Goal: Transaction & Acquisition: Download file/media

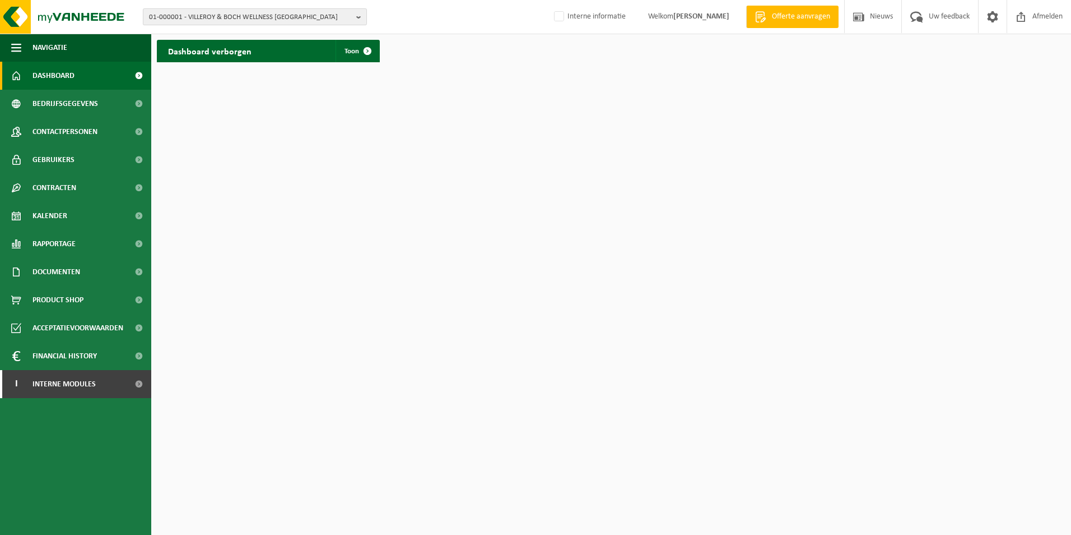
click at [347, 18] on span "01-000001 - VILLEROY & BOCH WELLNESS NV" at bounding box center [250, 17] width 203 height 17
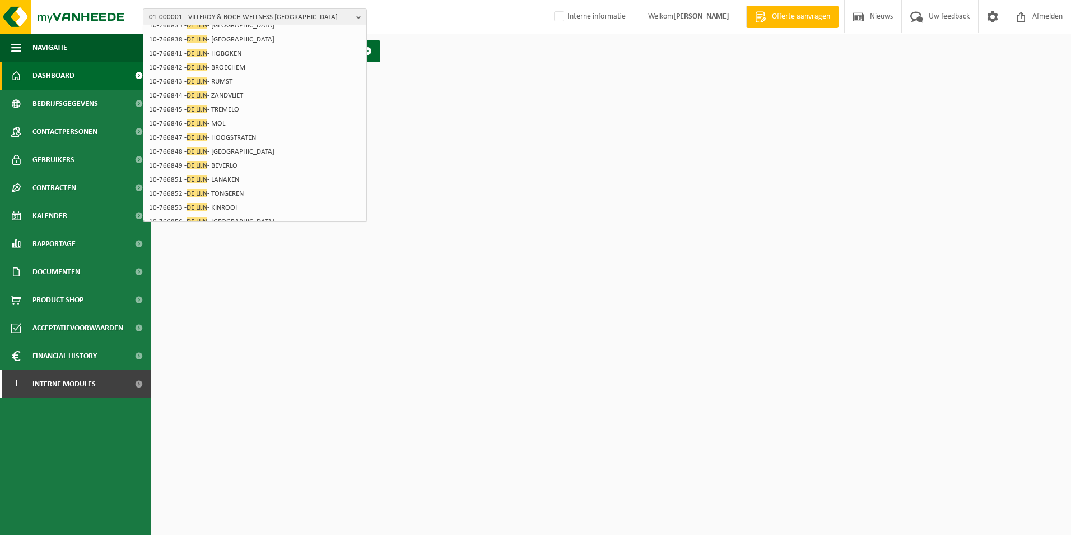
scroll to position [177, 0]
click at [358, 17] on b "button" at bounding box center [361, 17] width 10 height 16
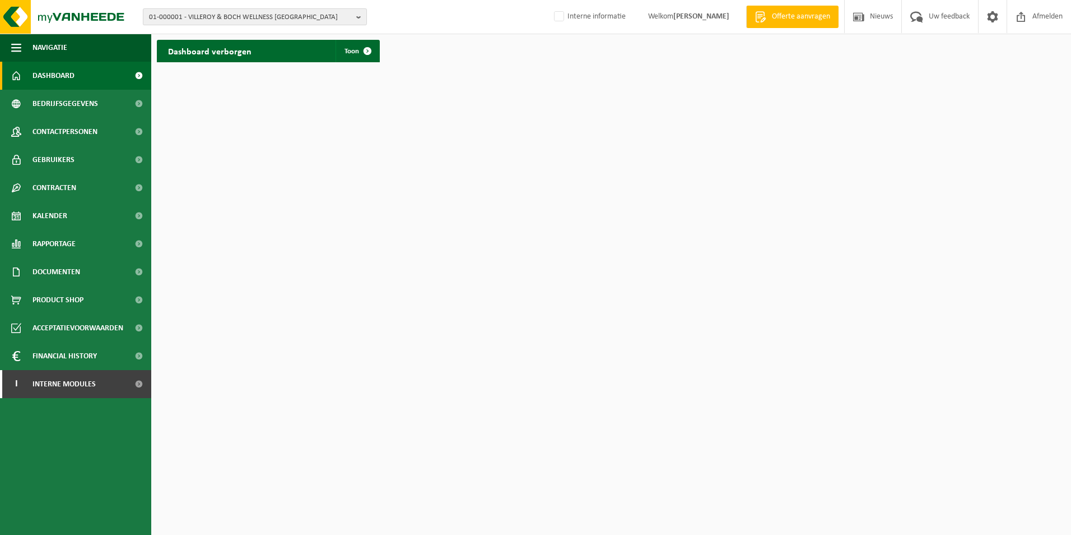
click at [214, 23] on span "01-000001 - VILLEROY & BOCH WELLNESS NV" at bounding box center [250, 17] width 203 height 17
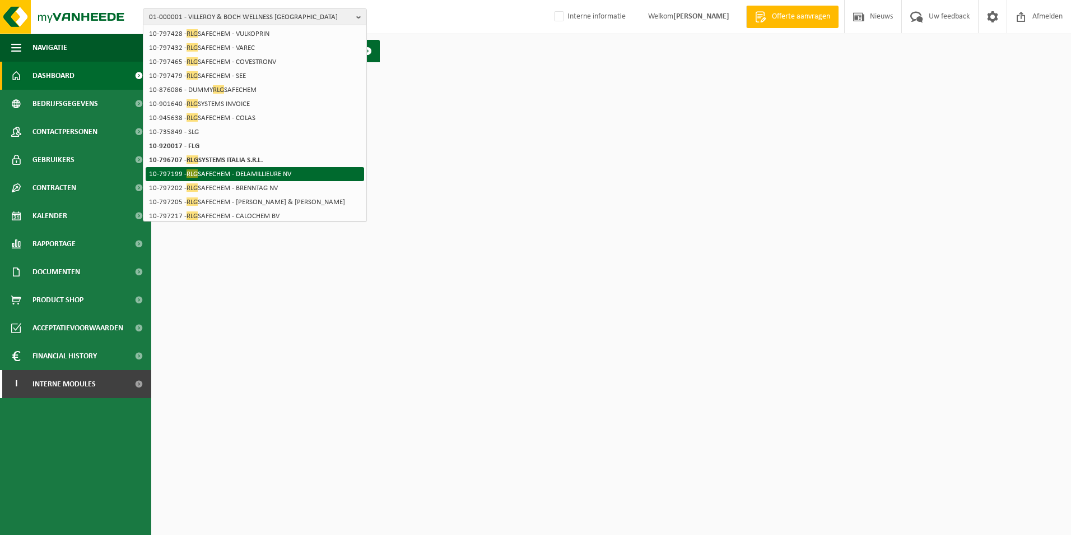
scroll to position [0, 0]
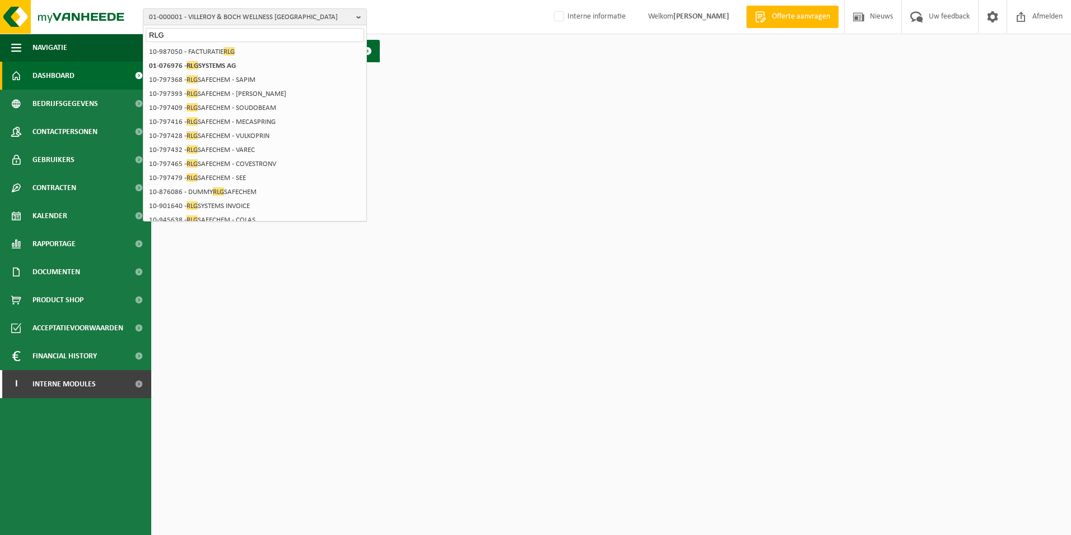
click at [178, 34] on input "RLG" at bounding box center [255, 35] width 219 height 14
type input "R"
click at [168, 35] on input "CCR" at bounding box center [255, 35] width 219 height 14
type input "C"
click at [236, 30] on input "de Lijn" at bounding box center [255, 35] width 219 height 14
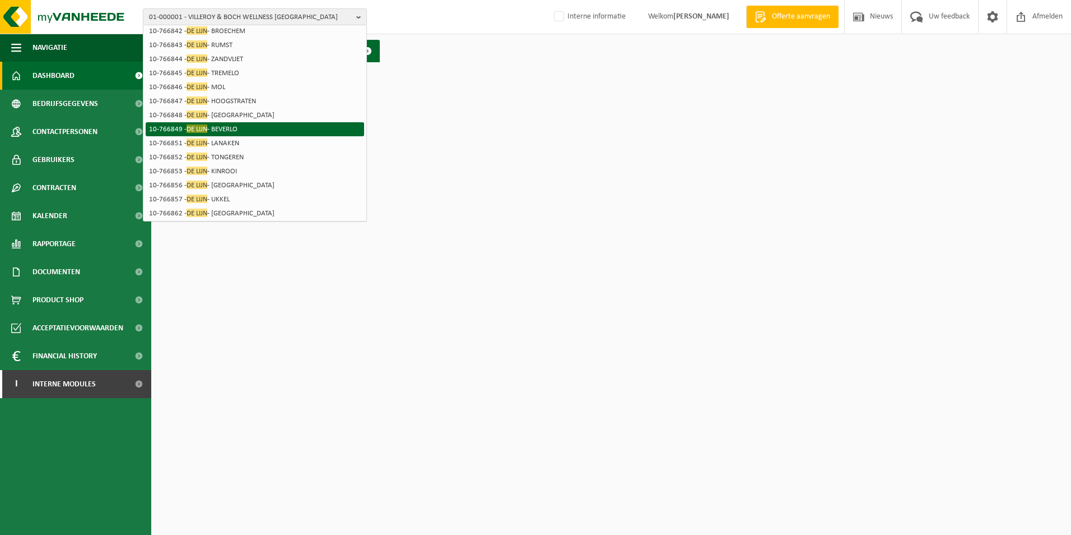
scroll to position [177, 0]
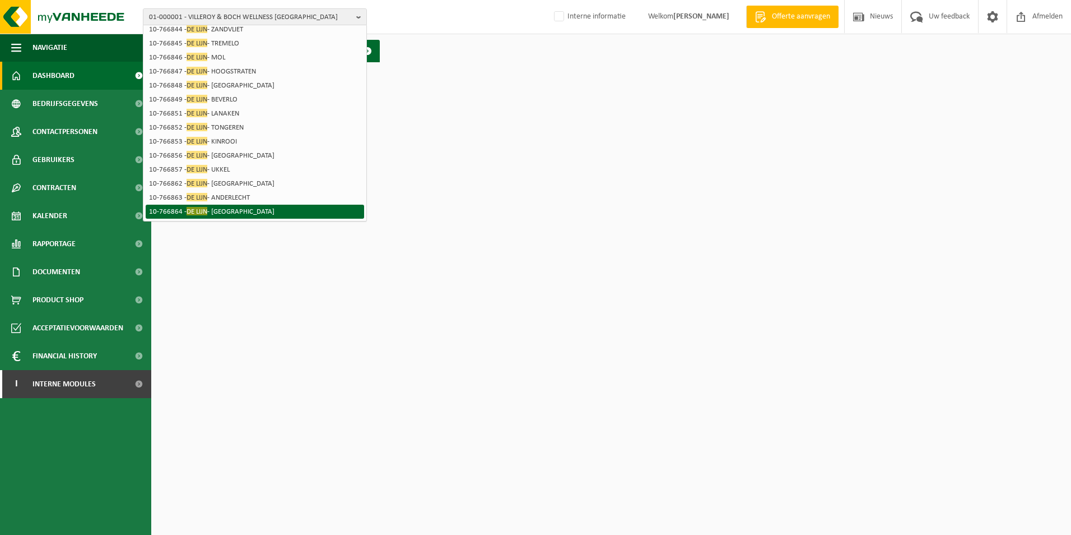
type input "de Lijn"
click at [227, 207] on li "10-766864 - DE LIJN - GRIMBERGEN" at bounding box center [255, 212] width 219 height 14
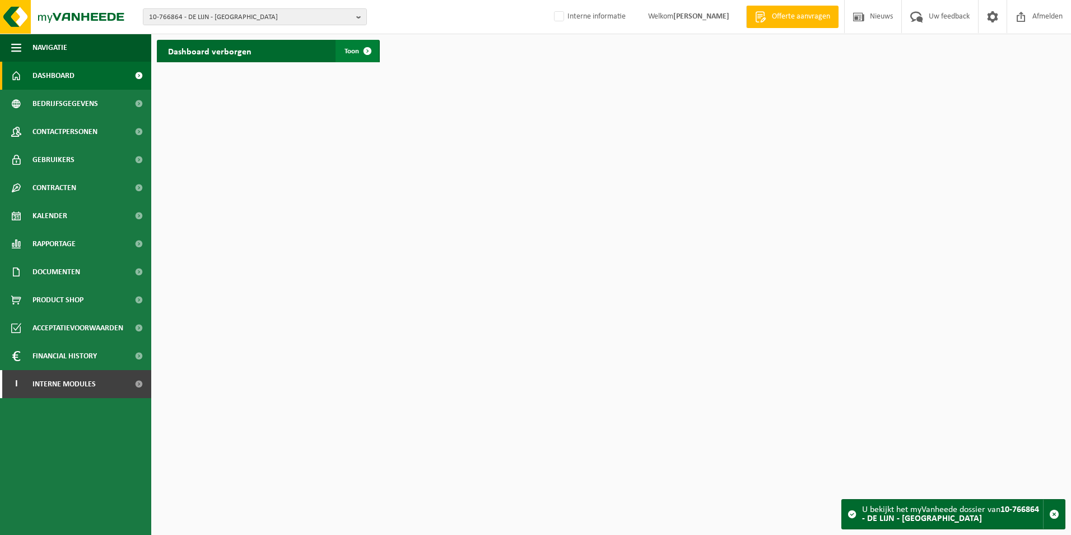
click at [369, 55] on span at bounding box center [367, 51] width 22 height 22
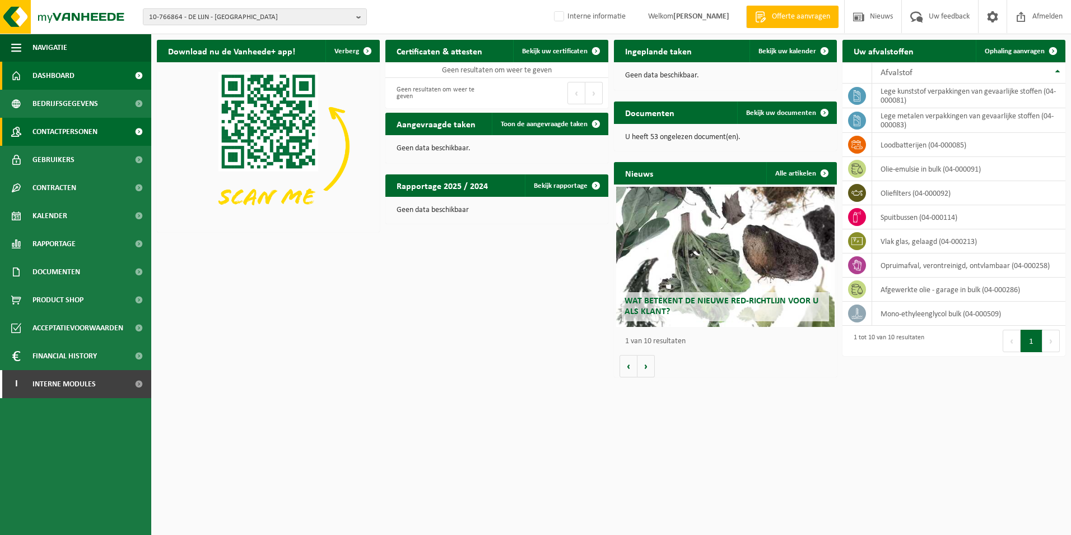
click at [106, 136] on link "Contactpersonen" at bounding box center [75, 132] width 151 height 28
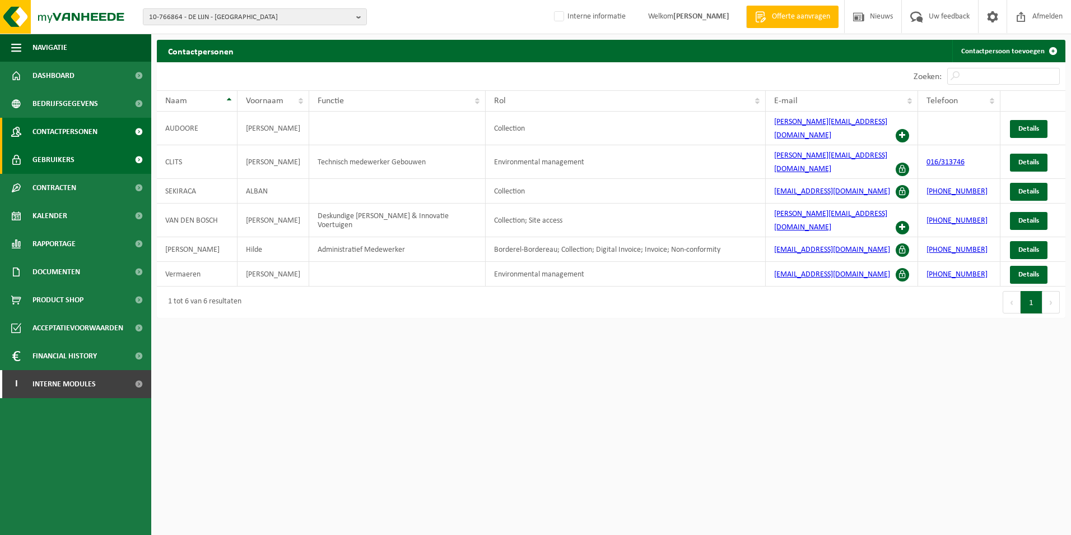
click at [110, 161] on link "Gebruikers" at bounding box center [75, 160] width 151 height 28
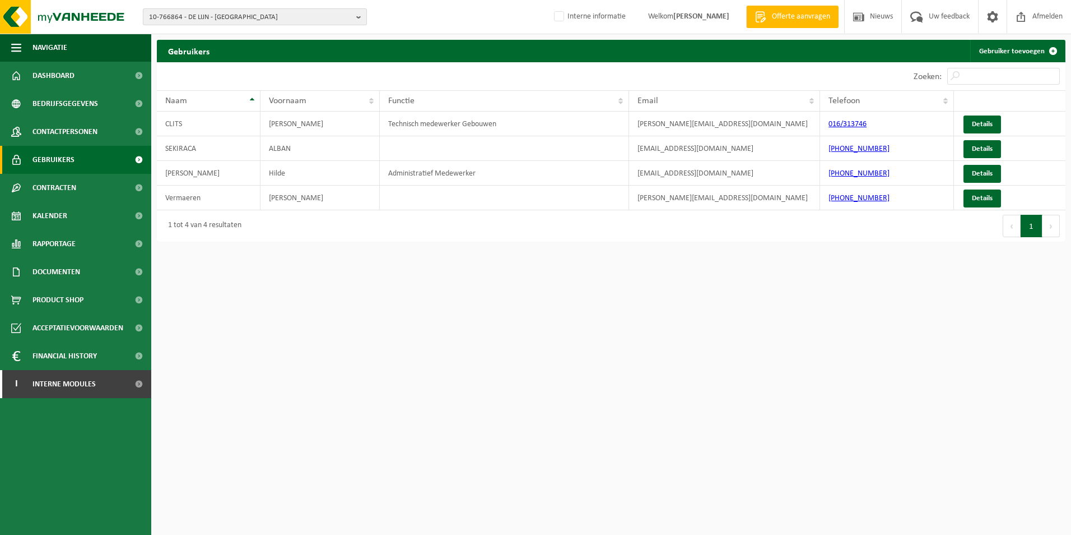
click at [266, 17] on span "10-766864 - DE LIJN - GRIMBERGEN" at bounding box center [250, 17] width 203 height 17
type input "r"
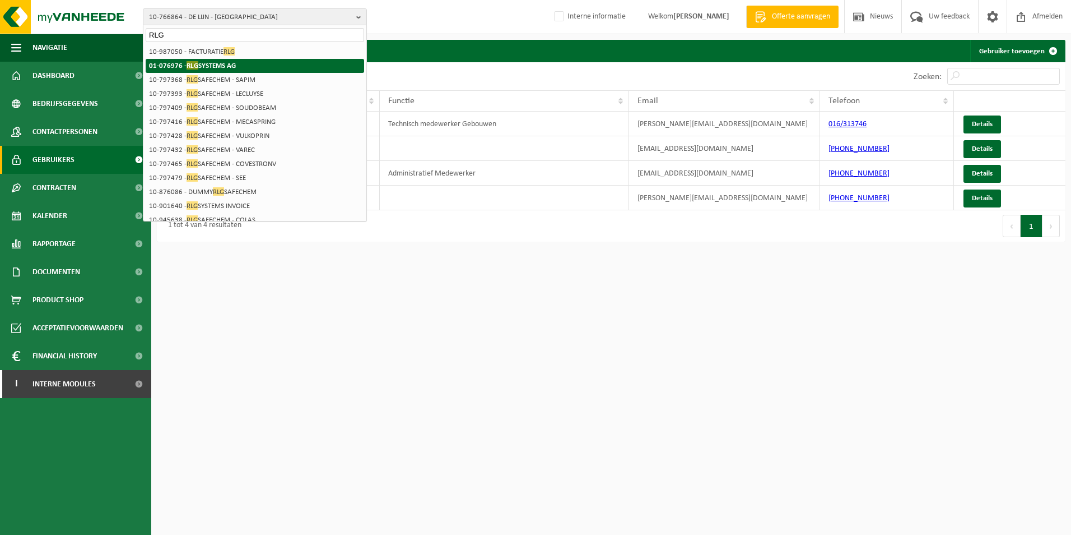
type input "RLG"
click at [210, 67] on strong "01-076976 - RLG SYSTEMS AG" at bounding box center [192, 65] width 87 height 8
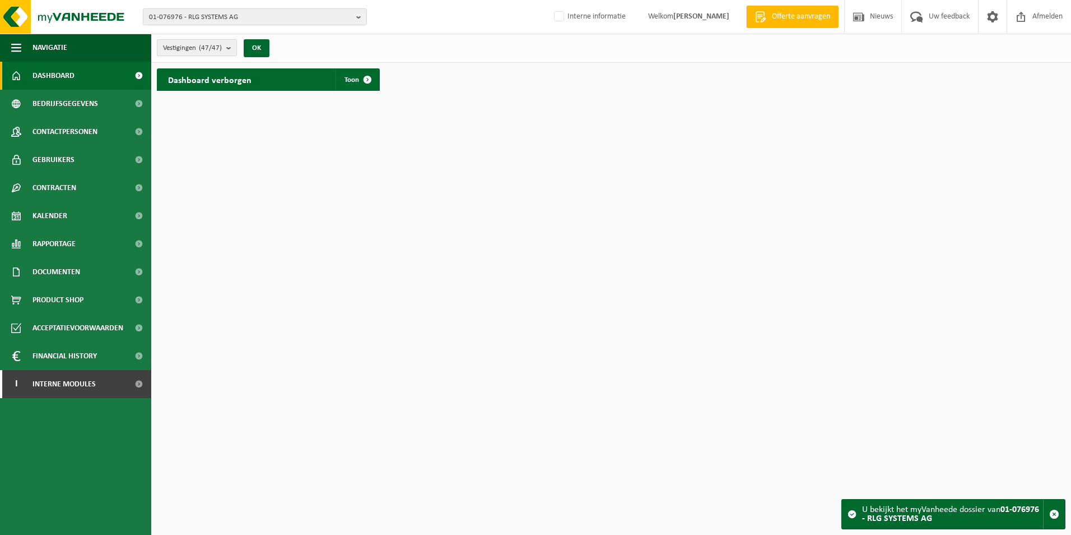
click at [230, 45] on b "submit" at bounding box center [231, 48] width 10 height 16
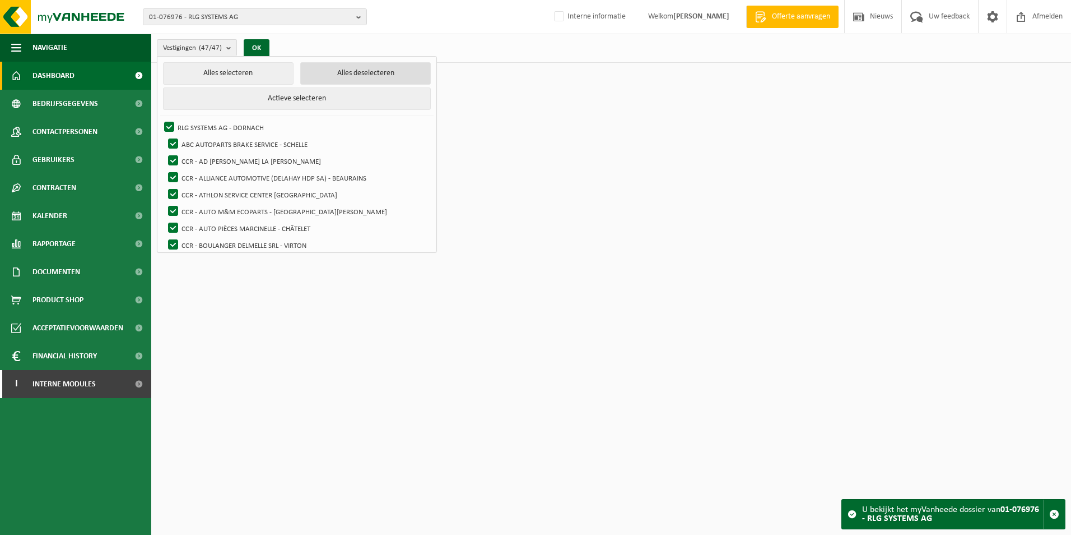
click at [342, 73] on button "Alles deselecteren" at bounding box center [365, 73] width 131 height 22
checkbox input "false"
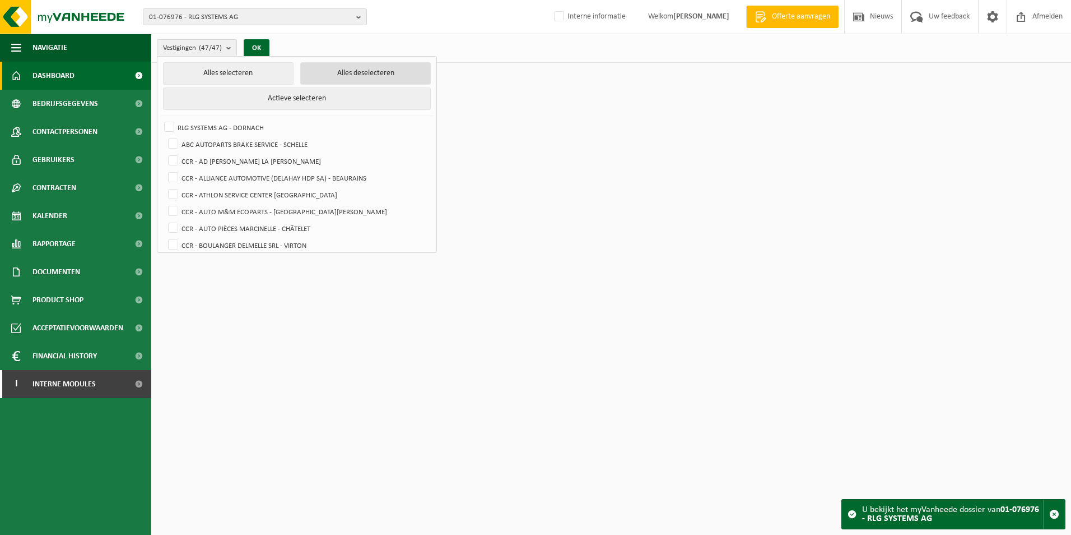
checkbox input "false"
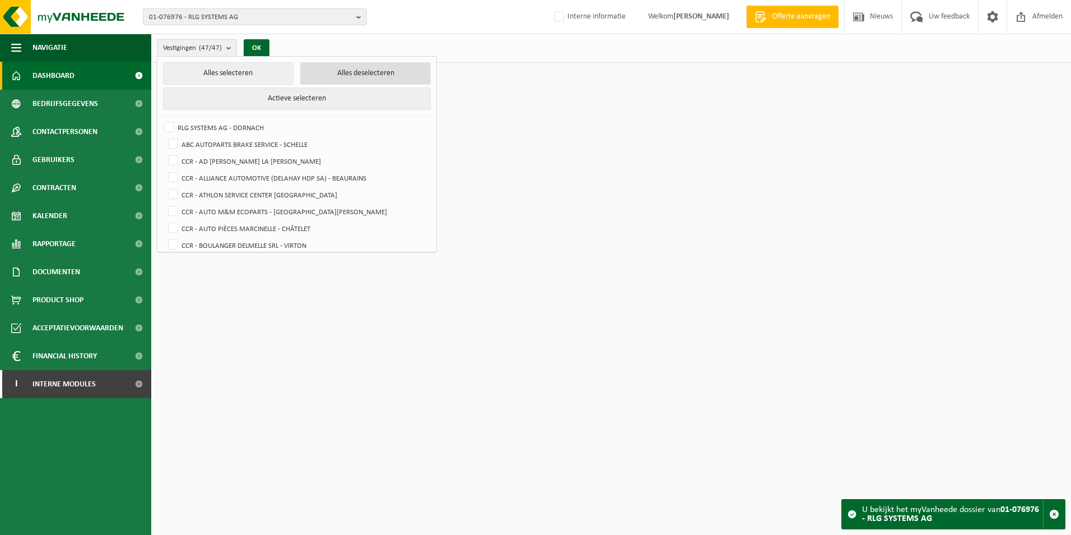
checkbox input "false"
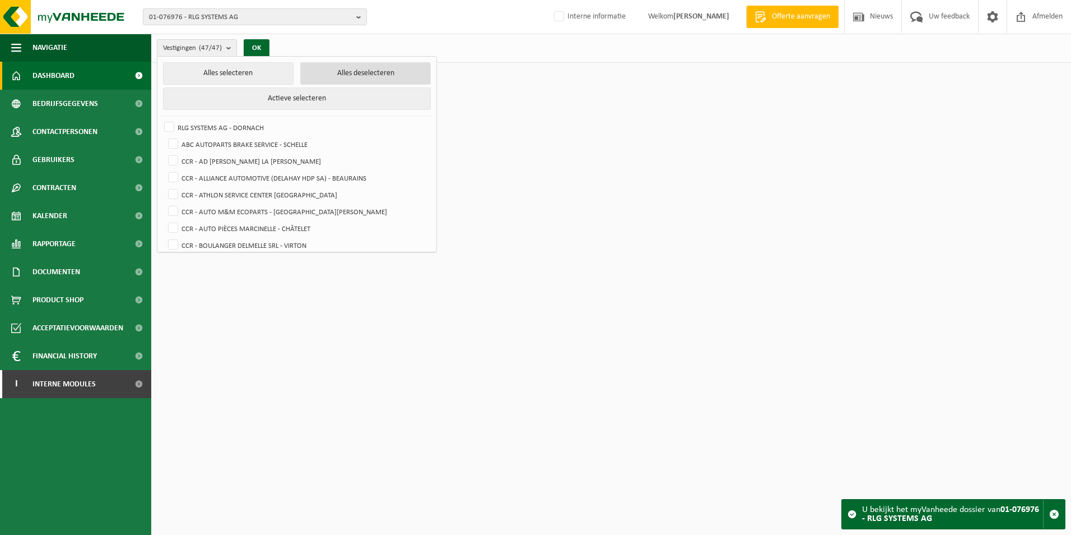
checkbox input "false"
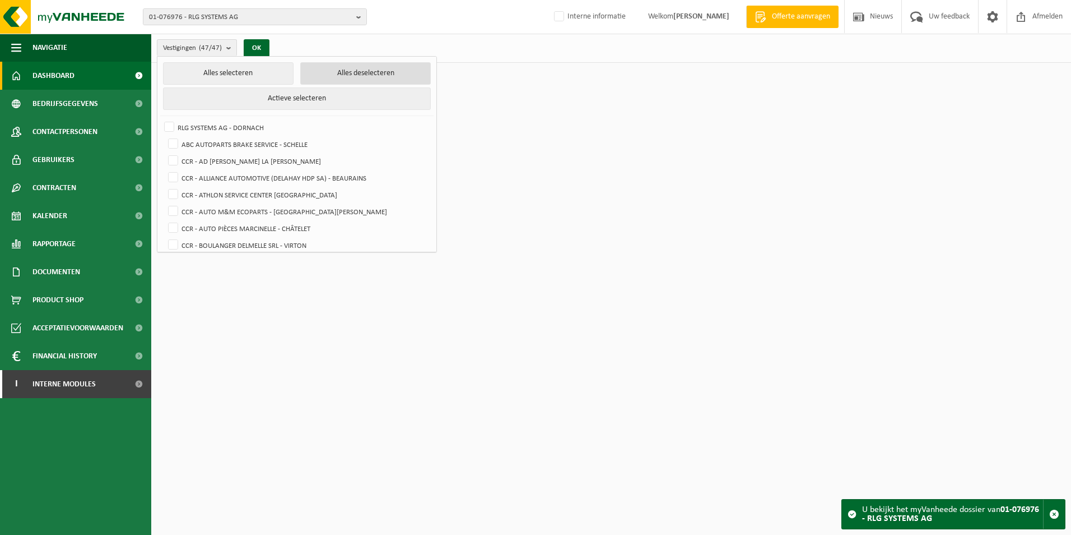
checkbox input "false"
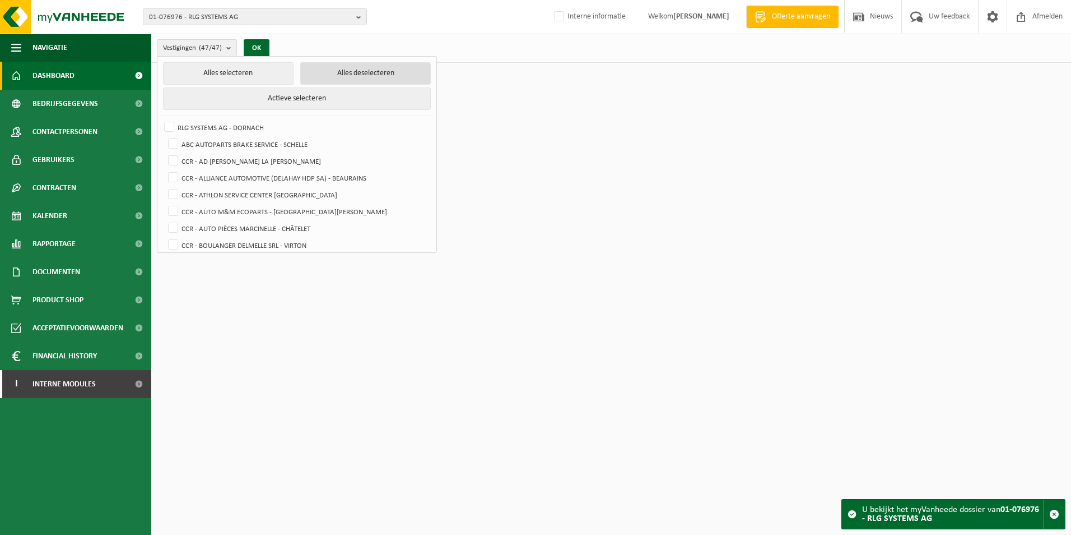
checkbox input "false"
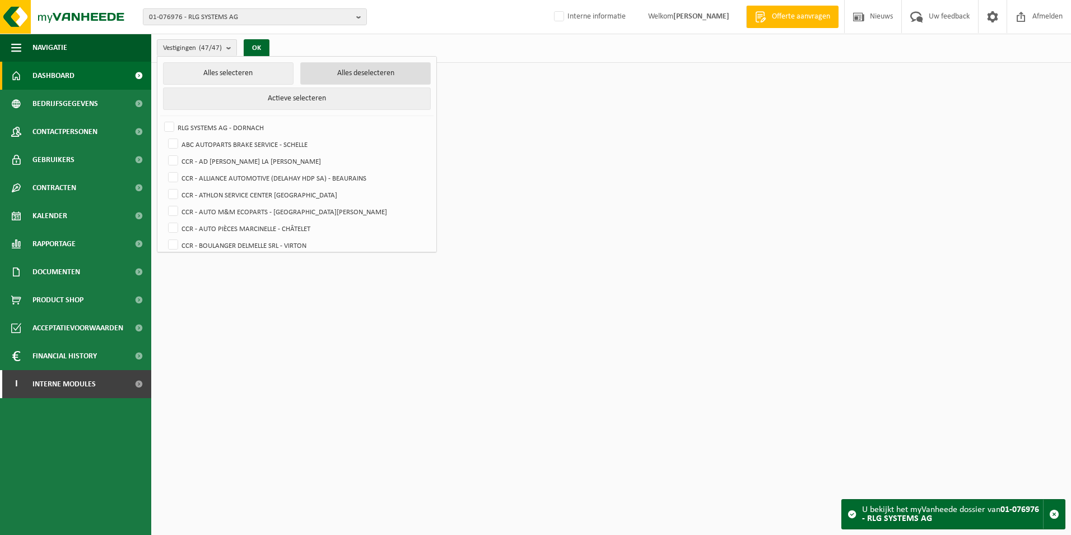
checkbox input "false"
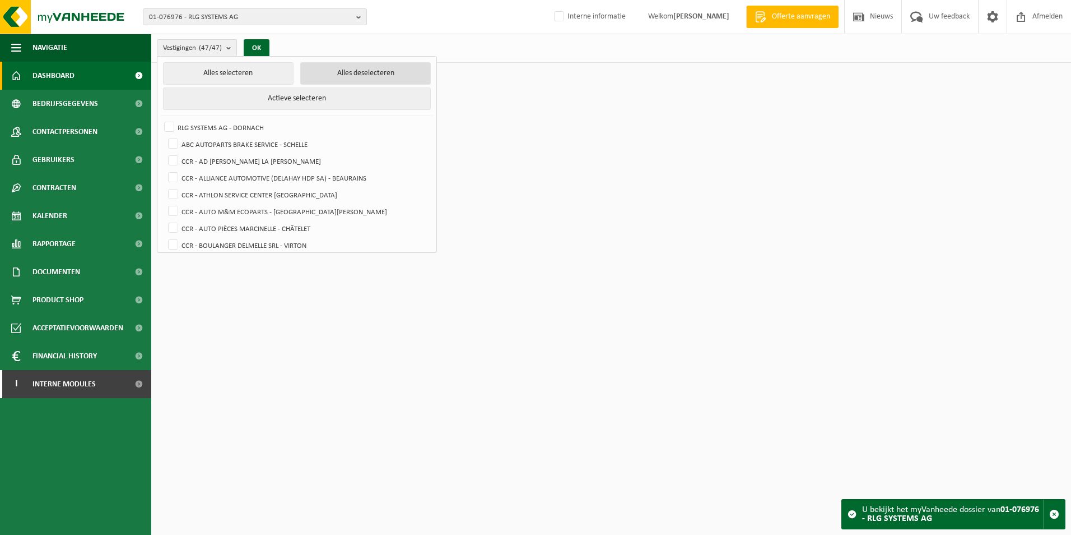
checkbox input "false"
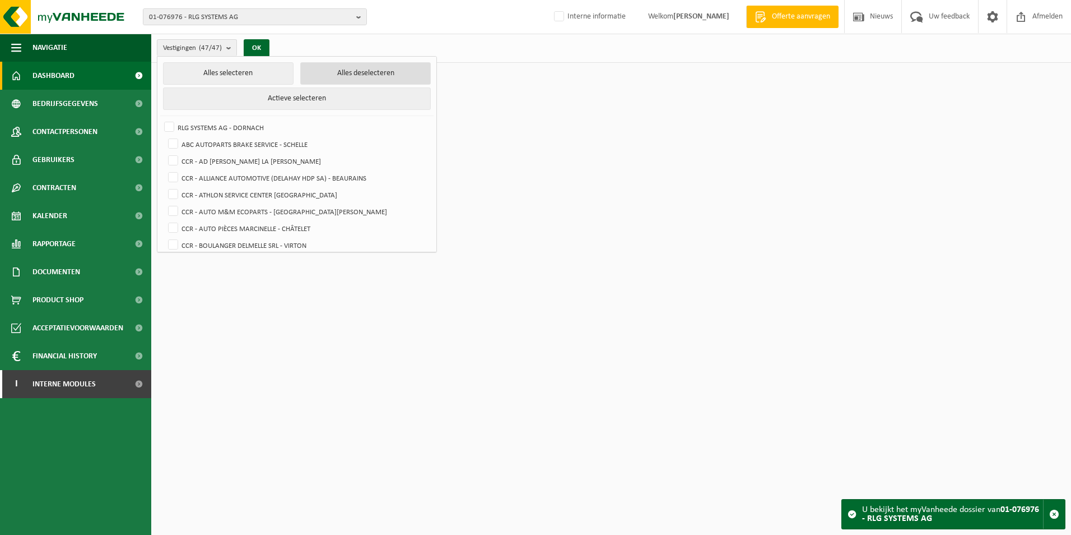
checkbox input "false"
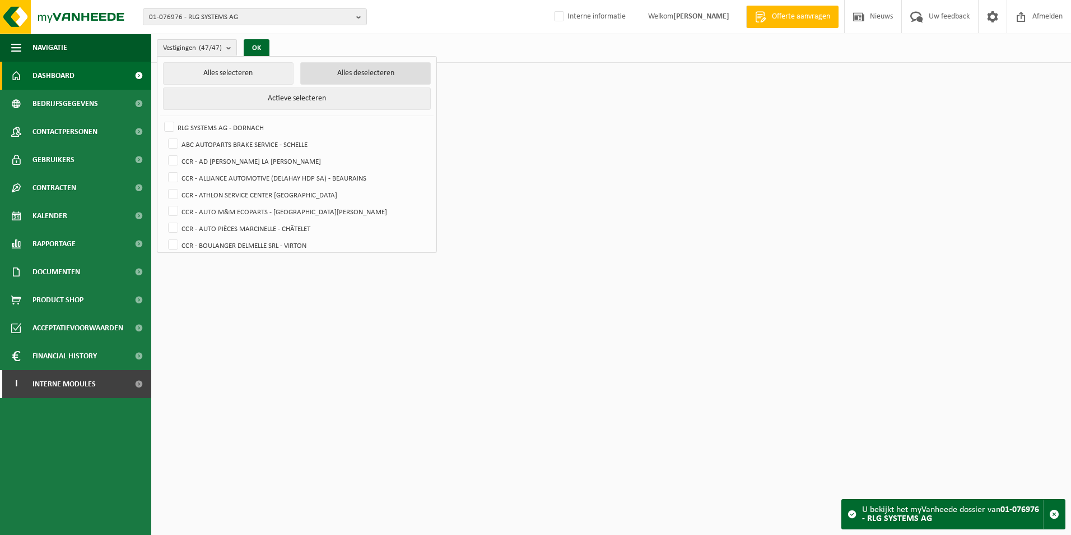
checkbox input "false"
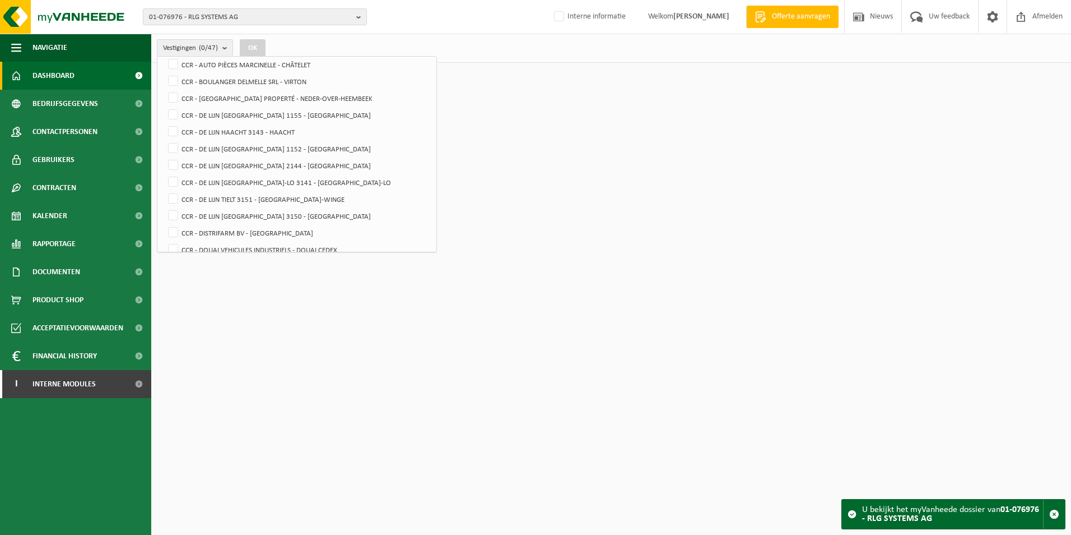
scroll to position [170, 0]
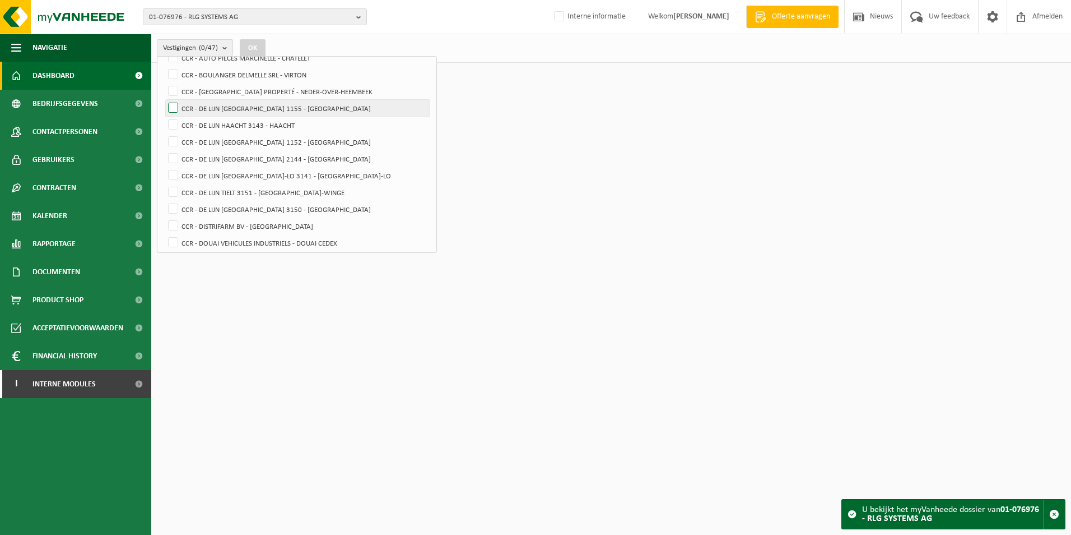
click at [222, 113] on label "CCR - DE LIJN DEURNE 1155 - DEURNE" at bounding box center [298, 108] width 264 height 17
click at [164, 100] on input "CCR - DE LIJN DEURNE 1155 - DEURNE" at bounding box center [164, 99] width 1 height 1
checkbox input "true"
click at [252, 44] on button "OK" at bounding box center [253, 48] width 26 height 18
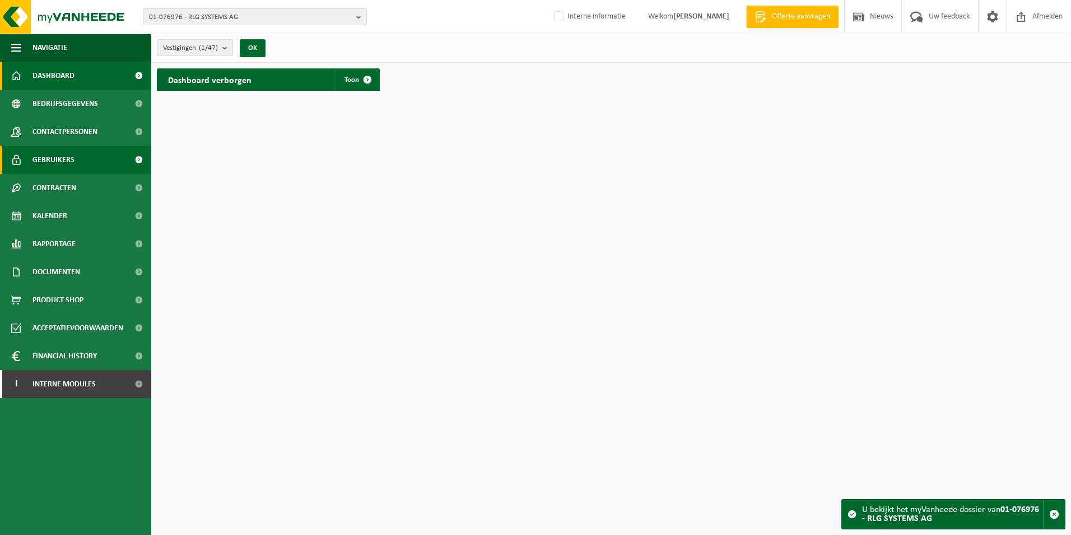
click at [86, 157] on link "Gebruikers" at bounding box center [75, 160] width 151 height 28
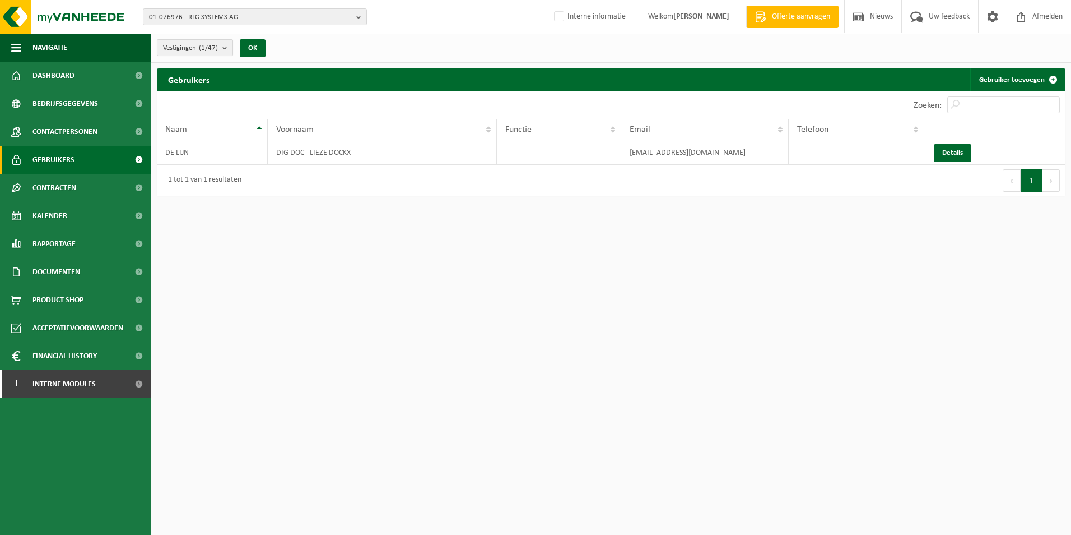
click at [227, 50] on b "submit" at bounding box center [227, 48] width 10 height 16
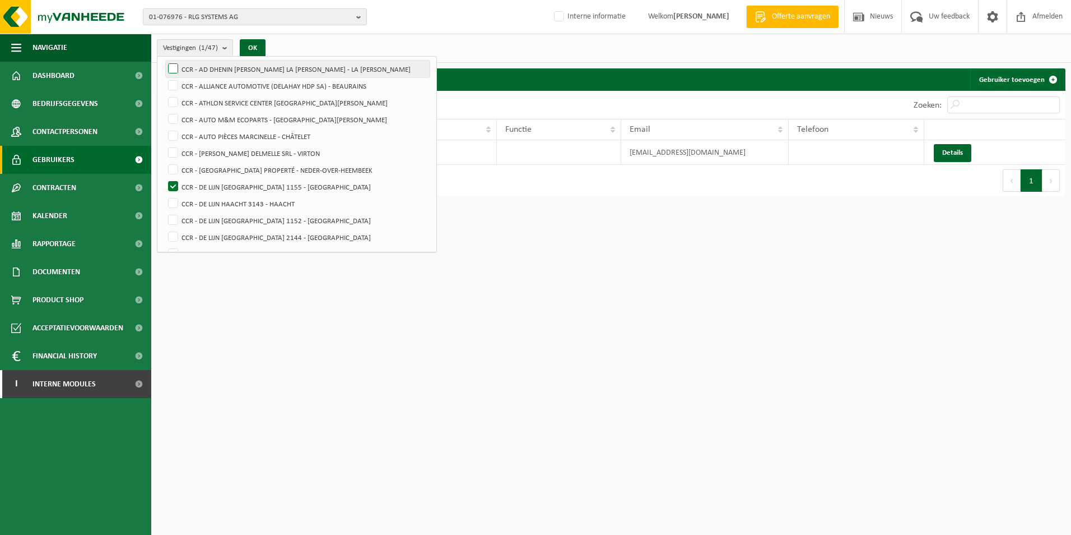
scroll to position [112, 0]
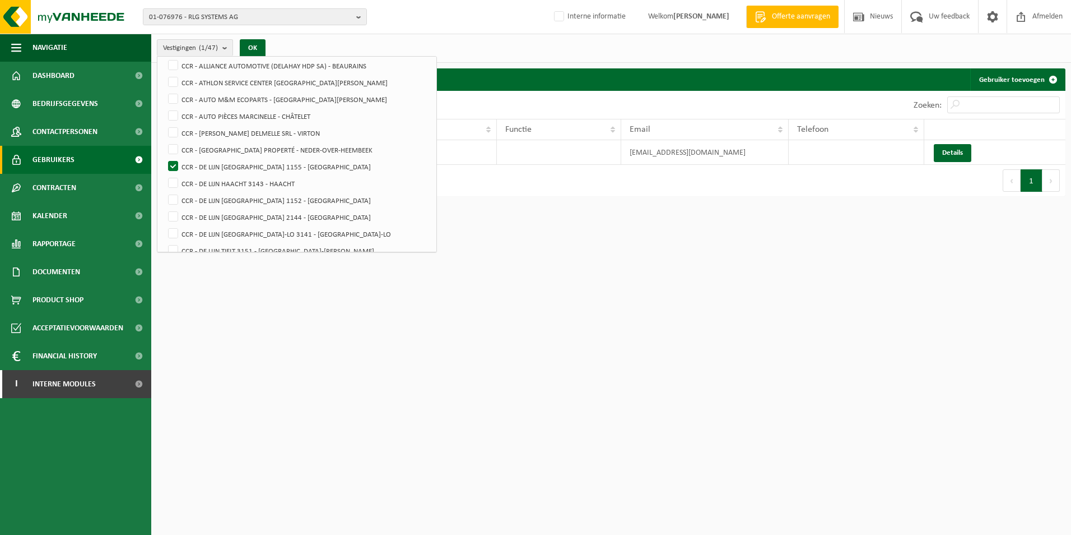
click at [462, 198] on div "Gebruikers Gebruiker toevoegen Even geduld. Door de grote hoeveelheid gegevens …" at bounding box center [611, 134] width 920 height 133
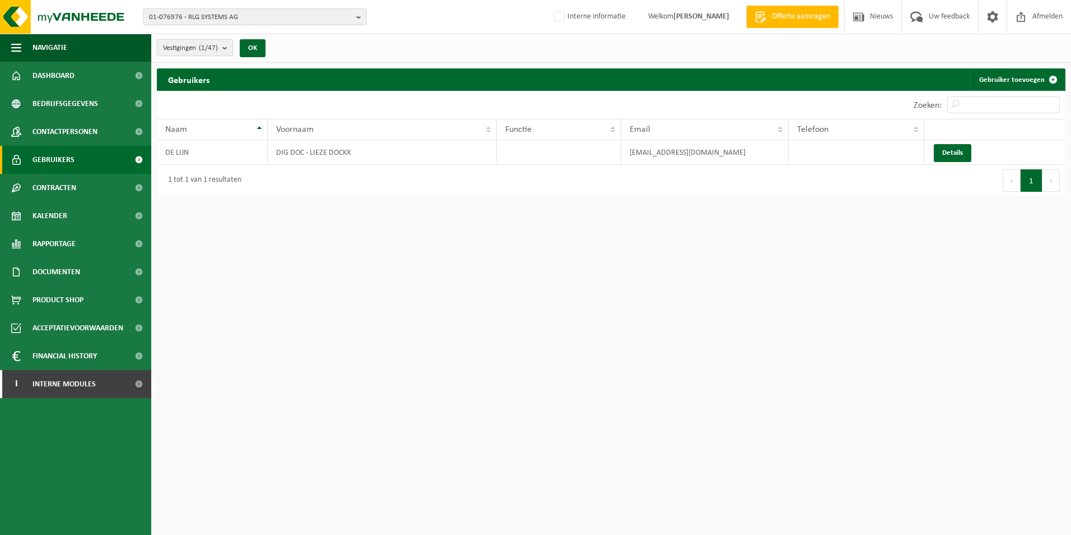
click at [228, 45] on b "submit" at bounding box center [227, 48] width 10 height 16
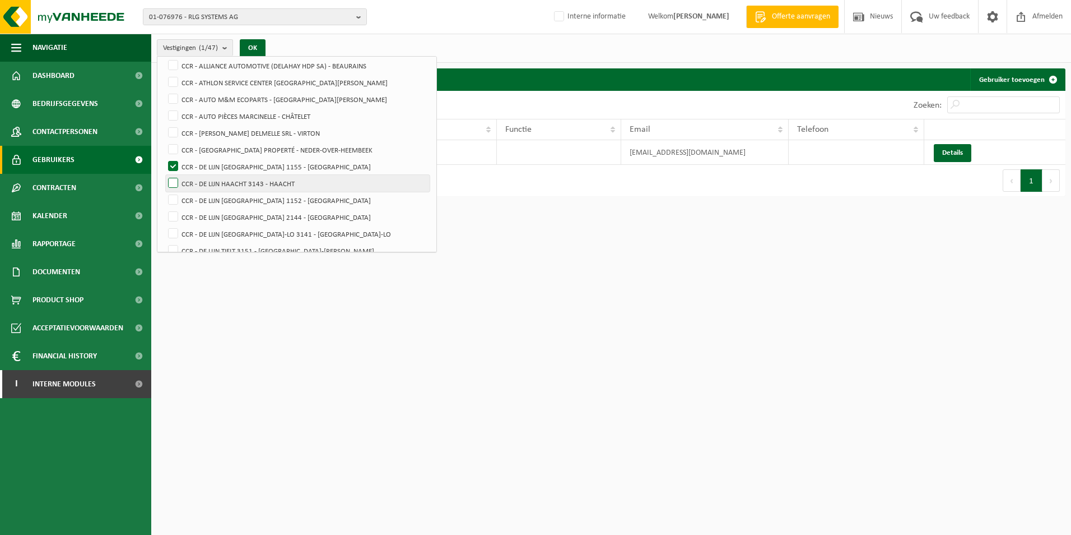
click at [175, 180] on label "CCR - DE LIJN HAACHT 3143 - HAACHT" at bounding box center [298, 183] width 264 height 17
click at [164, 175] on input "CCR - DE LIJN HAACHT 3143 - HAACHT" at bounding box center [164, 174] width 1 height 1
checkbox input "true"
click at [174, 168] on label "CCR - DE LIJN DEURNE 1155 - DEURNE" at bounding box center [298, 166] width 264 height 17
click at [164, 158] on input "CCR - DE LIJN [GEOGRAPHIC_DATA] 1155 - [GEOGRAPHIC_DATA]" at bounding box center [164, 157] width 1 height 1
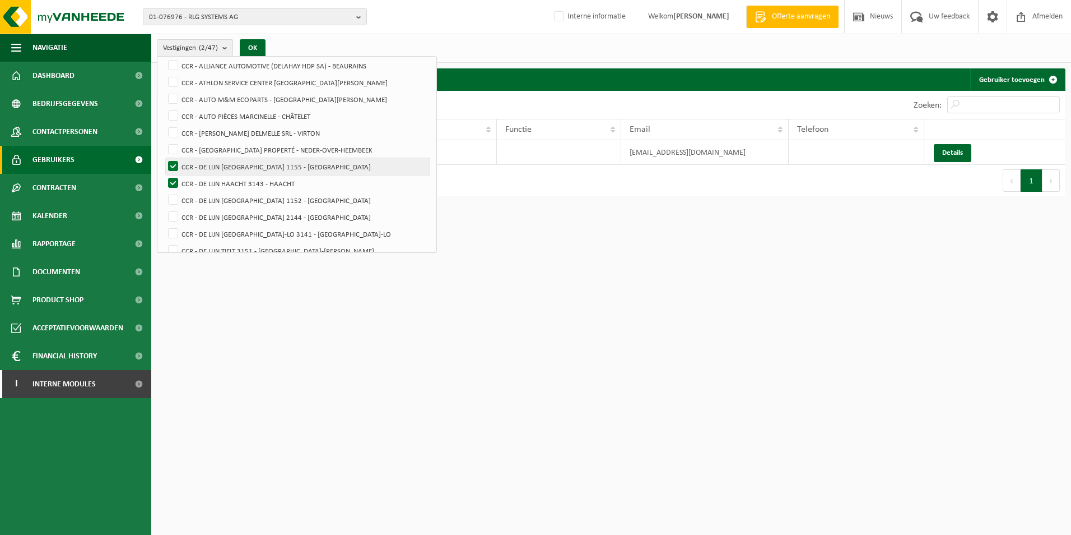
checkbox input "false"
click at [502, 233] on html "01-076976 - RLG SYSTEMS AG 01-076976 - RLG SYSTEMS AG 10-965403 - ABC AUTOPARTS…" at bounding box center [535, 267] width 1071 height 535
click at [254, 44] on button "OK" at bounding box center [253, 48] width 26 height 18
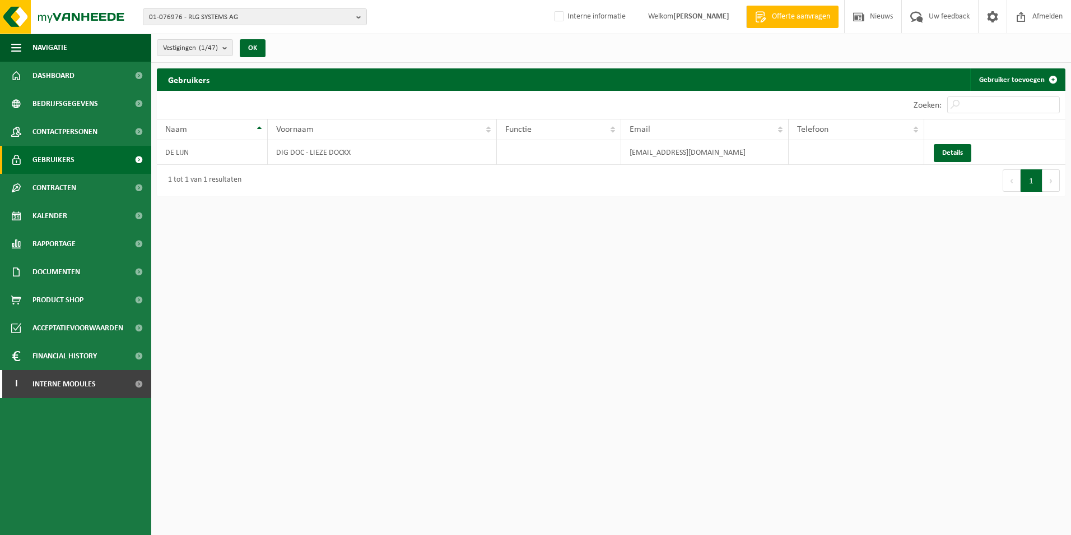
click at [71, 156] on span "Gebruikers" at bounding box center [54, 160] width 42 height 28
click at [229, 49] on b "submit" at bounding box center [227, 48] width 10 height 16
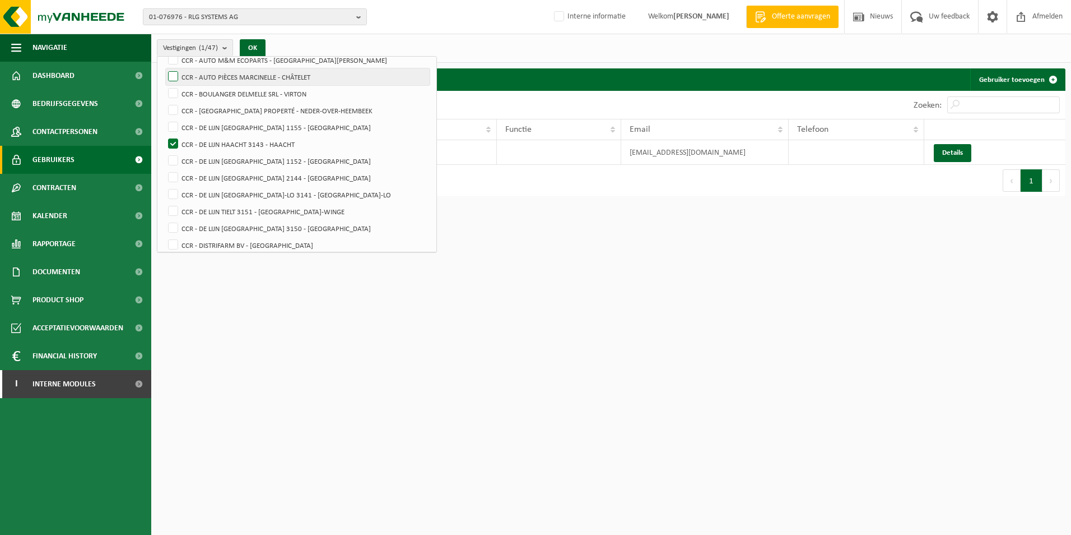
scroll to position [168, 0]
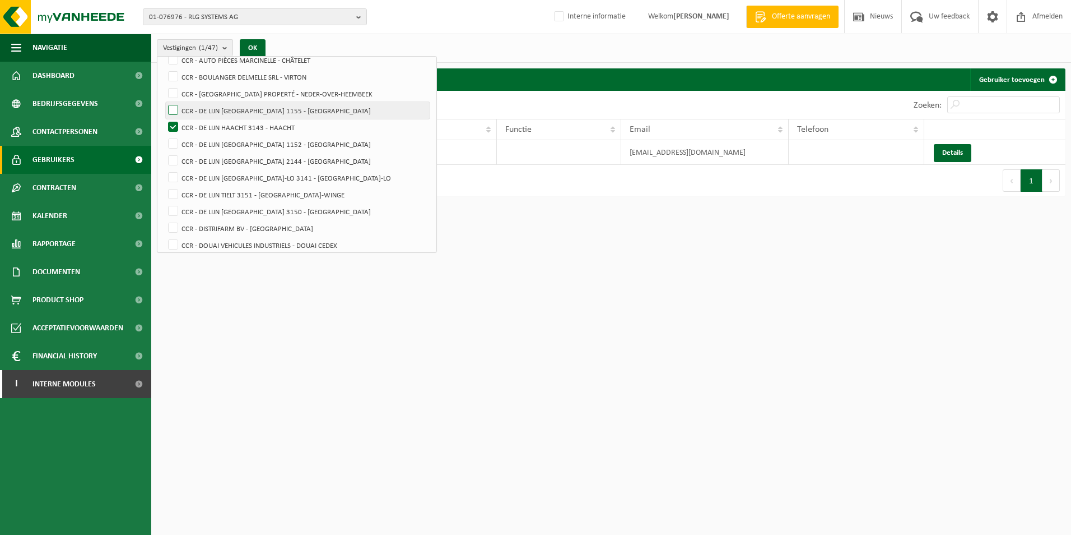
click at [175, 110] on label "CCR - DE LIJN [GEOGRAPHIC_DATA] 1155 - [GEOGRAPHIC_DATA]" at bounding box center [298, 110] width 264 height 17
click at [164, 102] on input "CCR - DE LIJN [GEOGRAPHIC_DATA] 1155 - [GEOGRAPHIC_DATA]" at bounding box center [164, 101] width 1 height 1
checkbox input "true"
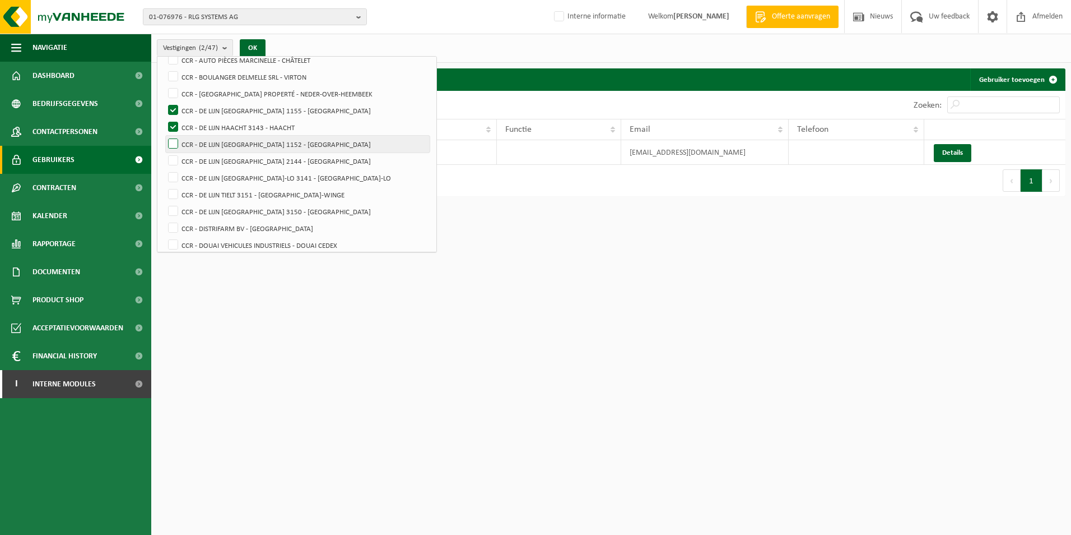
click at [173, 144] on label "CCR - DE LIJN [GEOGRAPHIC_DATA] 1152 - [GEOGRAPHIC_DATA]" at bounding box center [298, 144] width 264 height 17
click at [164, 136] on input "CCR - DE LIJN [GEOGRAPHIC_DATA] 1152 - [GEOGRAPHIC_DATA]" at bounding box center [164, 135] width 1 height 1
checkbox input "true"
click at [173, 159] on label "CCR - DE LIJN [GEOGRAPHIC_DATA] 2144 - [GEOGRAPHIC_DATA]" at bounding box center [298, 160] width 264 height 17
click at [164, 152] on input "CCR - DE LIJN [GEOGRAPHIC_DATA] 2144 - [GEOGRAPHIC_DATA]" at bounding box center [164, 152] width 1 height 1
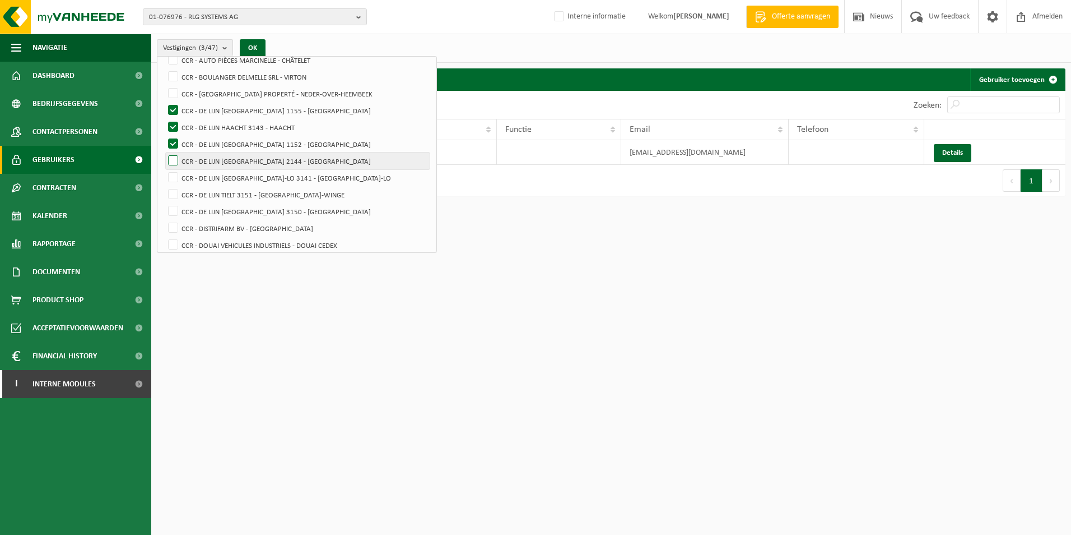
checkbox input "true"
click at [174, 175] on label "CCR - DE LIJN KESSEL-LO 3141 - KESSEL-LO" at bounding box center [298, 177] width 264 height 17
click at [164, 169] on input "CCR - DE LIJN KESSEL-LO 3141 - KESSEL-LO" at bounding box center [164, 169] width 1 height 1
checkbox input "true"
click at [176, 194] on label "CCR - DE LIJN TIELT 3151 - TIELT-WINGE" at bounding box center [298, 194] width 264 height 17
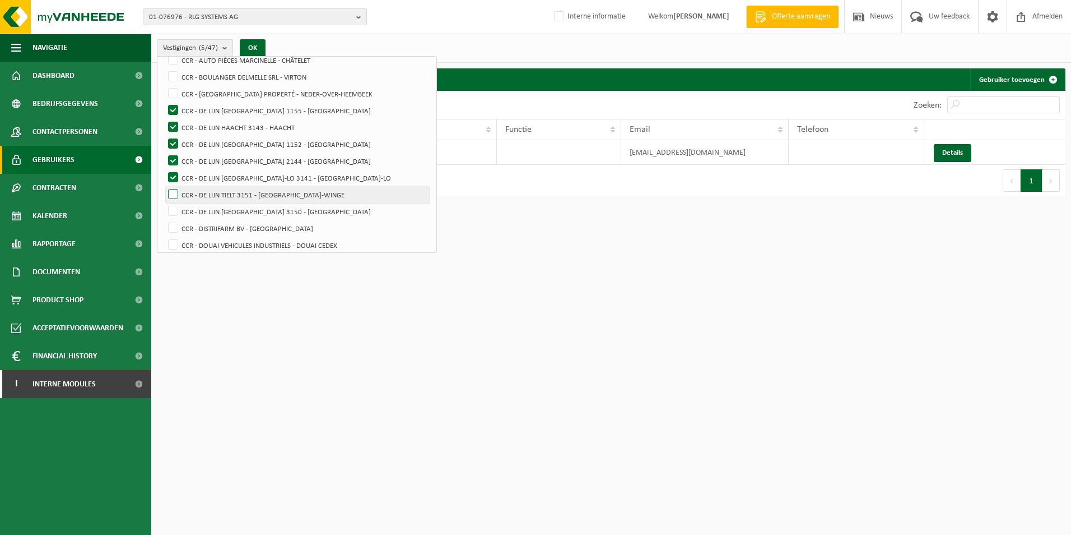
click at [164, 186] on input "CCR - DE LIJN TIELT 3151 - TIELT-WINGE" at bounding box center [164, 185] width 1 height 1
checkbox input "true"
click at [177, 212] on label "CCR - DE LIJN VILVOORDE 3150 - VILVOORDE" at bounding box center [298, 211] width 264 height 17
click at [164, 203] on input "CCR - DE LIJN VILVOORDE 3150 - VILVOORDE" at bounding box center [164, 202] width 1 height 1
checkbox input "true"
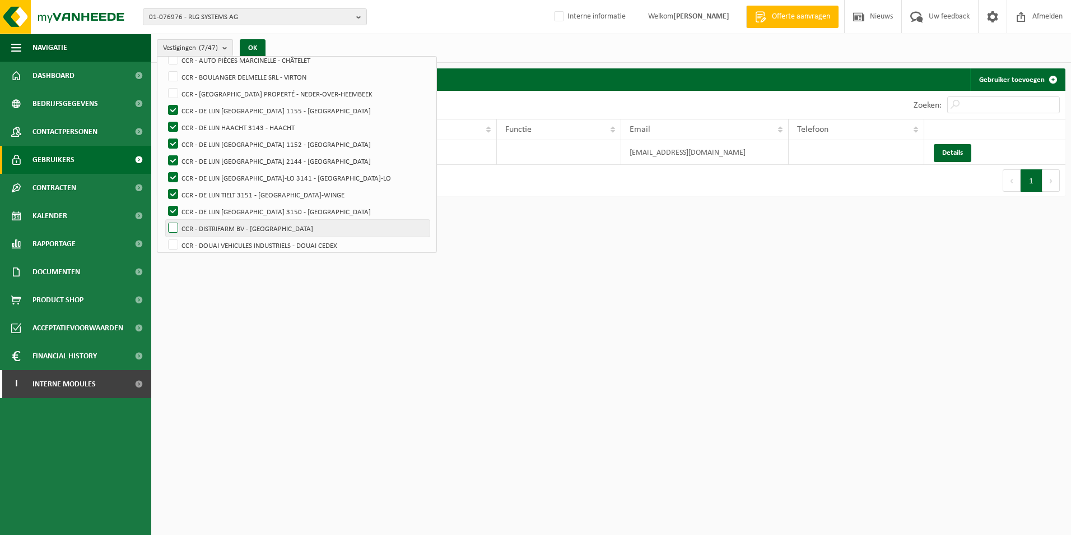
click at [176, 225] on label "CCR - DISTRIFARM BV - FRASNES-LEZ-BUISSENAL" at bounding box center [298, 228] width 264 height 17
click at [164, 220] on input "CCR - DISTRIFARM BV - FRASNES-LEZ-BUISSENAL" at bounding box center [164, 219] width 1 height 1
checkbox input "true"
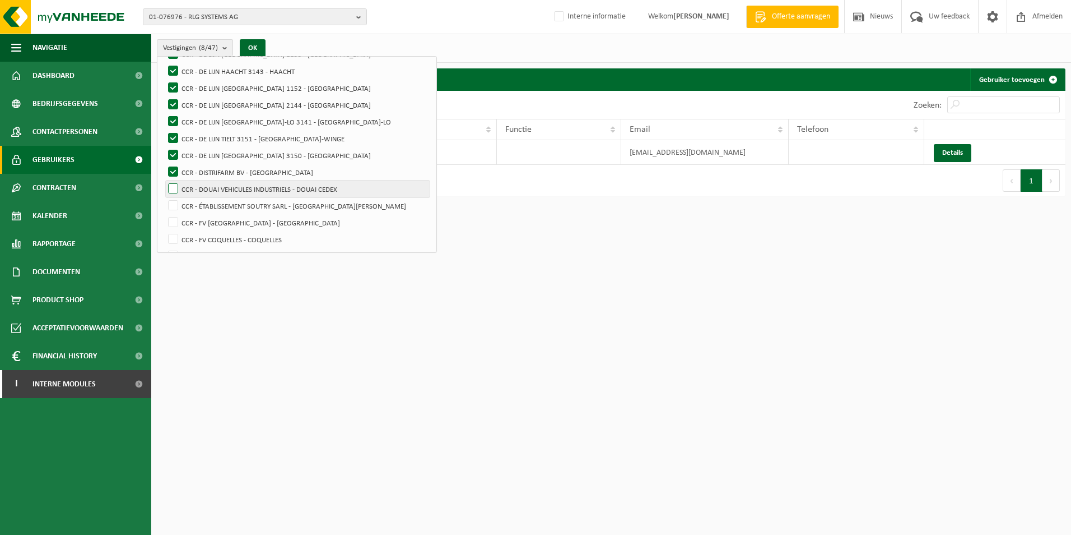
click at [171, 190] on label "CCR - DOUAI VEHICULES INDUSTRIELS - DOUAI CEDEX" at bounding box center [298, 188] width 264 height 17
click at [164, 180] on input "CCR - DOUAI VEHICULES INDUSTRIELS - DOUAI CEDEX" at bounding box center [164, 180] width 1 height 1
checkbox input "true"
click at [174, 169] on label "CCR - DISTRIFARM BV - FRASNES-LEZ-BUISSENAL" at bounding box center [298, 172] width 264 height 17
click at [164, 164] on input "CCR - DISTRIFARM BV - FRASNES-LEZ-BUISSENAL" at bounding box center [164, 163] width 1 height 1
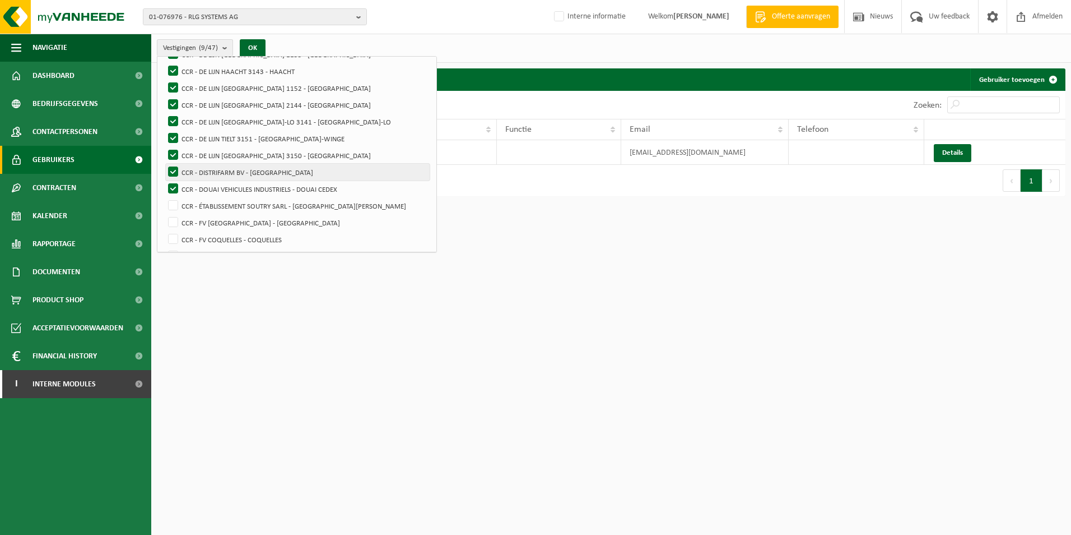
checkbox input "false"
click at [172, 185] on label "CCR - DOUAI VEHICULES INDUSTRIELS - DOUAI CEDEX" at bounding box center [298, 188] width 264 height 17
click at [164, 180] on input "CCR - DOUAI VEHICULES INDUSTRIELS - DOUAI CEDEX" at bounding box center [164, 180] width 1 height 1
checkbox input "false"
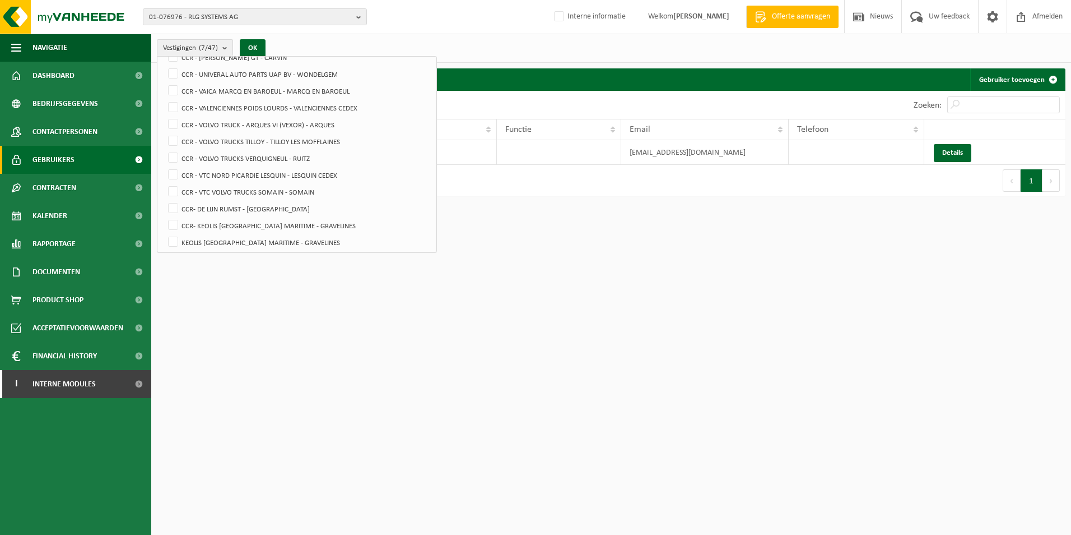
scroll to position [661, 0]
click at [173, 188] on label "CCR- DE LIJN RUMST - RUMST" at bounding box center [298, 188] width 264 height 17
click at [164, 180] on input "CCR- DE LIJN RUMST - RUMST" at bounding box center [164, 180] width 1 height 1
checkbox input "true"
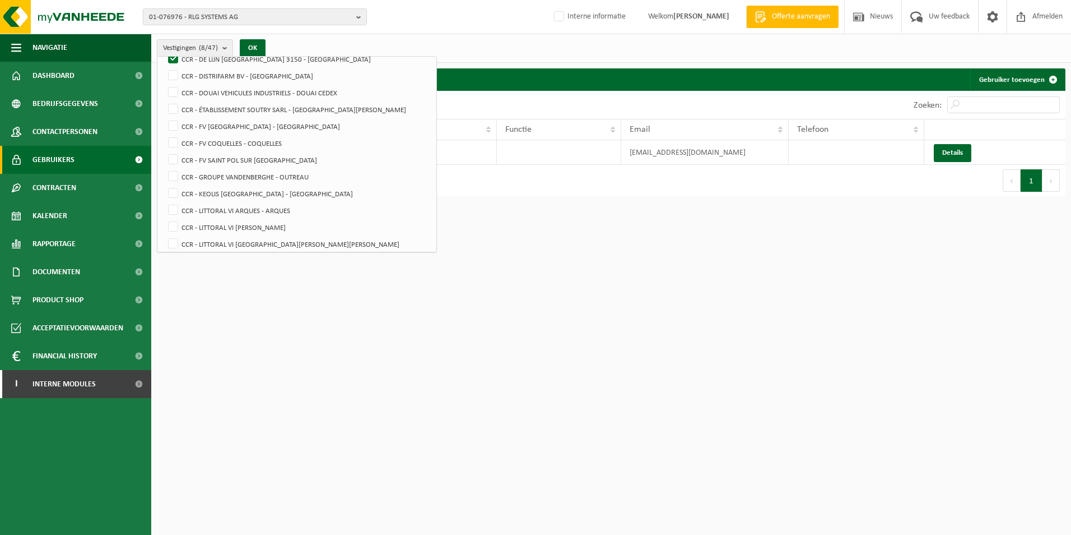
click at [400, 74] on div "Alles selecteren Alles deselecteren Actieve selecteren RLG SYSTEMS AG - DORNACH…" at bounding box center [297, 154] width 280 height 196
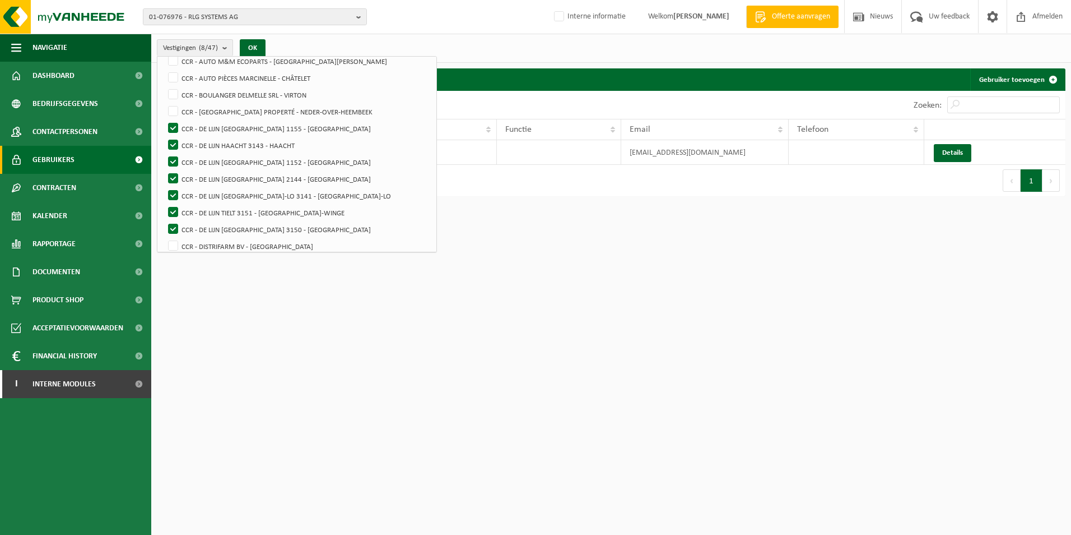
scroll to position [0, 0]
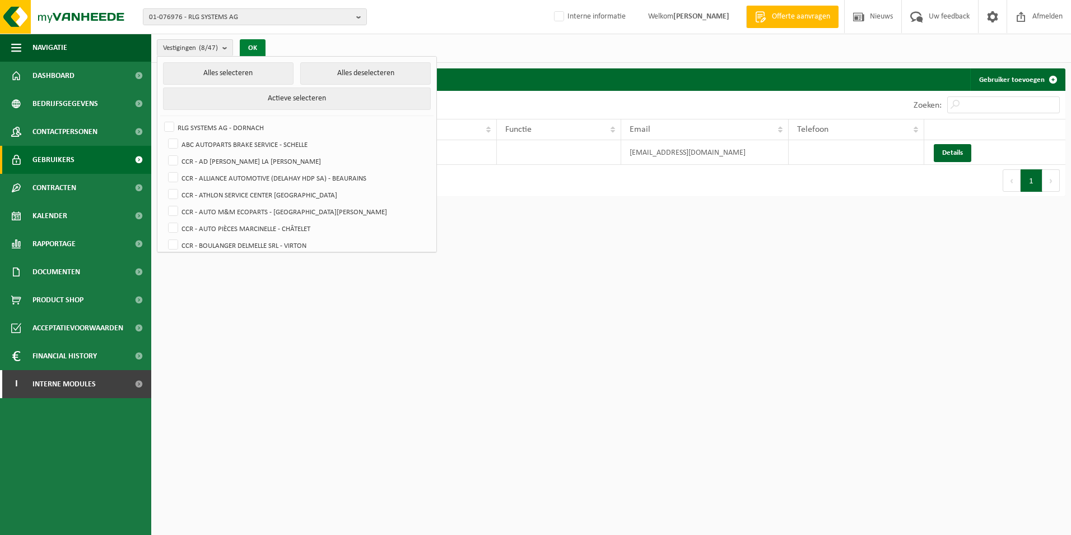
click at [256, 43] on button "OK" at bounding box center [253, 48] width 26 height 18
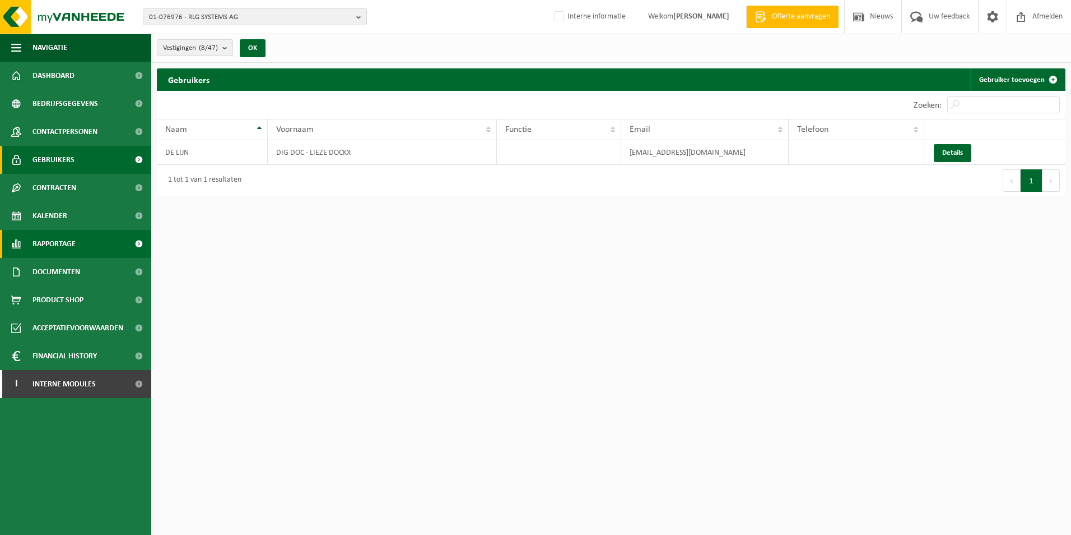
click at [66, 244] on span "Rapportage" at bounding box center [54, 244] width 43 height 28
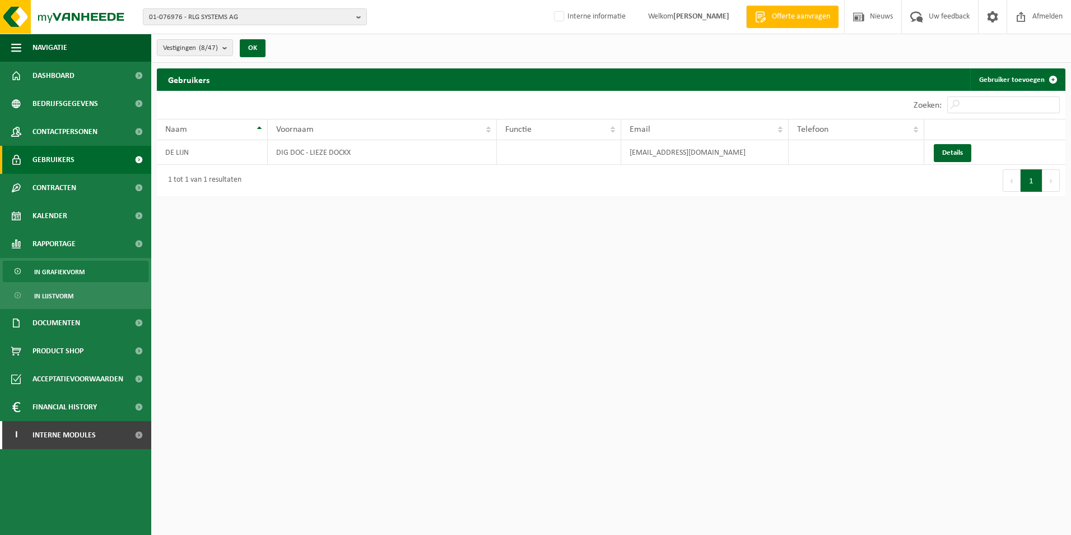
click at [63, 271] on span "In grafiekvorm" at bounding box center [59, 271] width 50 height 21
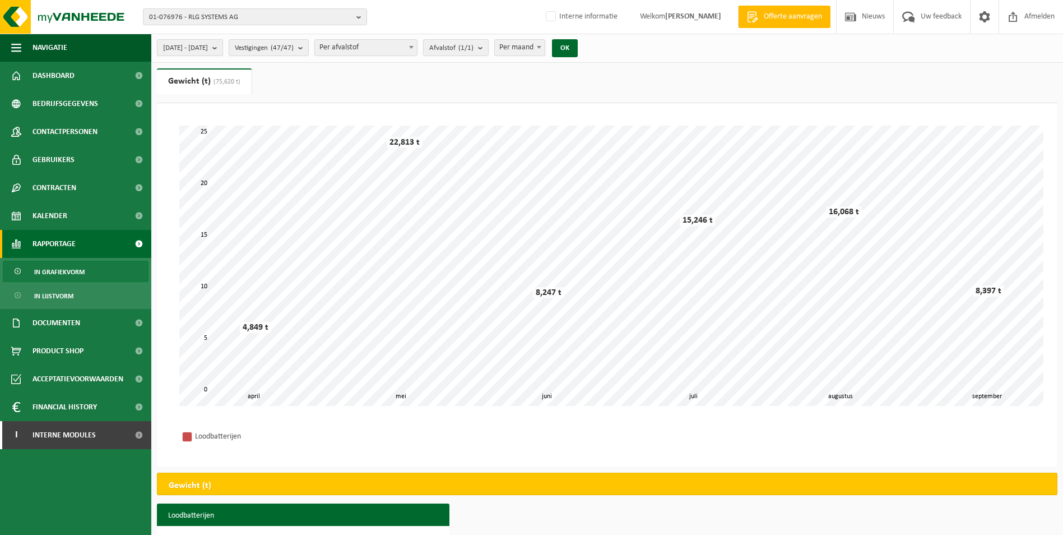
click at [222, 49] on b "submit" at bounding box center [217, 48] width 10 height 16
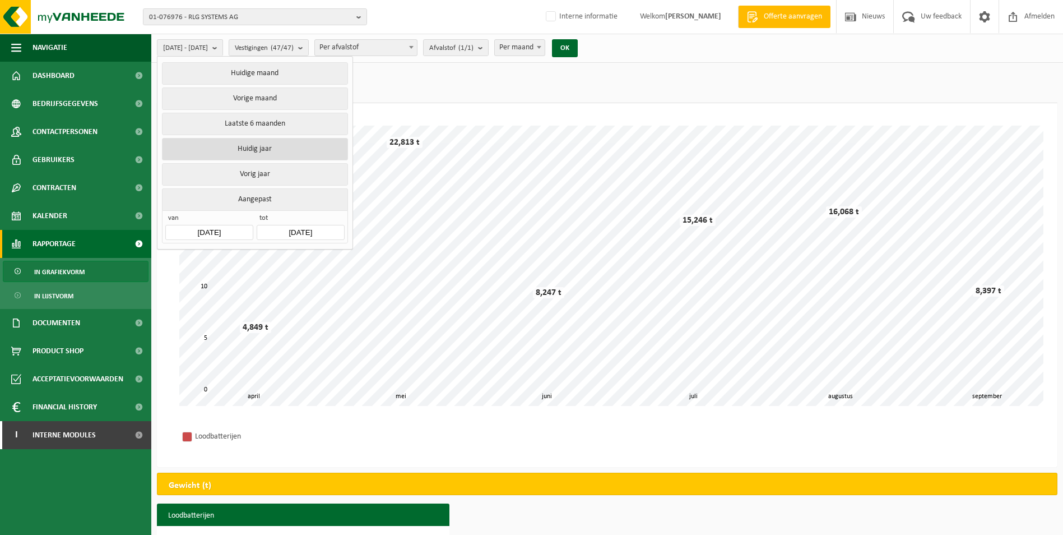
click at [254, 147] on button "Huidig jaar" at bounding box center [254, 149] width 185 height 22
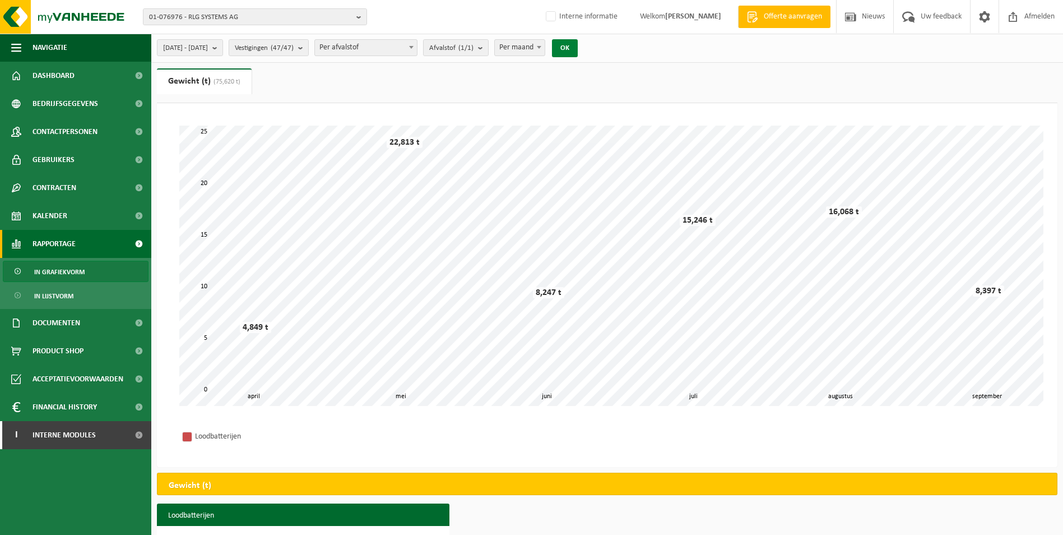
click at [578, 50] on button "OK" at bounding box center [565, 48] width 26 height 18
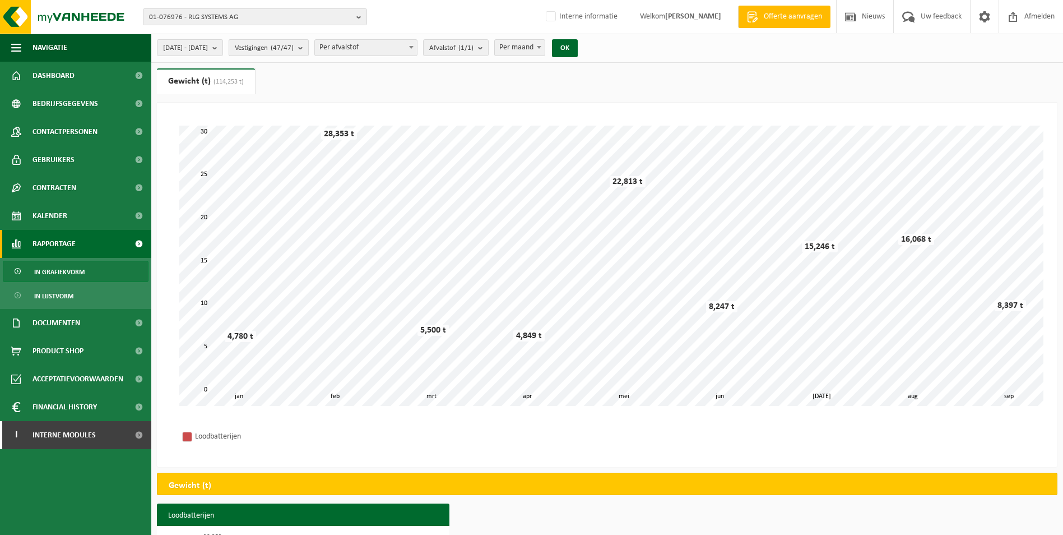
click at [309, 50] on button "Vestigingen (47/47)" at bounding box center [269, 47] width 80 height 17
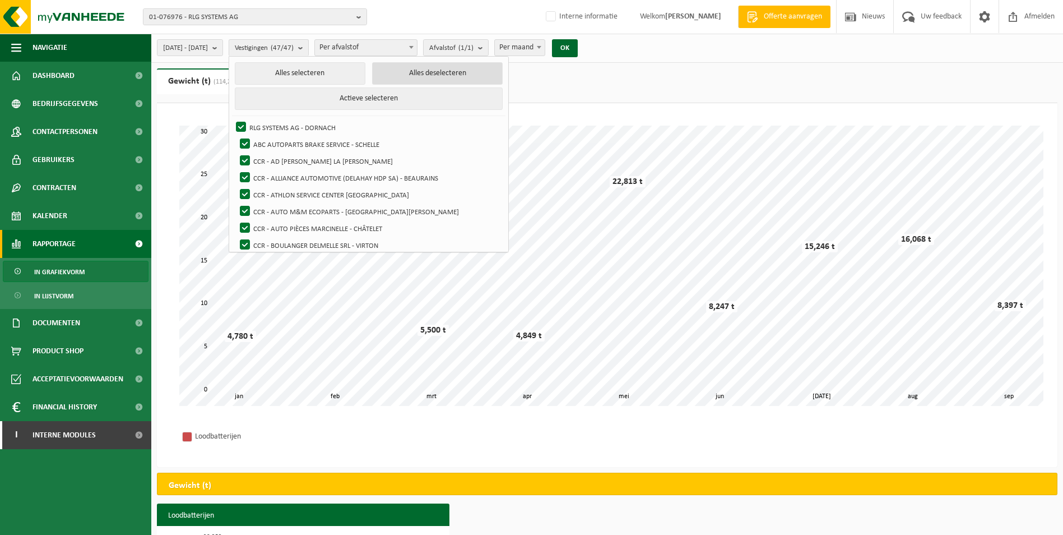
click at [423, 75] on button "Alles deselecteren" at bounding box center [437, 73] width 131 height 22
checkbox input "false"
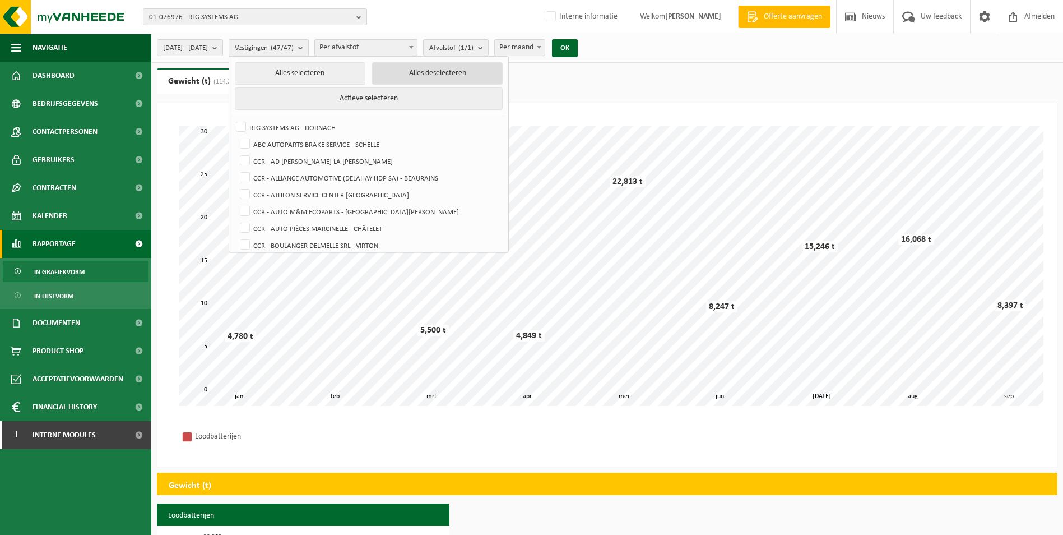
checkbox input "false"
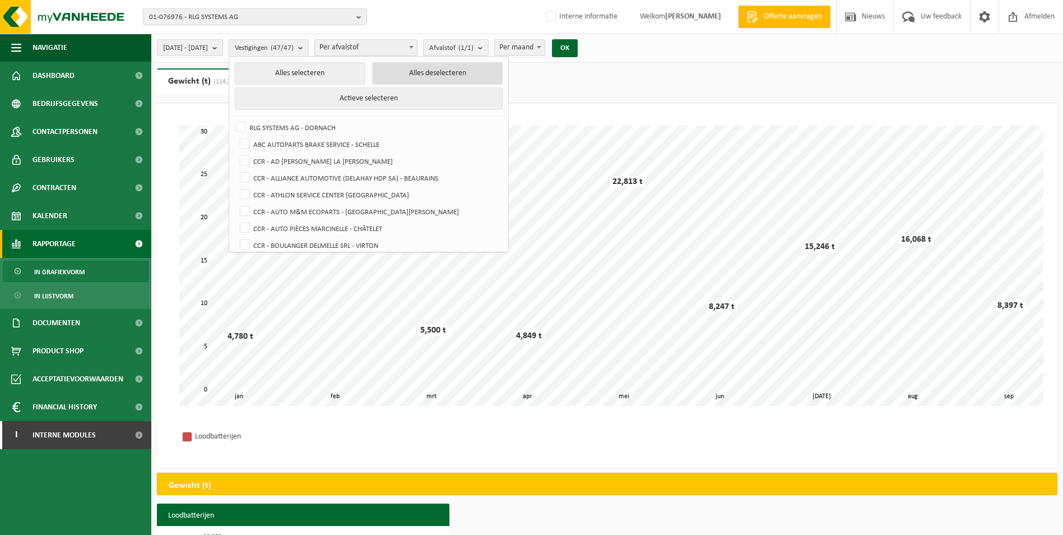
checkbox input "false"
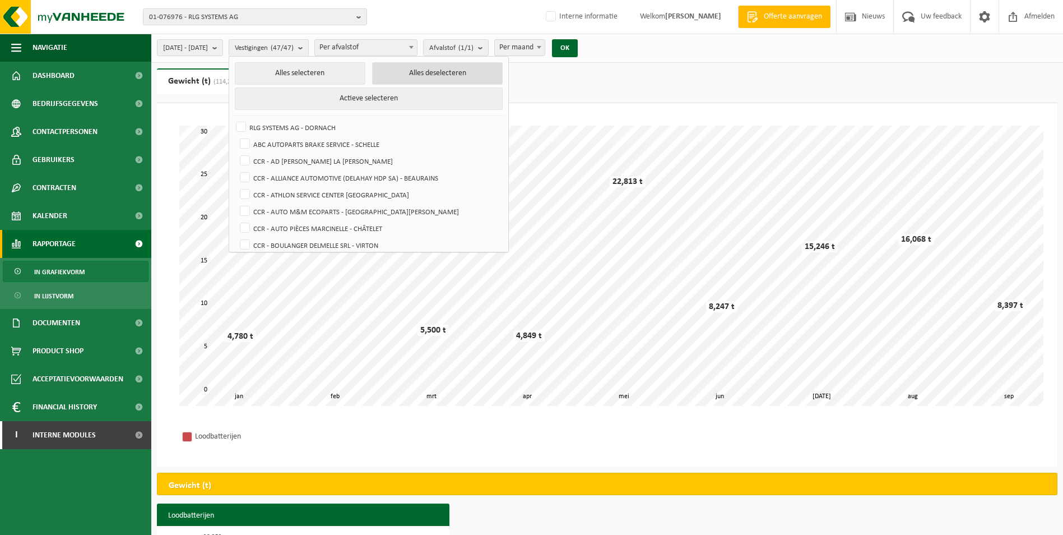
checkbox input "false"
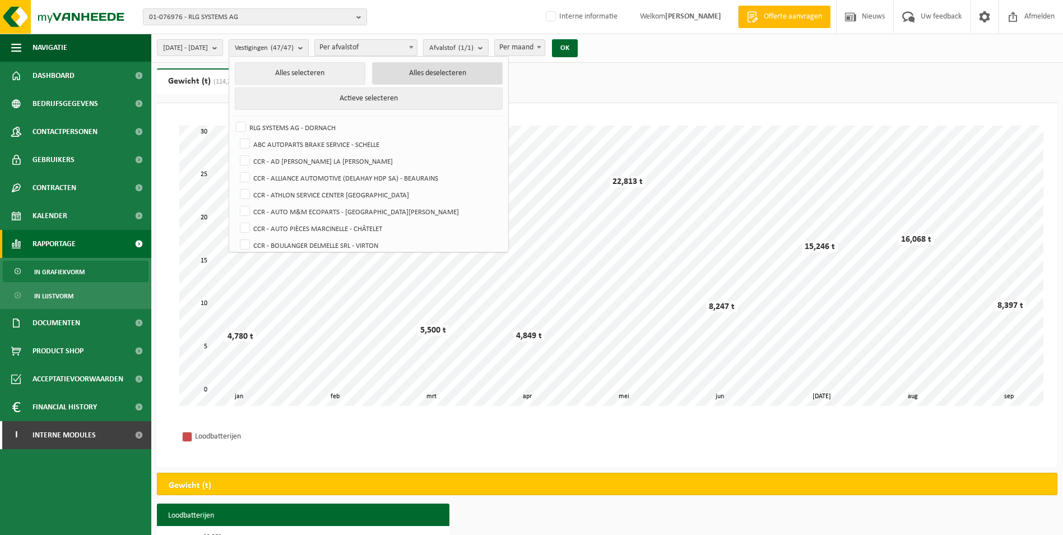
checkbox input "false"
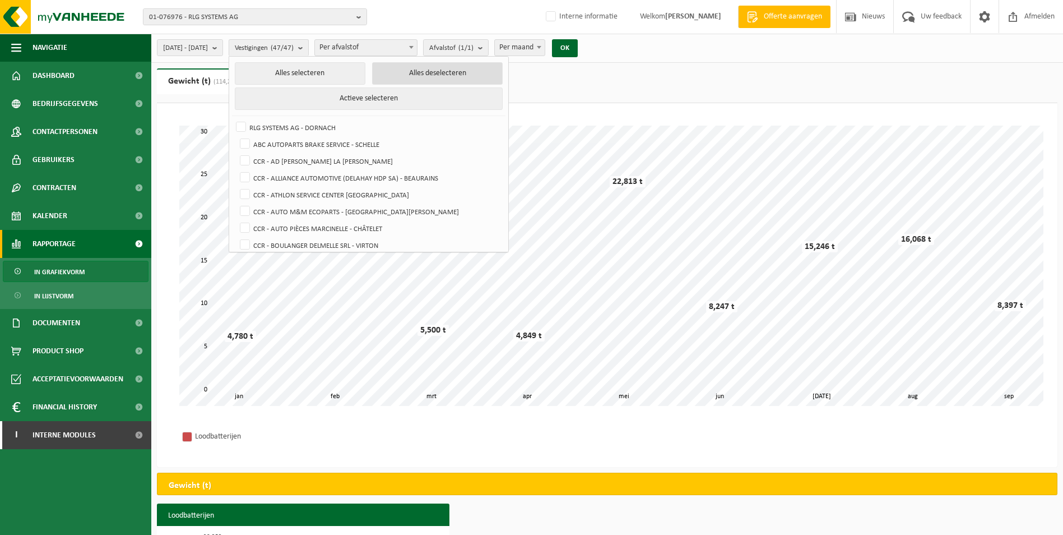
checkbox input "false"
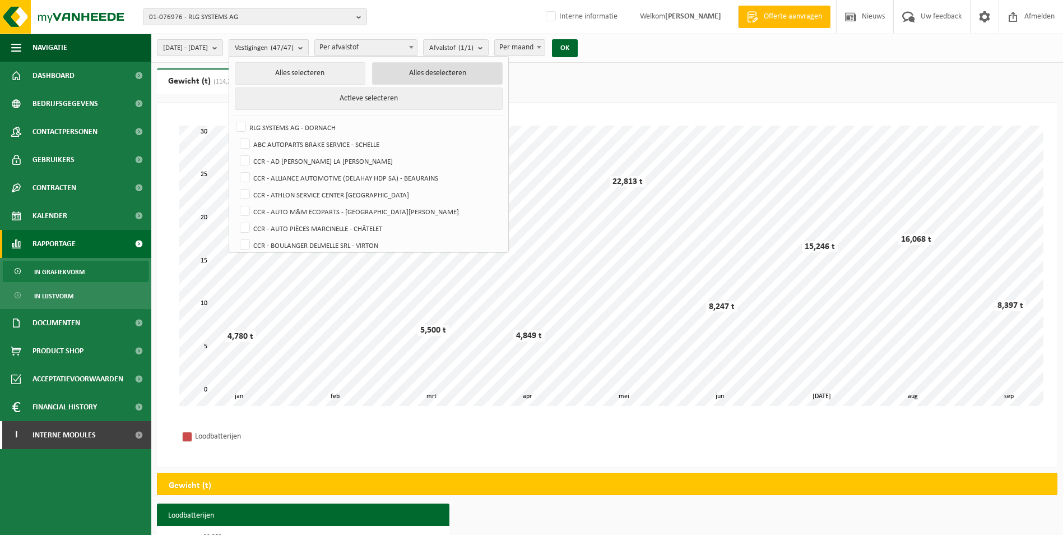
checkbox input "false"
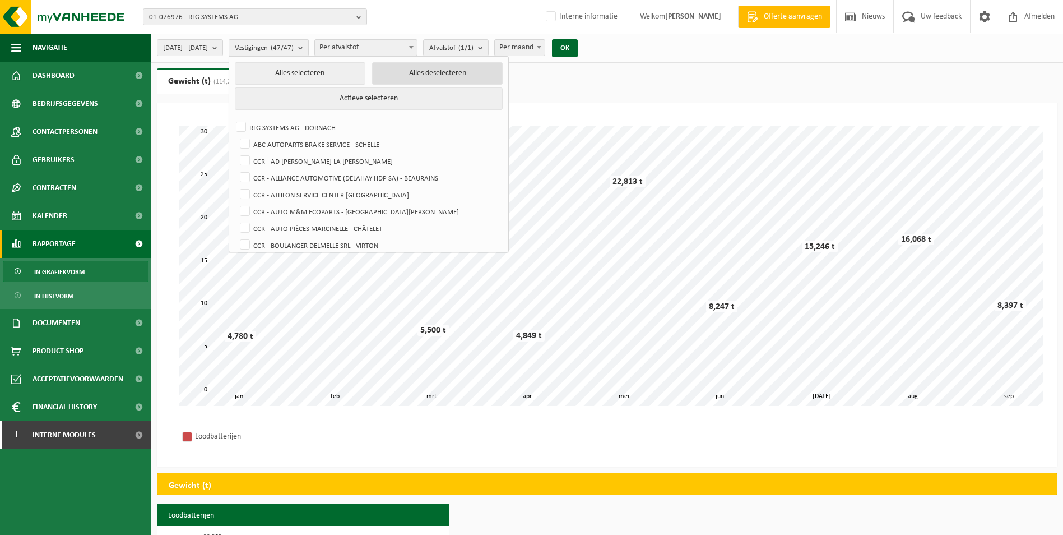
checkbox input "false"
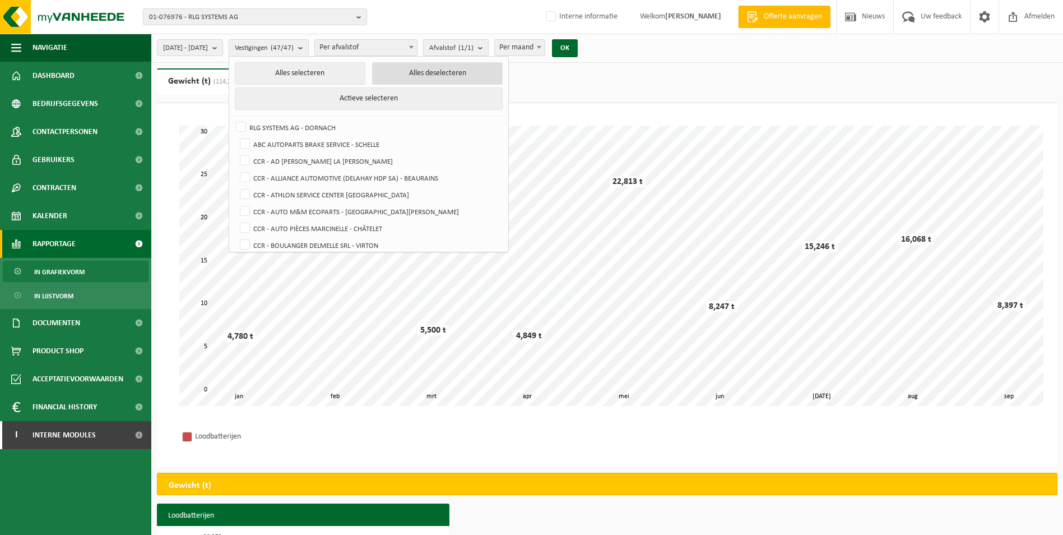
checkbox input "false"
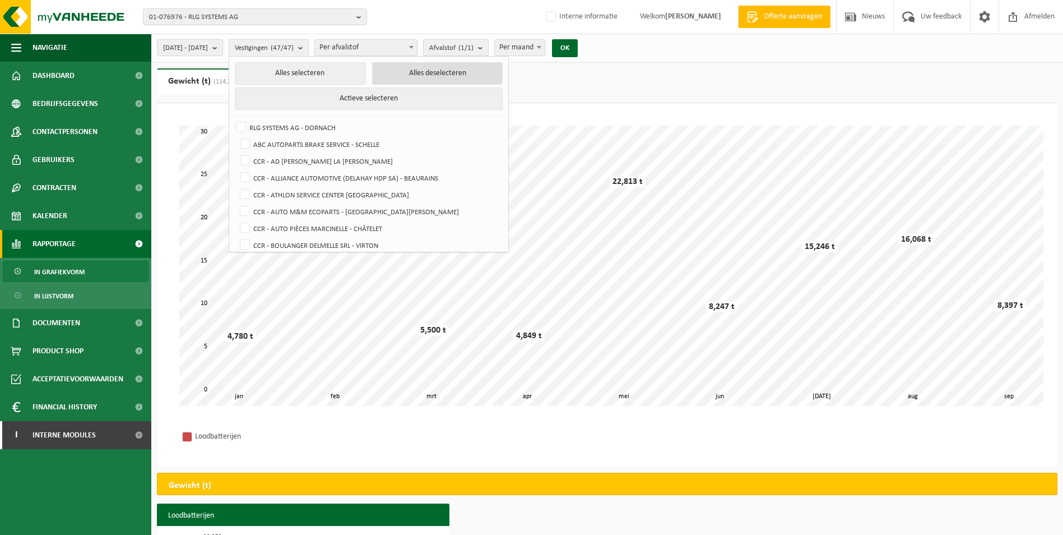
checkbox input "false"
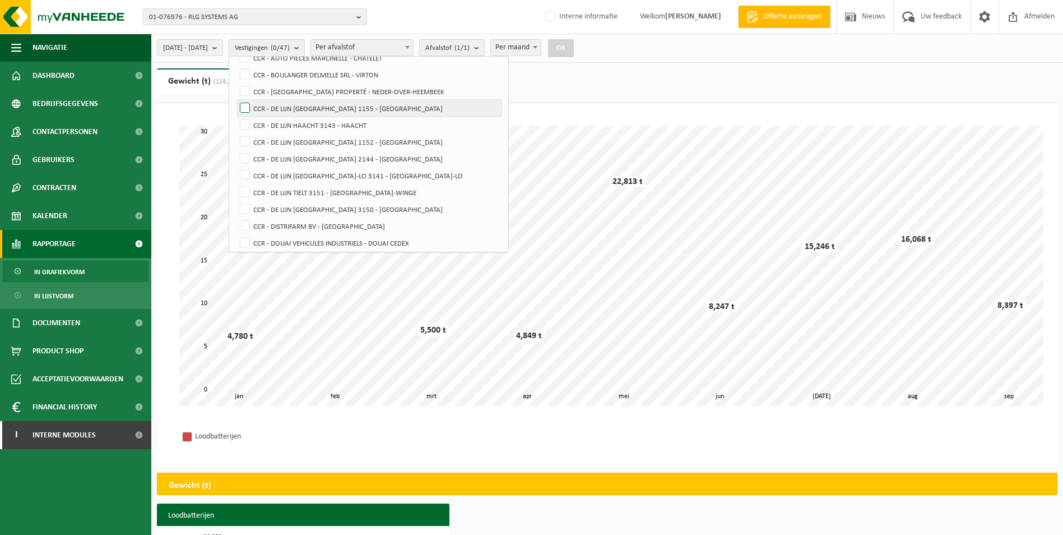
click at [272, 109] on label "CCR - DE LIJN [GEOGRAPHIC_DATA] 1155 - [GEOGRAPHIC_DATA]" at bounding box center [370, 108] width 264 height 17
click at [236, 100] on input "CCR - DE LIJN [GEOGRAPHIC_DATA] 1155 - [GEOGRAPHIC_DATA]" at bounding box center [235, 99] width 1 height 1
checkbox input "true"
click at [275, 124] on label "CCR - DE LIJN HAACHT 3143 - HAACHT" at bounding box center [370, 125] width 264 height 17
click at [236, 117] on input "CCR - DE LIJN HAACHT 3143 - HAACHT" at bounding box center [235, 116] width 1 height 1
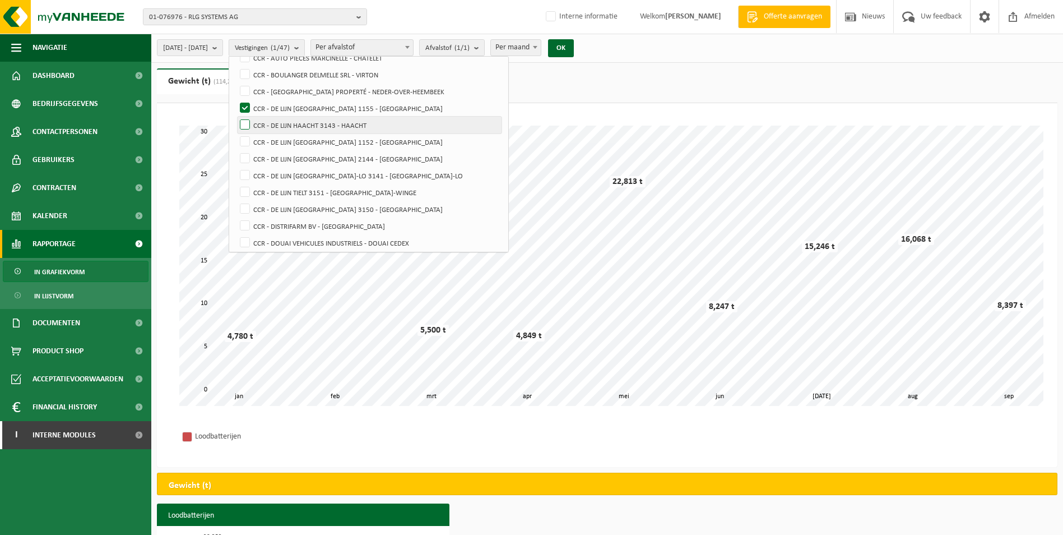
checkbox input "true"
click at [275, 140] on label "CCR - DE LIJN [GEOGRAPHIC_DATA] 1152 - [GEOGRAPHIC_DATA]" at bounding box center [370, 141] width 264 height 17
click at [236, 133] on input "CCR - DE LIJN [GEOGRAPHIC_DATA] 1152 - [GEOGRAPHIC_DATA]" at bounding box center [235, 133] width 1 height 1
checkbox input "true"
click at [275, 156] on label "CCR - DE LIJN [GEOGRAPHIC_DATA] 2144 - [GEOGRAPHIC_DATA]" at bounding box center [370, 158] width 264 height 17
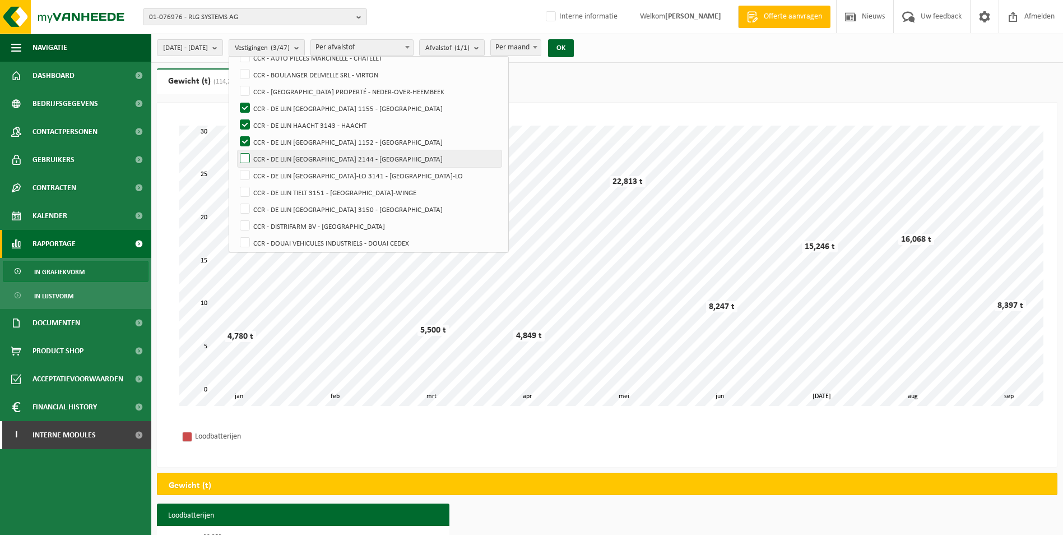
click at [236, 150] on input "CCR - DE LIJN [GEOGRAPHIC_DATA] 2144 - [GEOGRAPHIC_DATA]" at bounding box center [235, 150] width 1 height 1
checkbox input "true"
click at [275, 171] on label "CCR - DE LIJN [GEOGRAPHIC_DATA]-LO 3141 - [GEOGRAPHIC_DATA]-LO" at bounding box center [370, 175] width 264 height 17
click at [236, 167] on input "CCR - DE LIJN [GEOGRAPHIC_DATA]-LO 3141 - [GEOGRAPHIC_DATA]-LO" at bounding box center [235, 166] width 1 height 1
checkbox input "true"
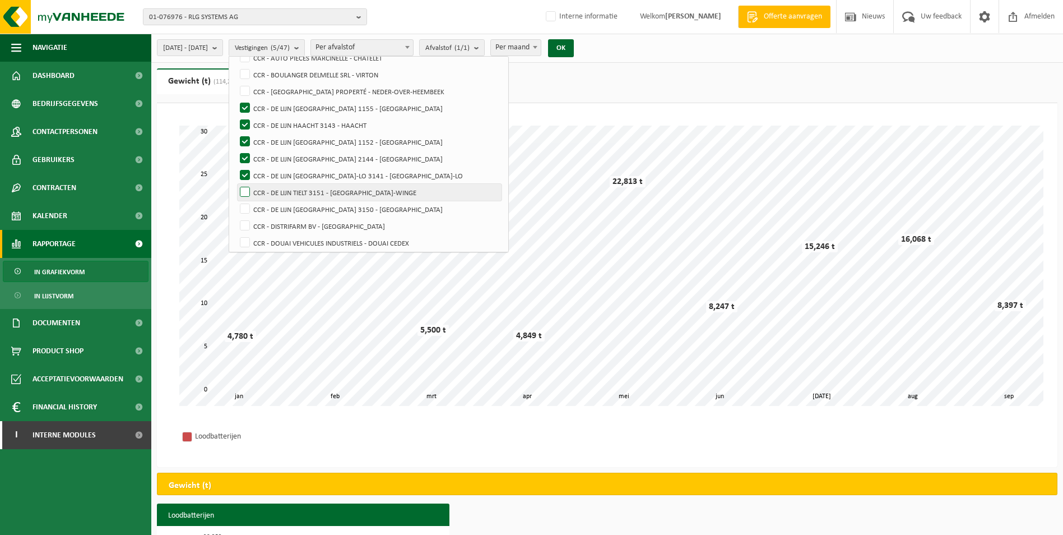
click at [275, 190] on label "CCR - DE LIJN TIELT 3151 - [GEOGRAPHIC_DATA]-WINGE" at bounding box center [370, 192] width 264 height 17
click at [236, 184] on input "CCR - DE LIJN TIELT 3151 - [GEOGRAPHIC_DATA]-WINGE" at bounding box center [235, 183] width 1 height 1
checkbox input "true"
click at [275, 204] on label "CCR - DE LIJN [GEOGRAPHIC_DATA] 3150 - [GEOGRAPHIC_DATA]" at bounding box center [370, 209] width 264 height 17
click at [236, 201] on input "CCR - DE LIJN [GEOGRAPHIC_DATA] 3150 - [GEOGRAPHIC_DATA]" at bounding box center [235, 200] width 1 height 1
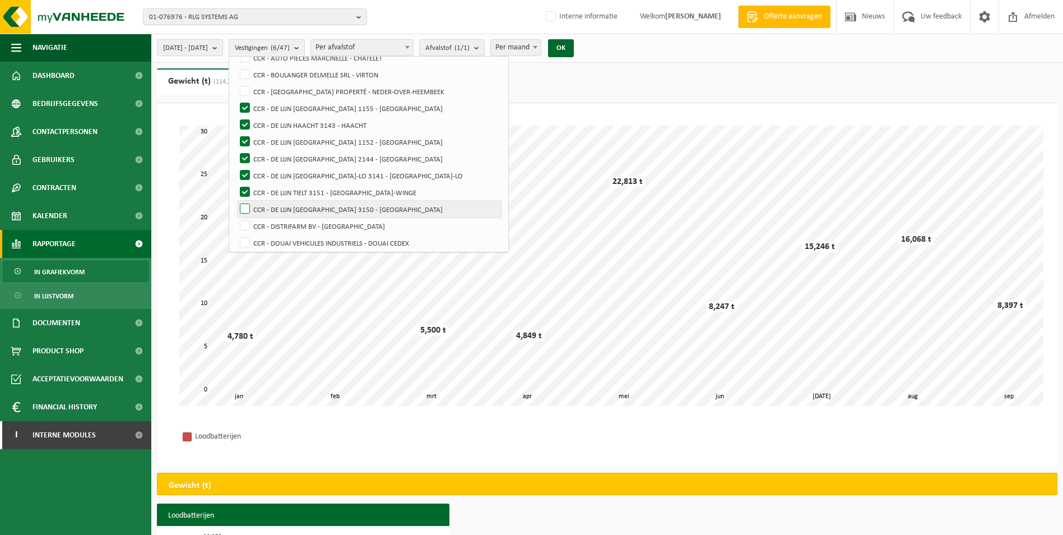
checkbox input "true"
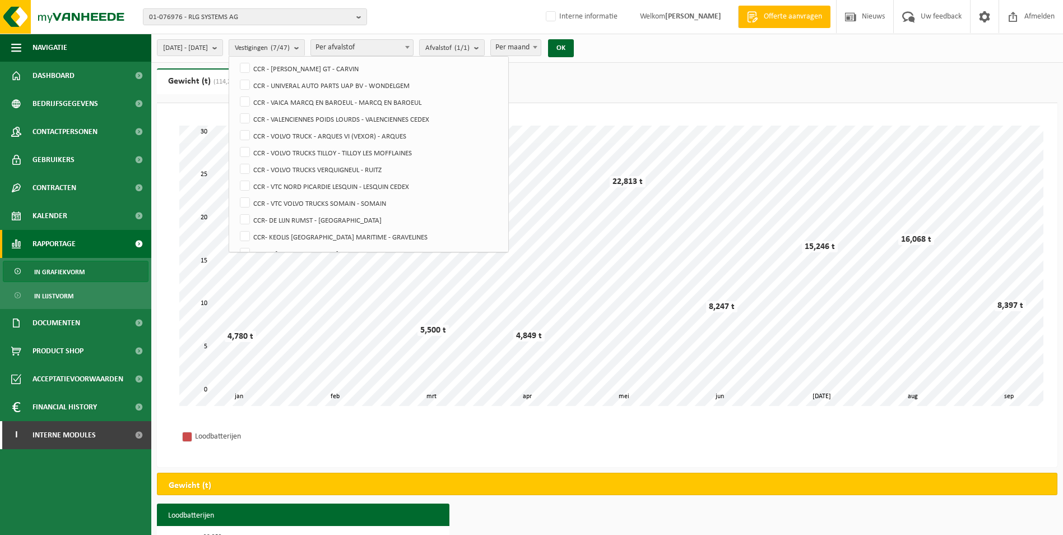
scroll to position [661, 0]
click at [277, 183] on label "CCR- DE LIJN RUMST - RUMST" at bounding box center [370, 188] width 264 height 17
click at [236, 180] on input "CCR- DE LIJN RUMST - RUMST" at bounding box center [235, 180] width 1 height 1
checkbox input "true"
click at [574, 47] on button "OK" at bounding box center [561, 48] width 26 height 18
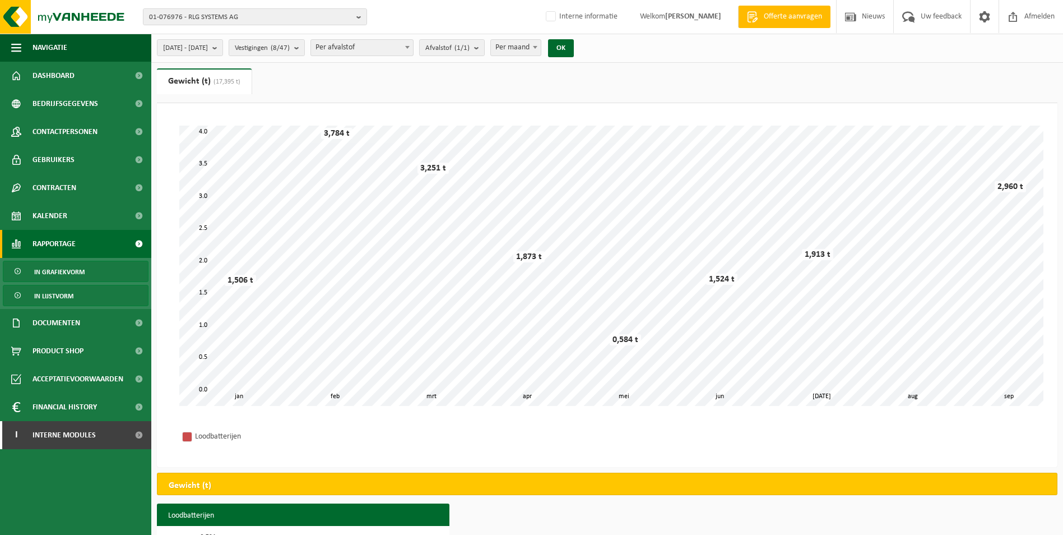
click at [57, 294] on span "In lijstvorm" at bounding box center [53, 295] width 39 height 21
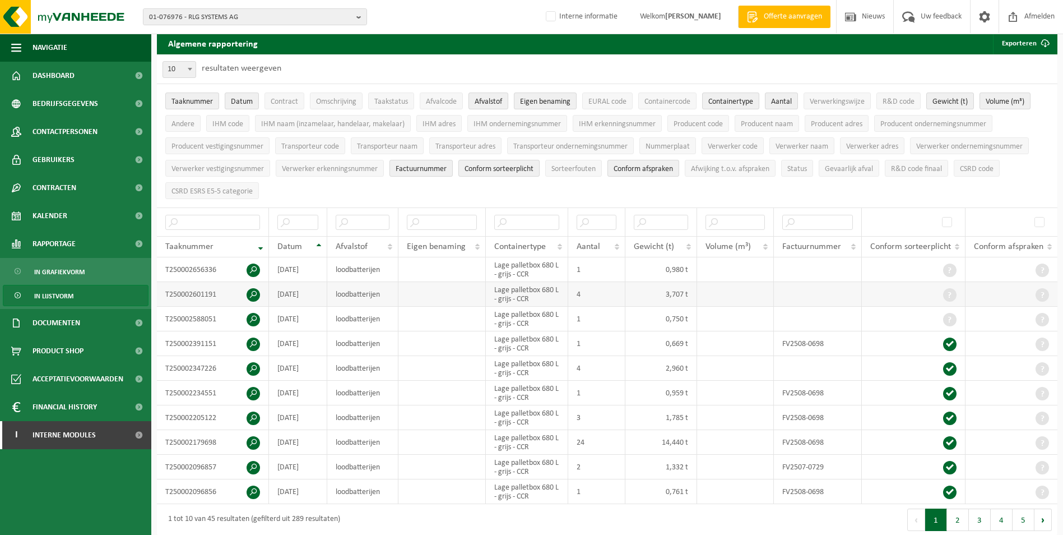
scroll to position [56, 0]
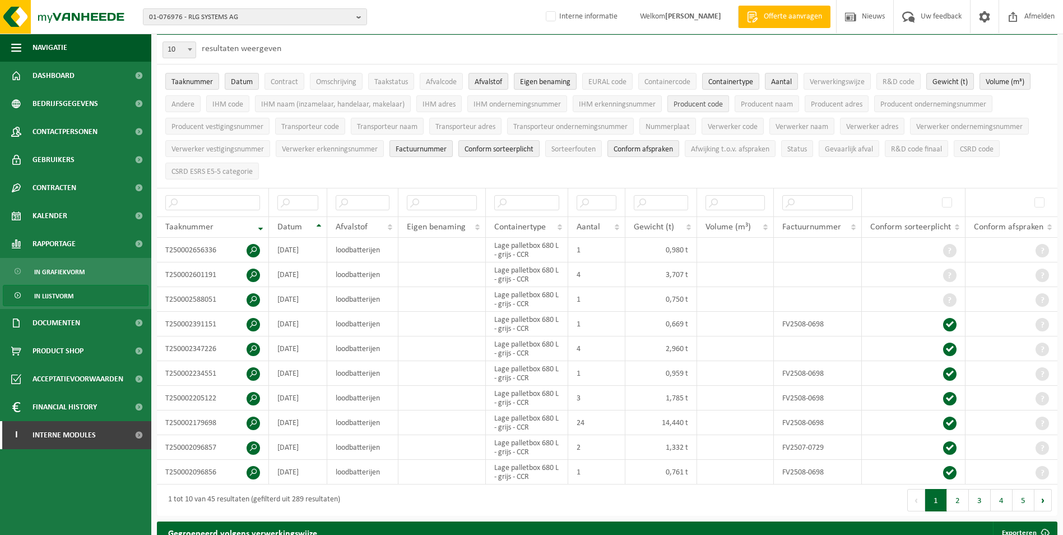
click at [710, 108] on span "Producent code" at bounding box center [698, 104] width 49 height 8
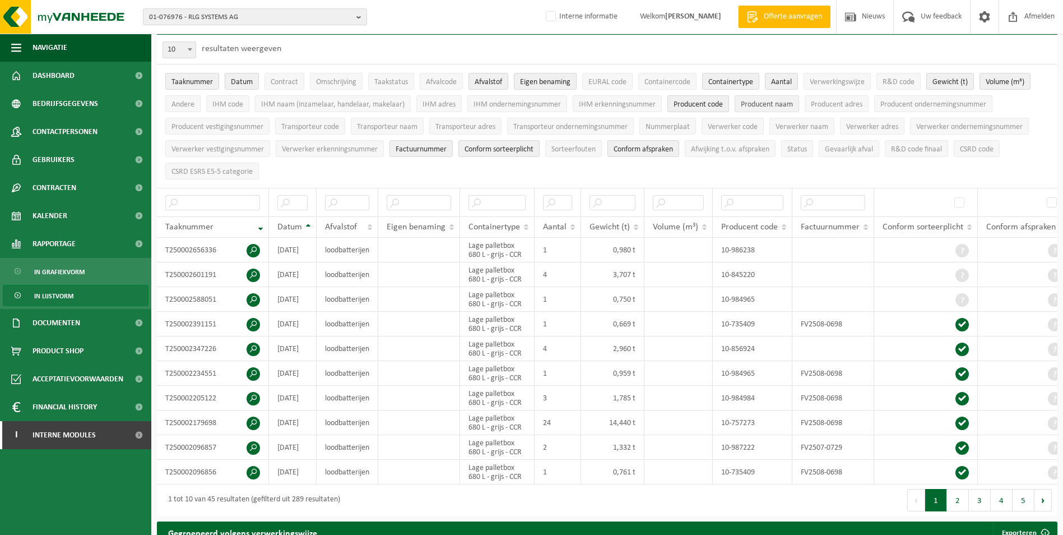
click at [749, 105] on span "Producent naam" at bounding box center [767, 104] width 52 height 8
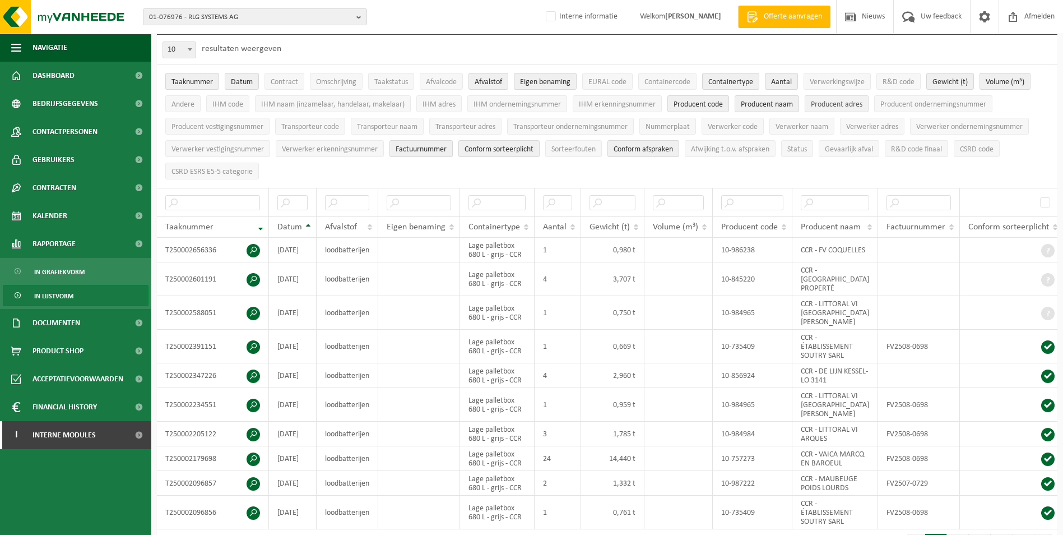
click at [834, 106] on span "Producent adres" at bounding box center [837, 104] width 52 height 8
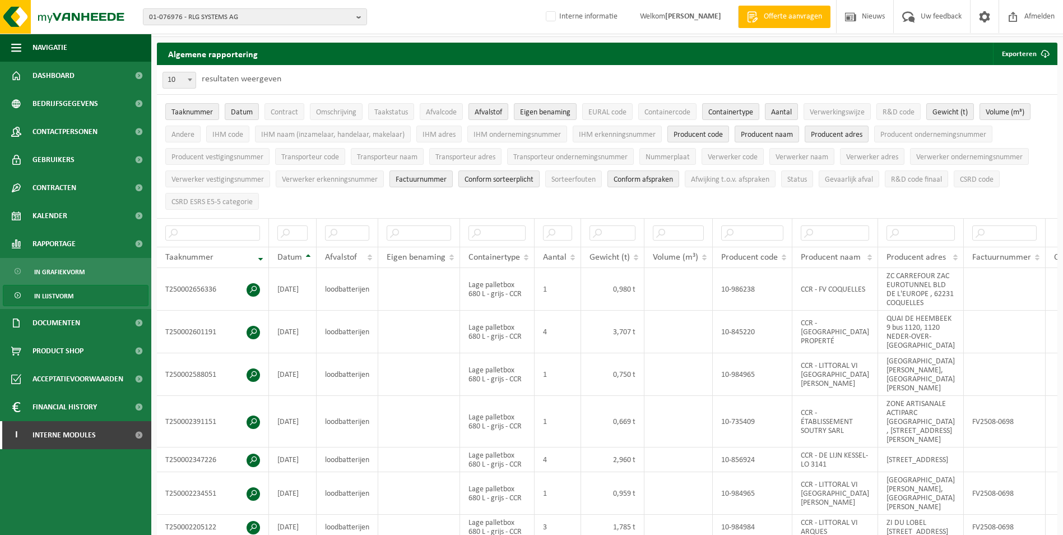
scroll to position [0, 0]
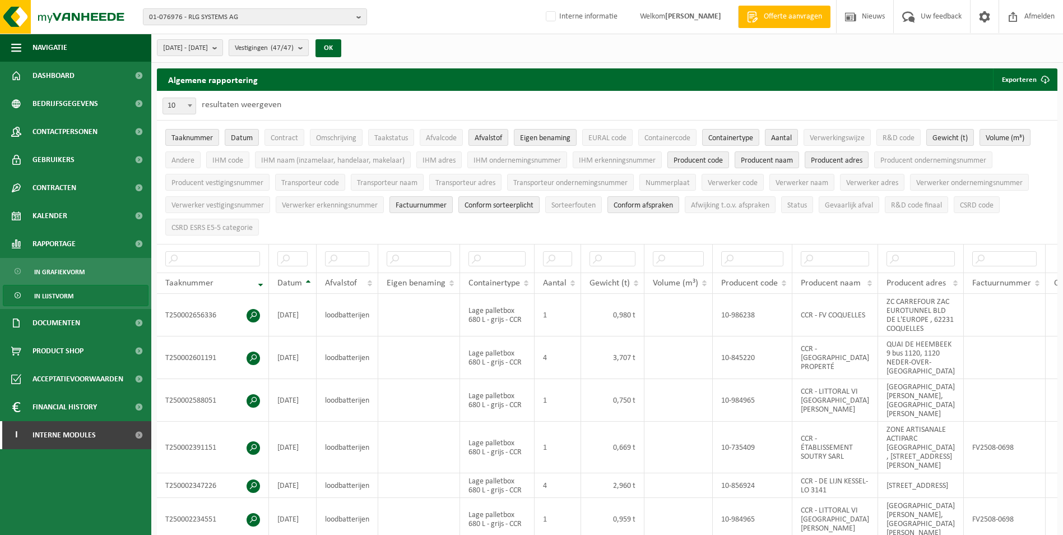
click at [294, 48] on count "(47/47)" at bounding box center [282, 47] width 23 height 7
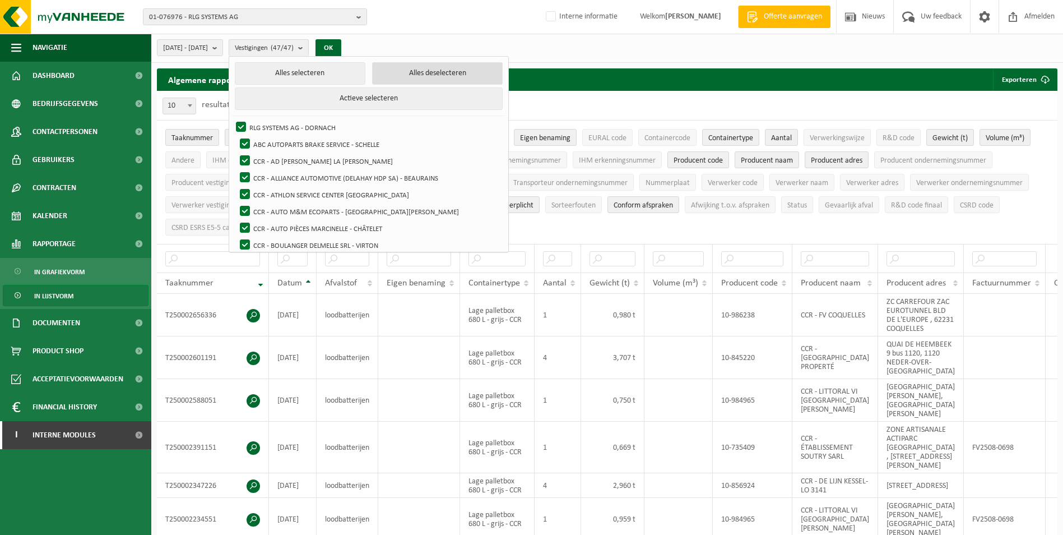
click at [415, 73] on button "Alles deselecteren" at bounding box center [437, 73] width 131 height 22
checkbox input "false"
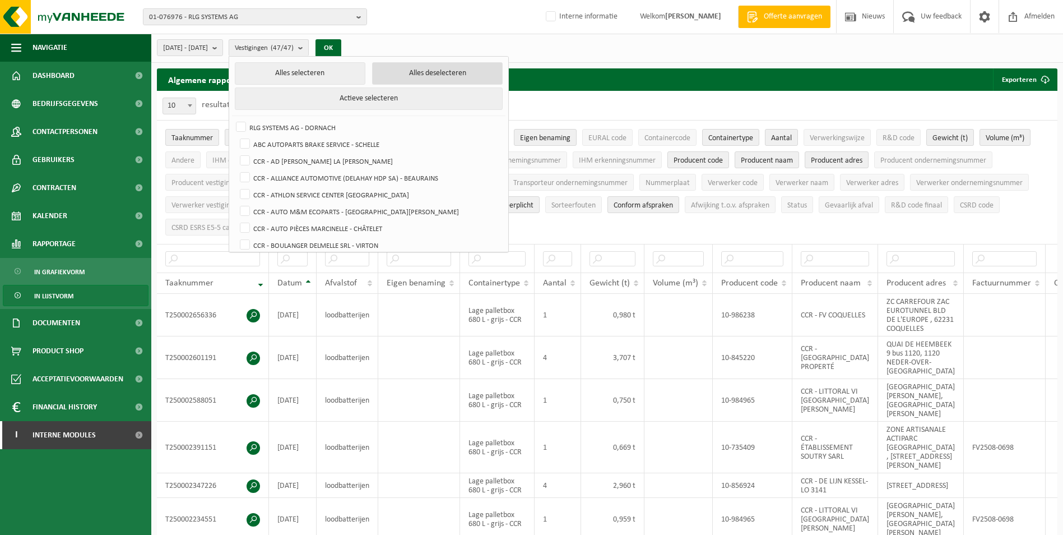
checkbox input "false"
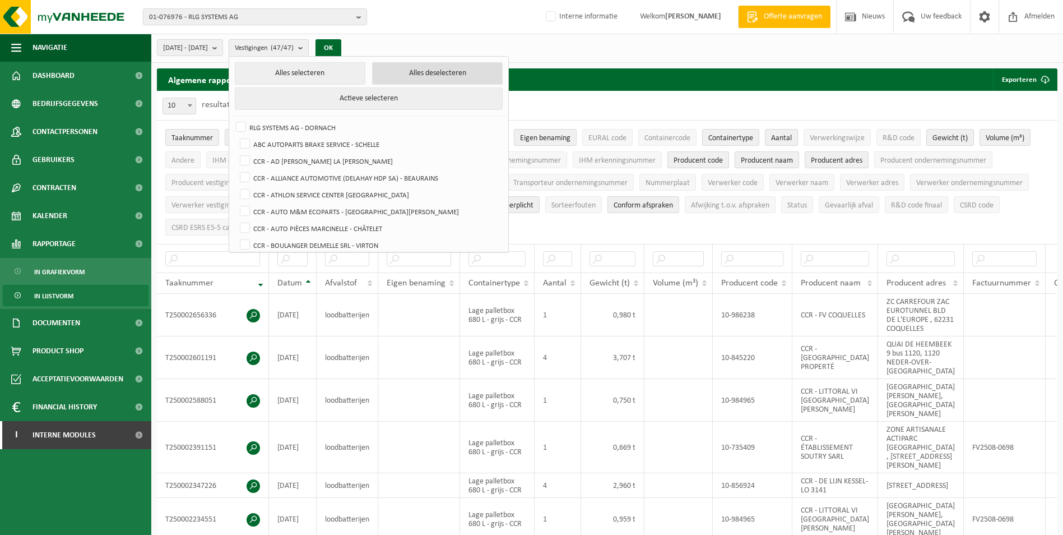
checkbox input "false"
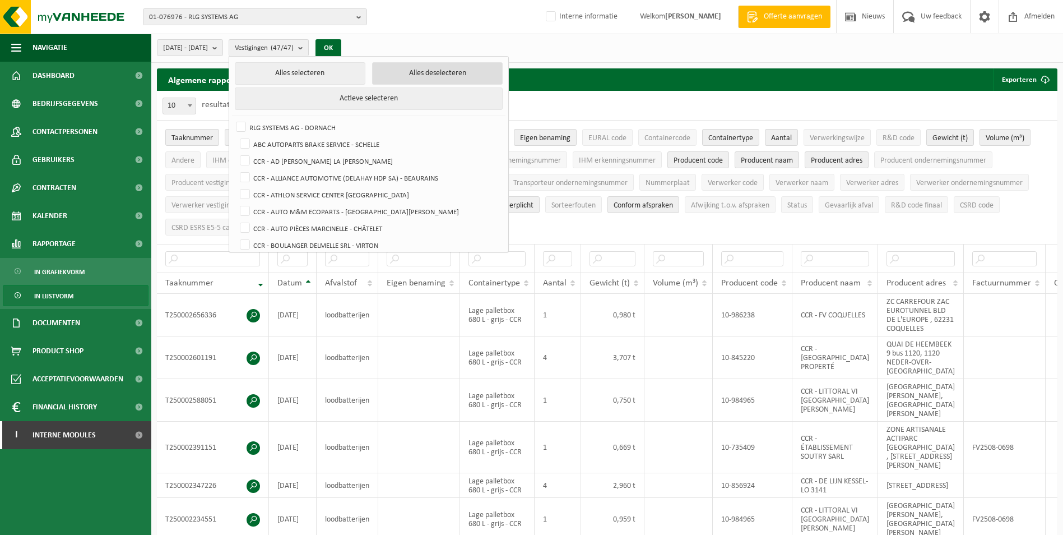
checkbox input "false"
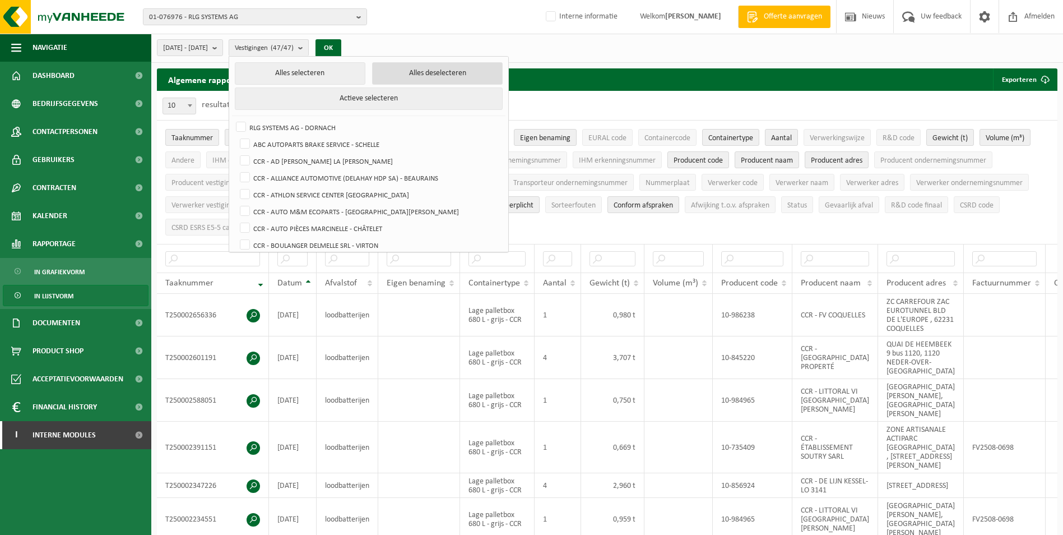
checkbox input "false"
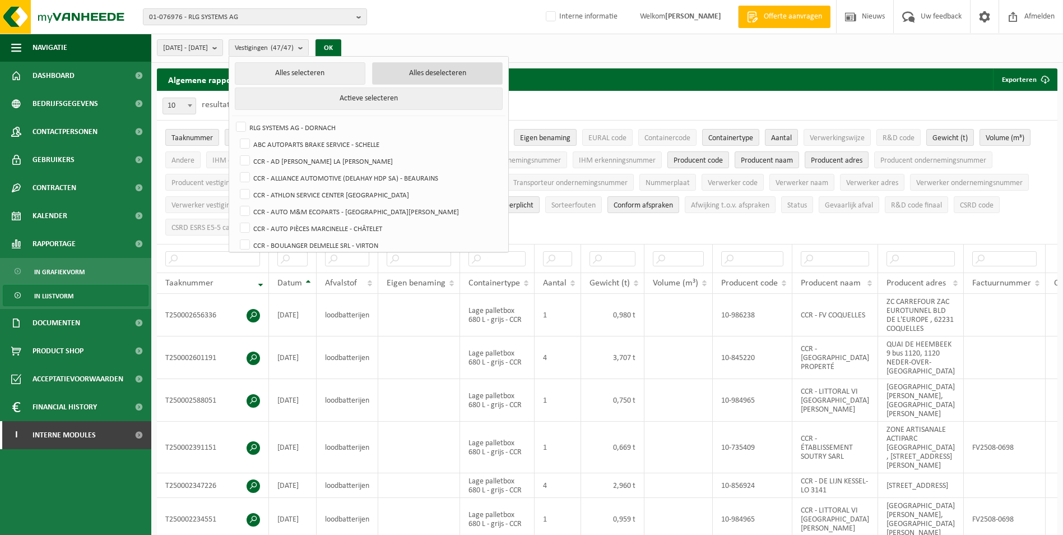
checkbox input "false"
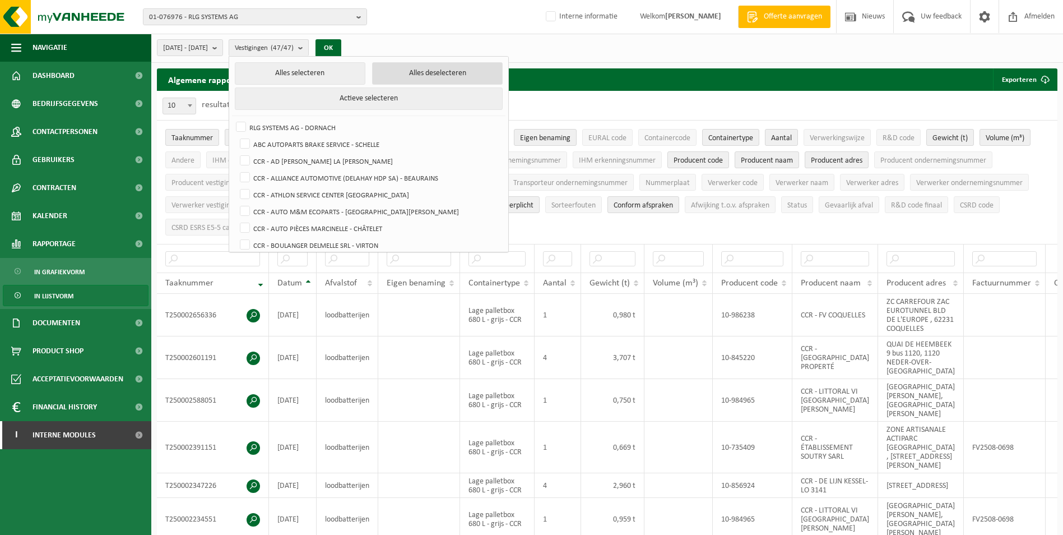
checkbox input "false"
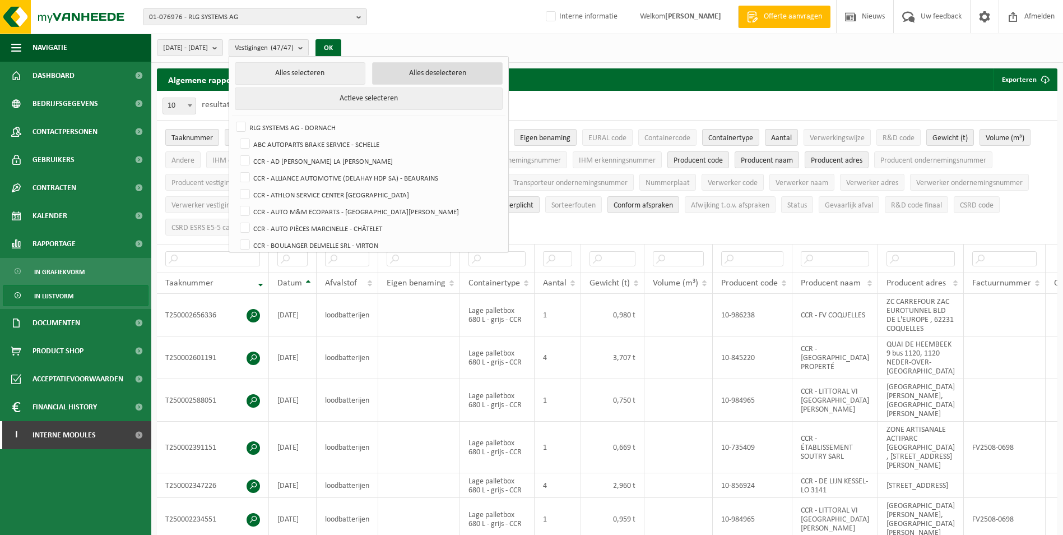
checkbox input "false"
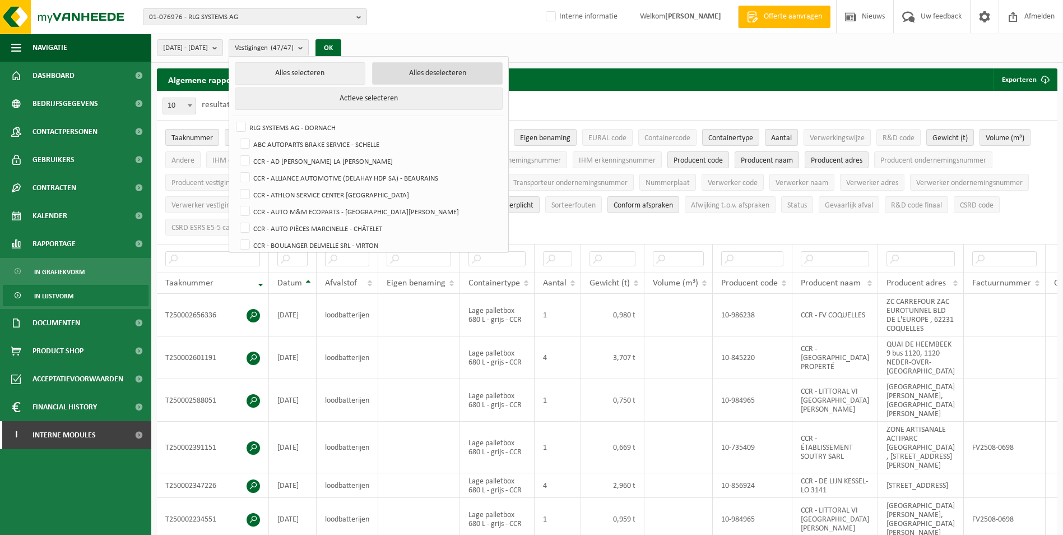
checkbox input "false"
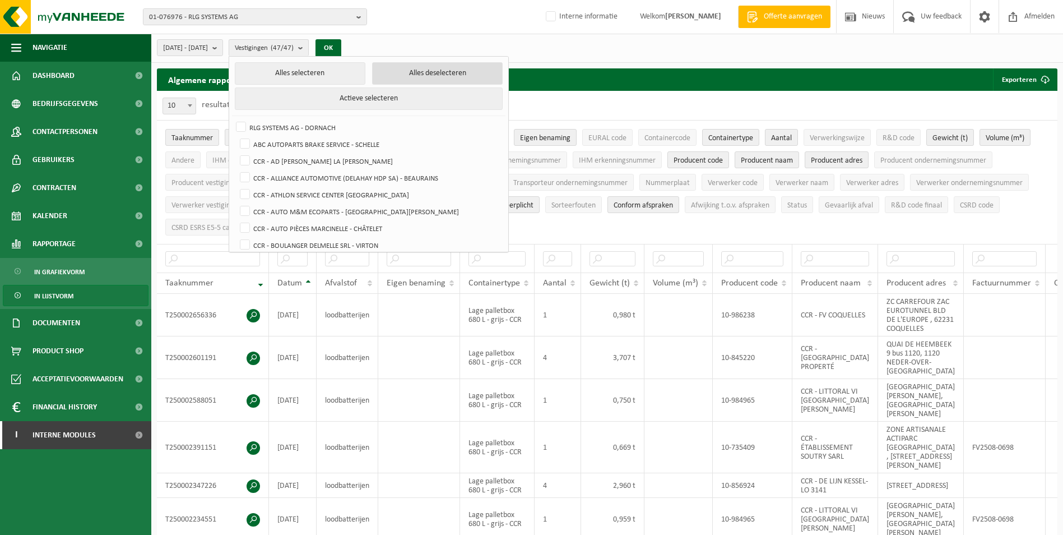
checkbox input "false"
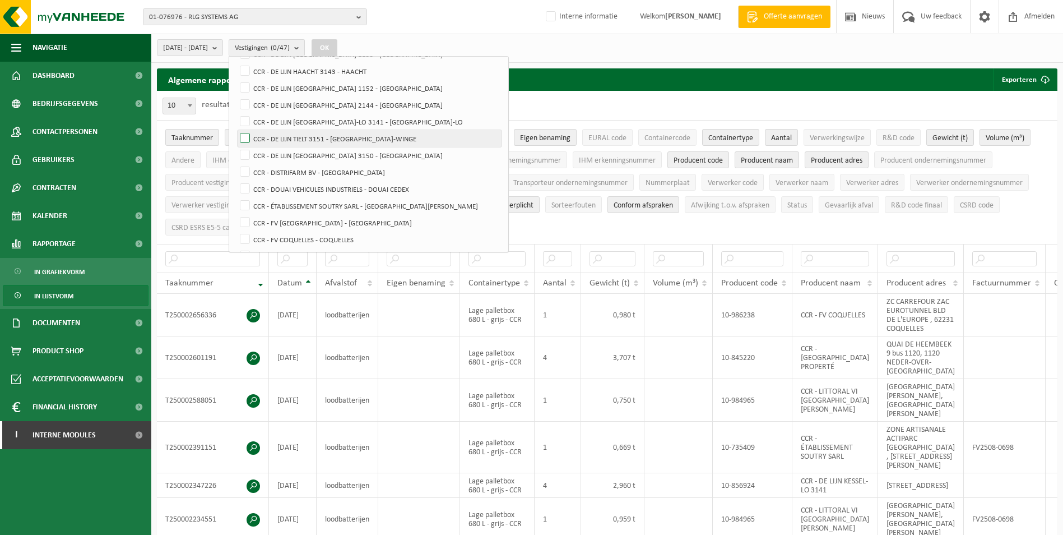
scroll to position [168, 0]
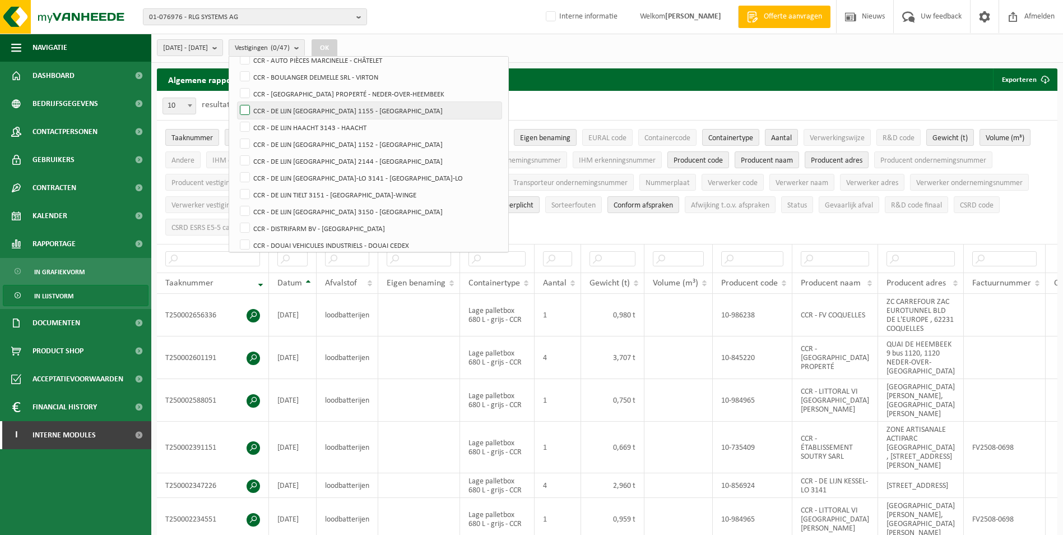
click at [275, 112] on label "CCR - DE LIJN DEURNE 1155 - DEURNE" at bounding box center [370, 110] width 264 height 17
click at [236, 102] on input "CCR - DE LIJN DEURNE 1155 - DEURNE" at bounding box center [235, 101] width 1 height 1
checkbox input "true"
click at [274, 127] on label "CCR - DE LIJN HAACHT 3143 - HAACHT" at bounding box center [370, 127] width 264 height 17
click at [236, 119] on input "CCR - DE LIJN HAACHT 3143 - HAACHT" at bounding box center [235, 118] width 1 height 1
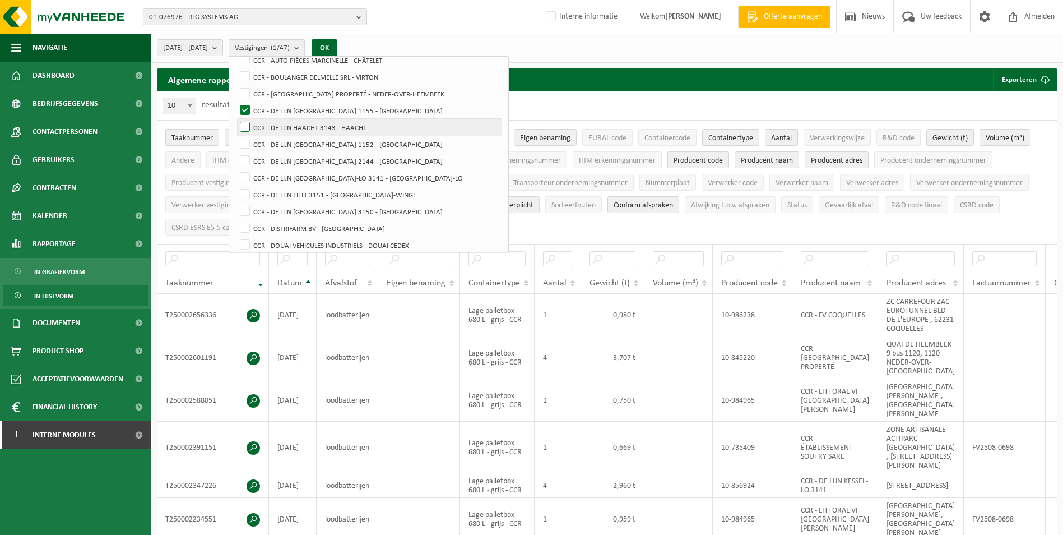
checkbox input "true"
click at [273, 139] on label "CCR - DE LIJN HOBOKEN 1152 - HOBOKEN" at bounding box center [370, 144] width 264 height 17
click at [236, 136] on input "CCR - DE LIJN HOBOKEN 1152 - HOBOKEN" at bounding box center [235, 135] width 1 height 1
checkbox input "true"
click at [273, 160] on label "CCR - DE LIJN HOFSTADE 2144 - HOFSTADE" at bounding box center [370, 160] width 264 height 17
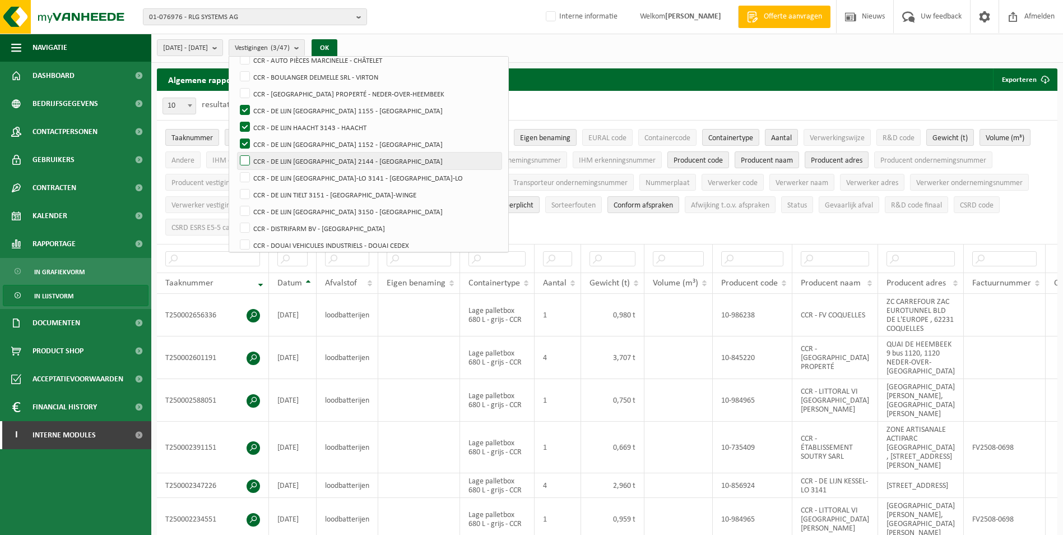
click at [236, 152] on input "CCR - DE LIJN HOFSTADE 2144 - HOFSTADE" at bounding box center [235, 152] width 1 height 1
checkbox input "true"
click at [275, 176] on label "CCR - DE LIJN KESSEL-LO 3141 - KESSEL-LO" at bounding box center [370, 177] width 264 height 17
click at [236, 169] on input "CCR - DE LIJN [GEOGRAPHIC_DATA]-LO 3141 - [GEOGRAPHIC_DATA]-LO" at bounding box center [235, 169] width 1 height 1
checkbox input "true"
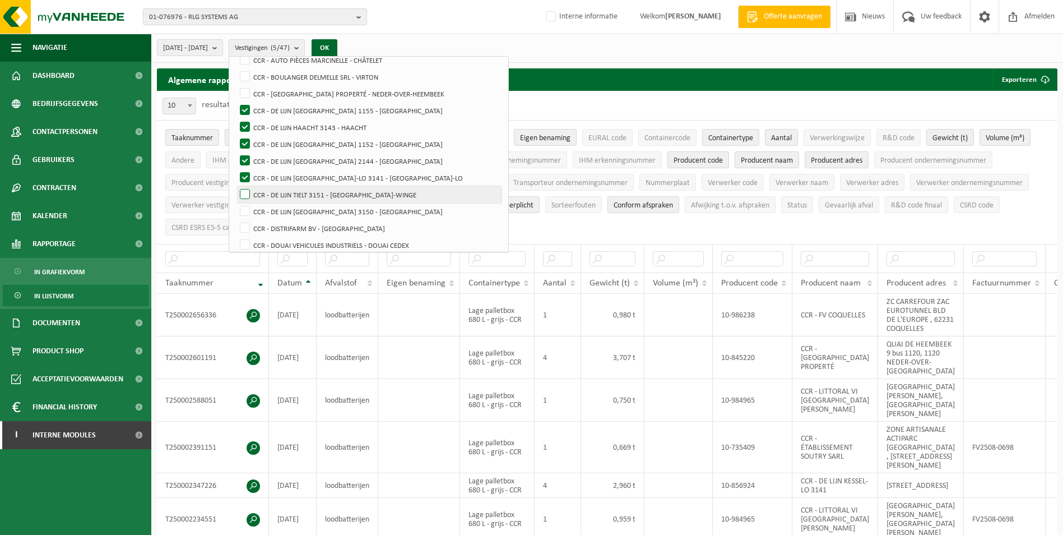
click at [270, 195] on label "CCR - DE LIJN TIELT 3151 - [GEOGRAPHIC_DATA]-WINGE" at bounding box center [370, 194] width 264 height 17
click at [236, 186] on input "CCR - DE LIJN TIELT 3151 - [GEOGRAPHIC_DATA]-WINGE" at bounding box center [235, 185] width 1 height 1
checkbox input "true"
click at [276, 207] on label "CCR - DE LIJN [GEOGRAPHIC_DATA] 3150 - [GEOGRAPHIC_DATA]" at bounding box center [370, 211] width 264 height 17
click at [236, 203] on input "CCR - DE LIJN [GEOGRAPHIC_DATA] 3150 - [GEOGRAPHIC_DATA]" at bounding box center [235, 202] width 1 height 1
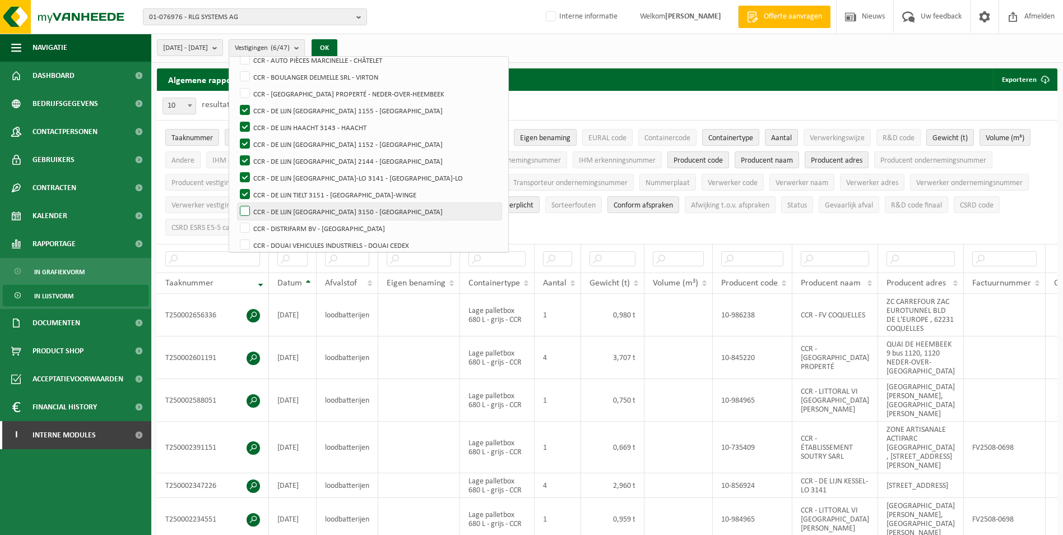
checkbox input "true"
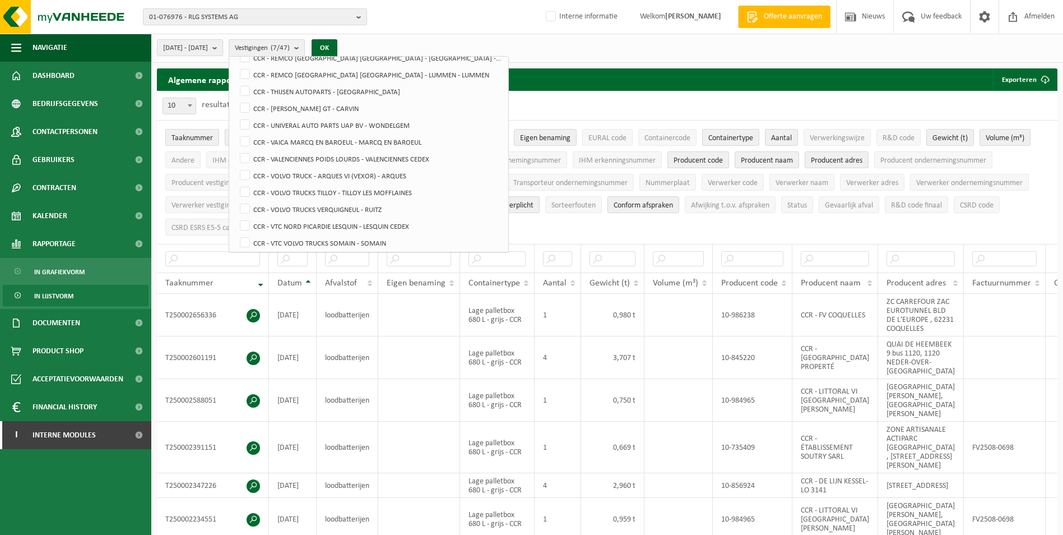
scroll to position [616, 0]
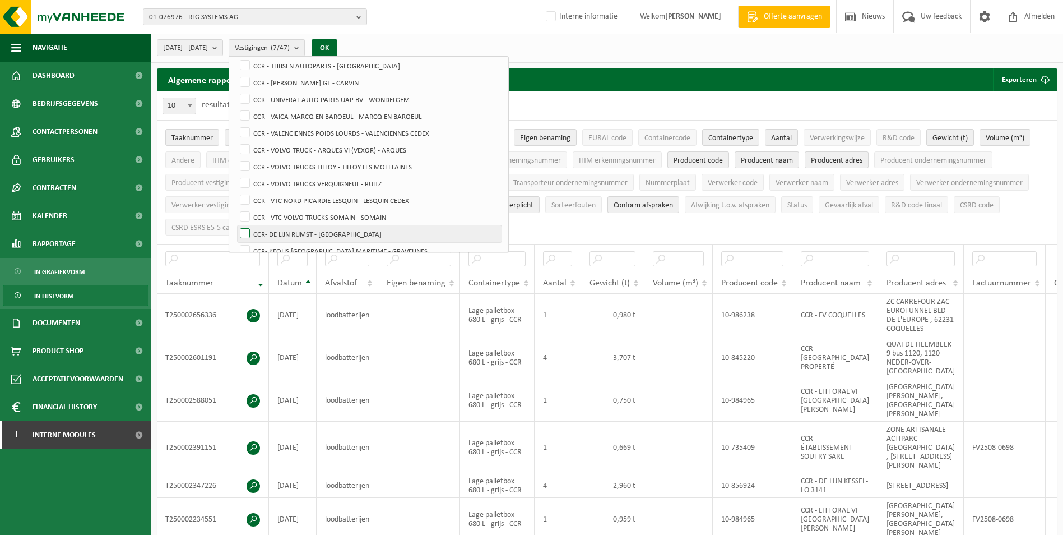
click at [272, 232] on label "CCR- DE LIJN RUMST - [GEOGRAPHIC_DATA]" at bounding box center [370, 233] width 264 height 17
click at [236, 225] on input "CCR- DE LIJN RUMST - [GEOGRAPHIC_DATA]" at bounding box center [235, 225] width 1 height 1
checkbox input "true"
click at [337, 45] on button "OK" at bounding box center [325, 48] width 26 height 18
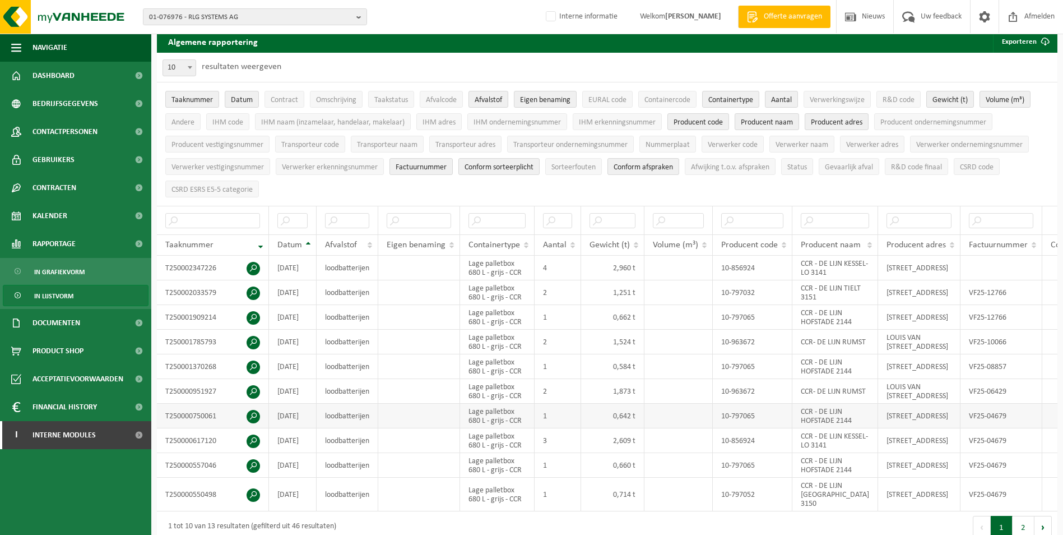
scroll to position [112, 0]
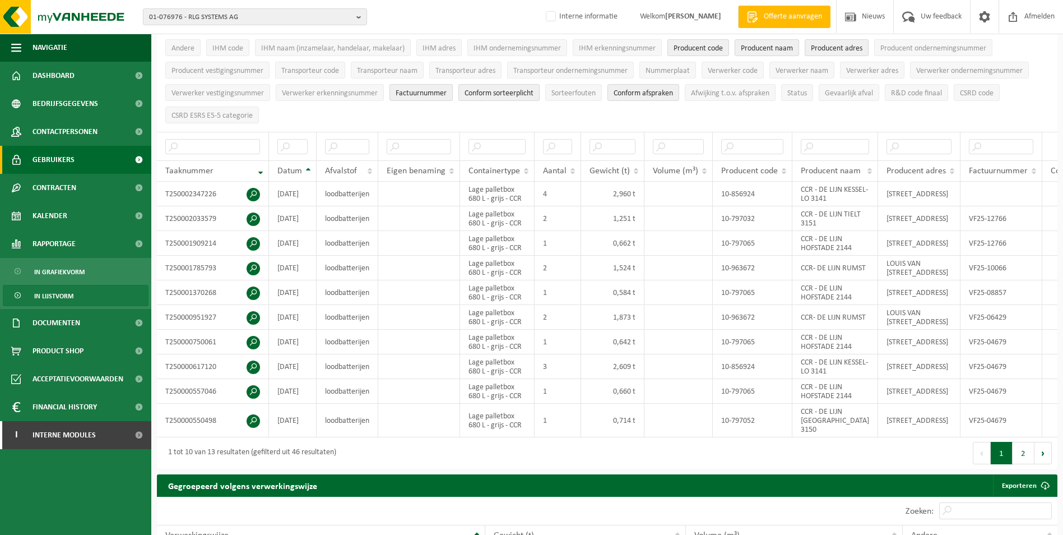
click at [54, 159] on span "Gebruikers" at bounding box center [54, 160] width 42 height 28
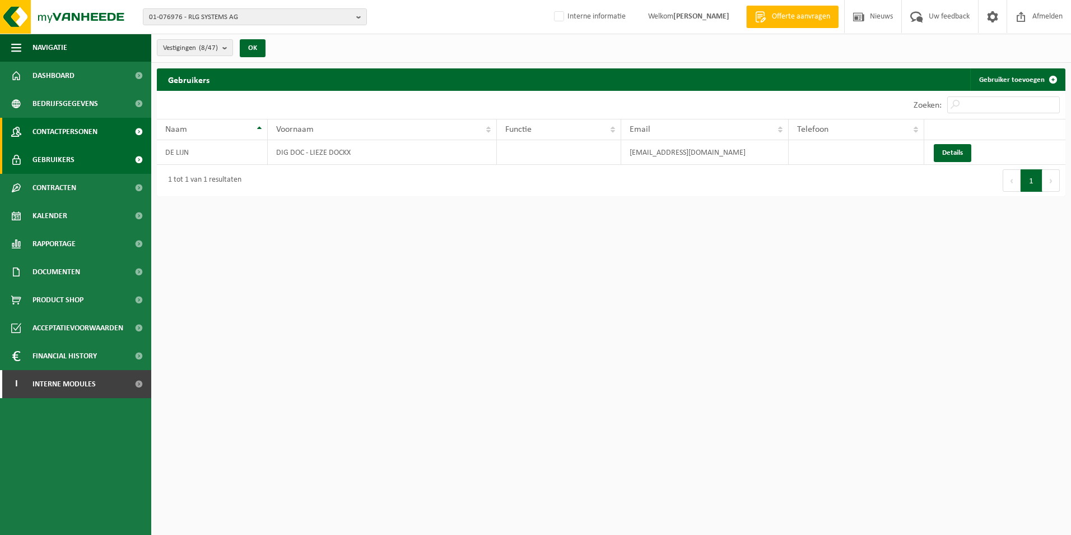
click at [57, 131] on span "Contactpersonen" at bounding box center [65, 132] width 65 height 28
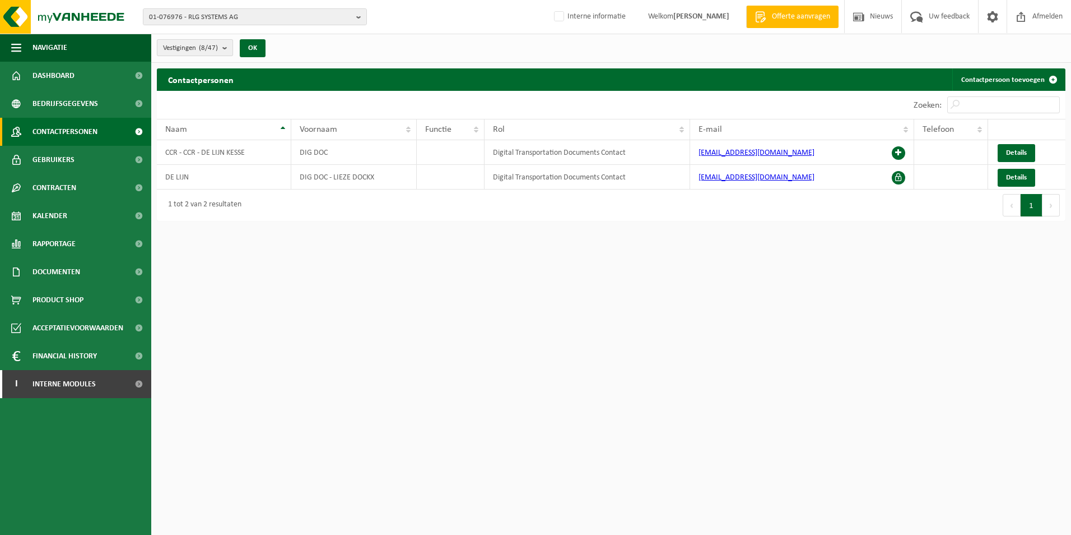
click at [224, 44] on button "Vestigingen (8/47)" at bounding box center [195, 47] width 76 height 17
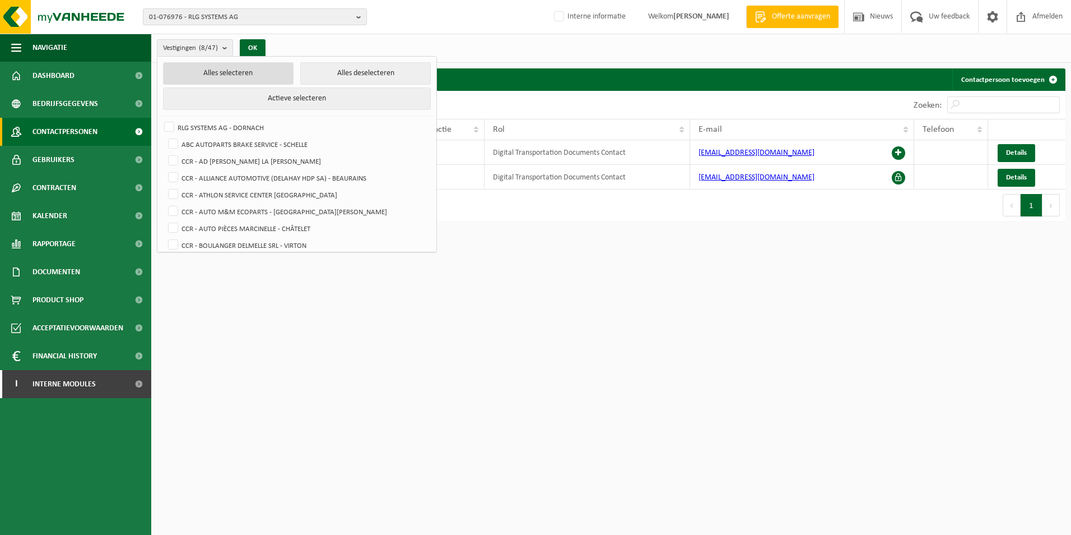
click at [212, 71] on button "Alles selecteren" at bounding box center [228, 73] width 131 height 22
checkbox input "true"
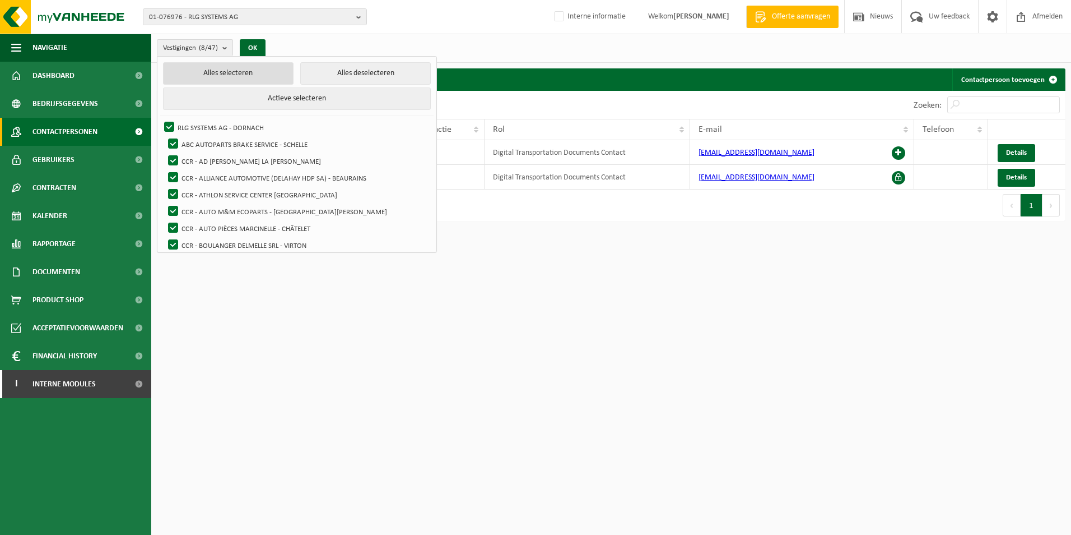
checkbox input "true"
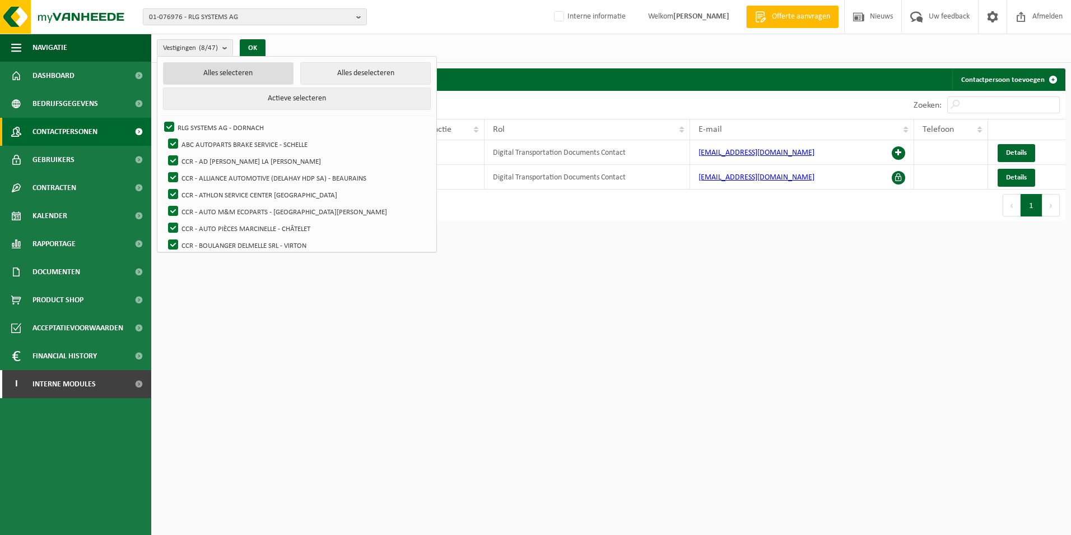
checkbox input "true"
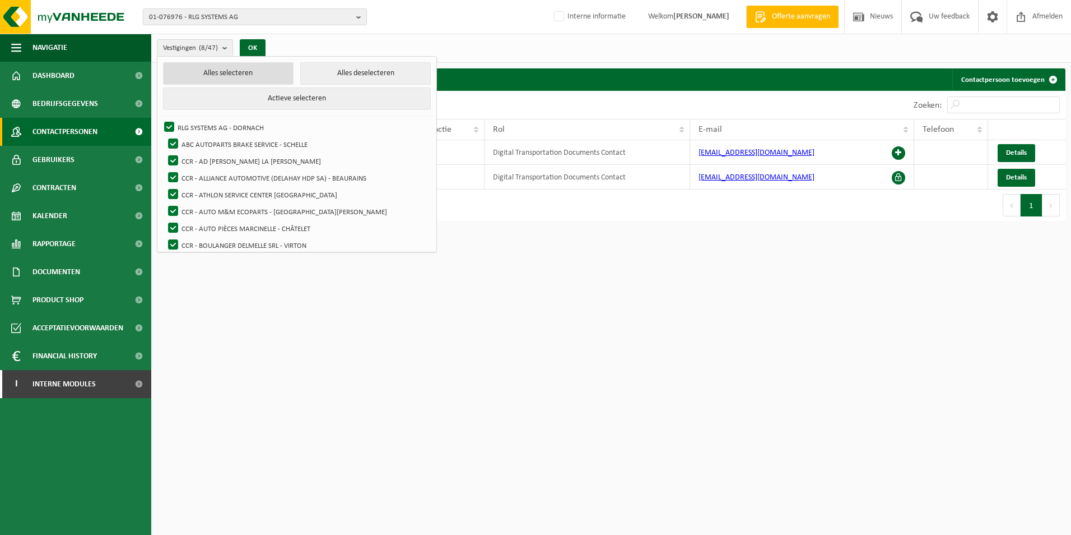
checkbox input "true"
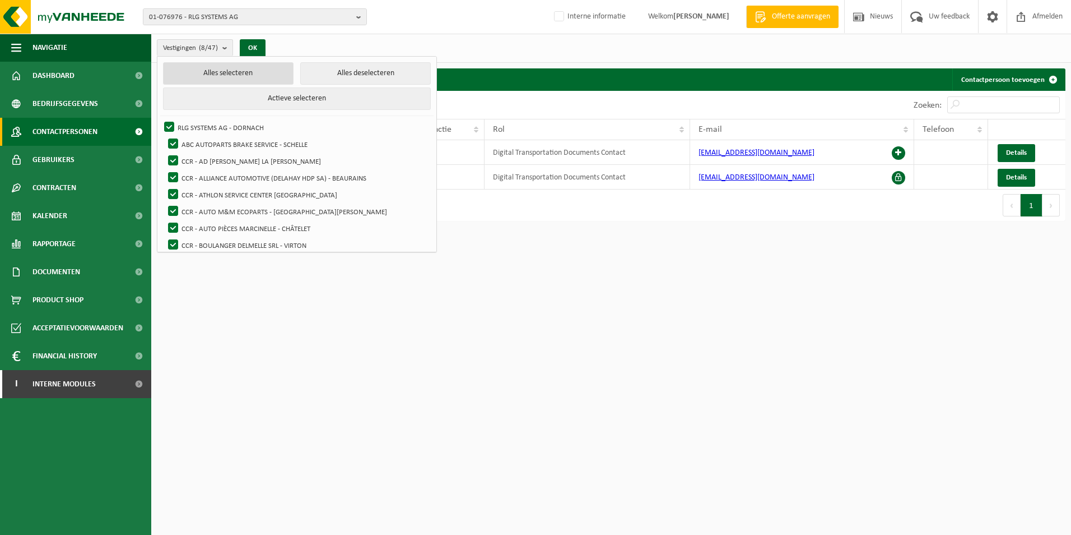
checkbox input "true"
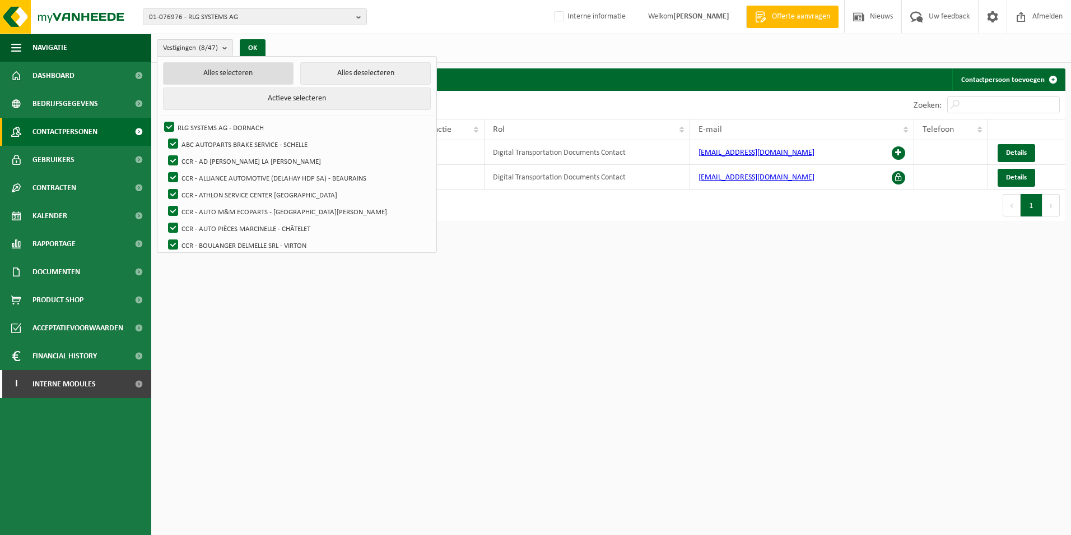
checkbox input "true"
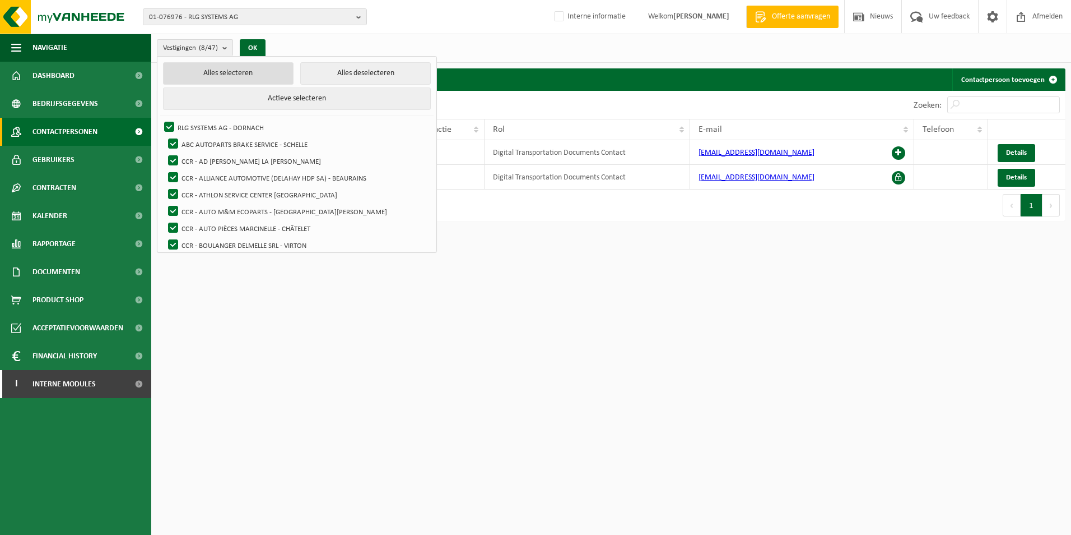
checkbox input "true"
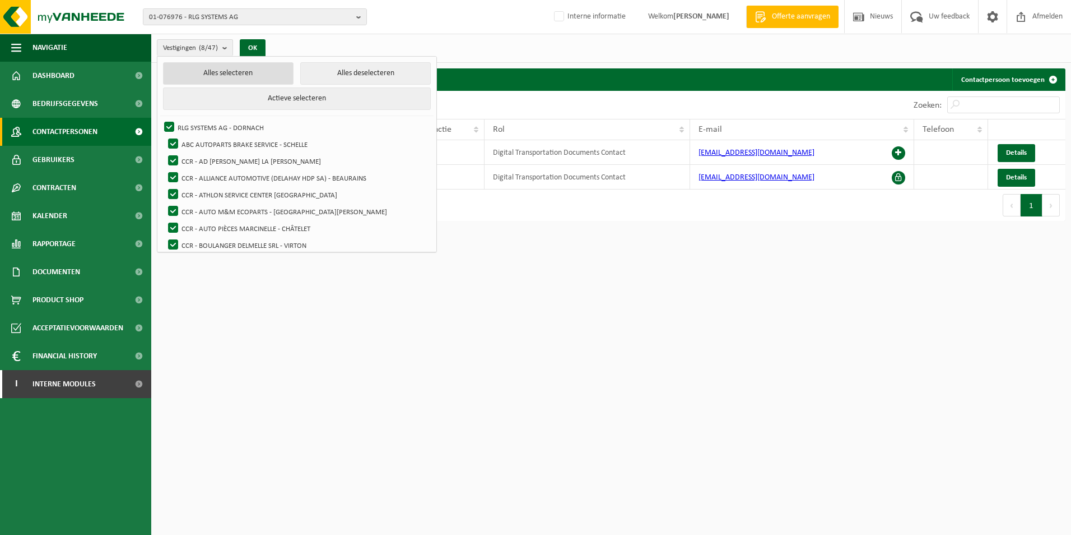
checkbox input "true"
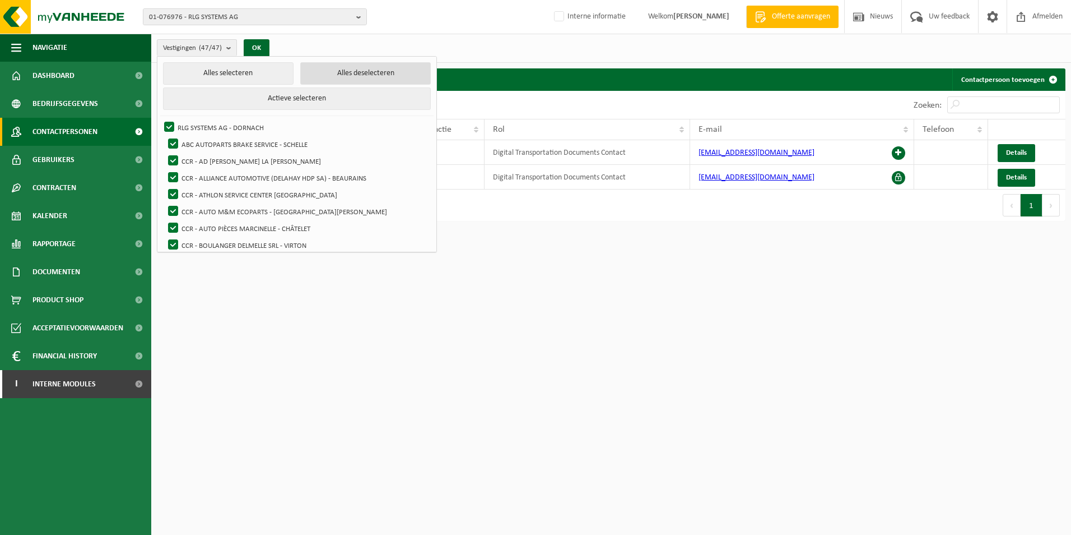
click at [343, 67] on button "Alles deselecteren" at bounding box center [365, 73] width 131 height 22
checkbox input "false"
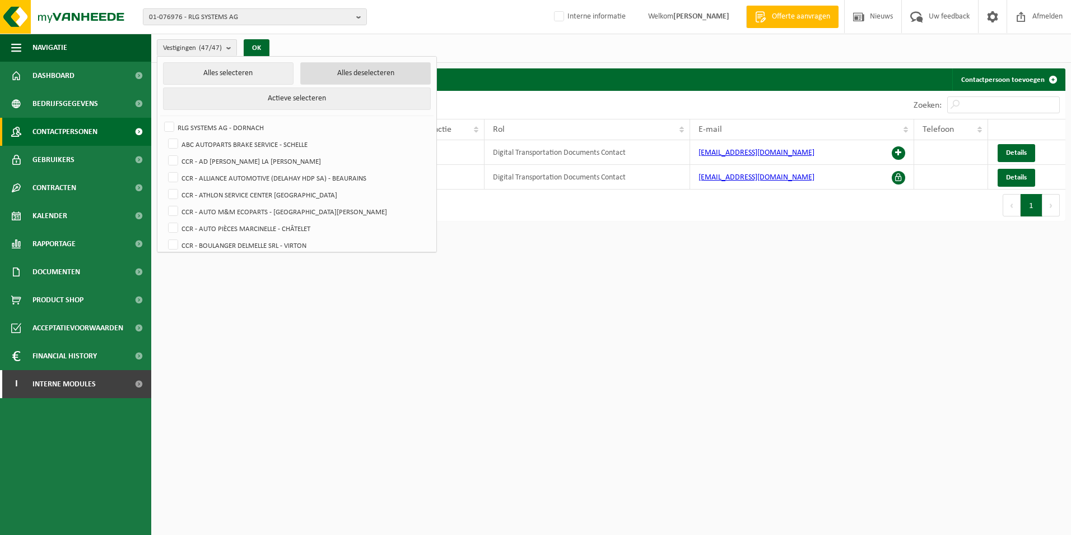
checkbox input "false"
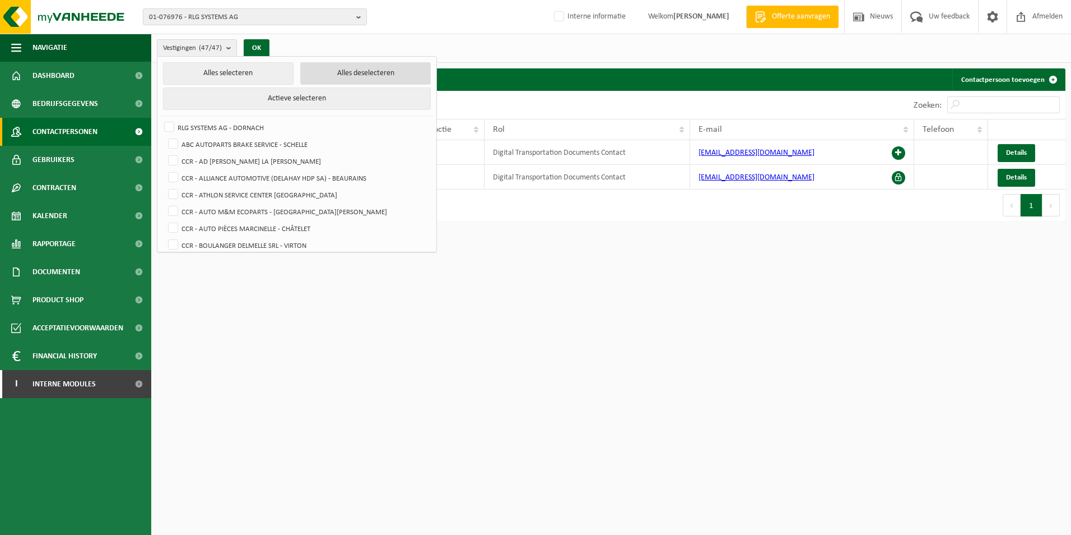
checkbox input "false"
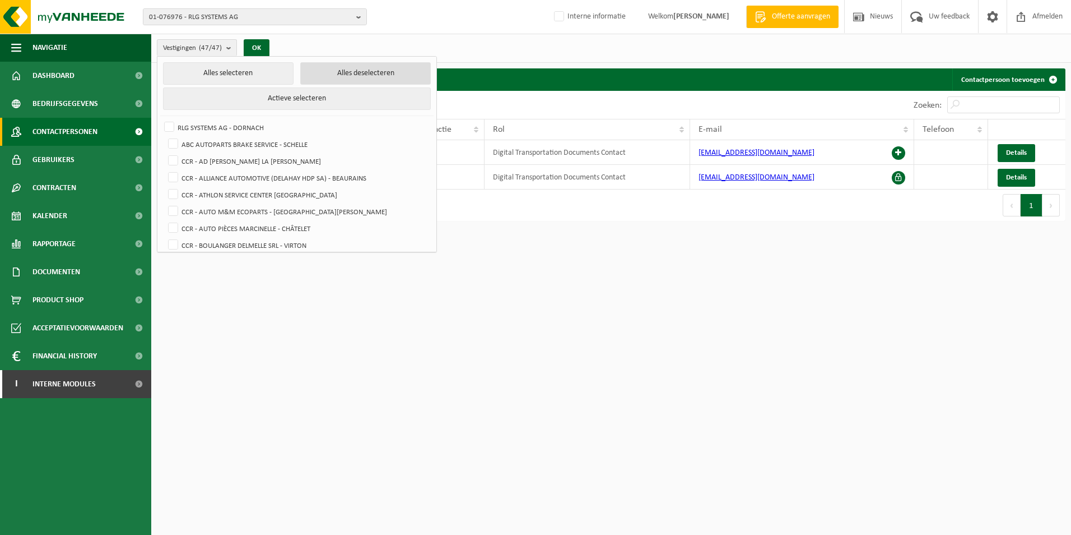
checkbox input "false"
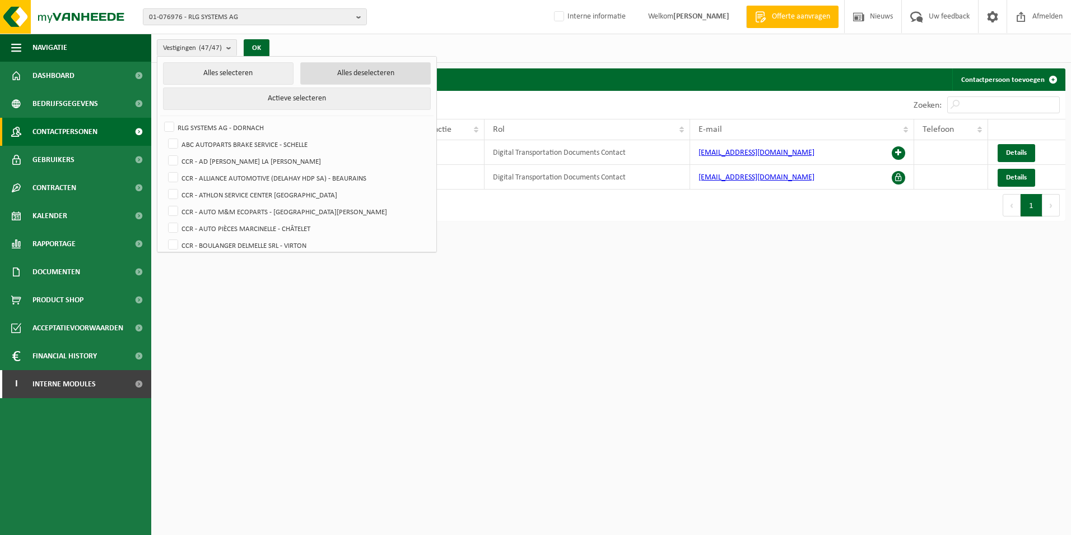
checkbox input "false"
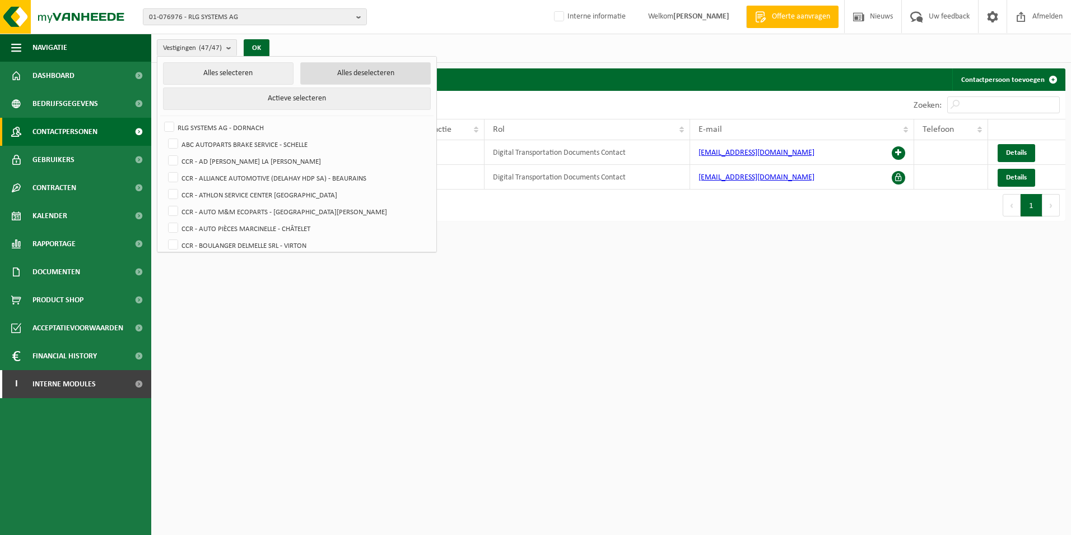
checkbox input "false"
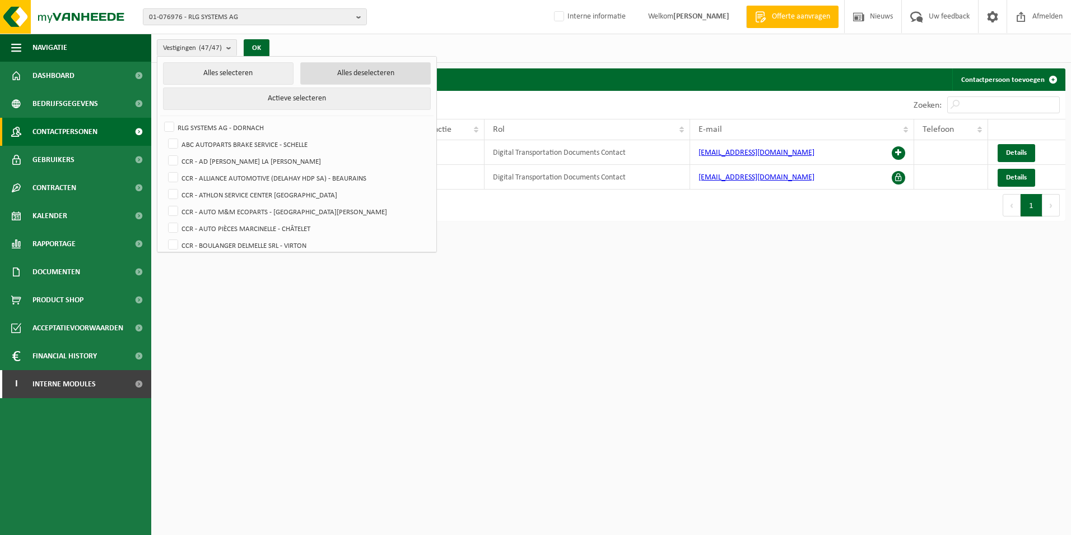
checkbox input "false"
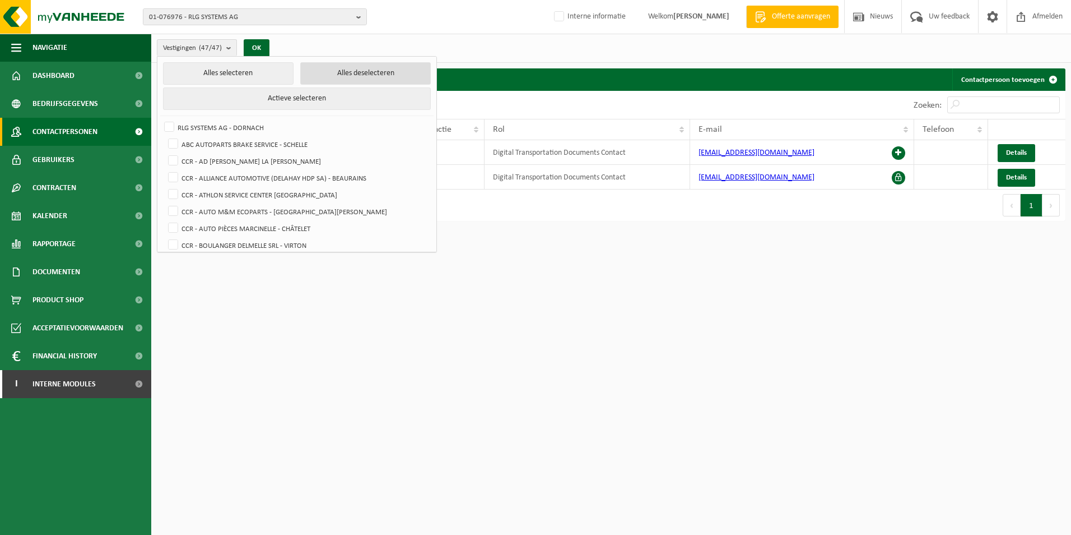
checkbox input "false"
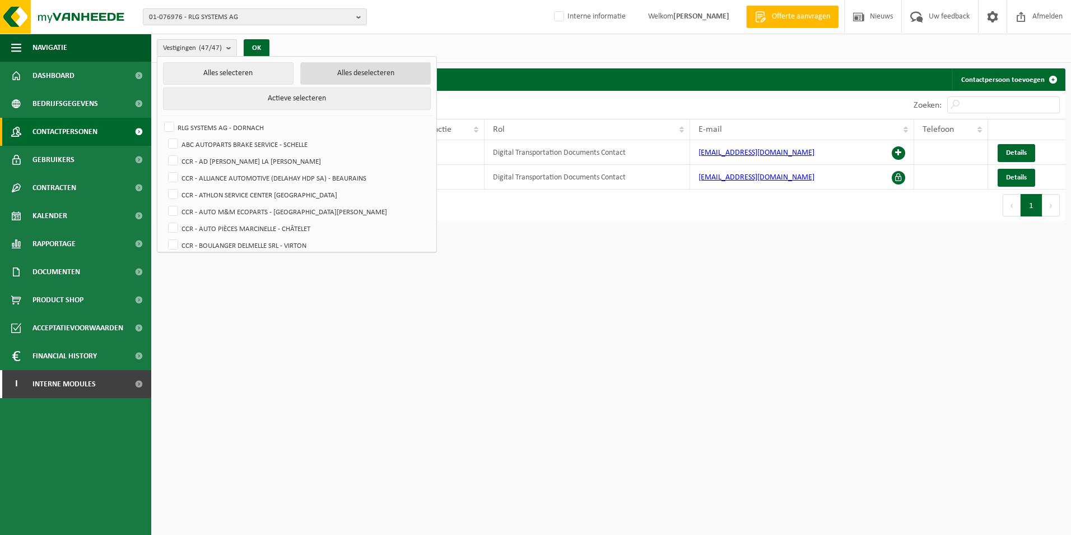
checkbox input "false"
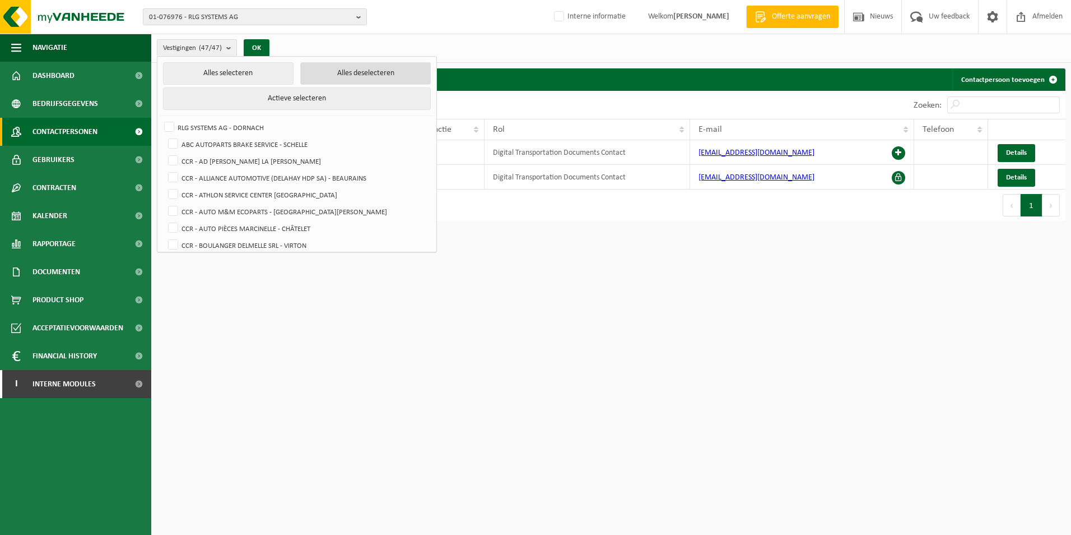
checkbox input "false"
click at [169, 122] on label "RLG SYSTEMS AG - DORNACH" at bounding box center [296, 127] width 268 height 17
click at [160, 119] on input "RLG SYSTEMS AG - DORNACH" at bounding box center [160, 118] width 1 height 1
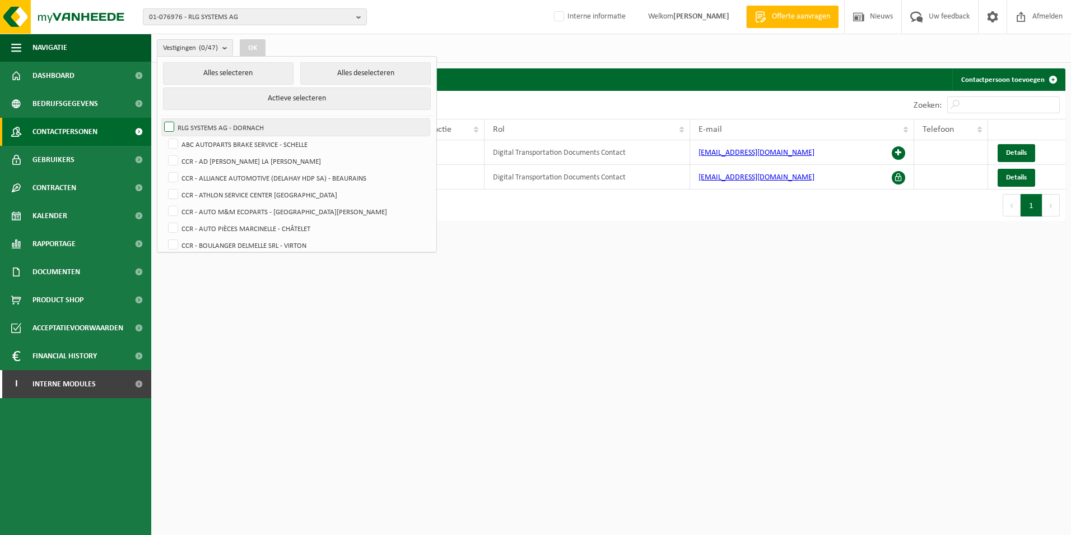
checkbox input "true"
click at [250, 47] on button "OK" at bounding box center [253, 48] width 26 height 18
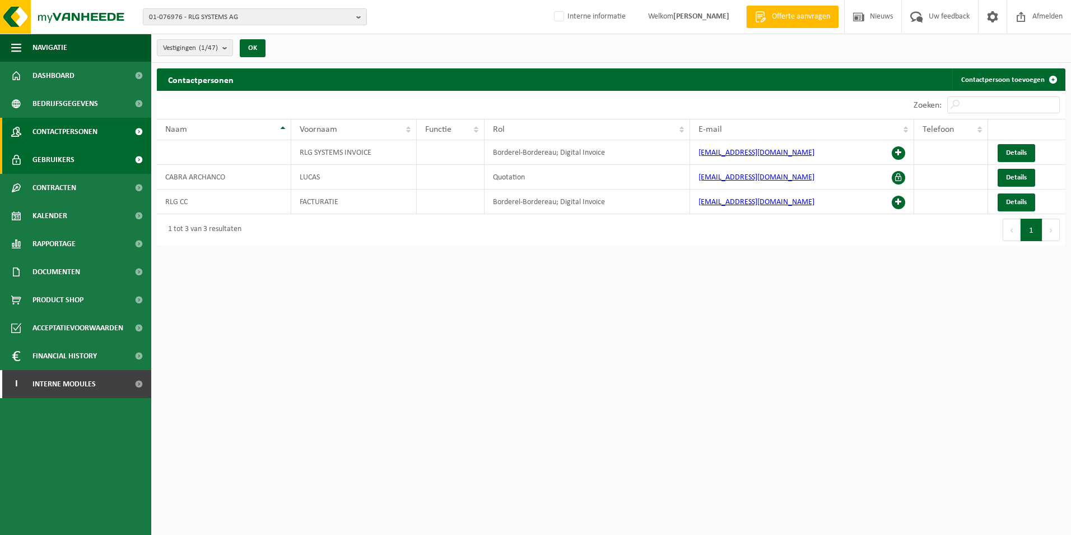
click at [69, 151] on span "Gebruikers" at bounding box center [54, 160] width 42 height 28
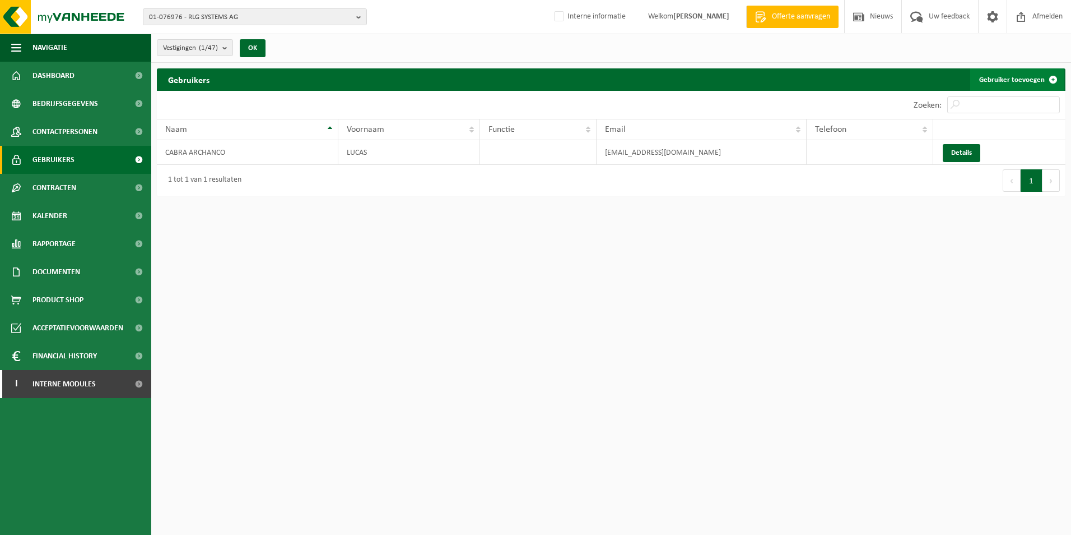
click at [1050, 79] on span at bounding box center [1053, 79] width 22 height 22
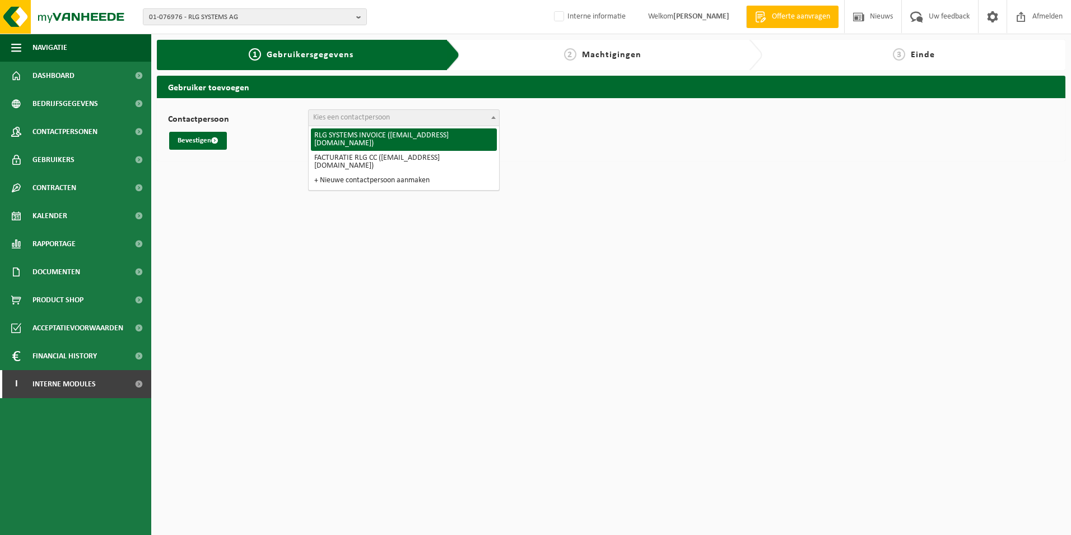
click at [495, 120] on span at bounding box center [493, 117] width 11 height 15
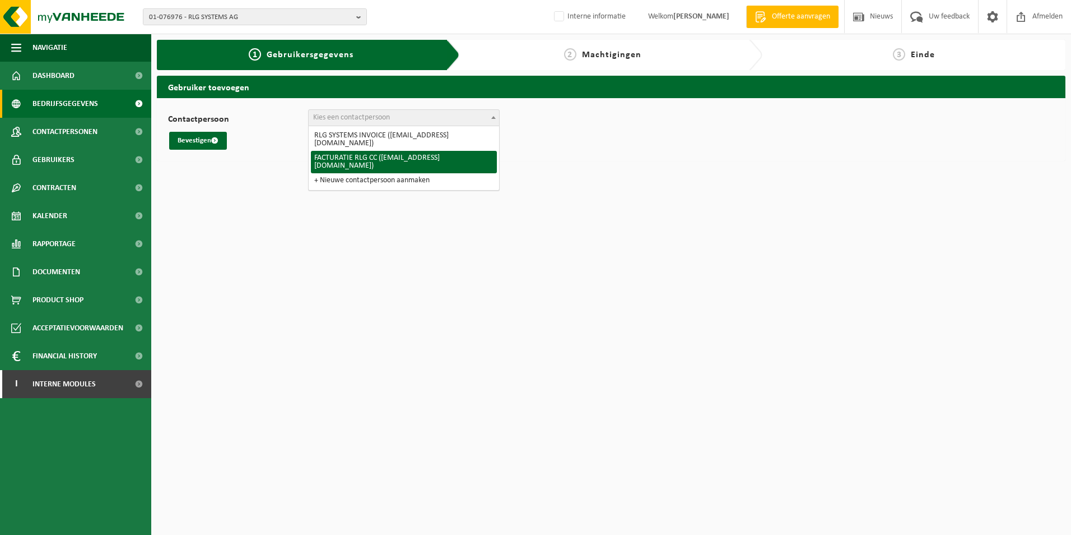
click at [78, 103] on span "Bedrijfsgegevens" at bounding box center [66, 104] width 66 height 28
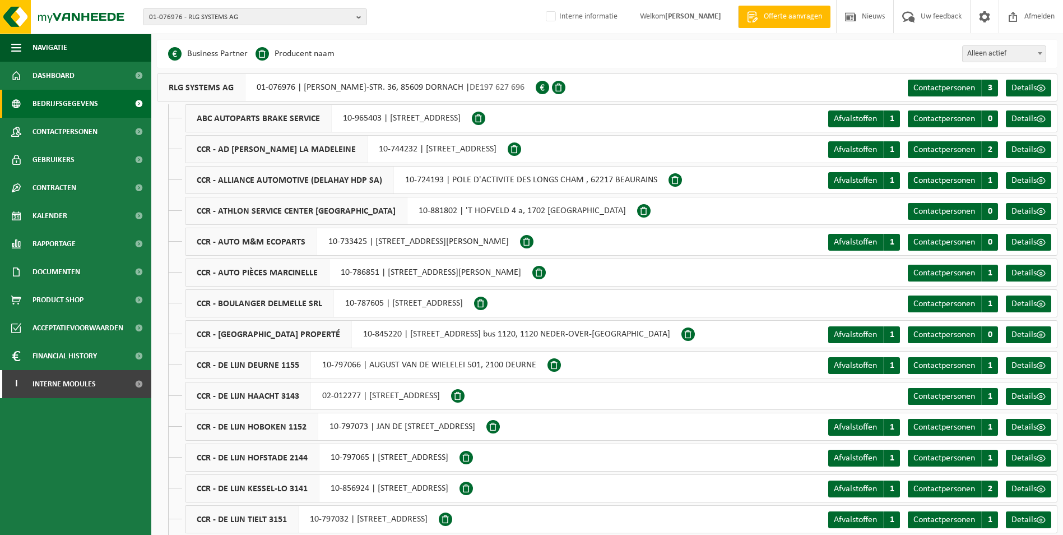
click at [63, 100] on span "Bedrijfsgegevens" at bounding box center [66, 104] width 66 height 28
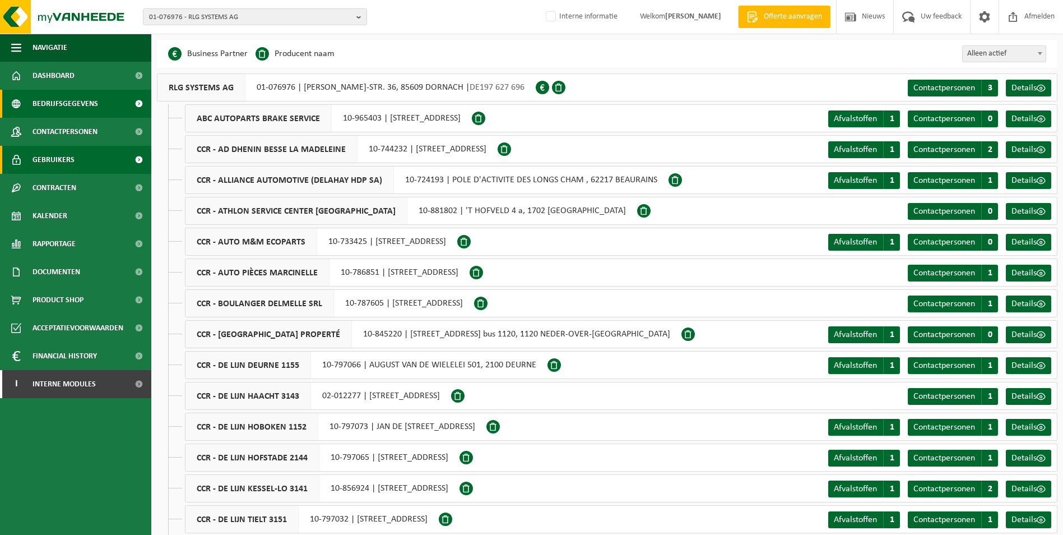
click at [59, 158] on span "Gebruikers" at bounding box center [54, 160] width 42 height 28
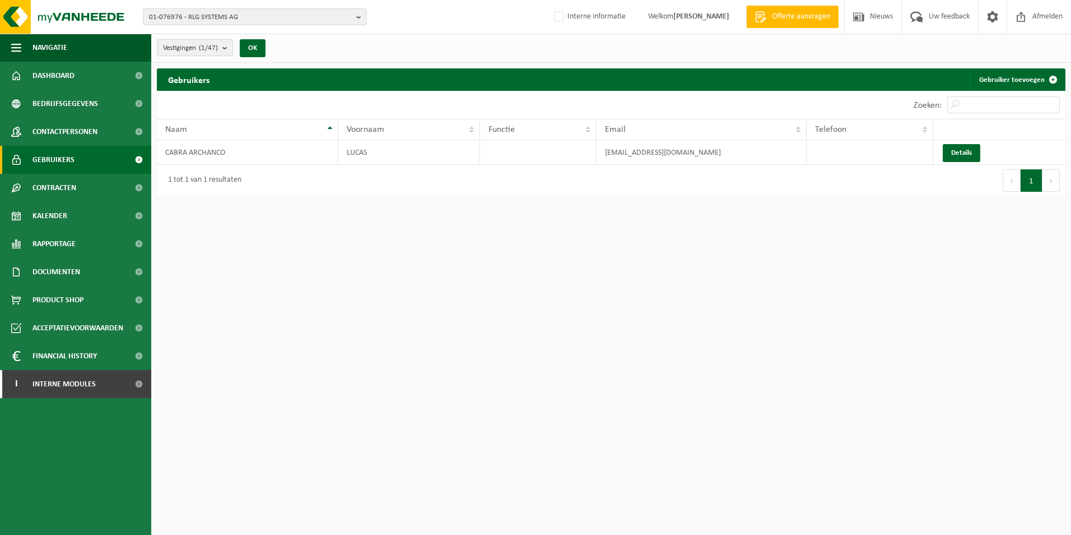
click at [227, 46] on b "submit" at bounding box center [227, 48] width 10 height 16
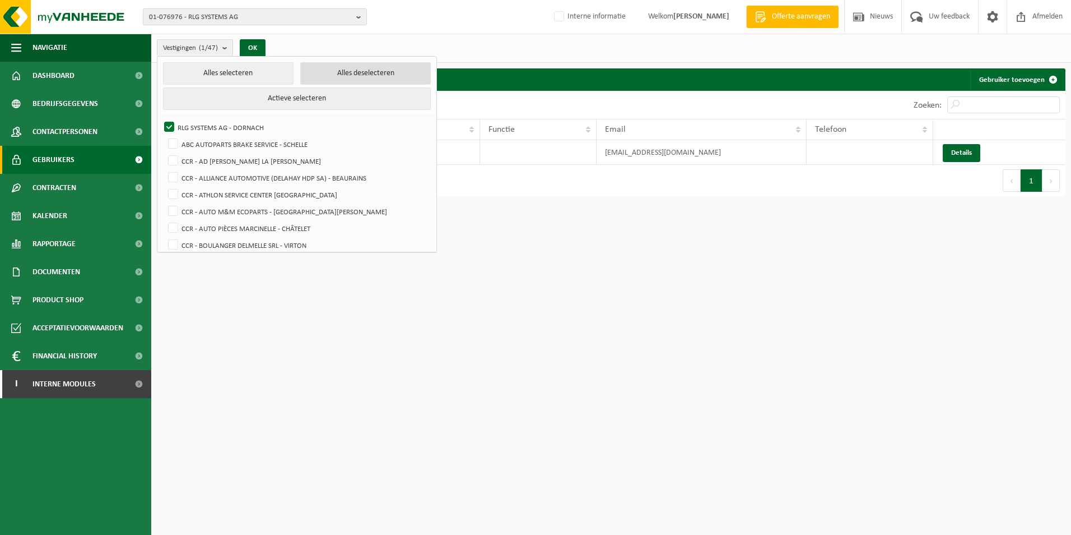
click at [331, 75] on button "Alles deselecteren" at bounding box center [365, 73] width 131 height 22
checkbox input "false"
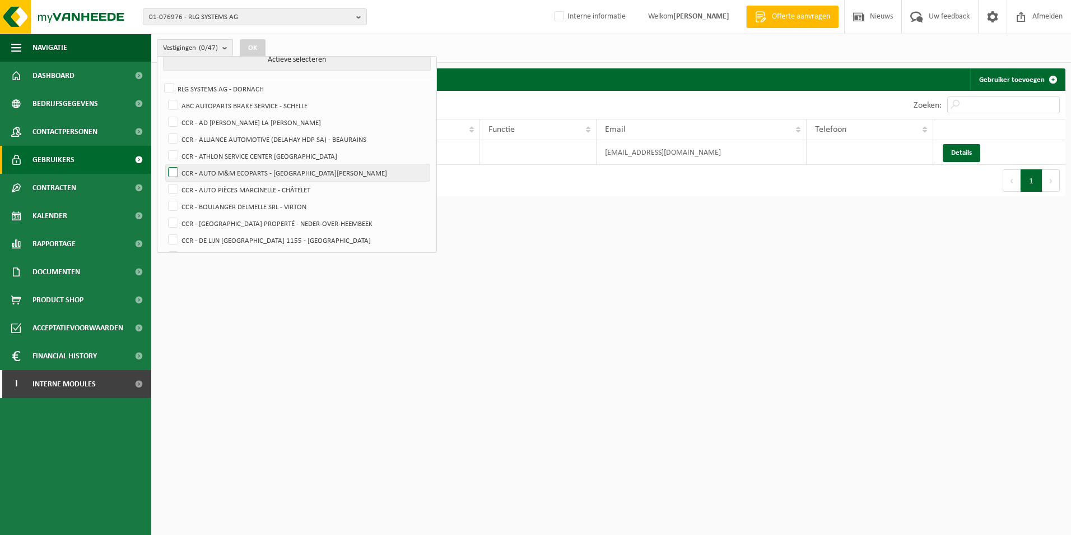
scroll to position [168, 0]
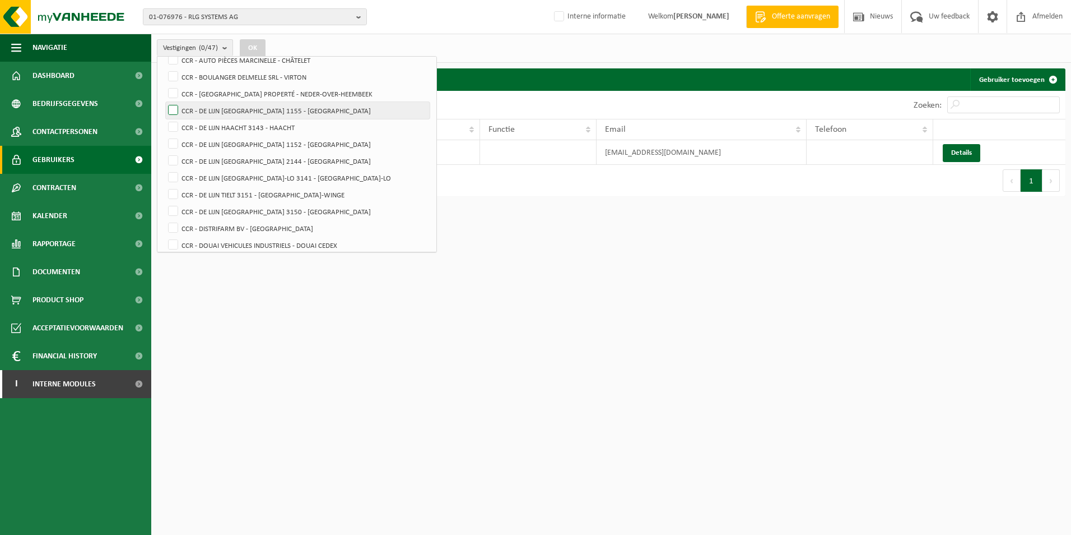
click at [173, 114] on label "CCR - DE LIJN [GEOGRAPHIC_DATA] 1155 - [GEOGRAPHIC_DATA]" at bounding box center [298, 110] width 264 height 17
click at [164, 102] on input "CCR - DE LIJN [GEOGRAPHIC_DATA] 1155 - [GEOGRAPHIC_DATA]" at bounding box center [164, 101] width 1 height 1
checkbox input "true"
click at [171, 125] on label "CCR - DE LIJN HAACHT 3143 - HAACHT" at bounding box center [298, 127] width 264 height 17
click at [164, 119] on input "CCR - DE LIJN HAACHT 3143 - HAACHT" at bounding box center [164, 118] width 1 height 1
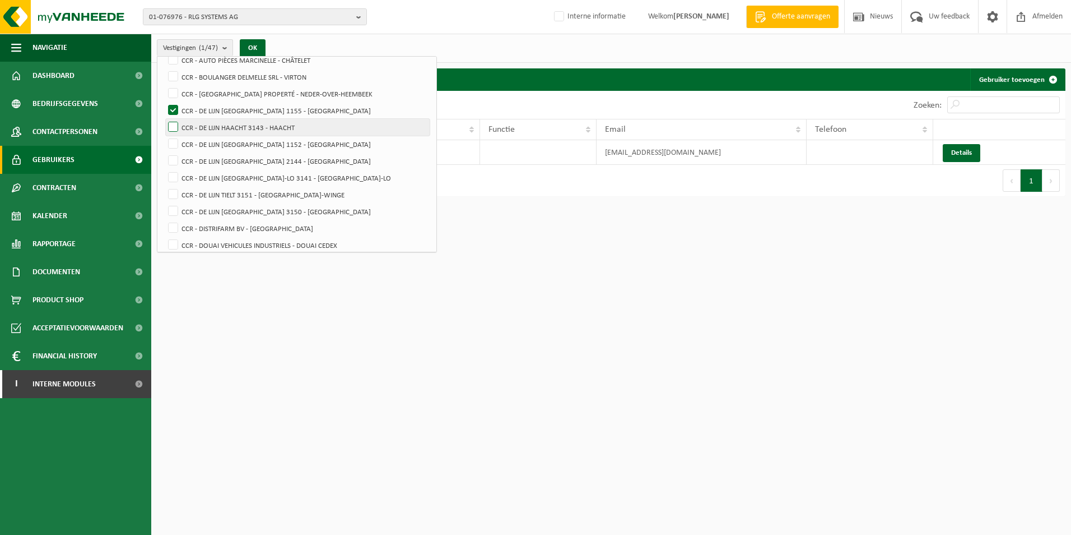
checkbox input "true"
click at [171, 140] on label "CCR - DE LIJN [GEOGRAPHIC_DATA] 1152 - [GEOGRAPHIC_DATA]" at bounding box center [298, 144] width 264 height 17
click at [164, 136] on input "CCR - DE LIJN [GEOGRAPHIC_DATA] 1152 - [GEOGRAPHIC_DATA]" at bounding box center [164, 135] width 1 height 1
checkbox input "true"
click at [174, 160] on label "CCR - DE LIJN [GEOGRAPHIC_DATA] 2144 - [GEOGRAPHIC_DATA]" at bounding box center [298, 160] width 264 height 17
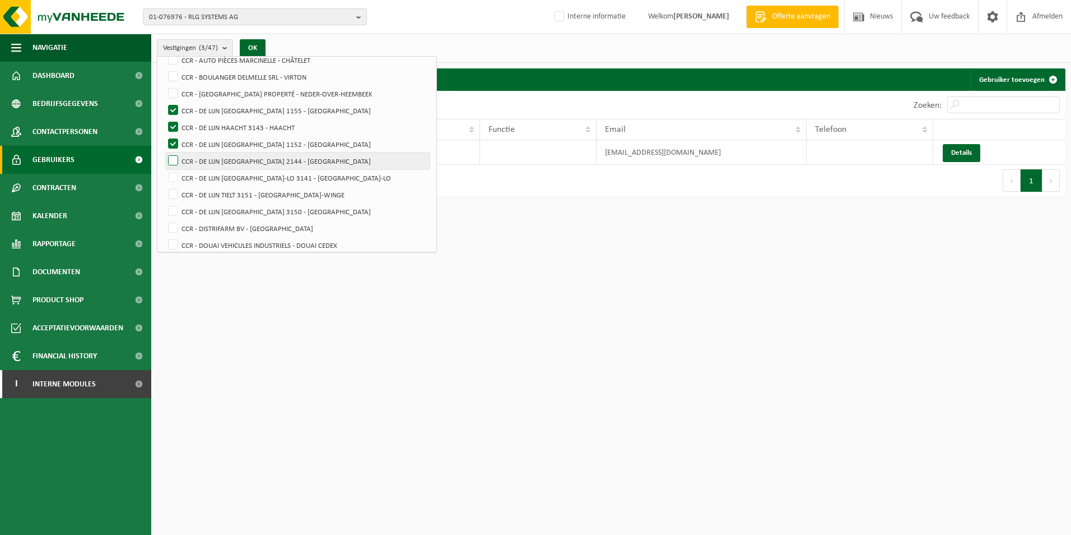
click at [164, 152] on input "CCR - DE LIJN [GEOGRAPHIC_DATA] 2144 - [GEOGRAPHIC_DATA]" at bounding box center [164, 152] width 1 height 1
checkbox input "true"
click at [175, 176] on label "CCR - DE LIJN [GEOGRAPHIC_DATA]-LO 3141 - [GEOGRAPHIC_DATA]-LO" at bounding box center [298, 177] width 264 height 17
click at [164, 169] on input "CCR - DE LIJN [GEOGRAPHIC_DATA]-LO 3141 - [GEOGRAPHIC_DATA]-LO" at bounding box center [164, 169] width 1 height 1
checkbox input "true"
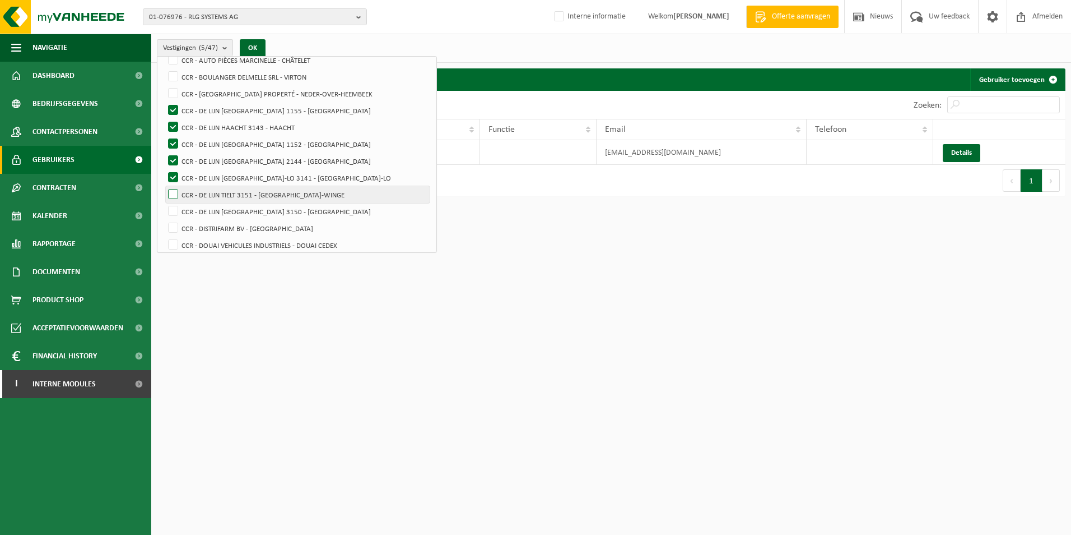
click at [174, 191] on label "CCR - DE LIJN TIELT 3151 - [GEOGRAPHIC_DATA]-WINGE" at bounding box center [298, 194] width 264 height 17
click at [164, 186] on input "CCR - DE LIJN TIELT 3151 - [GEOGRAPHIC_DATA]-WINGE" at bounding box center [164, 185] width 1 height 1
checkbox input "true"
click at [175, 210] on label "CCR - DE LIJN [GEOGRAPHIC_DATA] 3150 - [GEOGRAPHIC_DATA]" at bounding box center [298, 211] width 264 height 17
click at [164, 203] on input "CCR - DE LIJN [GEOGRAPHIC_DATA] 3150 - [GEOGRAPHIC_DATA]" at bounding box center [164, 202] width 1 height 1
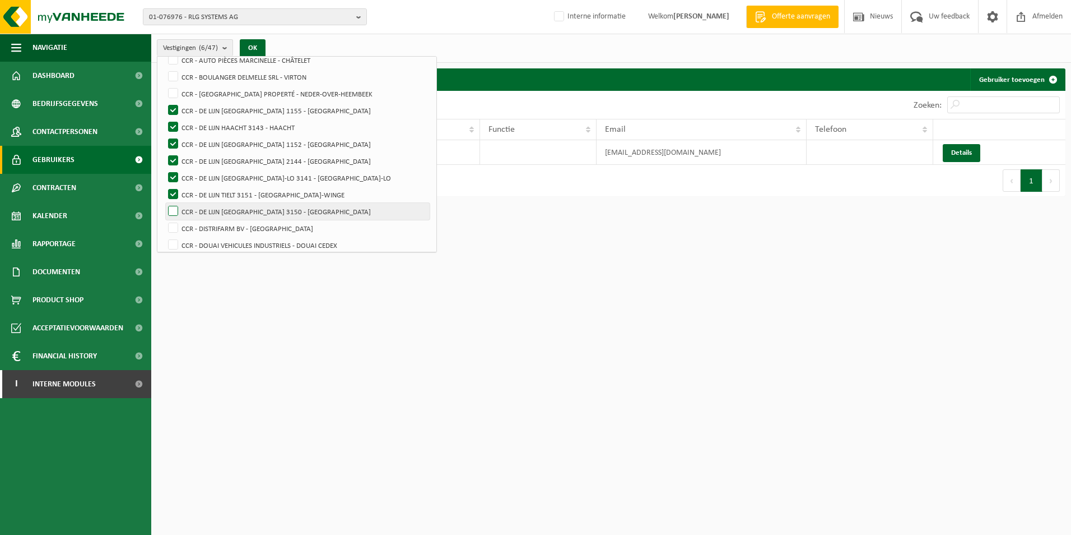
checkbox input "true"
click at [259, 48] on button "OK" at bounding box center [253, 48] width 26 height 18
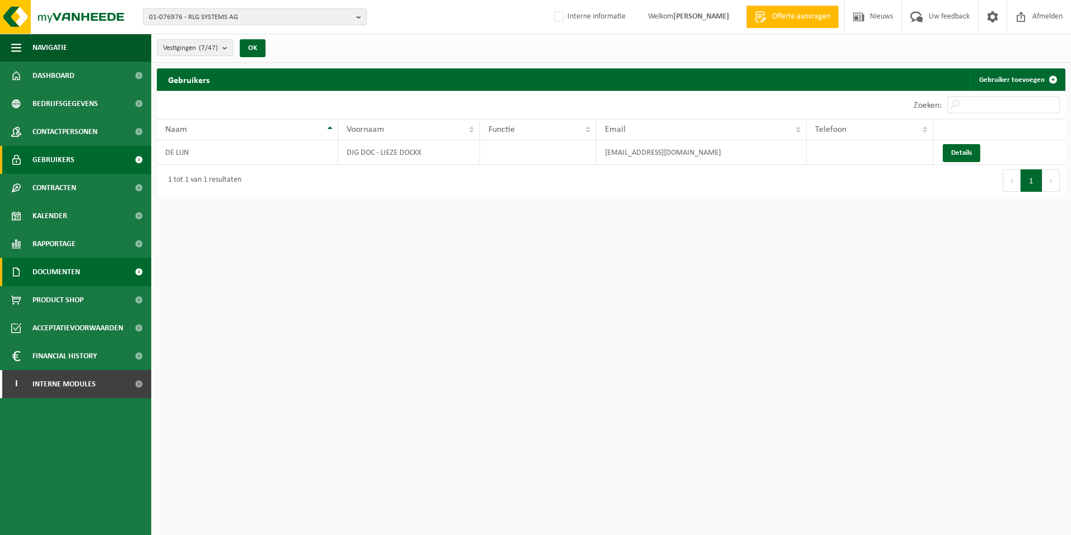
click at [51, 269] on span "Documenten" at bounding box center [57, 272] width 48 height 28
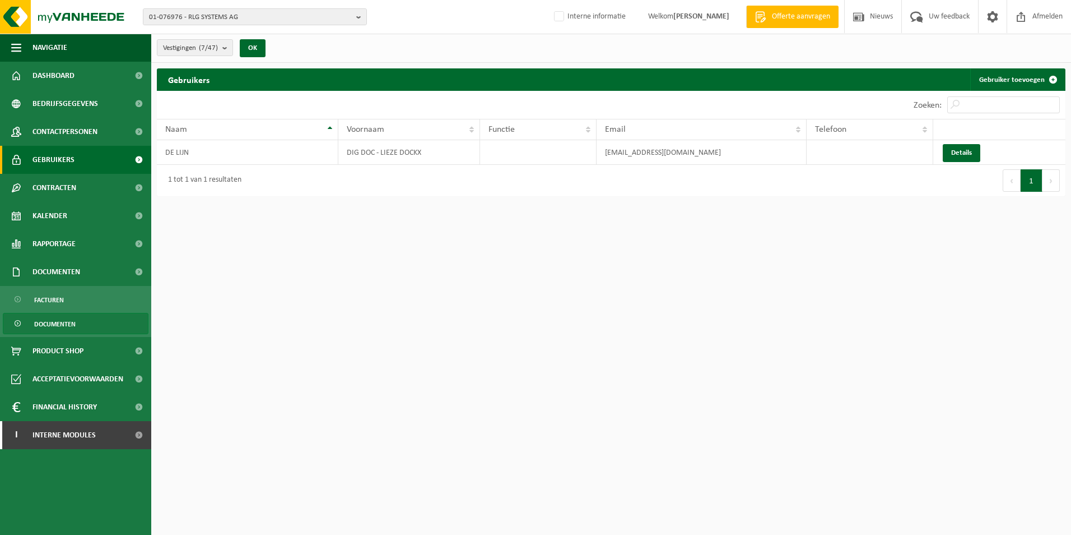
click at [52, 321] on span "Documenten" at bounding box center [54, 323] width 41 height 21
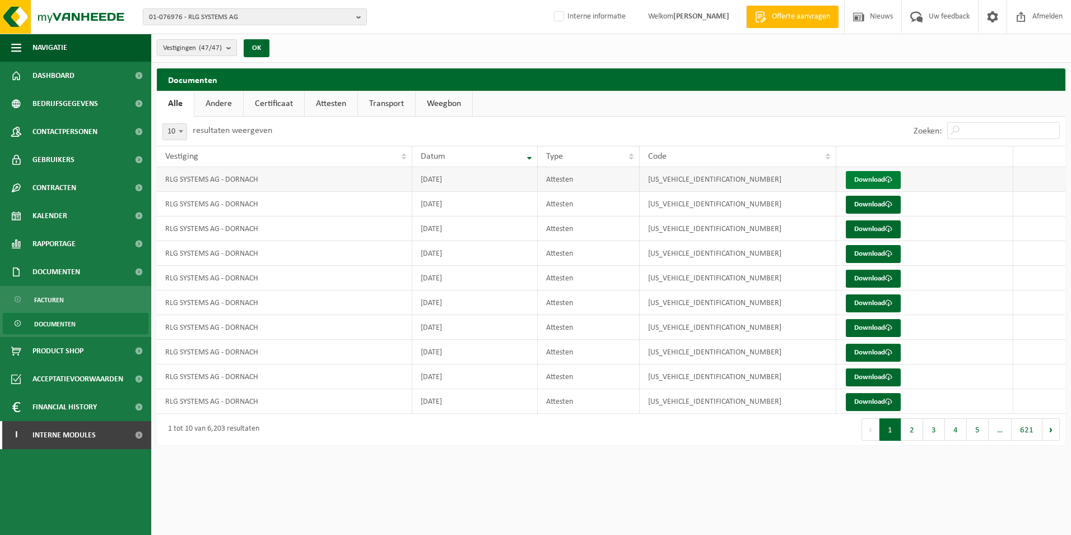
click at [873, 180] on link "Download" at bounding box center [873, 180] width 55 height 18
click at [233, 45] on b "submit" at bounding box center [231, 48] width 10 height 16
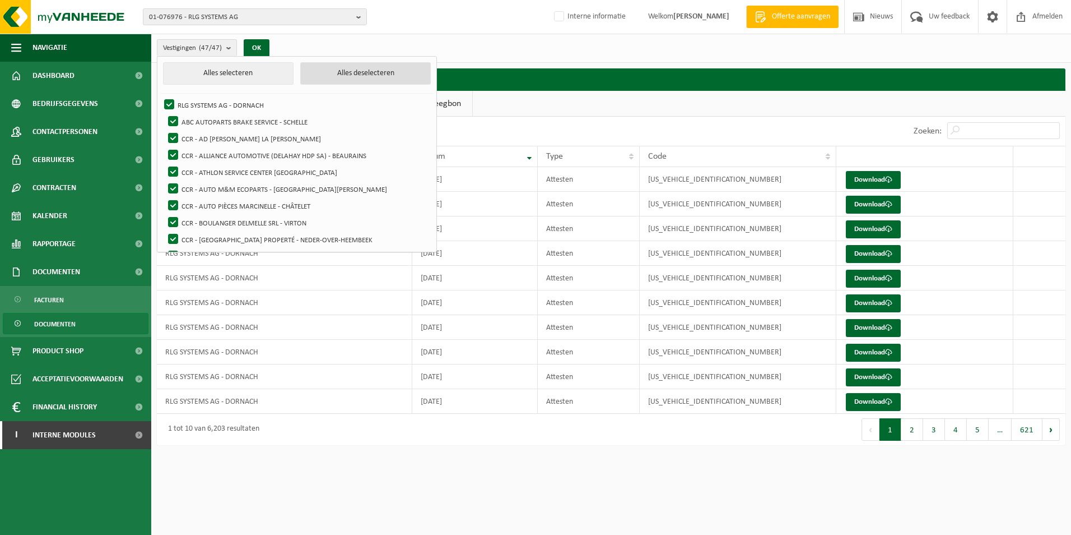
click at [328, 75] on button "Alles deselecteren" at bounding box center [365, 73] width 131 height 22
checkbox input "false"
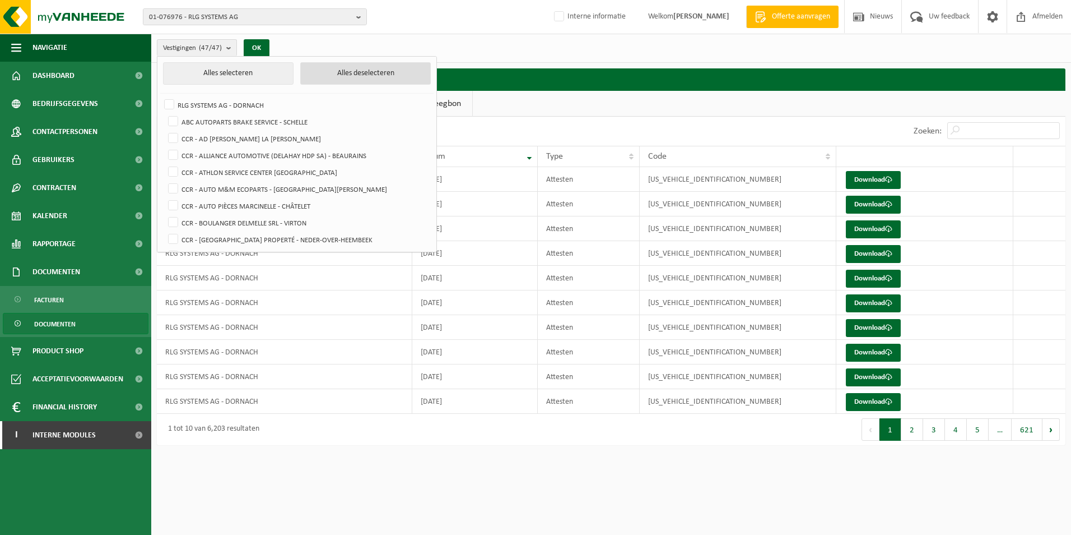
checkbox input "false"
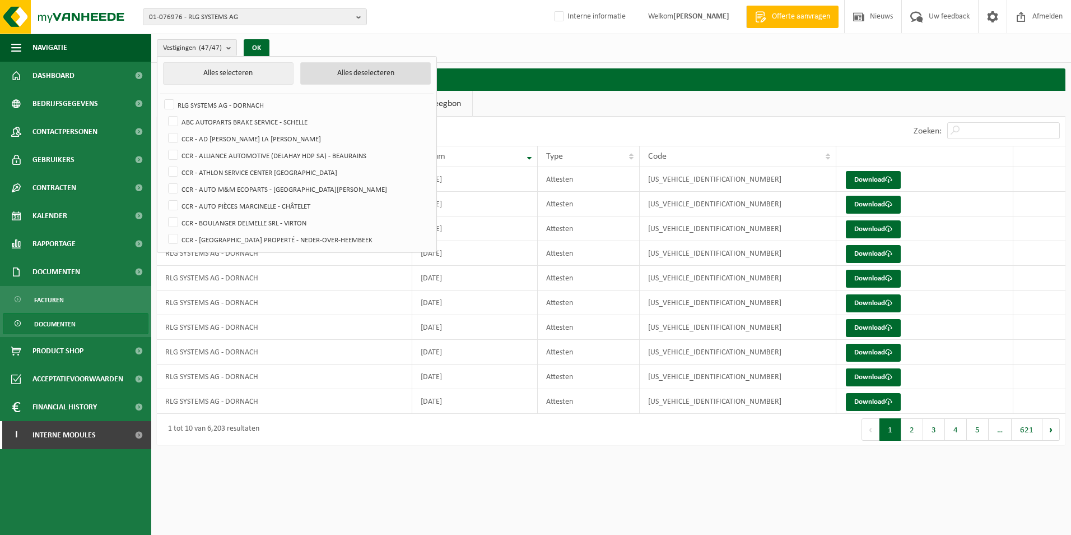
checkbox input "false"
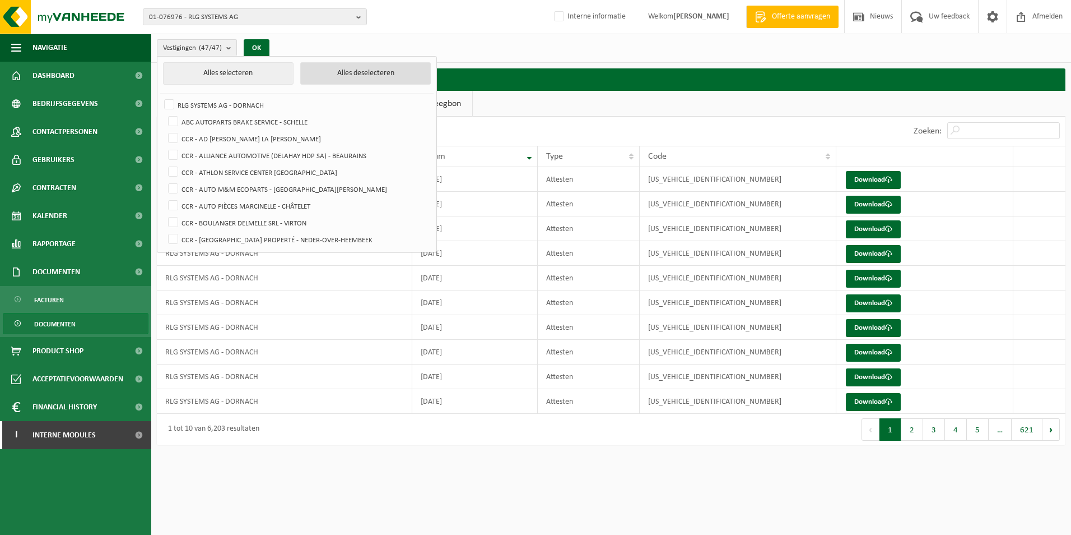
checkbox input "false"
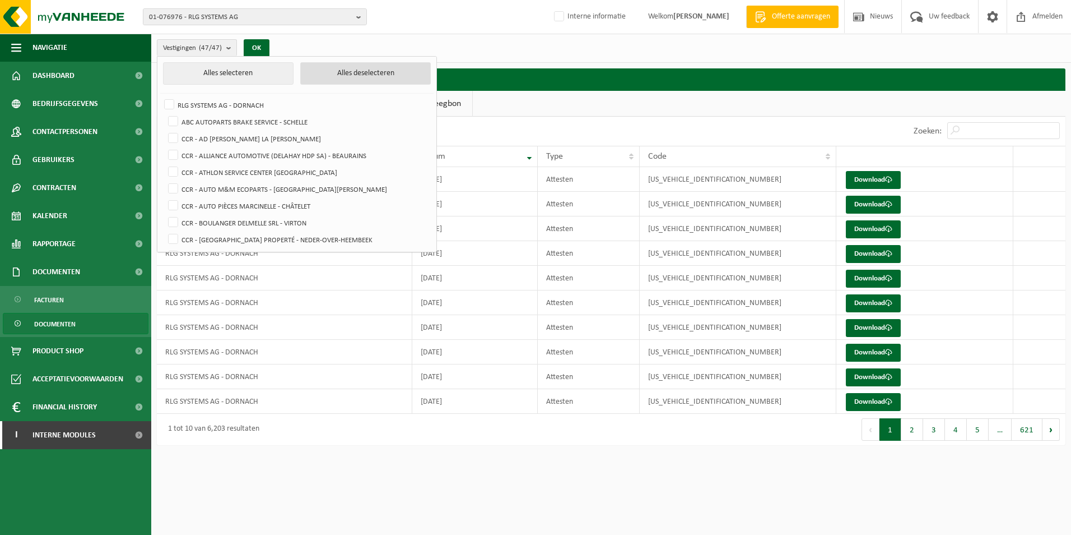
checkbox input "false"
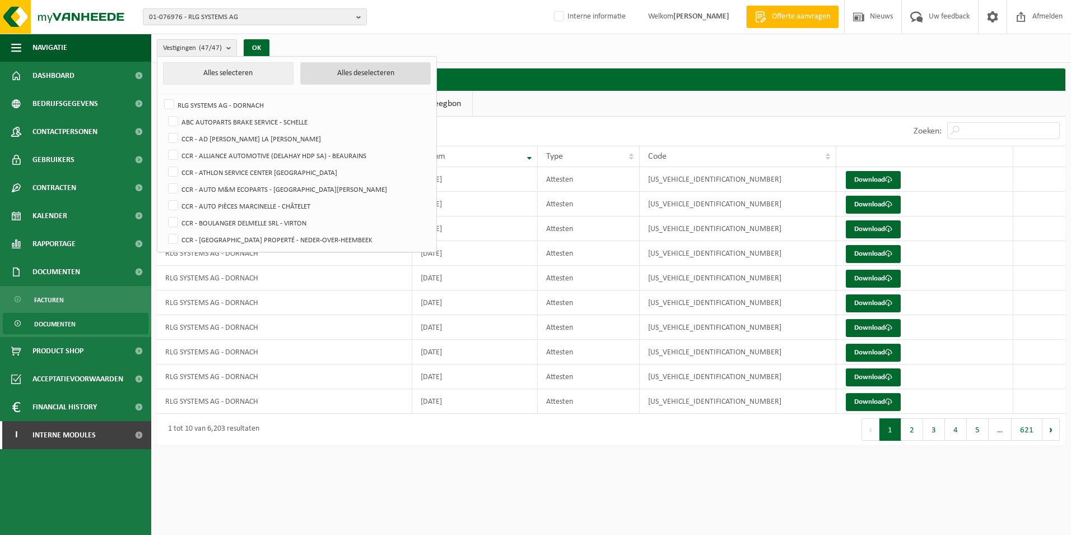
checkbox input "false"
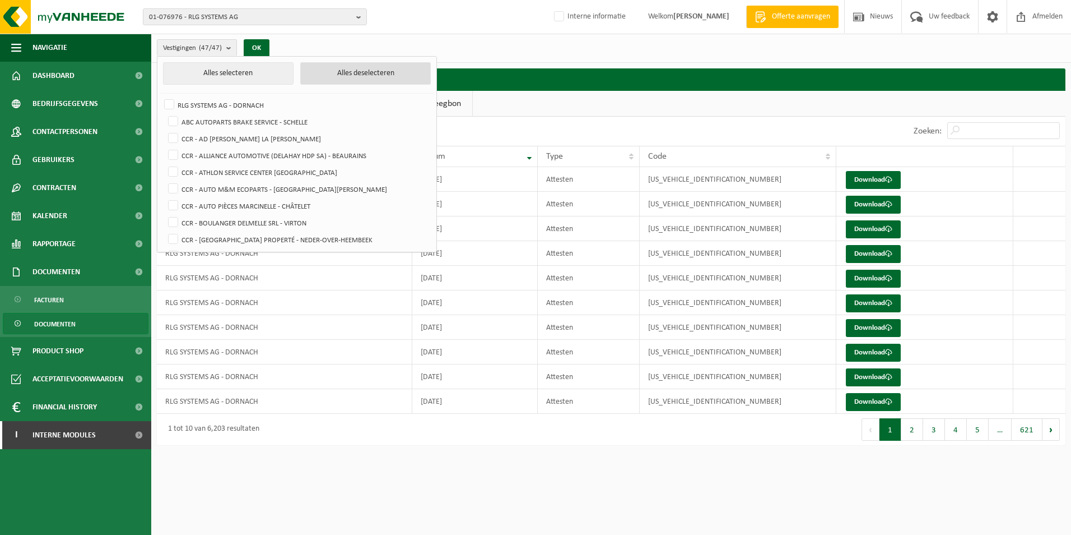
checkbox input "false"
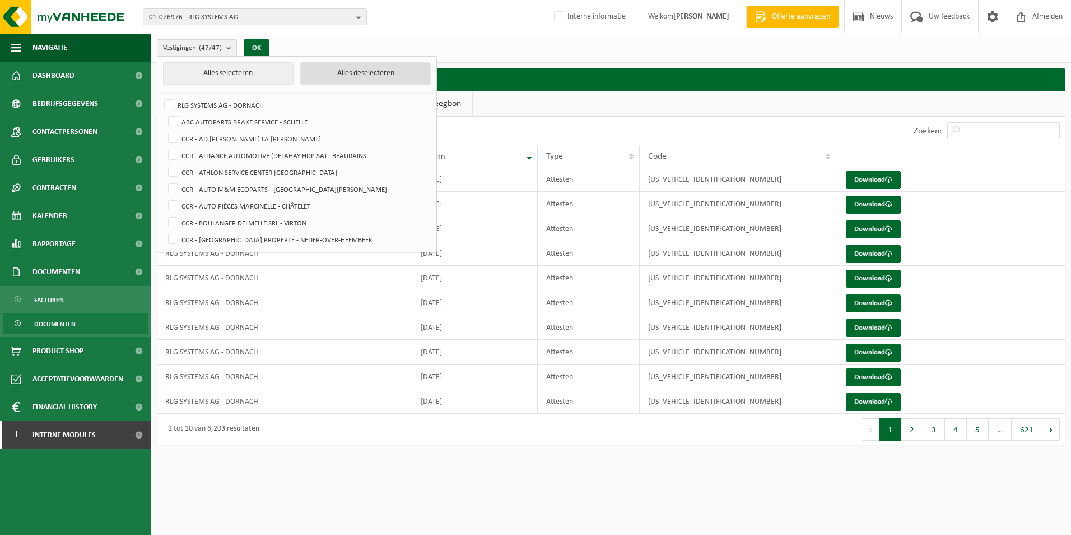
checkbox input "false"
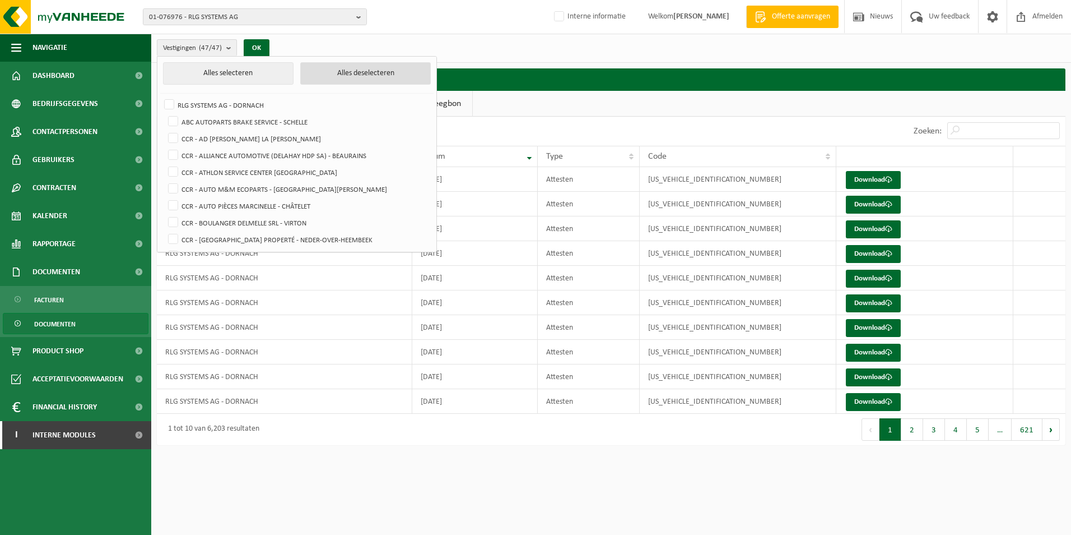
checkbox input "false"
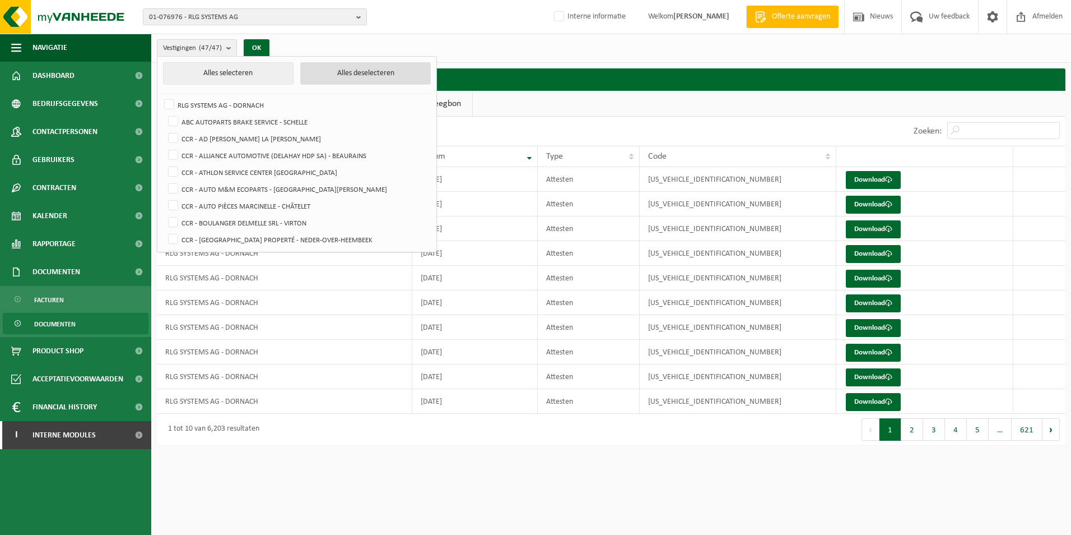
checkbox input "false"
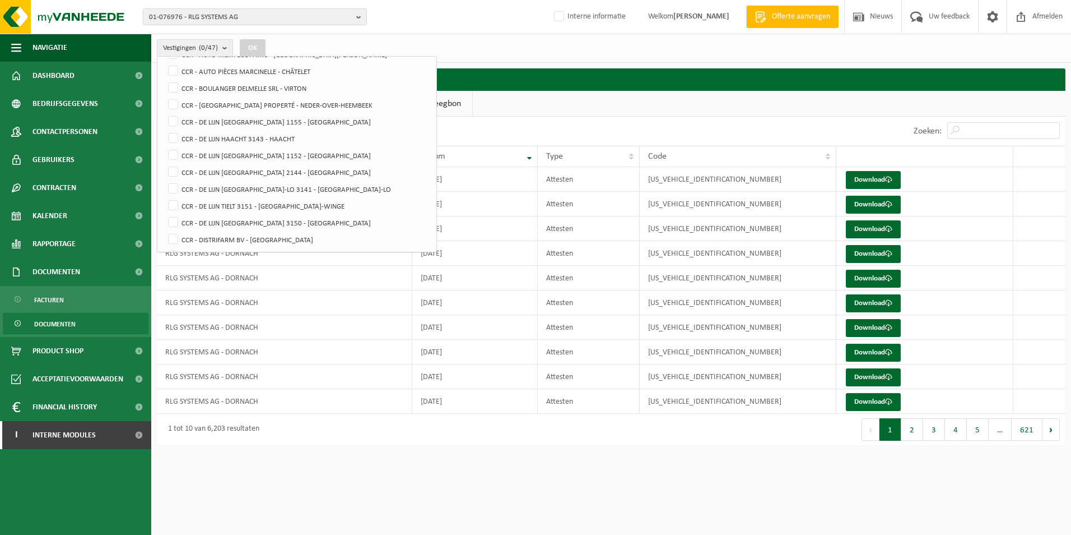
scroll to position [170, 0]
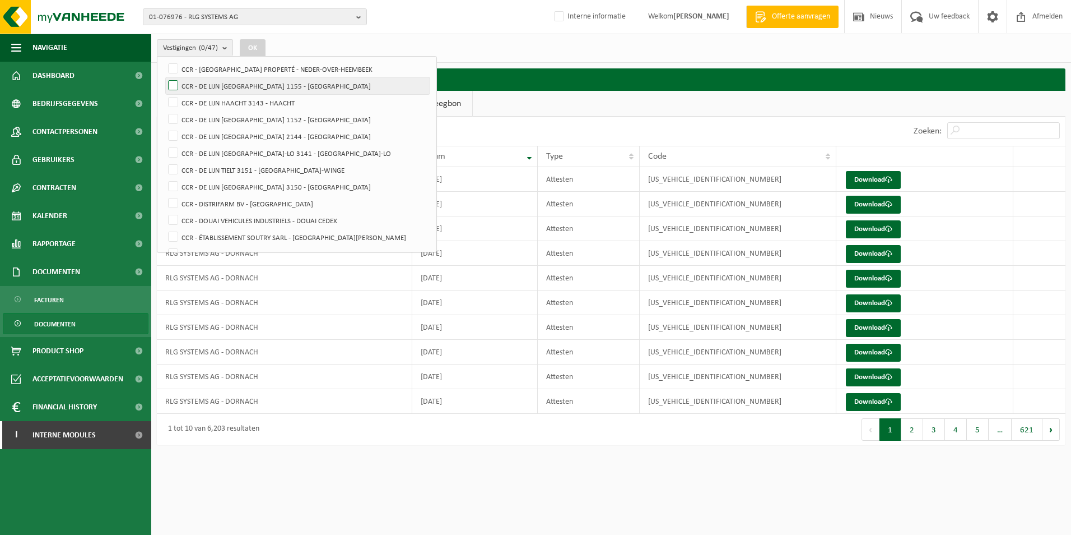
click at [169, 88] on label "CCR - DE LIJN [GEOGRAPHIC_DATA] 1155 - [GEOGRAPHIC_DATA]" at bounding box center [298, 85] width 264 height 17
click at [164, 77] on input "CCR - DE LIJN [GEOGRAPHIC_DATA] 1155 - [GEOGRAPHIC_DATA]" at bounding box center [164, 77] width 1 height 1
checkbox input "true"
click at [169, 100] on label "CCR - DE LIJN HAACHT 3143 - HAACHT" at bounding box center [298, 102] width 264 height 17
click at [164, 94] on input "CCR - DE LIJN HAACHT 3143 - HAACHT" at bounding box center [164, 94] width 1 height 1
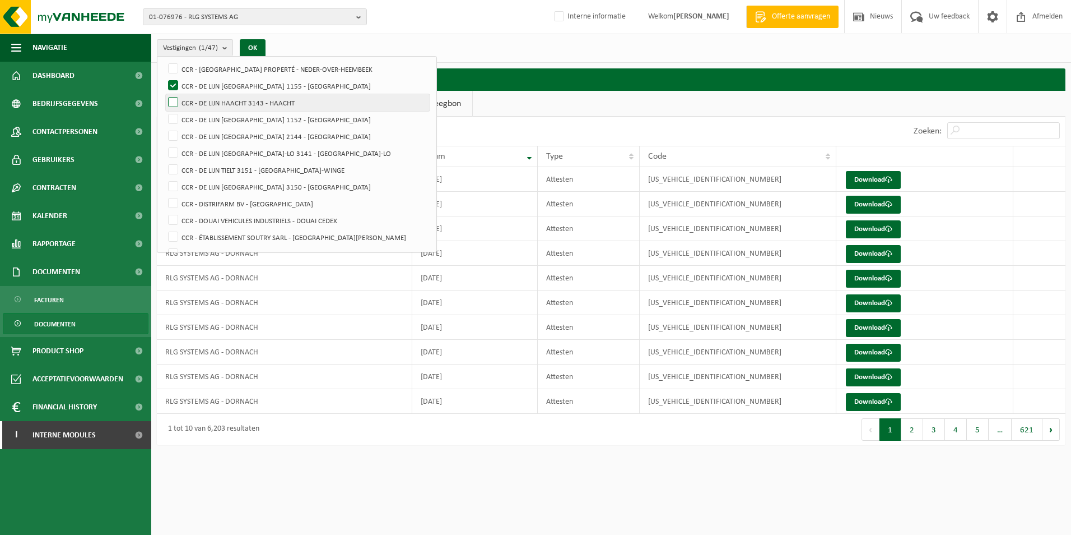
checkbox input "true"
click at [174, 121] on label "CCR - DE LIJN [GEOGRAPHIC_DATA] 1152 - [GEOGRAPHIC_DATA]" at bounding box center [298, 119] width 264 height 17
click at [164, 111] on input "CCR - DE LIJN [GEOGRAPHIC_DATA] 1152 - [GEOGRAPHIC_DATA]" at bounding box center [164, 110] width 1 height 1
checkbox input "true"
click at [174, 133] on label "CCR - DE LIJN [GEOGRAPHIC_DATA] 2144 - [GEOGRAPHIC_DATA]" at bounding box center [298, 136] width 264 height 17
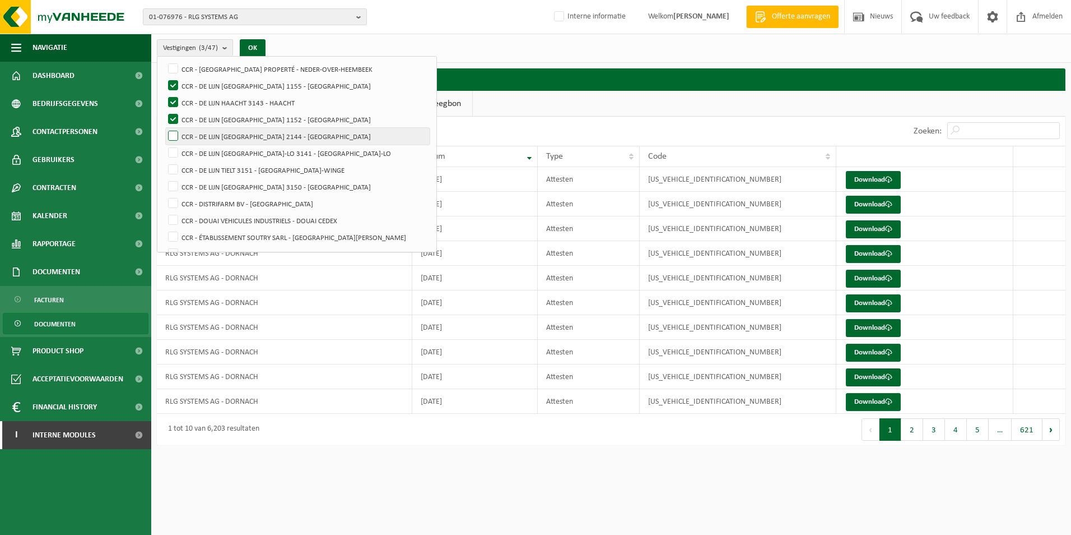
click at [164, 128] on input "CCR - DE LIJN [GEOGRAPHIC_DATA] 2144 - [GEOGRAPHIC_DATA]" at bounding box center [164, 127] width 1 height 1
checkbox input "true"
click at [174, 146] on label "CCR - DE LIJN [GEOGRAPHIC_DATA]-LO 3141 - [GEOGRAPHIC_DATA]-LO" at bounding box center [298, 153] width 264 height 17
click at [164, 145] on input "CCR - DE LIJN [GEOGRAPHIC_DATA]-LO 3141 - [GEOGRAPHIC_DATA]-LO" at bounding box center [164, 144] width 1 height 1
checkbox input "true"
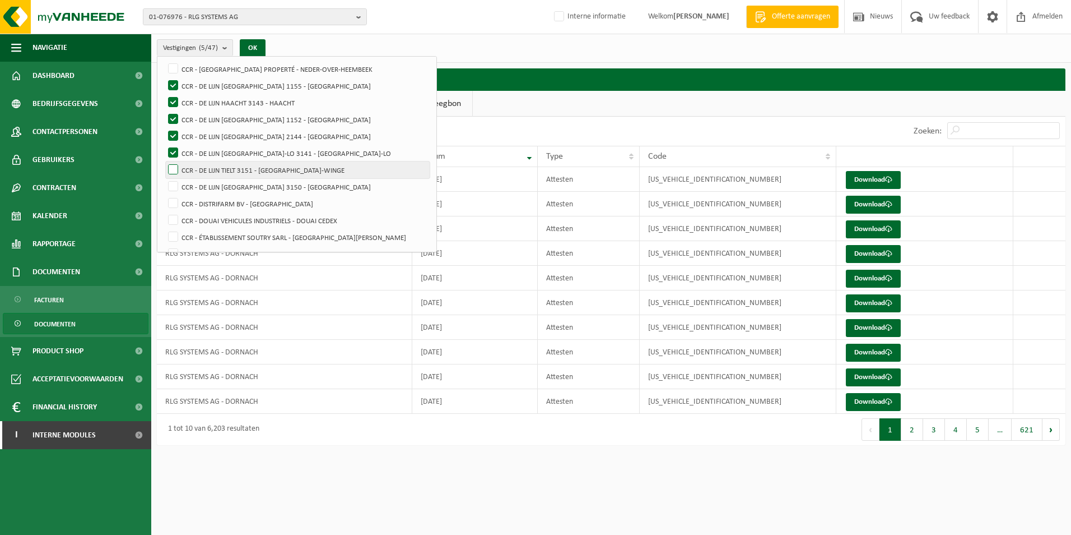
click at [177, 169] on label "CCR - DE LIJN TIELT 3151 - [GEOGRAPHIC_DATA]-WINGE" at bounding box center [298, 169] width 264 height 17
click at [164, 161] on input "CCR - DE LIJN TIELT 3151 - [GEOGRAPHIC_DATA]-WINGE" at bounding box center [164, 161] width 1 height 1
checkbox input "true"
click at [173, 182] on label "CCR - DE LIJN [GEOGRAPHIC_DATA] 3150 - [GEOGRAPHIC_DATA]" at bounding box center [298, 186] width 264 height 17
click at [164, 178] on input "CCR - DE LIJN [GEOGRAPHIC_DATA] 3150 - [GEOGRAPHIC_DATA]" at bounding box center [164, 178] width 1 height 1
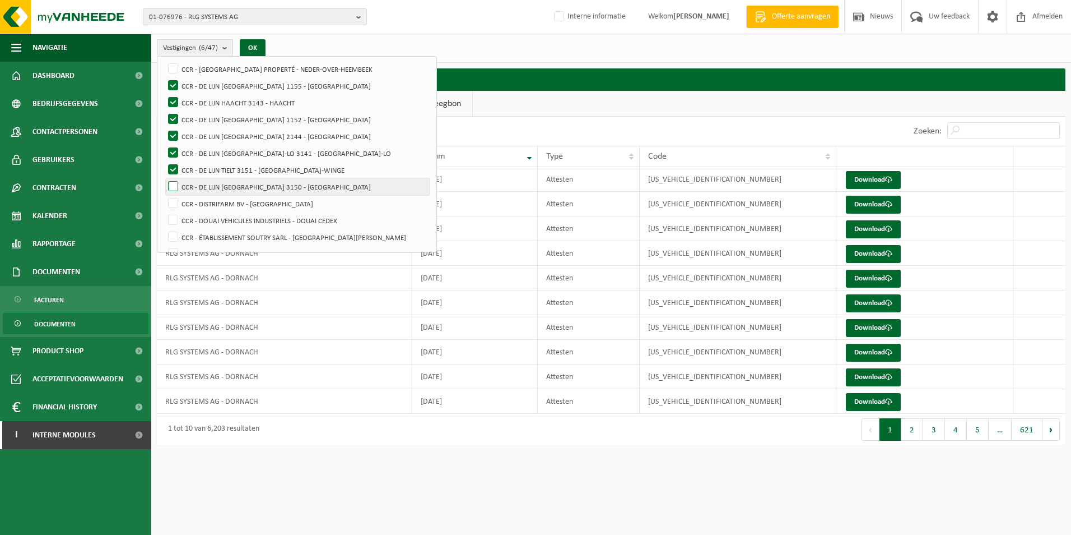
checkbox input "true"
click at [257, 44] on button "OK" at bounding box center [253, 48] width 26 height 18
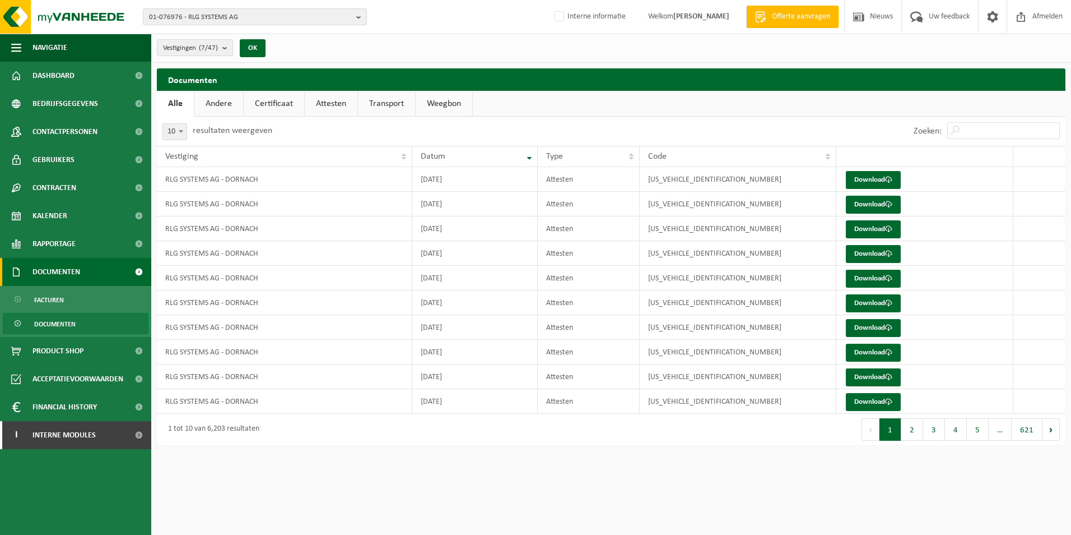
click at [65, 269] on span "Documenten" at bounding box center [57, 272] width 48 height 28
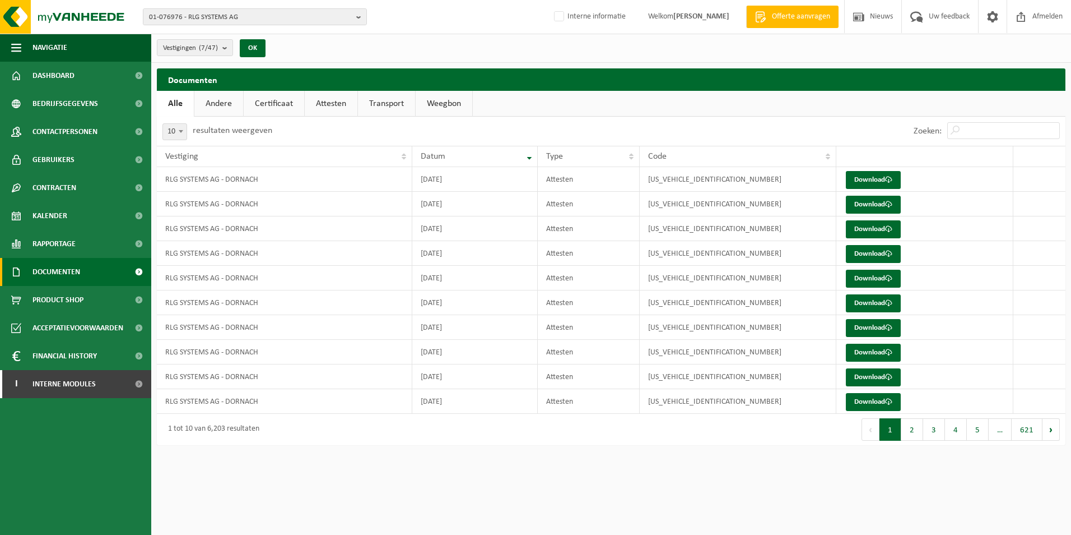
click at [74, 270] on span "Documenten" at bounding box center [57, 272] width 48 height 28
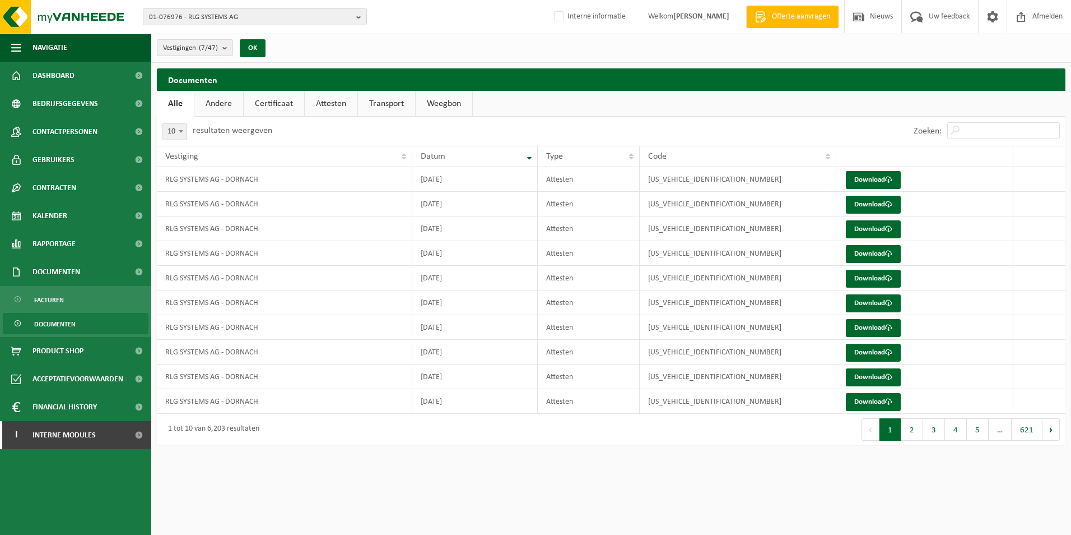
click at [66, 324] on span "Documenten" at bounding box center [54, 323] width 41 height 21
click at [229, 49] on b "submit" at bounding box center [231, 48] width 10 height 16
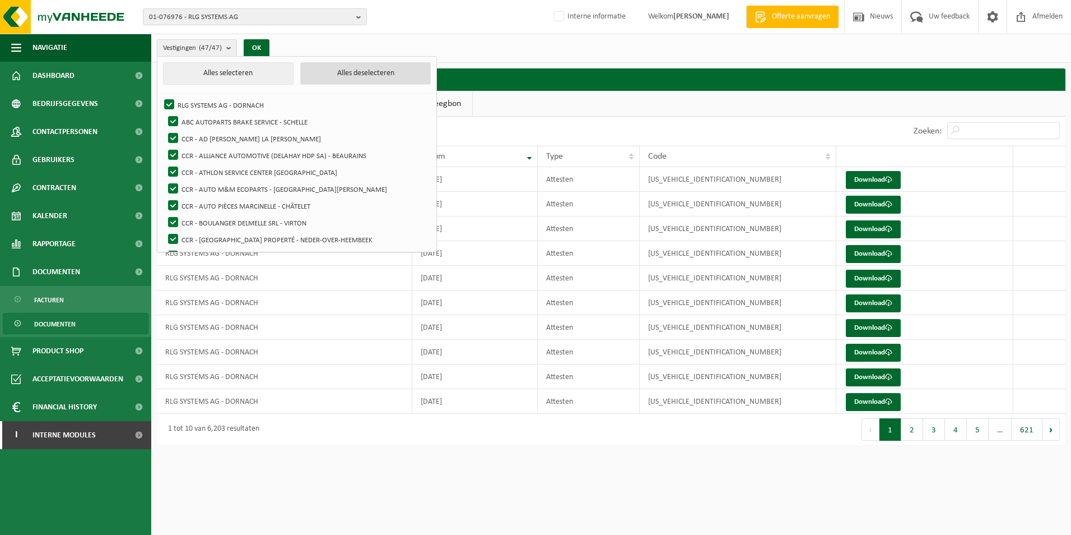
click at [363, 73] on button "Alles deselecteren" at bounding box center [365, 73] width 131 height 22
checkbox input "false"
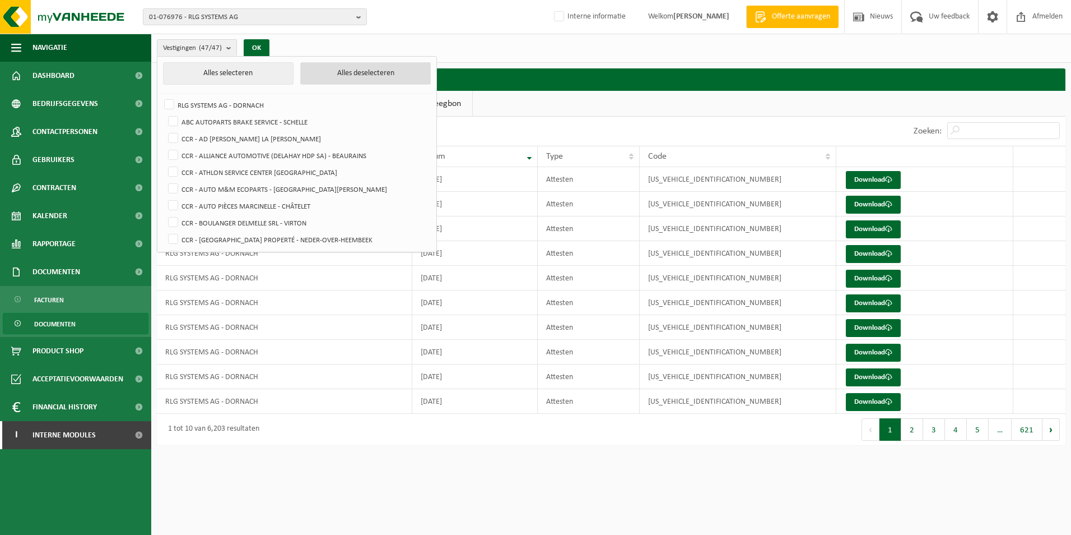
checkbox input "false"
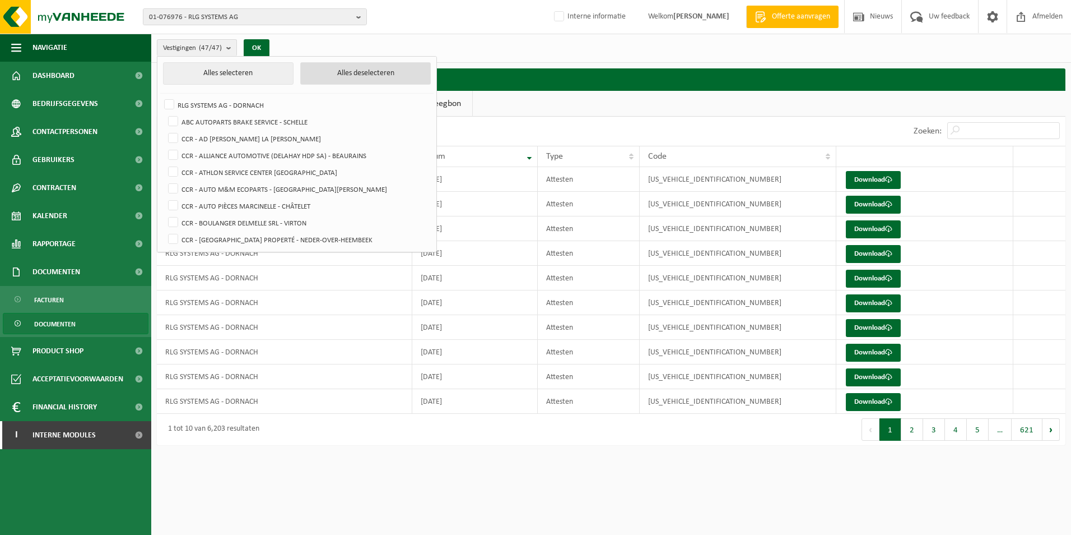
checkbox input "false"
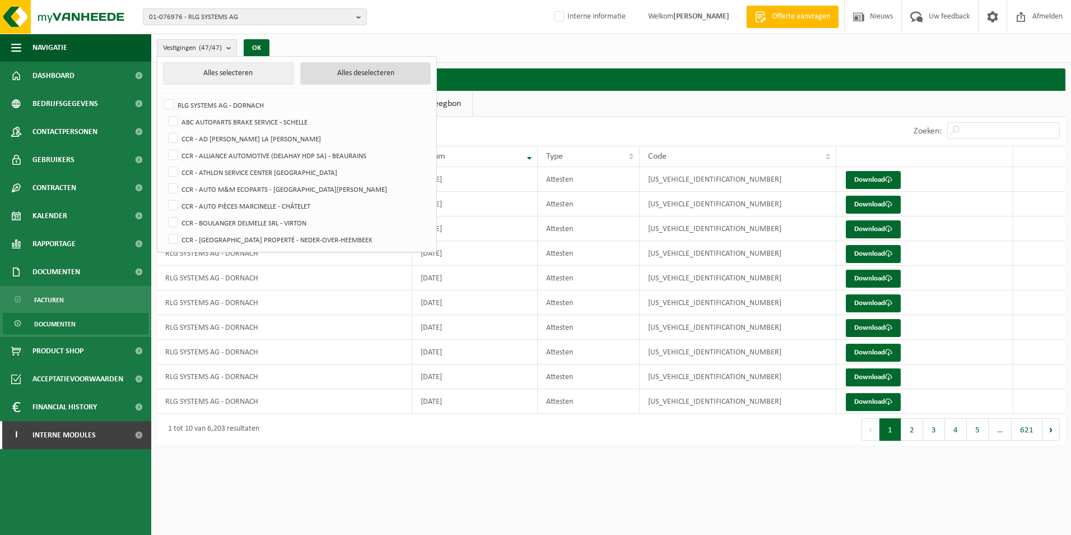
checkbox input "false"
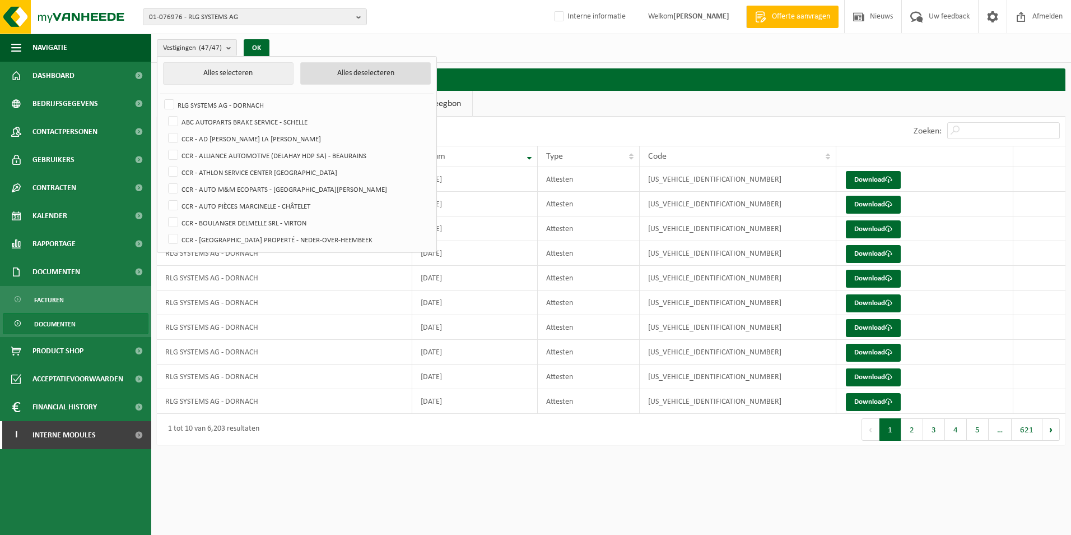
checkbox input "false"
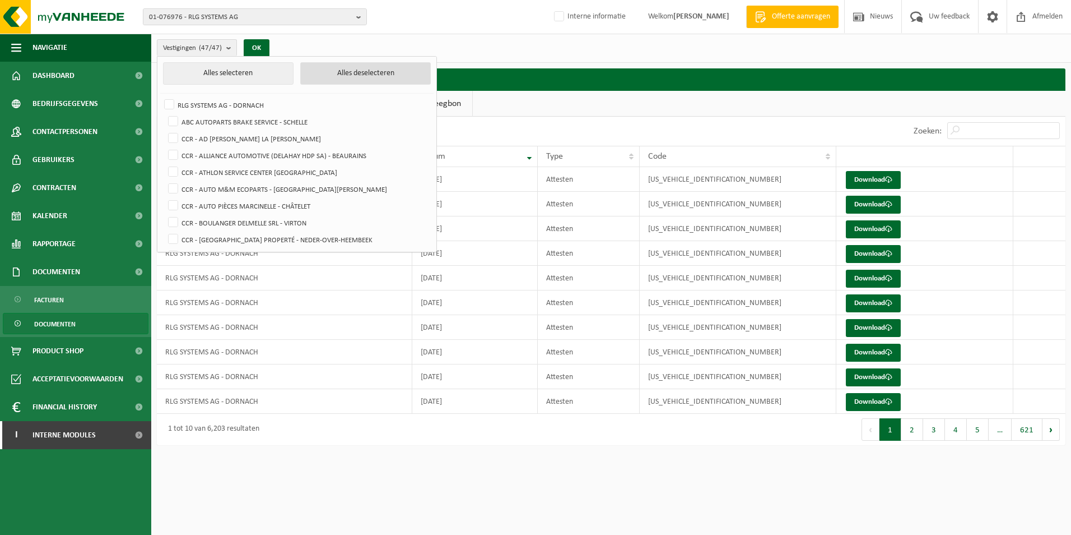
checkbox input "false"
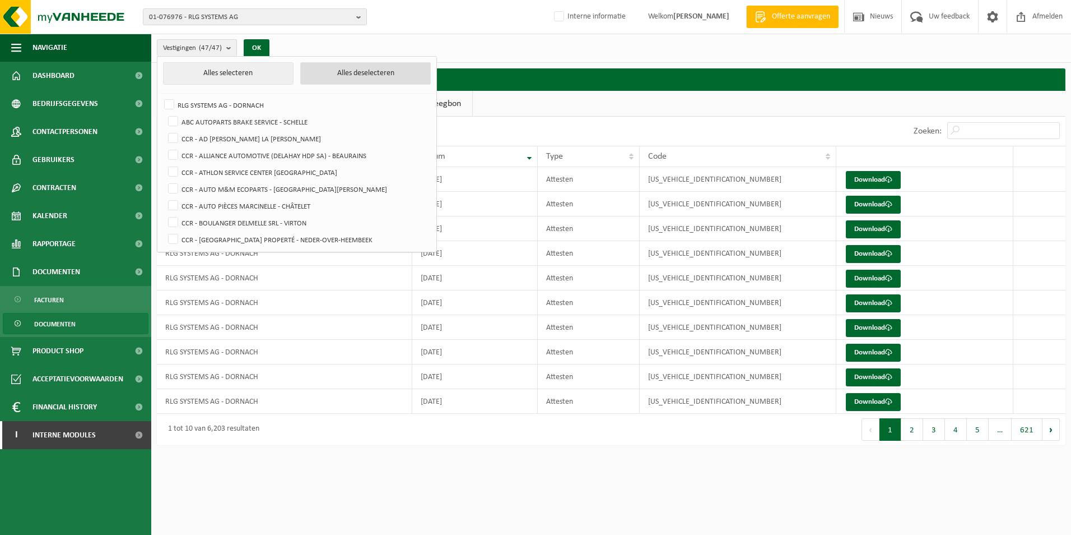
checkbox input "false"
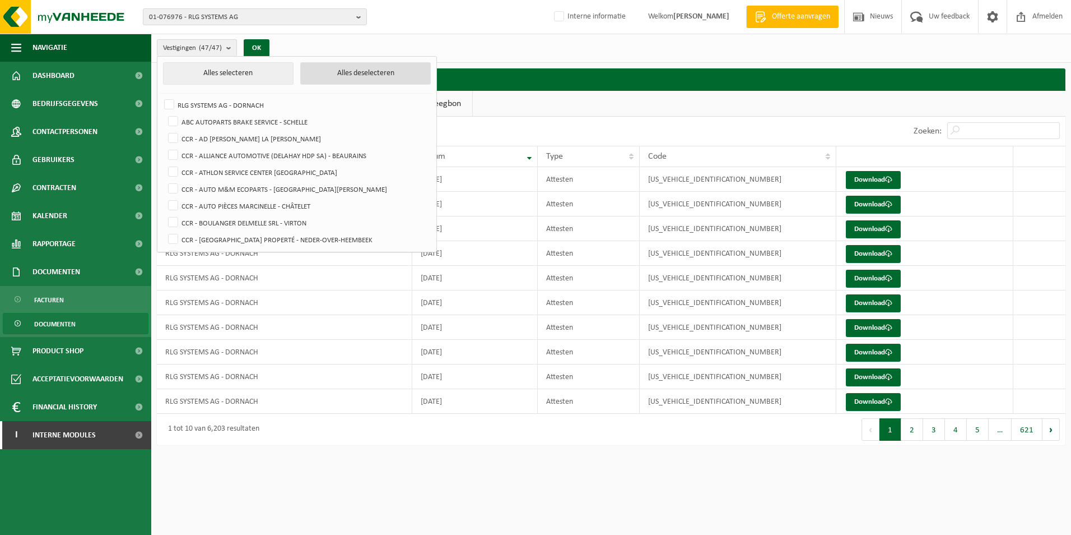
checkbox input "false"
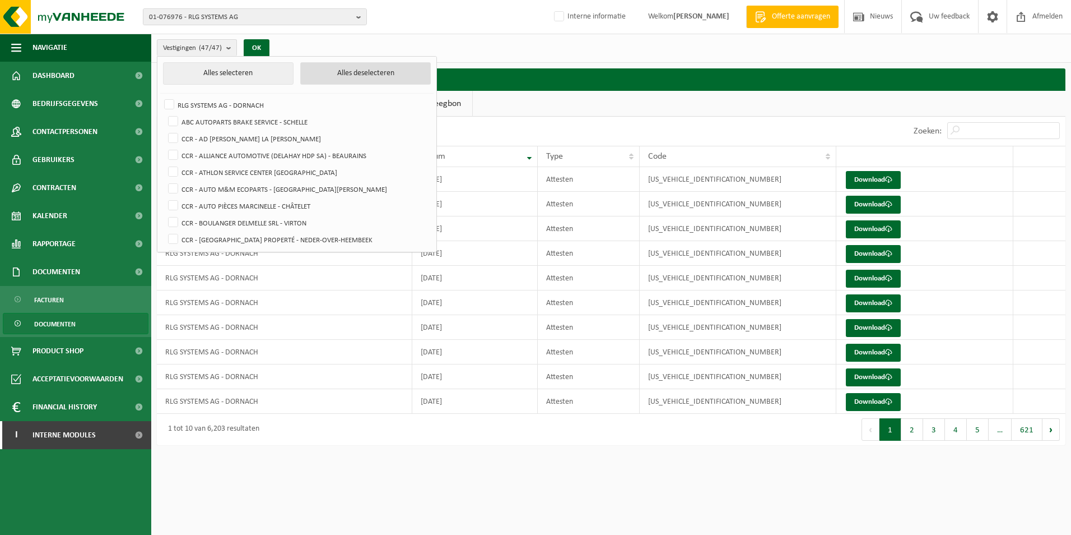
checkbox input "false"
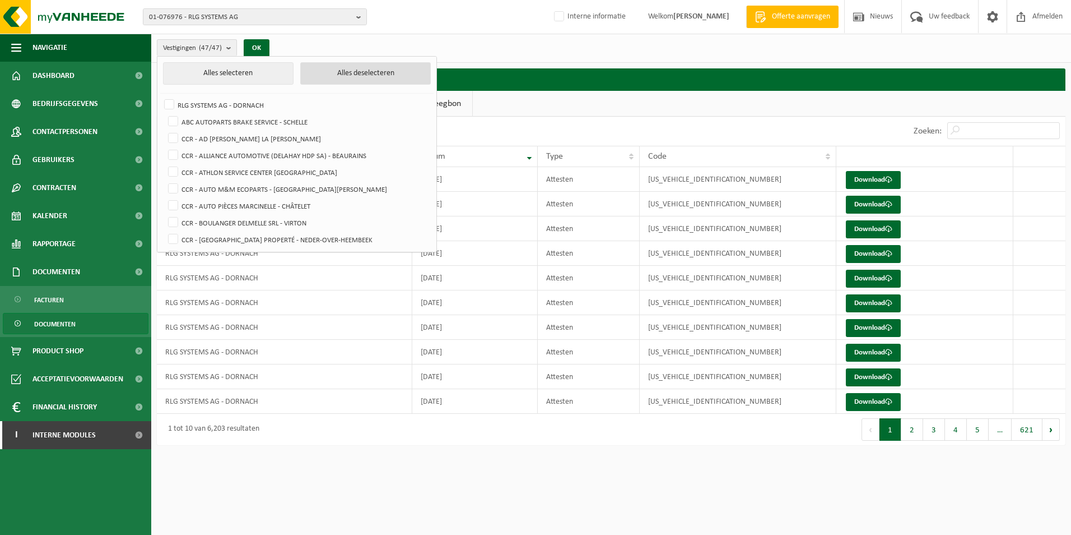
checkbox input "false"
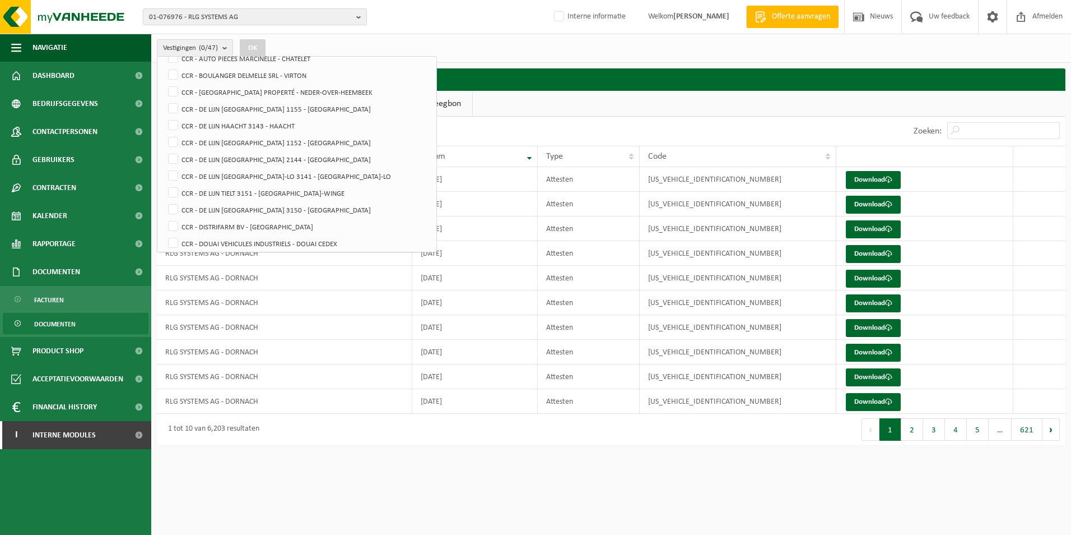
scroll to position [170, 0]
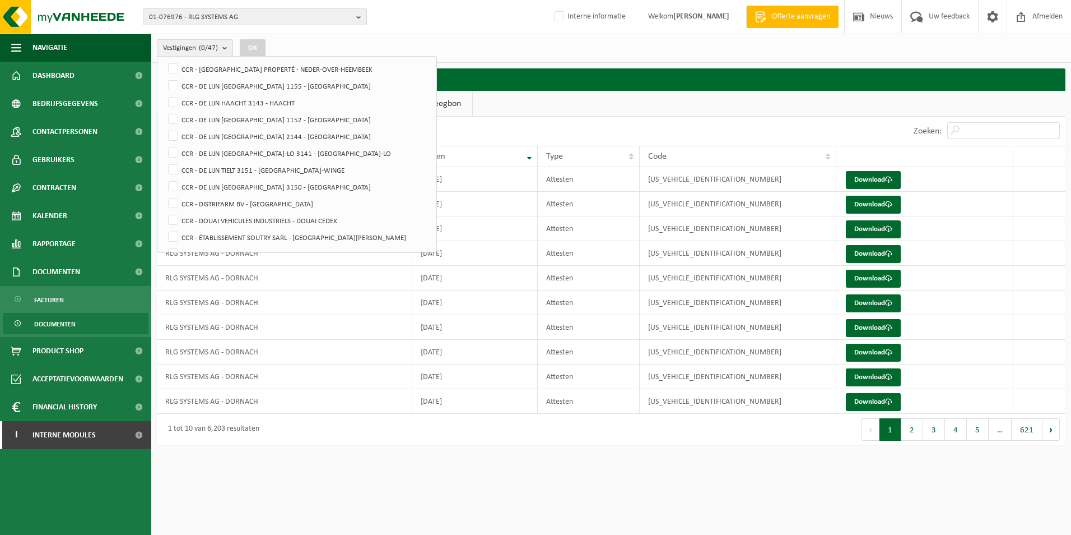
click at [165, 89] on li "CCR - DE LIJN [GEOGRAPHIC_DATA] 1155 - [GEOGRAPHIC_DATA]" at bounding box center [299, 85] width 270 height 17
click at [171, 89] on label "CCR - DE LIJN [GEOGRAPHIC_DATA] 1155 - [GEOGRAPHIC_DATA]" at bounding box center [298, 85] width 264 height 17
click at [164, 77] on input "CCR - DE LIJN [GEOGRAPHIC_DATA] 1155 - [GEOGRAPHIC_DATA]" at bounding box center [164, 77] width 1 height 1
checkbox input "true"
click at [172, 99] on label "CCR - DE LIJN HAACHT 3143 - HAACHT" at bounding box center [298, 102] width 264 height 17
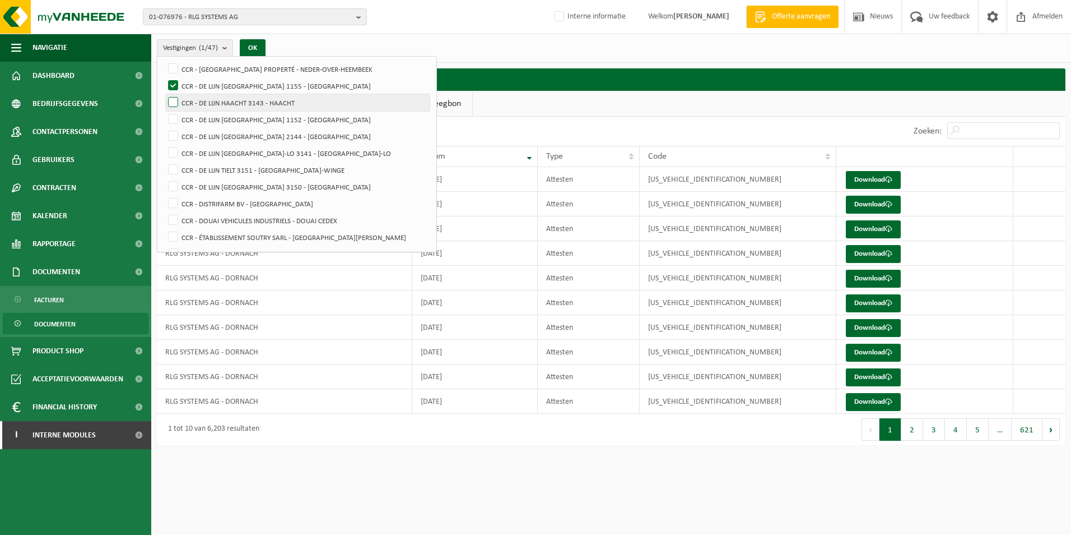
click at [164, 94] on input "CCR - DE LIJN HAACHT 3143 - HAACHT" at bounding box center [164, 94] width 1 height 1
checkbox input "true"
click at [176, 121] on label "CCR - DE LIJN [GEOGRAPHIC_DATA] 1152 - [GEOGRAPHIC_DATA]" at bounding box center [298, 119] width 264 height 17
click at [164, 111] on input "CCR - DE LIJN [GEOGRAPHIC_DATA] 1152 - [GEOGRAPHIC_DATA]" at bounding box center [164, 110] width 1 height 1
checkbox input "true"
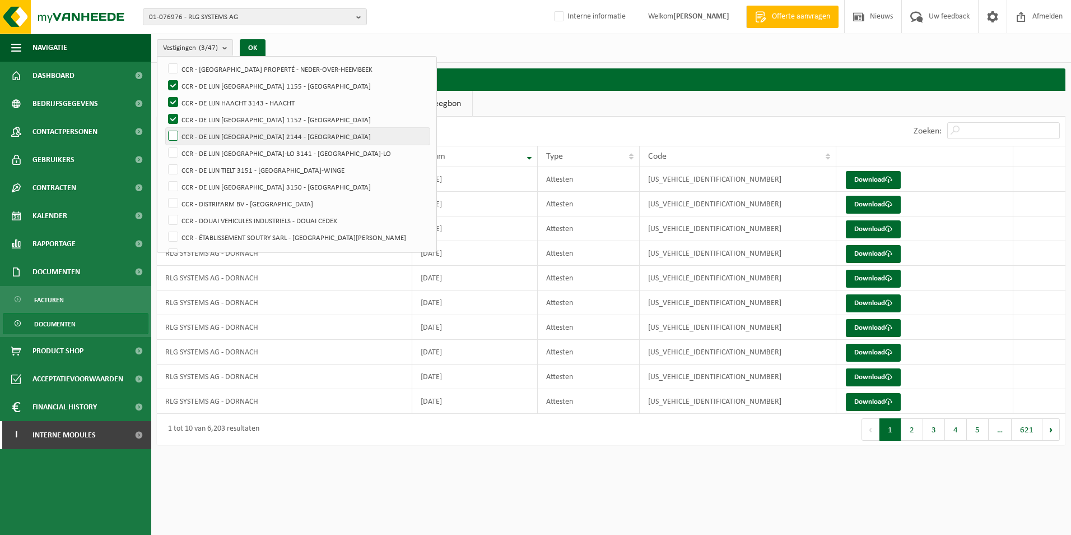
click at [171, 132] on label "CCR - DE LIJN [GEOGRAPHIC_DATA] 2144 - [GEOGRAPHIC_DATA]" at bounding box center [298, 136] width 264 height 17
click at [164, 128] on input "CCR - DE LIJN [GEOGRAPHIC_DATA] 2144 - [GEOGRAPHIC_DATA]" at bounding box center [164, 127] width 1 height 1
checkbox input "true"
click at [174, 155] on label "CCR - DE LIJN [GEOGRAPHIC_DATA]-LO 3141 - [GEOGRAPHIC_DATA]-LO" at bounding box center [298, 153] width 264 height 17
click at [164, 145] on input "CCR - DE LIJN [GEOGRAPHIC_DATA]-LO 3141 - [GEOGRAPHIC_DATA]-LO" at bounding box center [164, 144] width 1 height 1
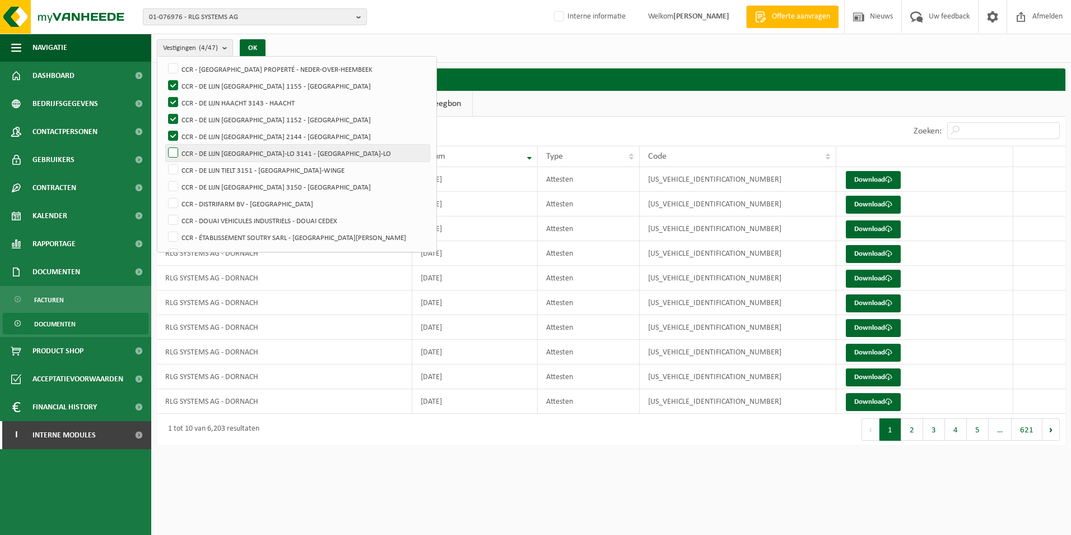
checkbox input "true"
click at [174, 167] on label "CCR - DE LIJN TIELT 3151 - [GEOGRAPHIC_DATA]-WINGE" at bounding box center [298, 169] width 264 height 17
click at [164, 161] on input "CCR - DE LIJN TIELT 3151 - [GEOGRAPHIC_DATA]-WINGE" at bounding box center [164, 161] width 1 height 1
checkbox input "true"
click at [174, 185] on label "CCR - DE LIJN [GEOGRAPHIC_DATA] 3150 - [GEOGRAPHIC_DATA]" at bounding box center [298, 186] width 264 height 17
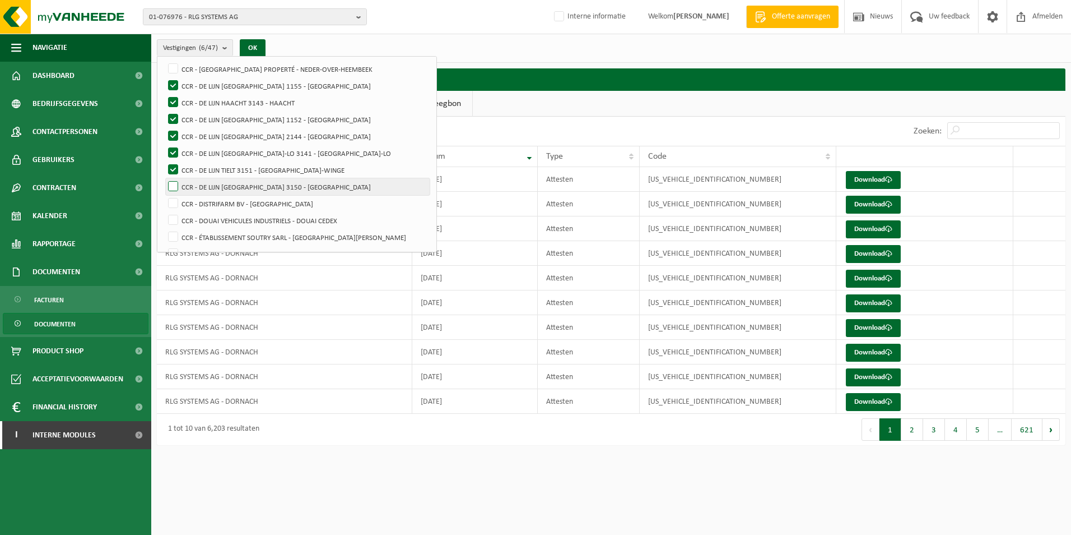
click at [164, 178] on input "CCR - DE LIJN [GEOGRAPHIC_DATA] 3150 - [GEOGRAPHIC_DATA]" at bounding box center [164, 178] width 1 height 1
checkbox input "true"
click at [254, 49] on button "OK" at bounding box center [253, 48] width 26 height 18
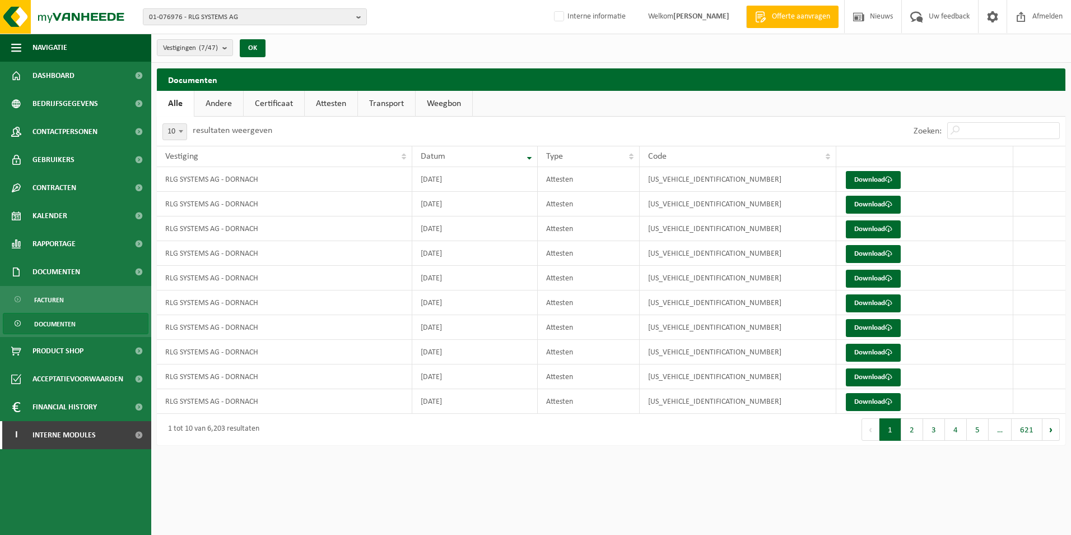
click at [446, 106] on link "Weegbon" at bounding box center [444, 104] width 57 height 26
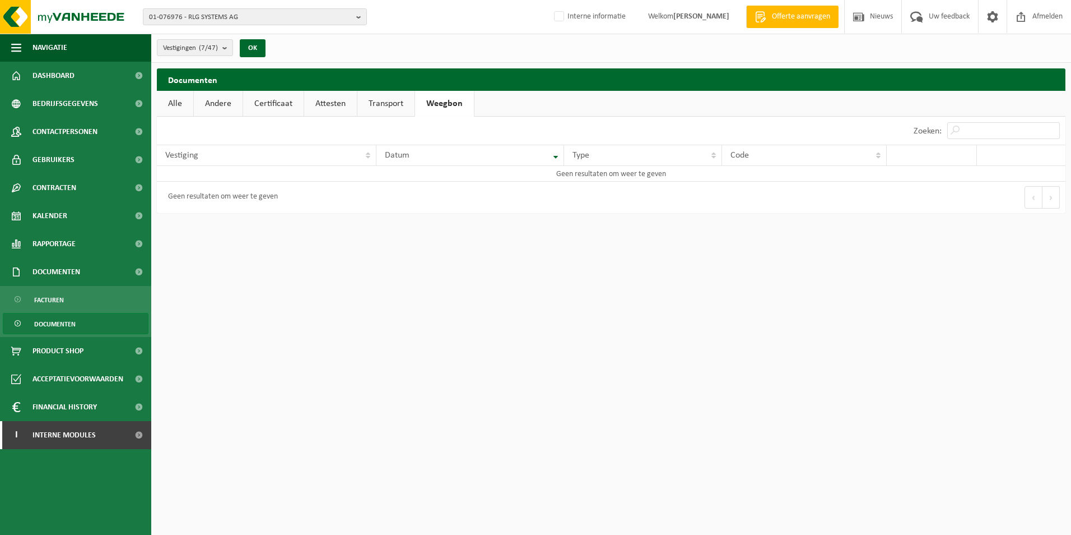
click at [388, 100] on link "Transport" at bounding box center [386, 104] width 57 height 26
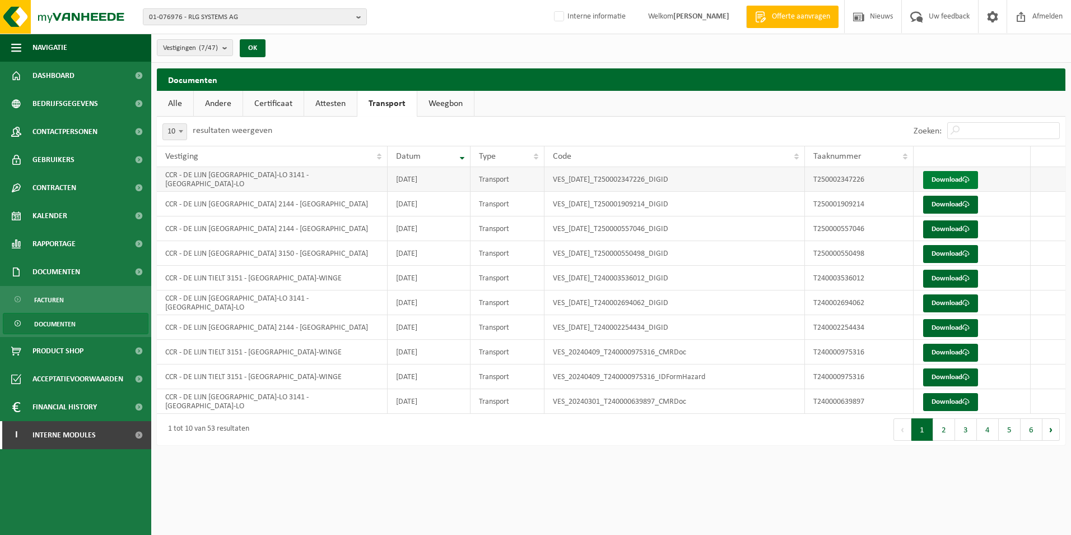
click at [945, 179] on link "Download" at bounding box center [951, 180] width 55 height 18
click at [443, 104] on link "Weegbon" at bounding box center [445, 104] width 57 height 26
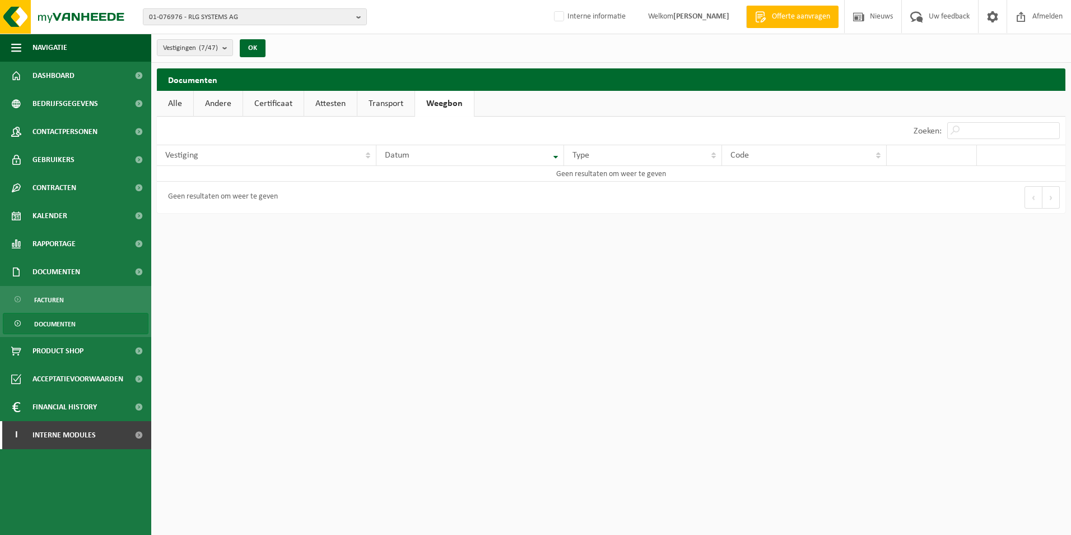
click at [391, 107] on link "Transport" at bounding box center [386, 104] width 57 height 26
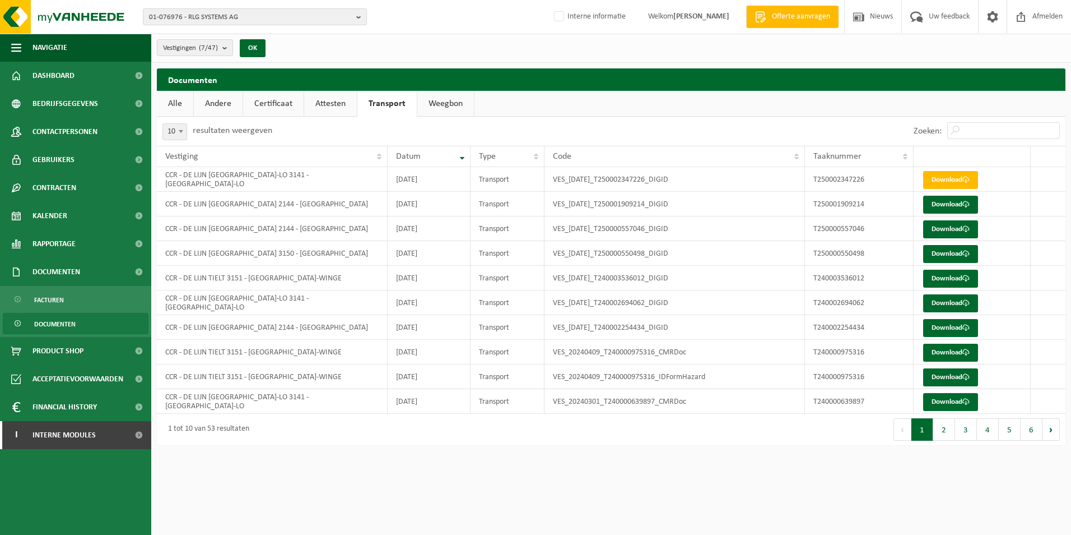
click at [345, 106] on link "Attesten" at bounding box center [330, 104] width 53 height 26
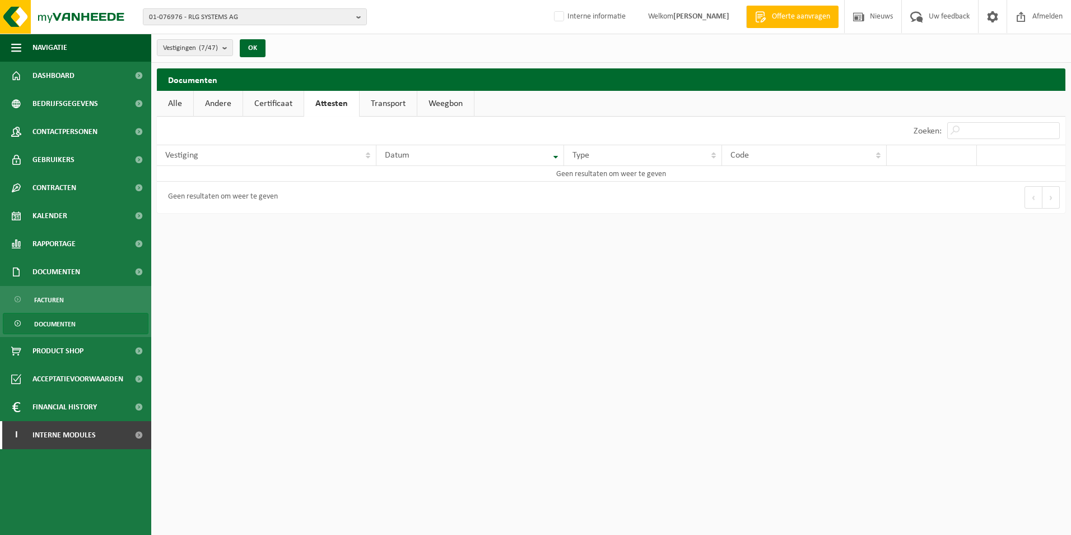
click at [390, 105] on link "Transport" at bounding box center [388, 104] width 57 height 26
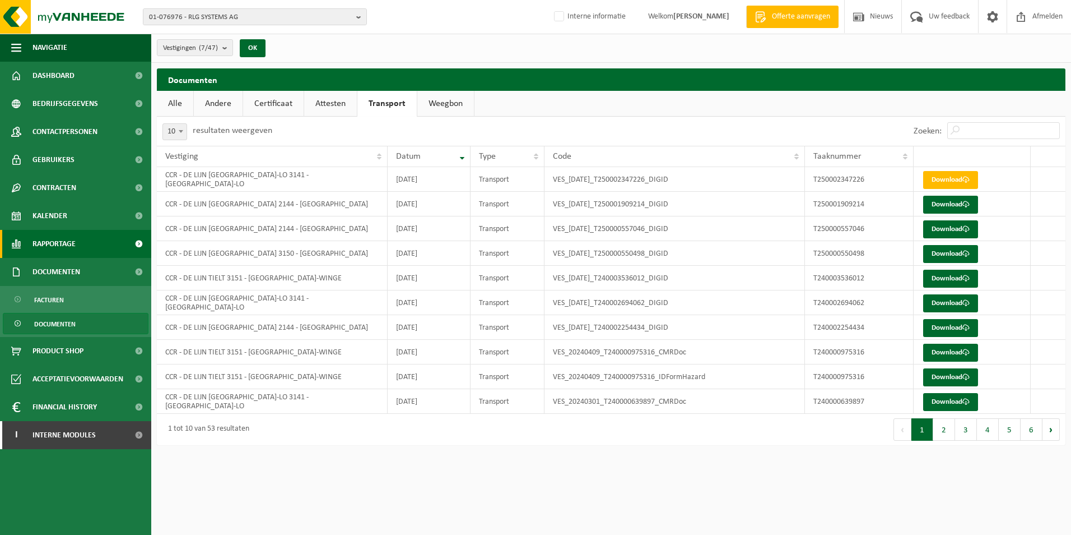
click at [64, 247] on span "Rapportage" at bounding box center [54, 244] width 43 height 28
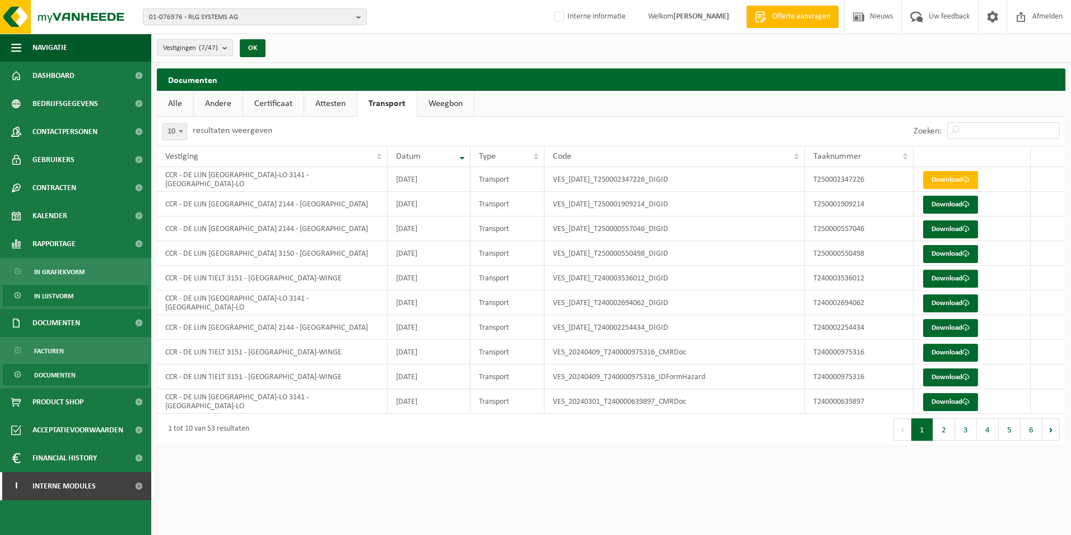
click at [67, 296] on span "In lijstvorm" at bounding box center [53, 295] width 39 height 21
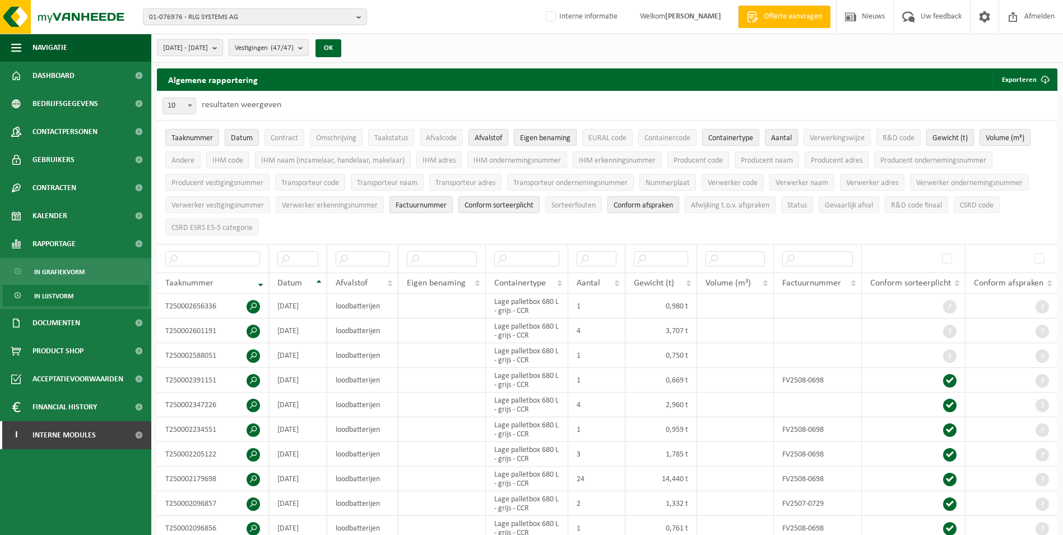
click at [308, 49] on b "submit" at bounding box center [303, 48] width 10 height 16
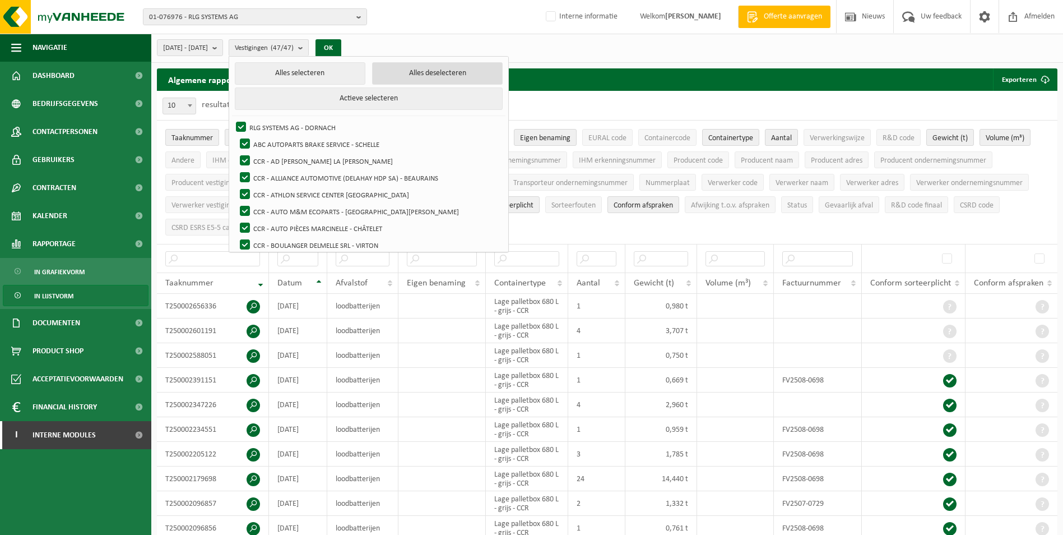
click at [414, 72] on button "Alles deselecteren" at bounding box center [437, 73] width 131 height 22
checkbox input "false"
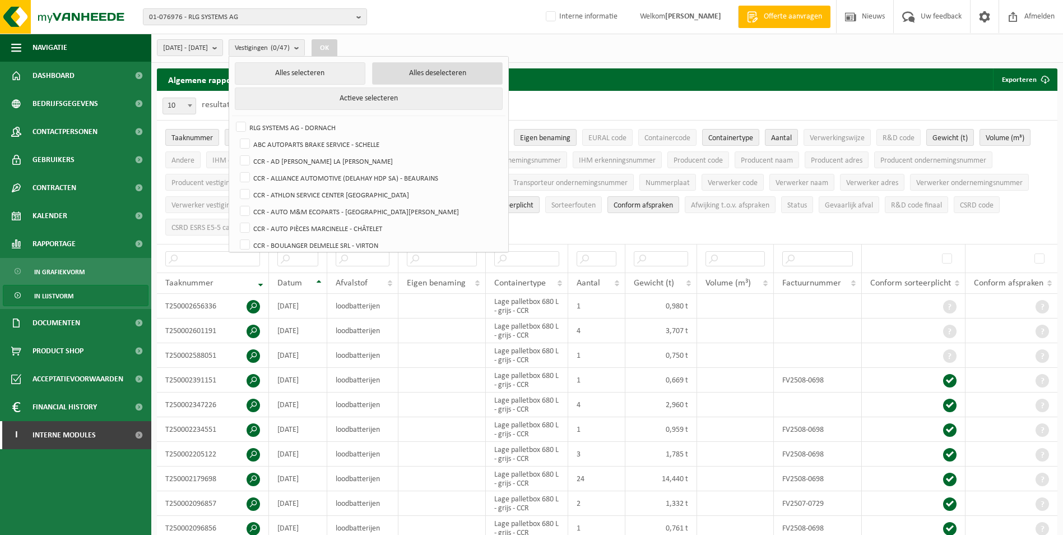
checkbox input "false"
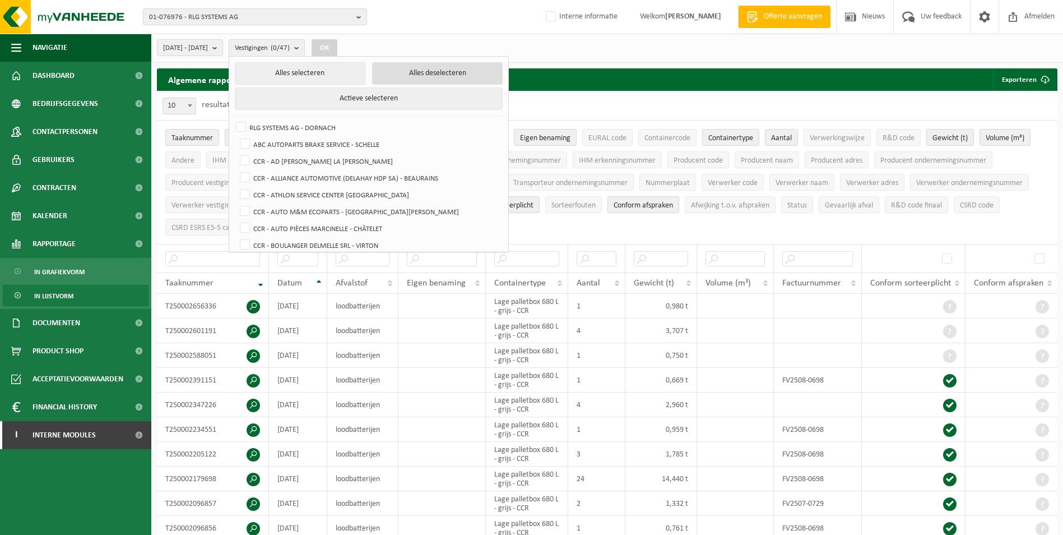
checkbox input "false"
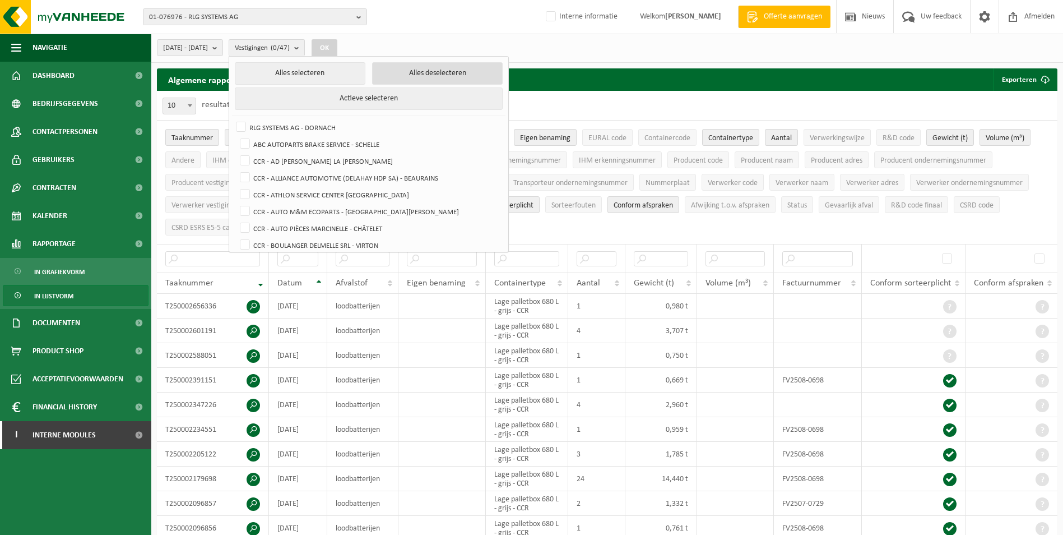
checkbox input "false"
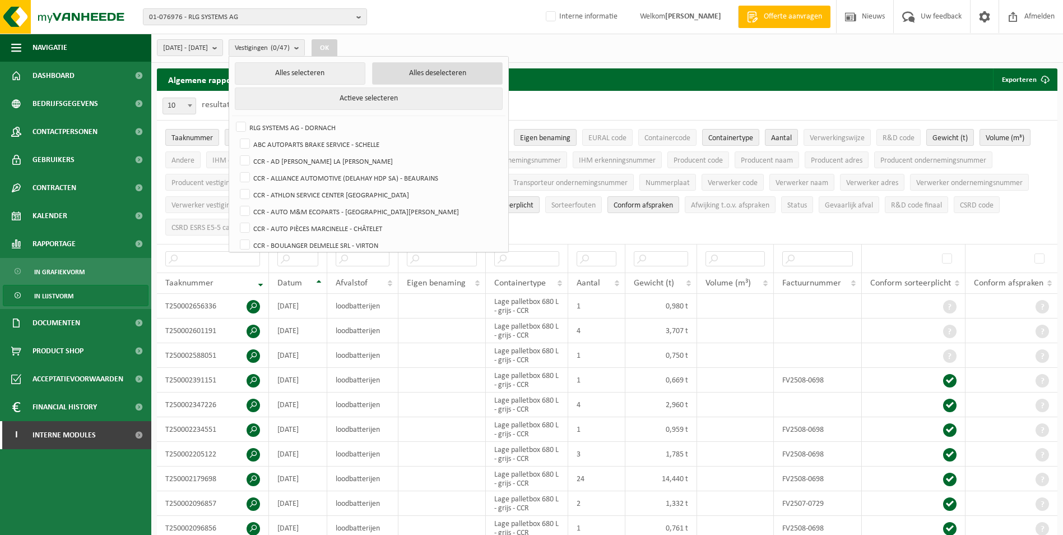
checkbox input "false"
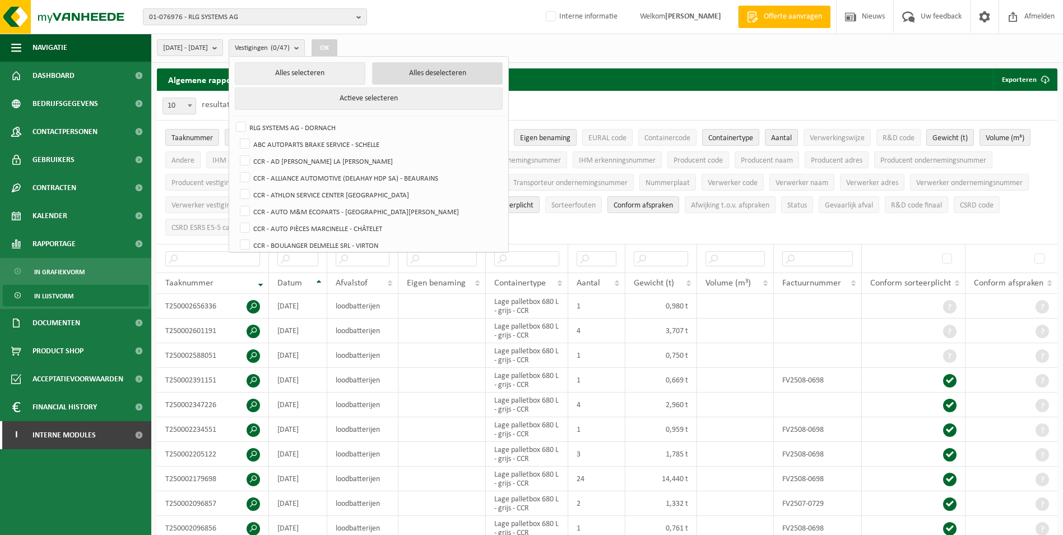
checkbox input "false"
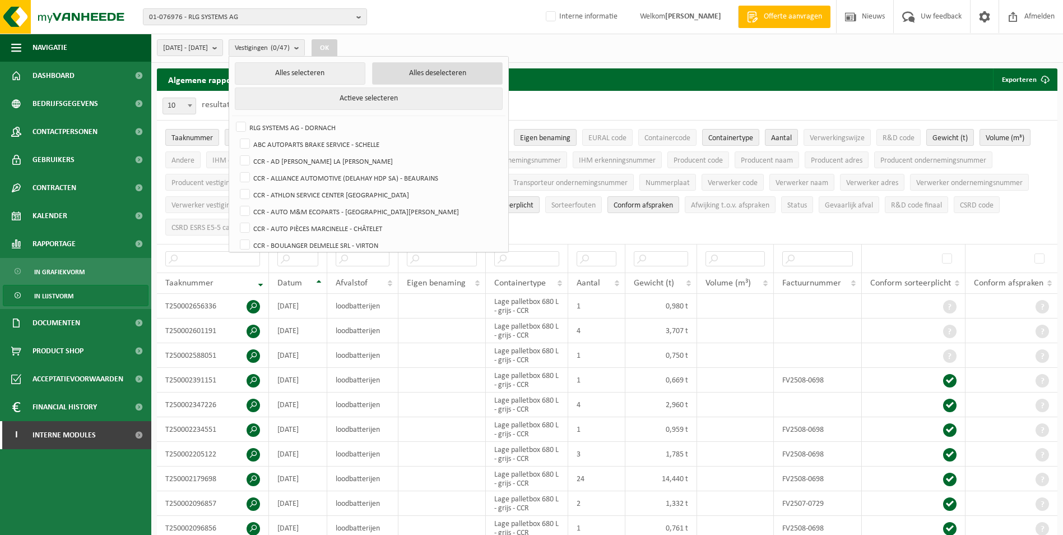
checkbox input "false"
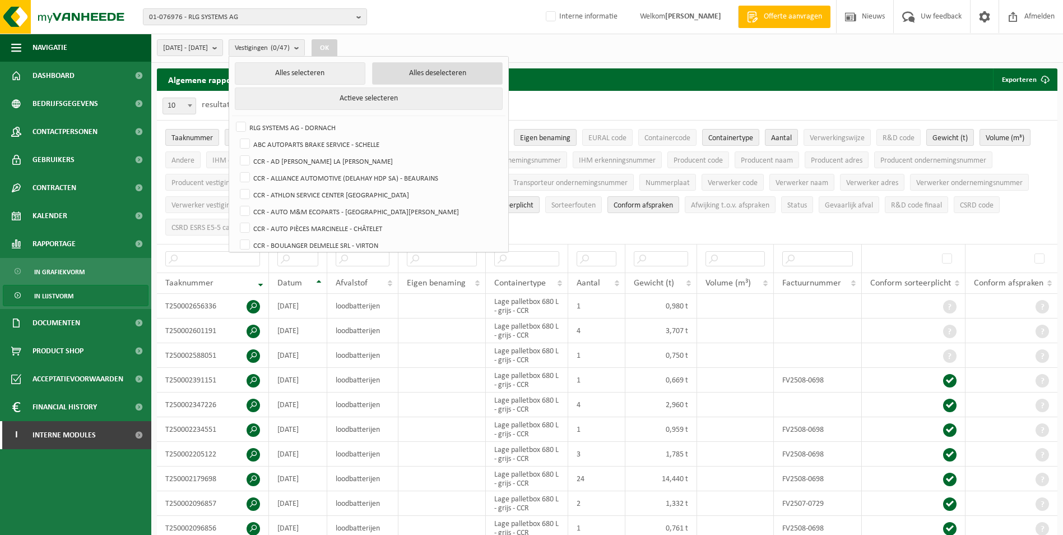
checkbox input "false"
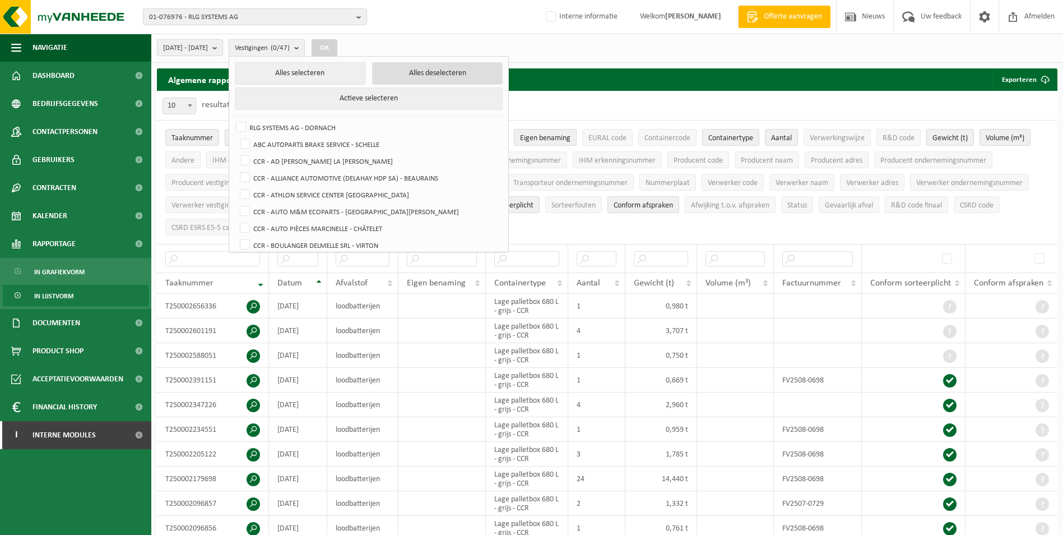
checkbox input "false"
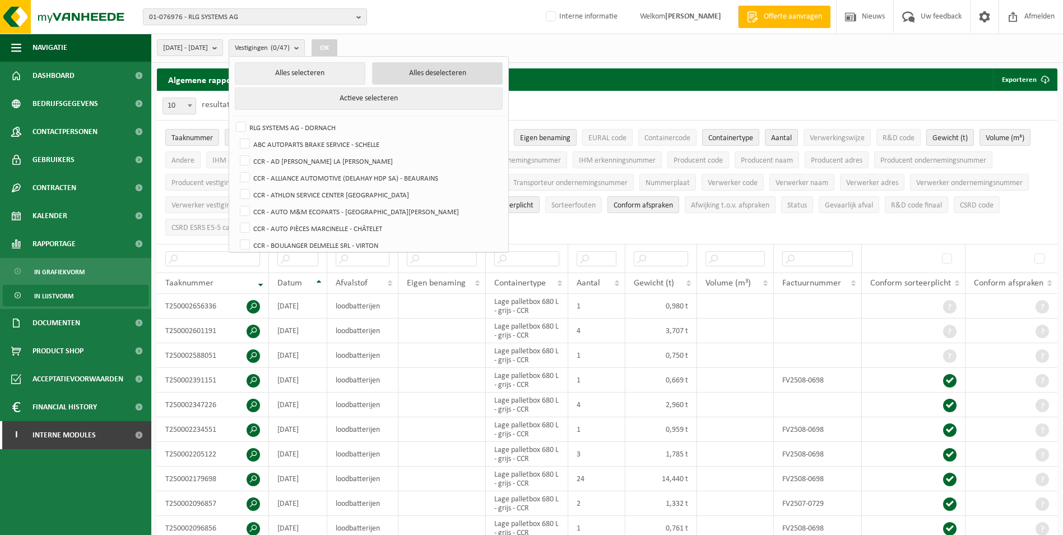
checkbox input "false"
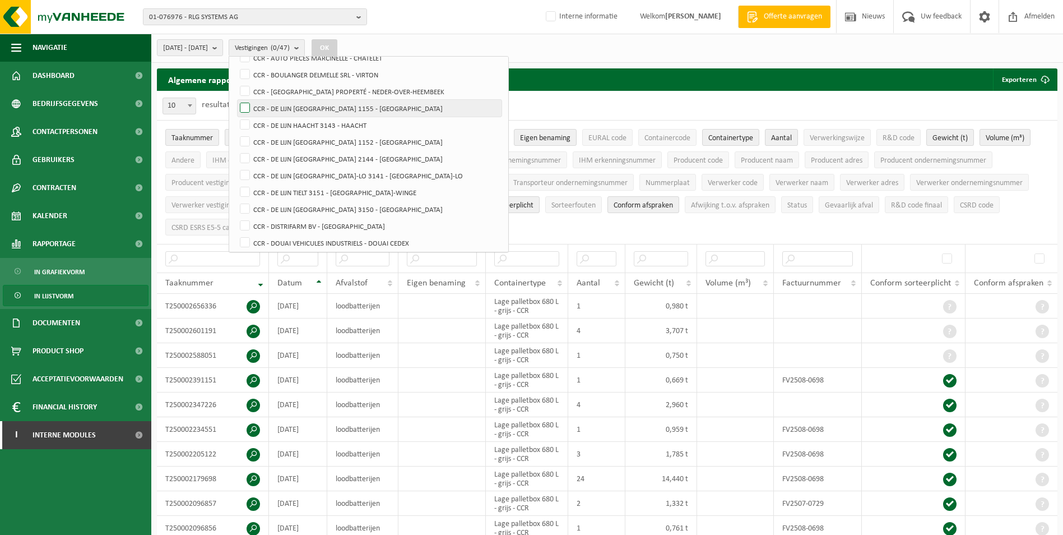
click at [275, 105] on label "CCR - DE LIJN [GEOGRAPHIC_DATA] 1155 - [GEOGRAPHIC_DATA]" at bounding box center [370, 108] width 264 height 17
click at [236, 100] on input "CCR - DE LIJN [GEOGRAPHIC_DATA] 1155 - [GEOGRAPHIC_DATA]" at bounding box center [235, 99] width 1 height 1
checkbox input "true"
click at [272, 118] on label "CCR - DE LIJN HAACHT 3143 - HAACHT" at bounding box center [370, 125] width 264 height 17
click at [236, 117] on input "CCR - DE LIJN HAACHT 3143 - HAACHT" at bounding box center [235, 116] width 1 height 1
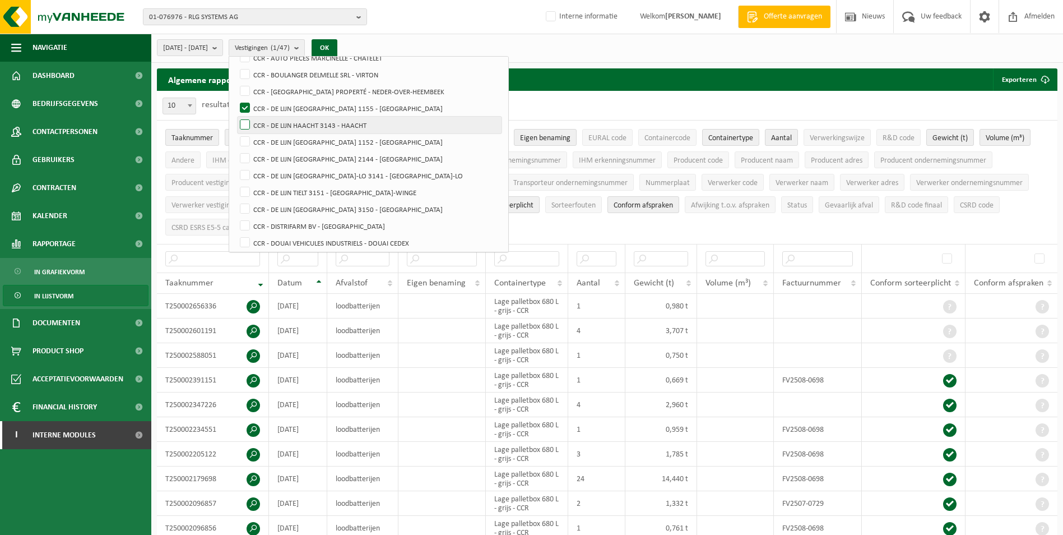
checkbox input "true"
click at [271, 136] on label "CCR - DE LIJN [GEOGRAPHIC_DATA] 1152 - [GEOGRAPHIC_DATA]" at bounding box center [370, 141] width 264 height 17
click at [236, 133] on input "CCR - DE LIJN HOBOKEN 1152 - HOBOKEN" at bounding box center [235, 133] width 1 height 1
checkbox input "true"
click at [273, 160] on label "CCR - DE LIJN HOFSTADE 2144 - HOFSTADE" at bounding box center [370, 158] width 264 height 17
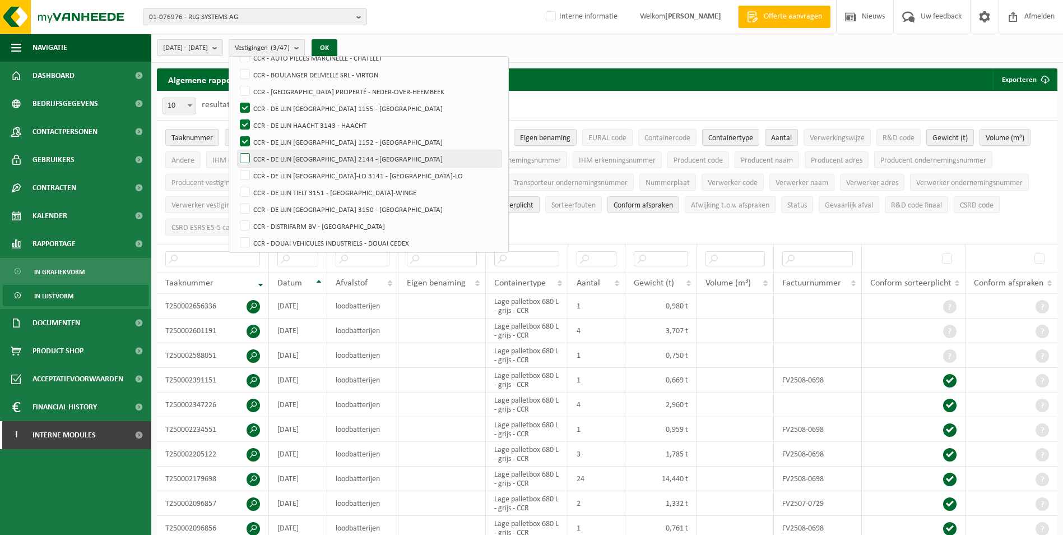
click at [236, 150] on input "CCR - DE LIJN HOFSTADE 2144 - HOFSTADE" at bounding box center [235, 150] width 1 height 1
checkbox input "true"
click at [277, 174] on label "CCR - DE LIJN KESSEL-LO 3141 - KESSEL-LO" at bounding box center [370, 175] width 264 height 17
click at [236, 167] on input "CCR - DE LIJN KESSEL-LO 3141 - KESSEL-LO" at bounding box center [235, 166] width 1 height 1
checkbox input "true"
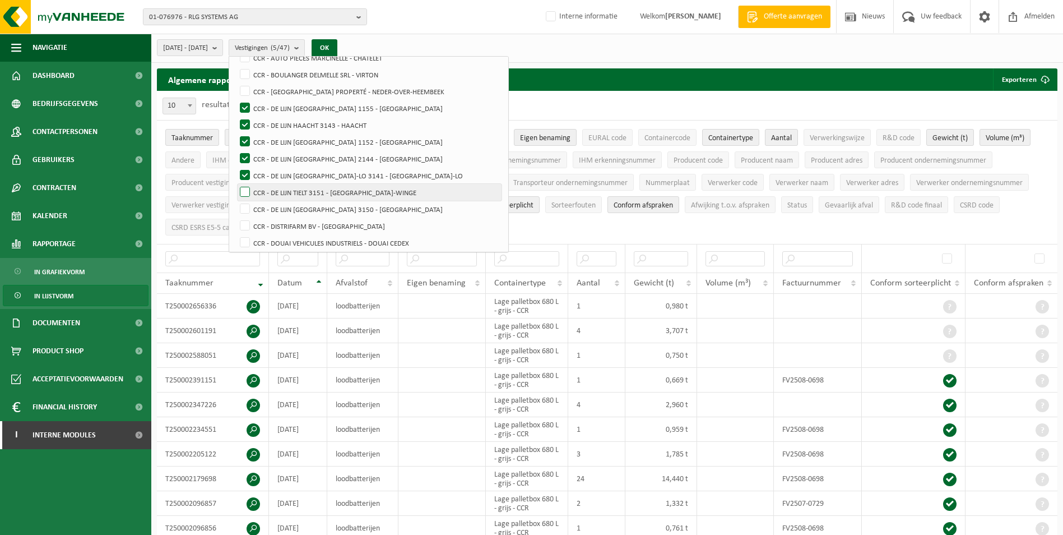
click at [279, 188] on label "CCR - DE LIJN TIELT 3151 - TIELT-WINGE" at bounding box center [370, 192] width 264 height 17
click at [236, 184] on input "CCR - DE LIJN TIELT 3151 - TIELT-WINGE" at bounding box center [235, 183] width 1 height 1
checkbox input "true"
click at [337, 46] on button "OK" at bounding box center [325, 48] width 26 height 18
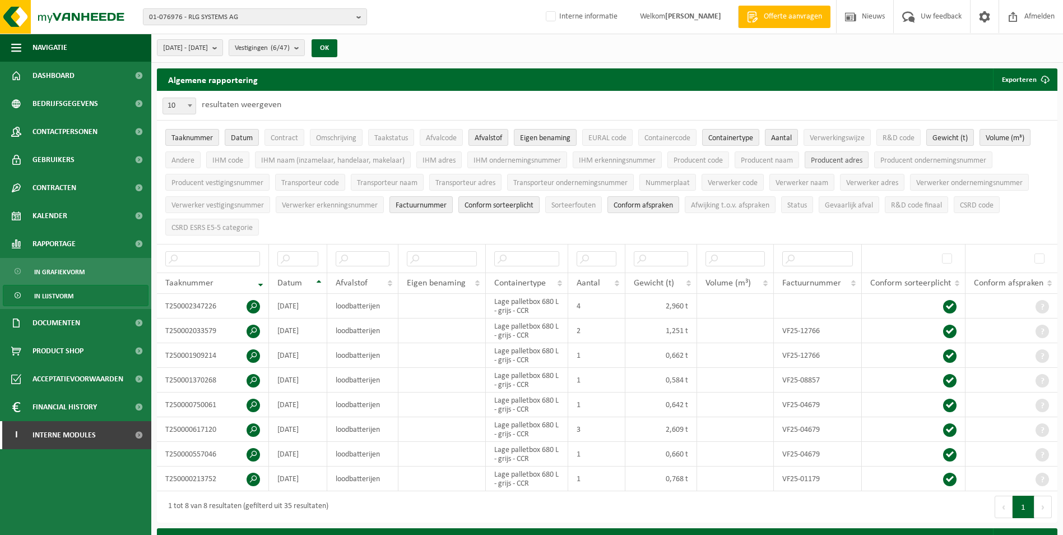
click at [836, 158] on span "Producent adres" at bounding box center [837, 160] width 52 height 8
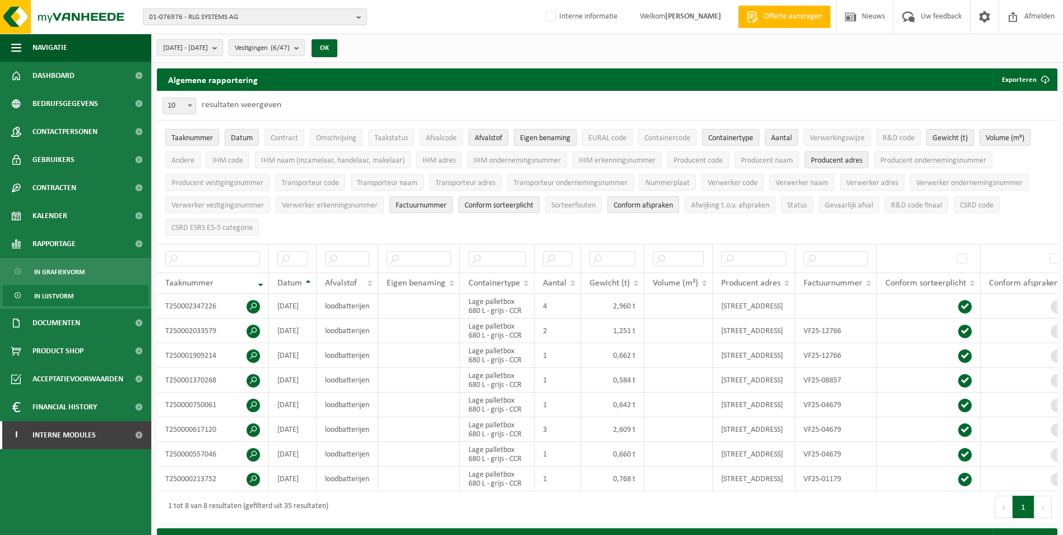
click at [60, 294] on span "In lijstvorm" at bounding box center [53, 295] width 39 height 21
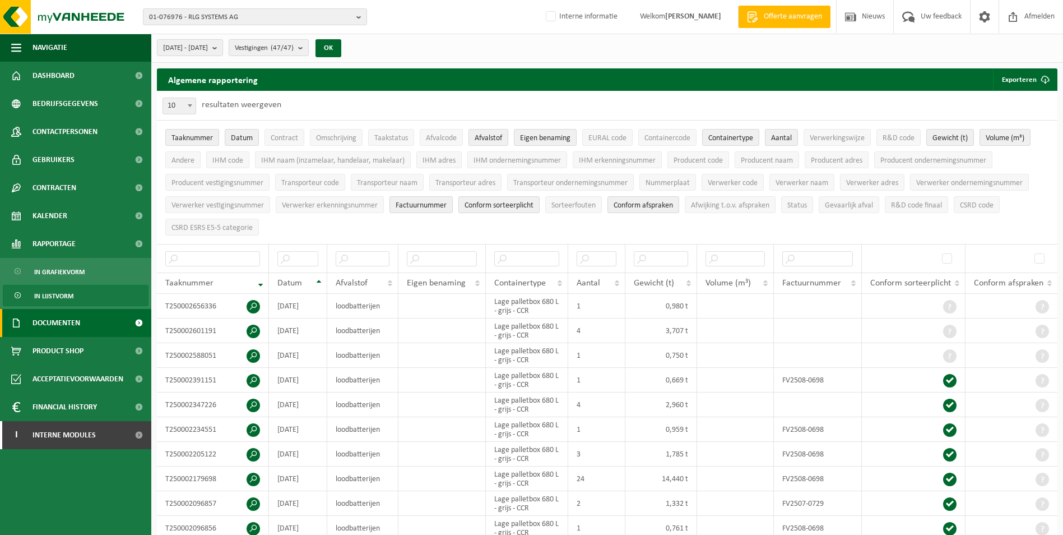
click at [63, 327] on span "Documenten" at bounding box center [57, 323] width 48 height 28
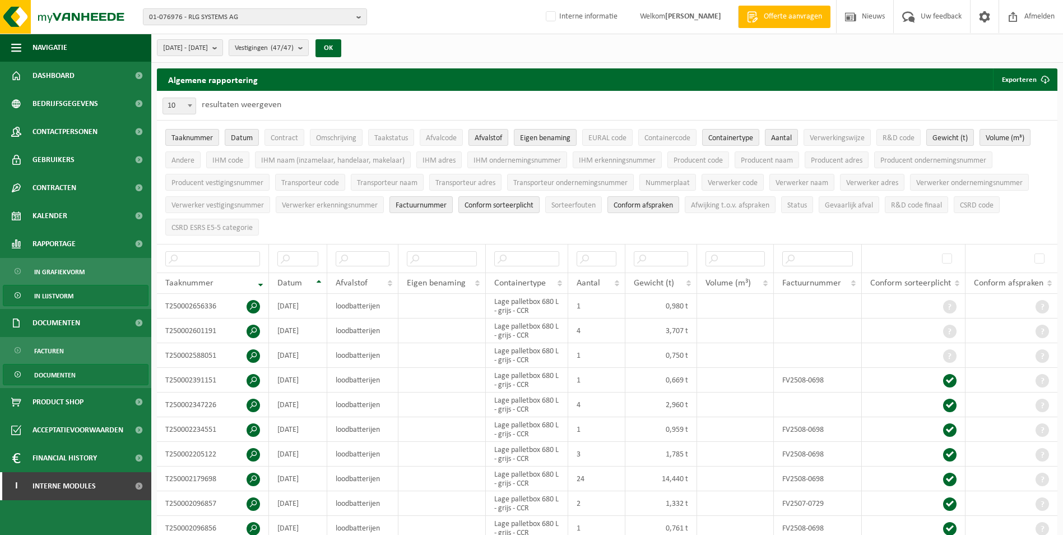
click at [61, 370] on span "Documenten" at bounding box center [54, 374] width 41 height 21
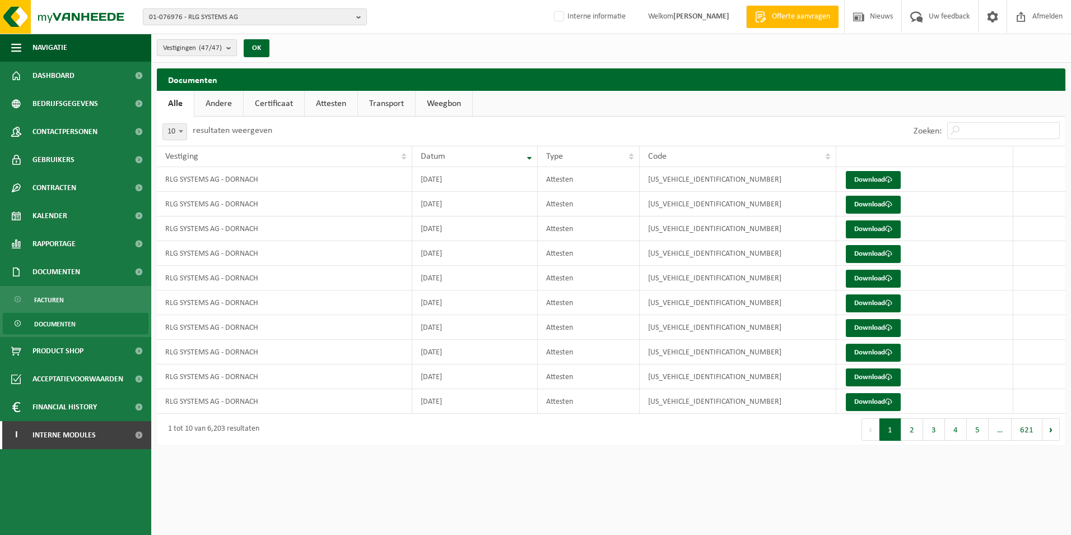
click at [228, 45] on b "submit" at bounding box center [231, 48] width 10 height 16
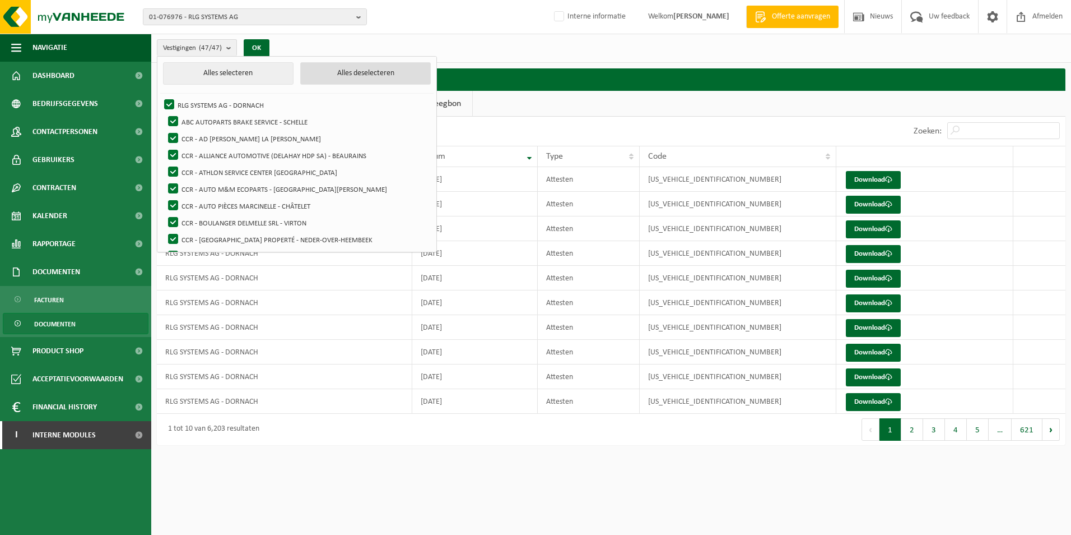
click at [352, 69] on button "Alles deselecteren" at bounding box center [365, 73] width 131 height 22
checkbox input "false"
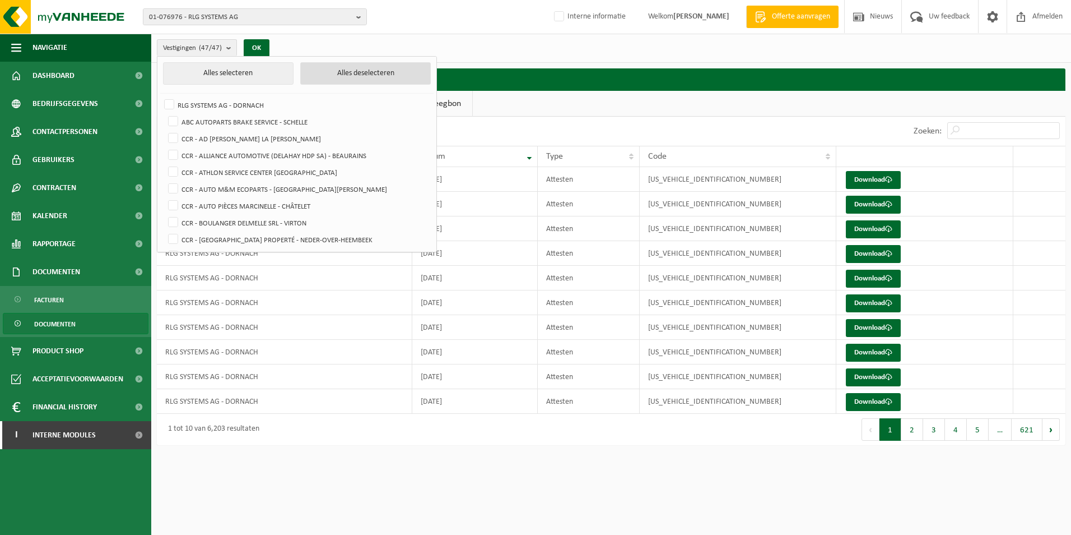
checkbox input "false"
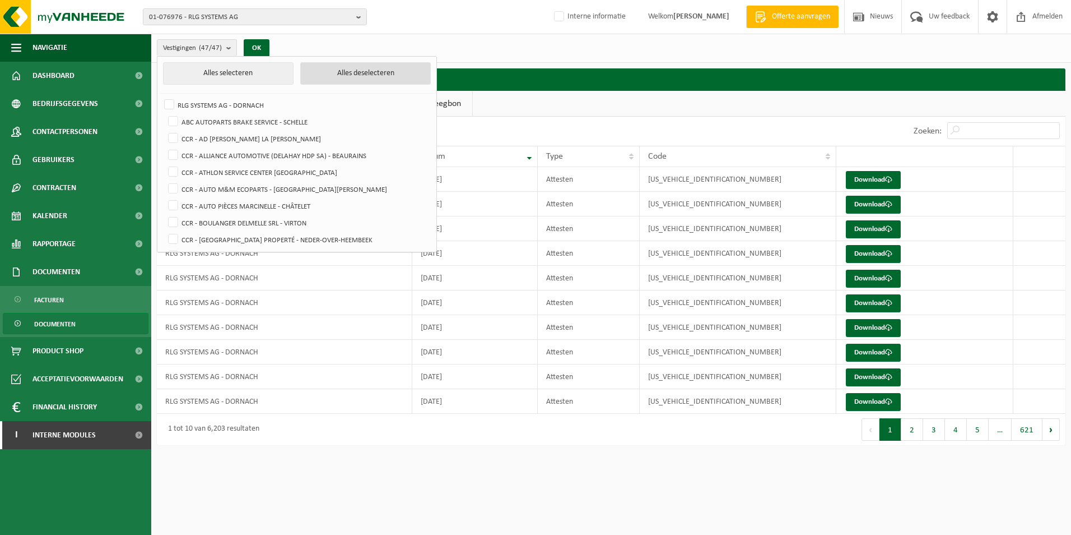
checkbox input "false"
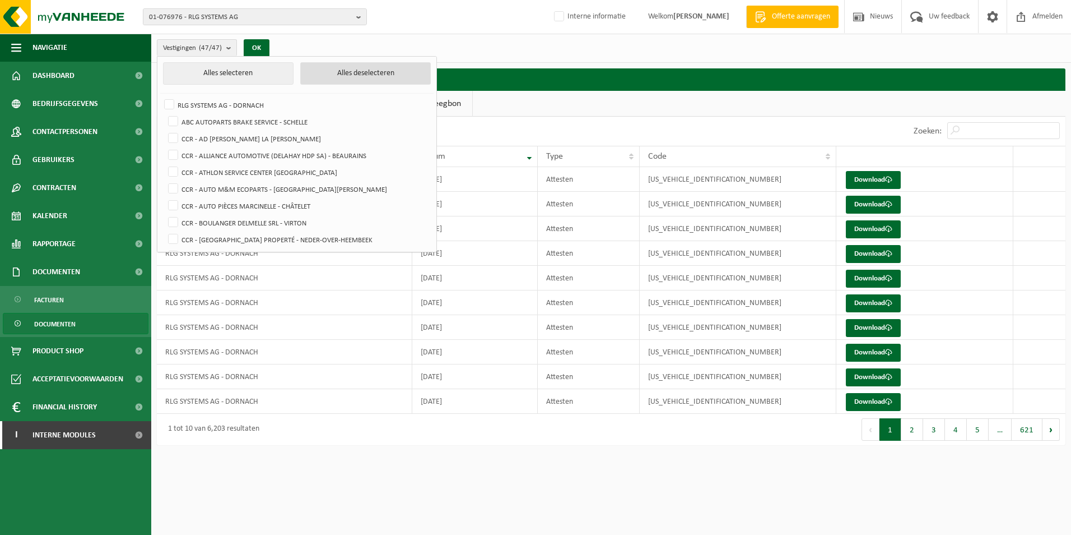
checkbox input "false"
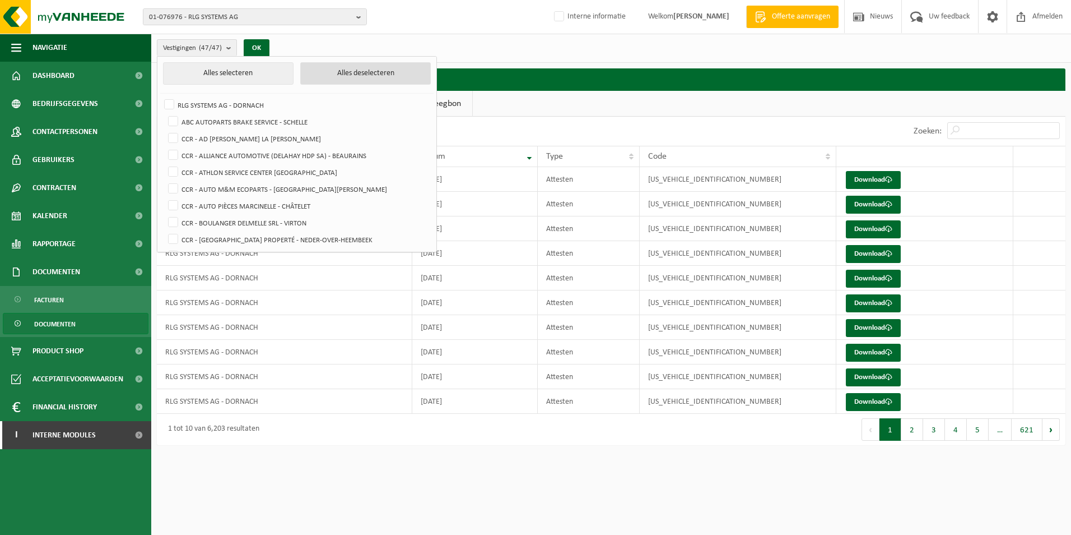
checkbox input "false"
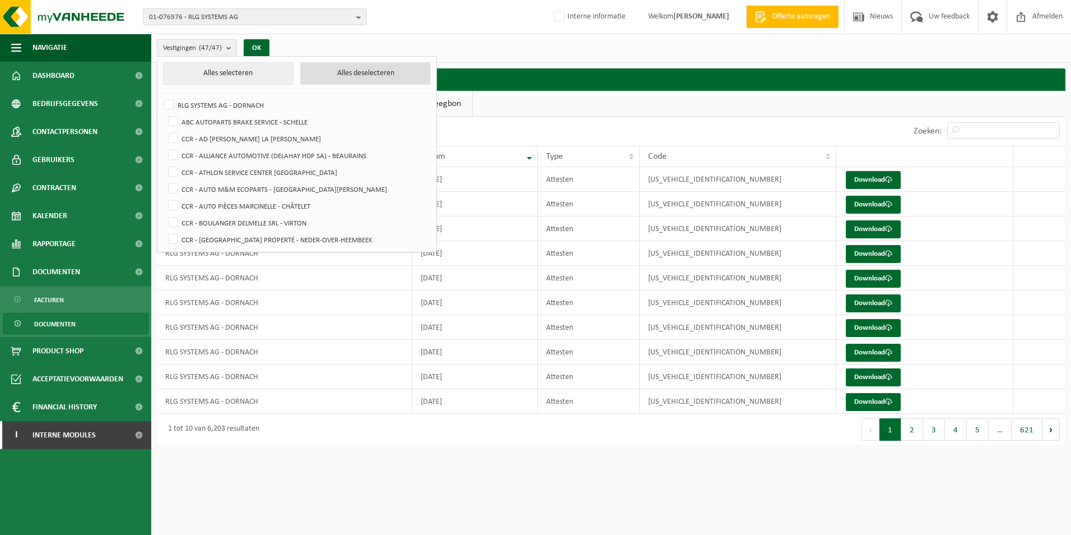
checkbox input "false"
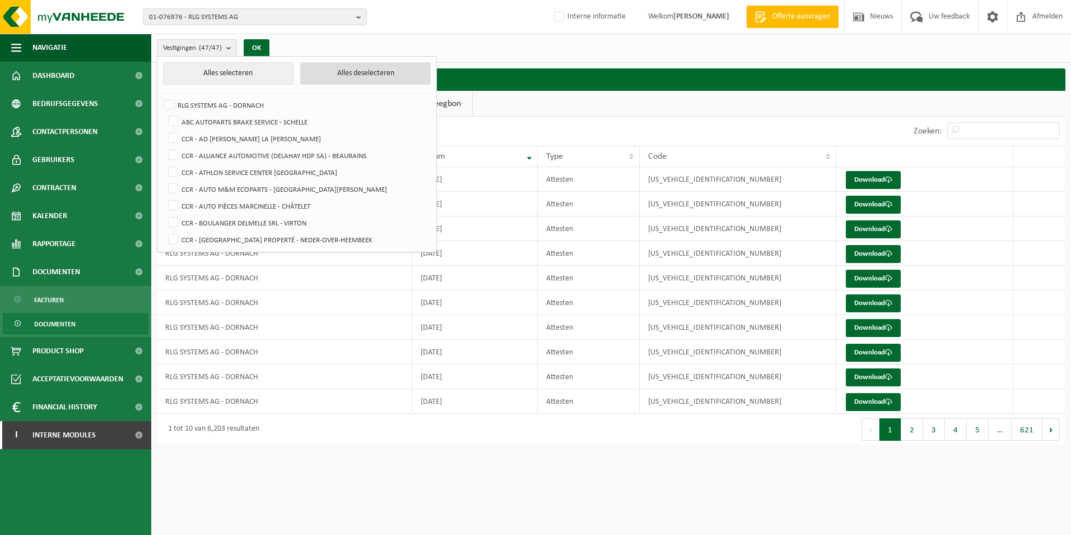
checkbox input "false"
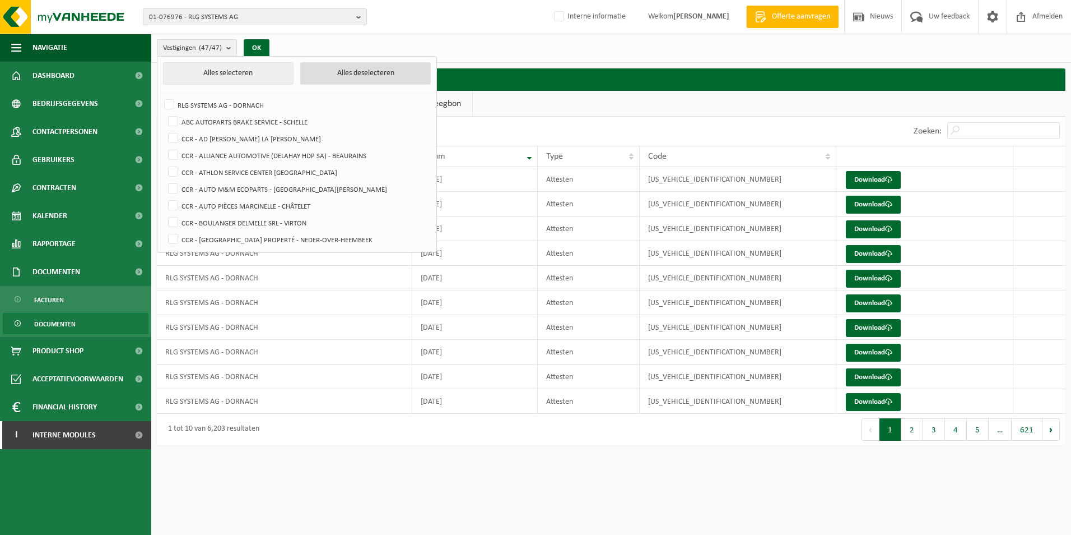
checkbox input "false"
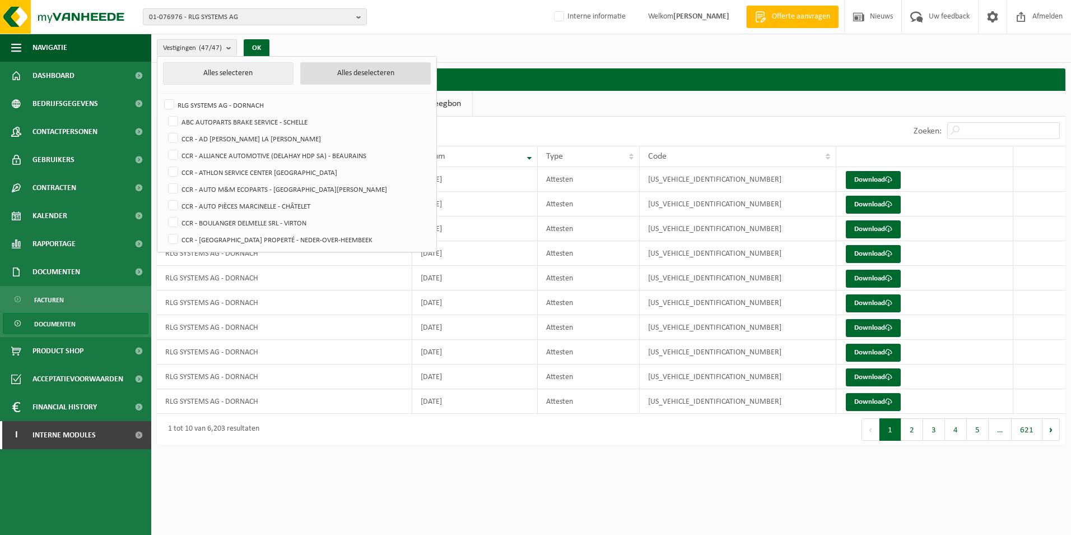
checkbox input "false"
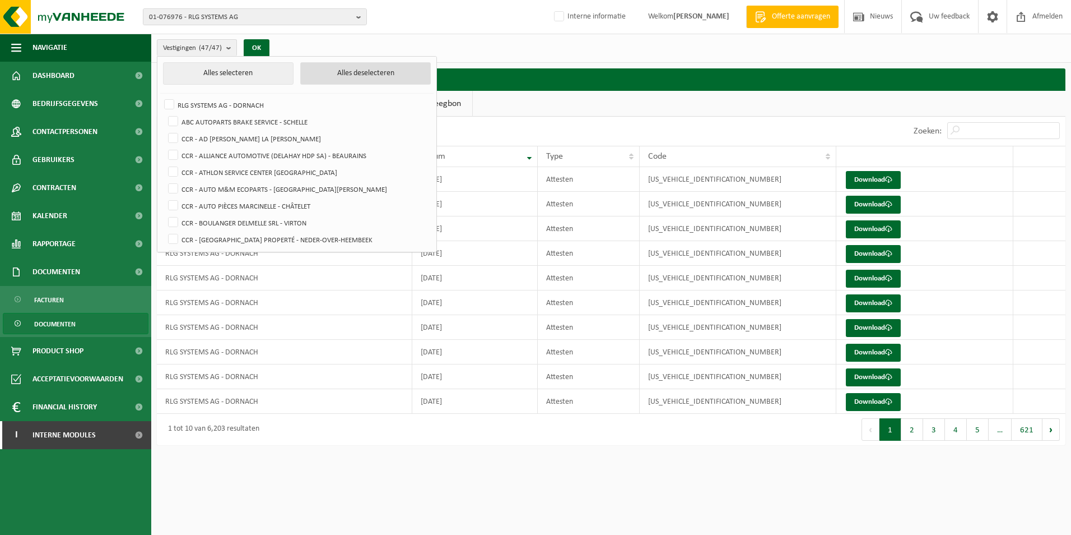
checkbox input "false"
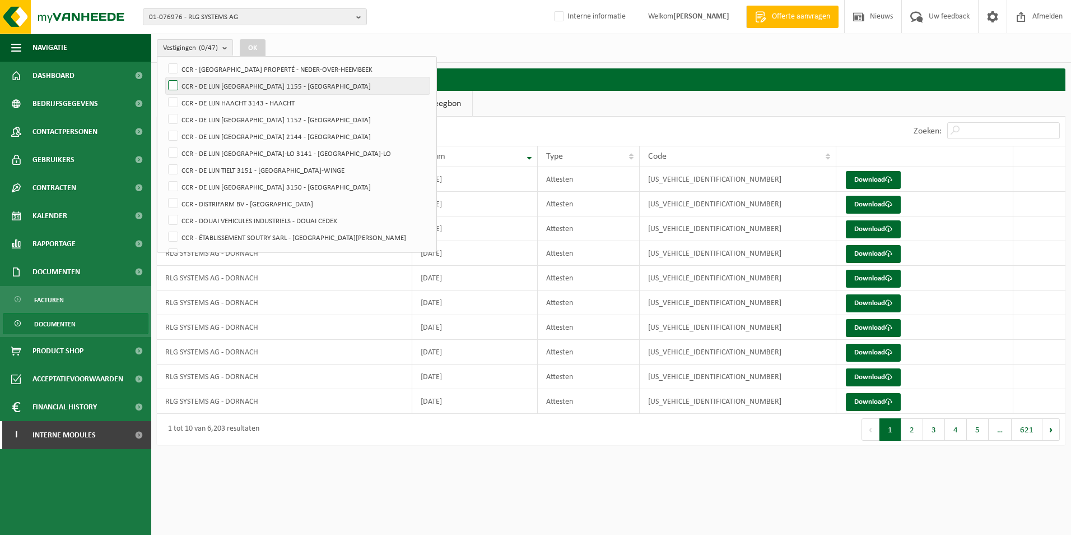
click at [173, 90] on label "CCR - DE LIJN [GEOGRAPHIC_DATA] 1155 - [GEOGRAPHIC_DATA]" at bounding box center [298, 85] width 264 height 17
click at [164, 77] on input "CCR - DE LIJN [GEOGRAPHIC_DATA] 1155 - [GEOGRAPHIC_DATA]" at bounding box center [164, 77] width 1 height 1
checkbox input "true"
click at [172, 100] on label "CCR - DE LIJN HAACHT 3143 - HAACHT" at bounding box center [298, 102] width 264 height 17
click at [164, 94] on input "CCR - DE LIJN HAACHT 3143 - HAACHT" at bounding box center [164, 94] width 1 height 1
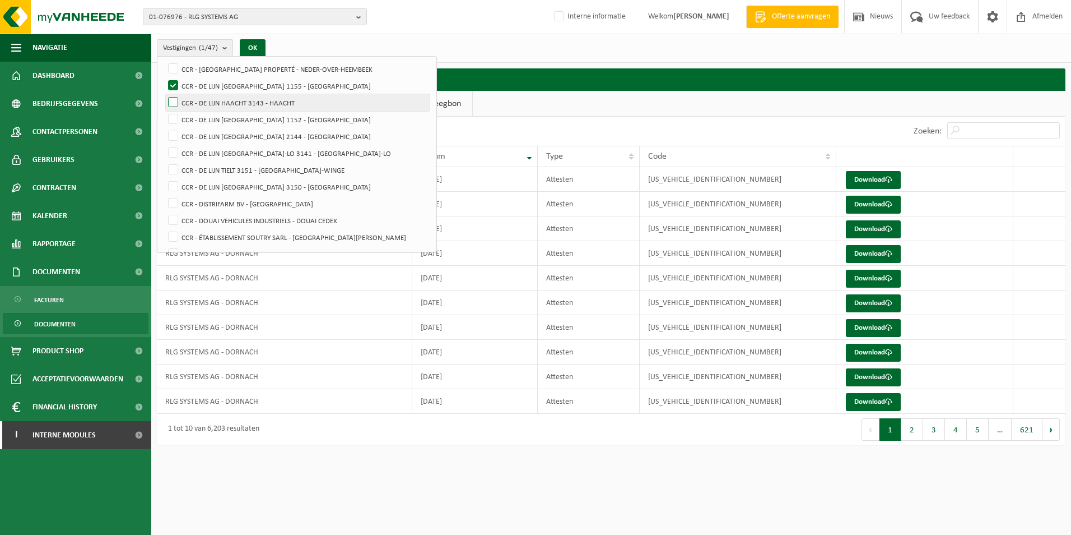
checkbox input "true"
click at [170, 122] on label "CCR - DE LIJN [GEOGRAPHIC_DATA] 1152 - [GEOGRAPHIC_DATA]" at bounding box center [298, 119] width 264 height 17
click at [164, 111] on input "CCR - DE LIJN [GEOGRAPHIC_DATA] 1152 - [GEOGRAPHIC_DATA]" at bounding box center [164, 110] width 1 height 1
checkbox input "true"
click at [170, 136] on label "CCR - DE LIJN [GEOGRAPHIC_DATA] 2144 - [GEOGRAPHIC_DATA]" at bounding box center [298, 136] width 264 height 17
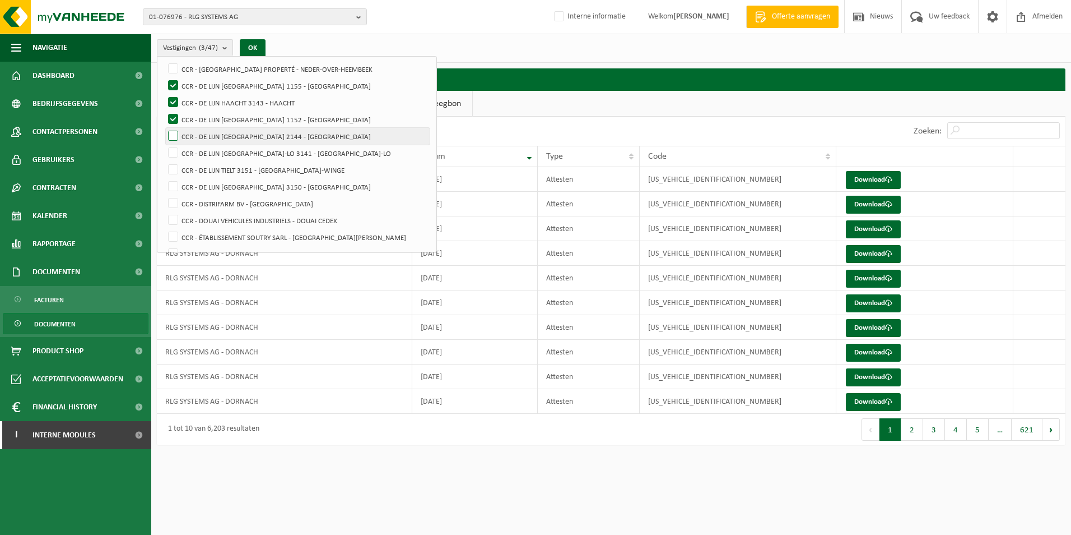
click at [164, 128] on input "CCR - DE LIJN [GEOGRAPHIC_DATA] 2144 - [GEOGRAPHIC_DATA]" at bounding box center [164, 127] width 1 height 1
checkbox input "true"
click at [174, 155] on label "CCR - DE LIJN [GEOGRAPHIC_DATA]-LO 3141 - [GEOGRAPHIC_DATA]-LO" at bounding box center [298, 153] width 264 height 17
click at [164, 145] on input "CCR - DE LIJN [GEOGRAPHIC_DATA]-LO 3141 - [GEOGRAPHIC_DATA]-LO" at bounding box center [164, 144] width 1 height 1
checkbox input "true"
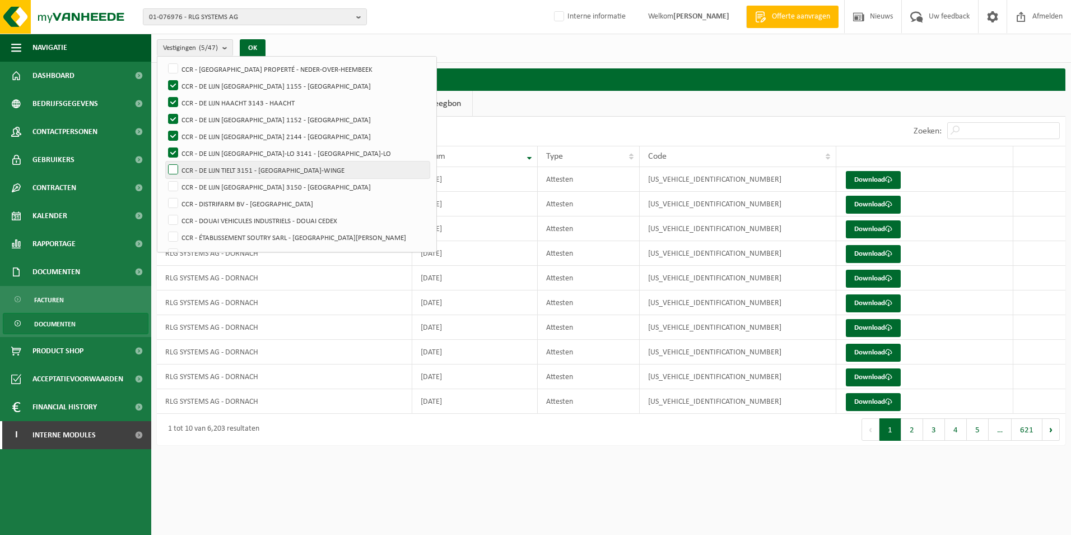
click at [173, 169] on label "CCR - DE LIJN TIELT 3151 - [GEOGRAPHIC_DATA]-WINGE" at bounding box center [298, 169] width 264 height 17
click at [164, 161] on input "CCR - DE LIJN TIELT 3151 - [GEOGRAPHIC_DATA]-WINGE" at bounding box center [164, 161] width 1 height 1
checkbox input "true"
click at [173, 188] on label "CCR - DE LIJN [GEOGRAPHIC_DATA] 3150 - [GEOGRAPHIC_DATA]" at bounding box center [298, 186] width 264 height 17
click at [164, 178] on input "CCR - DE LIJN [GEOGRAPHIC_DATA] 3150 - [GEOGRAPHIC_DATA]" at bounding box center [164, 178] width 1 height 1
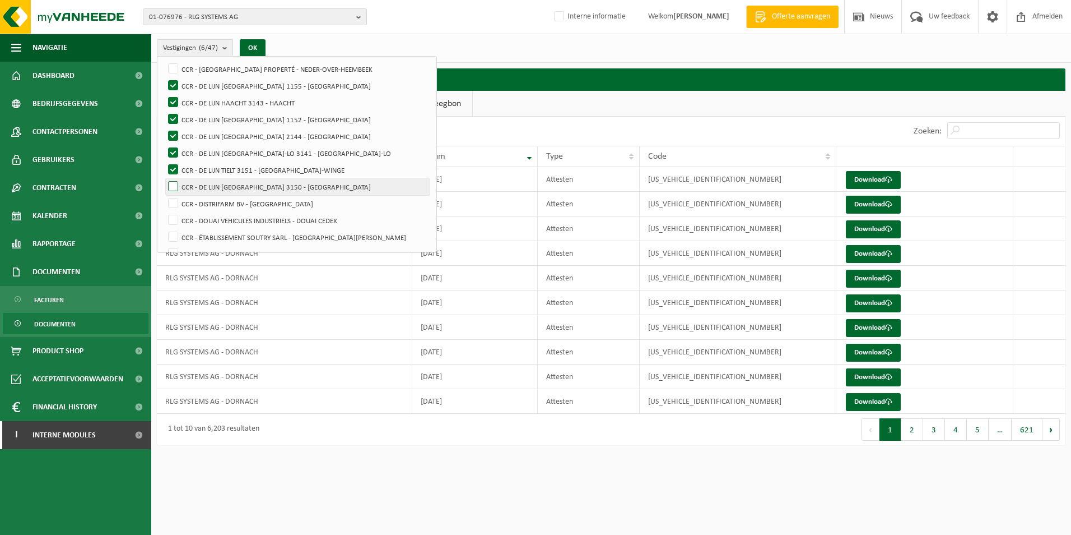
checkbox input "true"
click at [254, 48] on button "OK" at bounding box center [253, 48] width 26 height 18
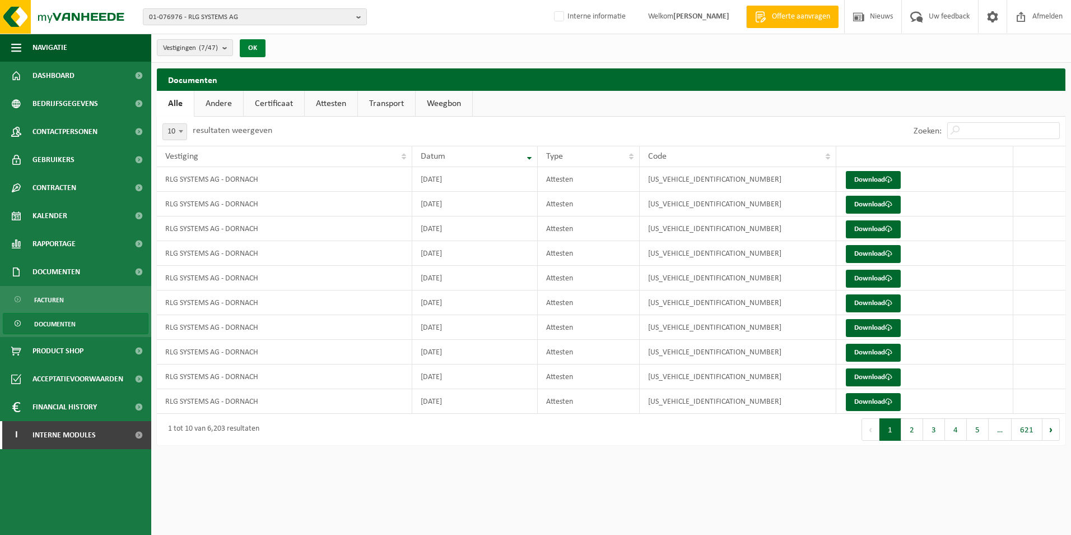
click at [258, 43] on button "OK" at bounding box center [253, 48] width 26 height 18
click at [338, 105] on link "Attesten" at bounding box center [331, 104] width 53 height 26
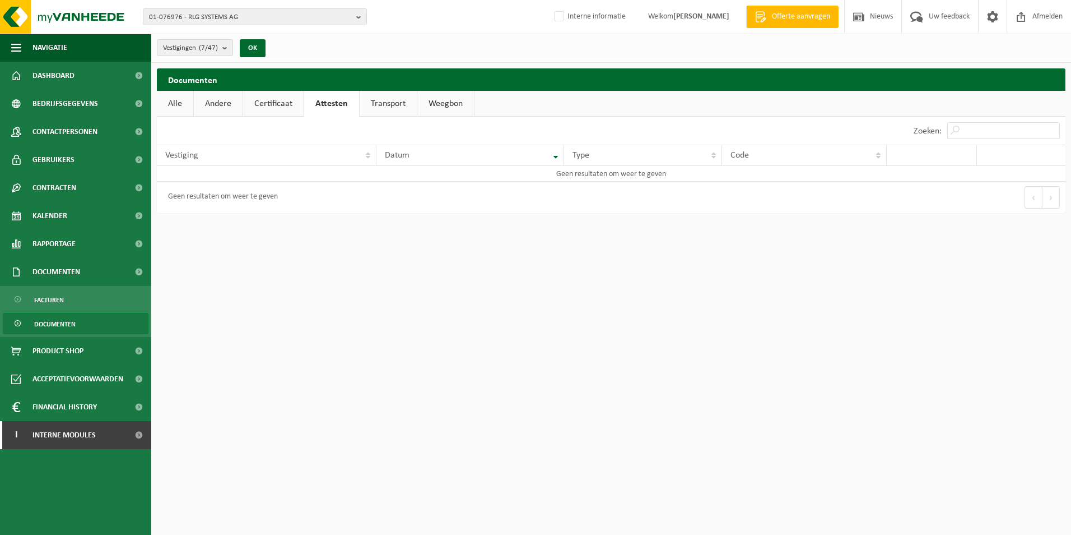
click at [446, 104] on link "Weegbon" at bounding box center [445, 104] width 57 height 26
click at [392, 99] on link "Transport" at bounding box center [386, 104] width 57 height 26
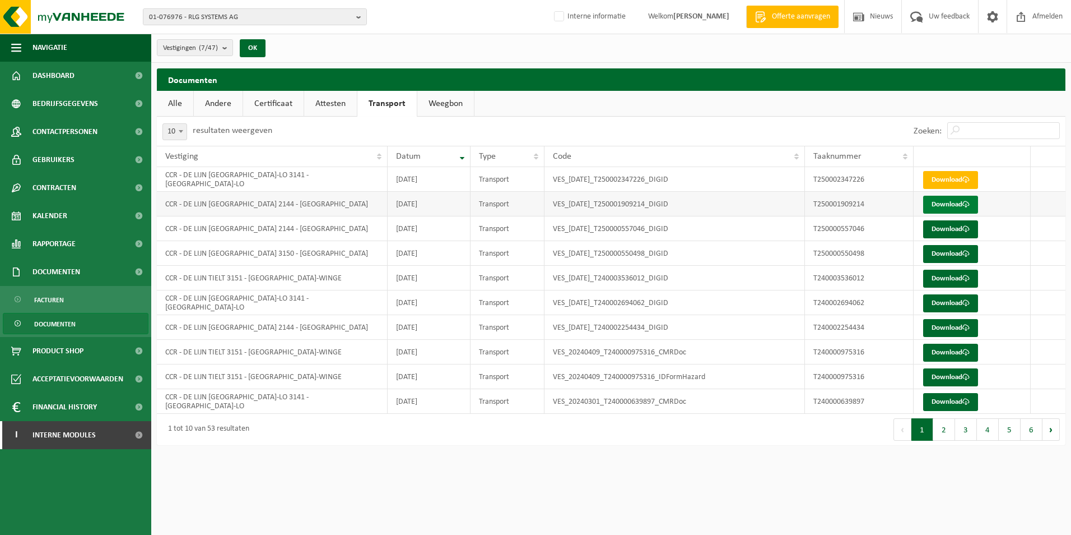
click at [946, 207] on link "Download" at bounding box center [951, 205] width 55 height 18
click at [285, 106] on link "Certificaat" at bounding box center [273, 104] width 61 height 26
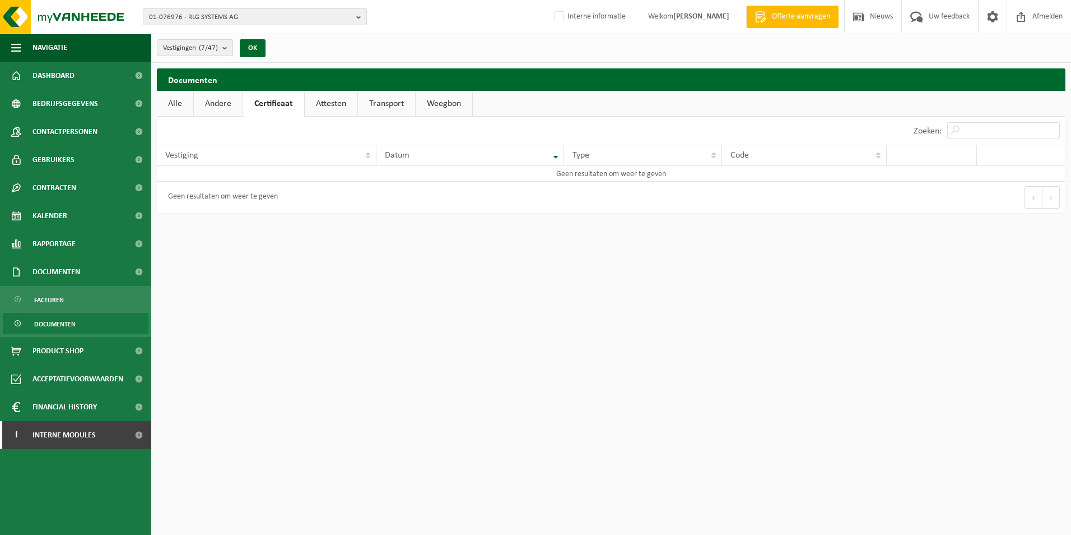
click at [324, 108] on link "Attesten" at bounding box center [331, 104] width 53 height 26
click at [227, 48] on b "submit" at bounding box center [227, 48] width 10 height 16
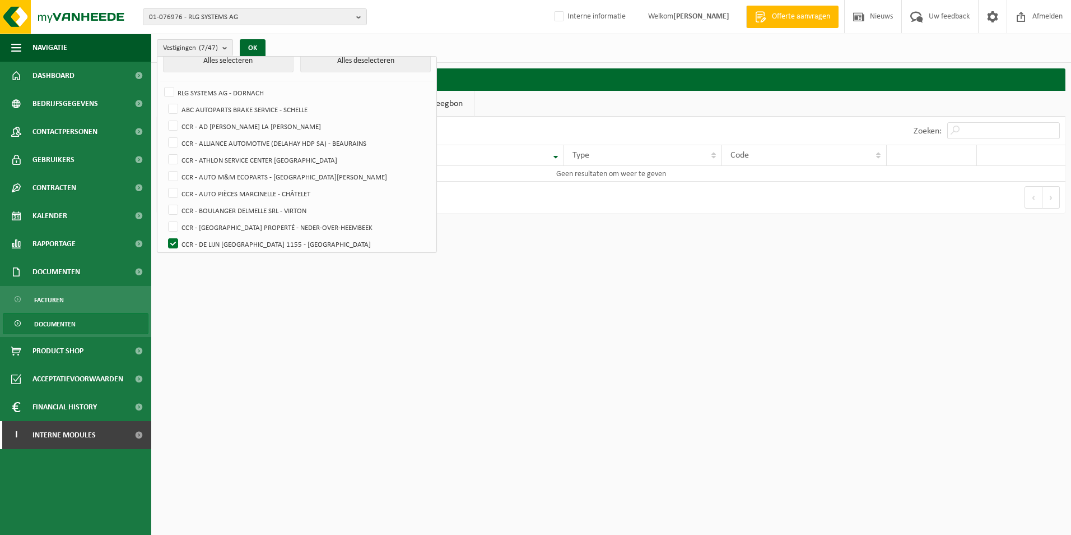
scroll to position [0, 0]
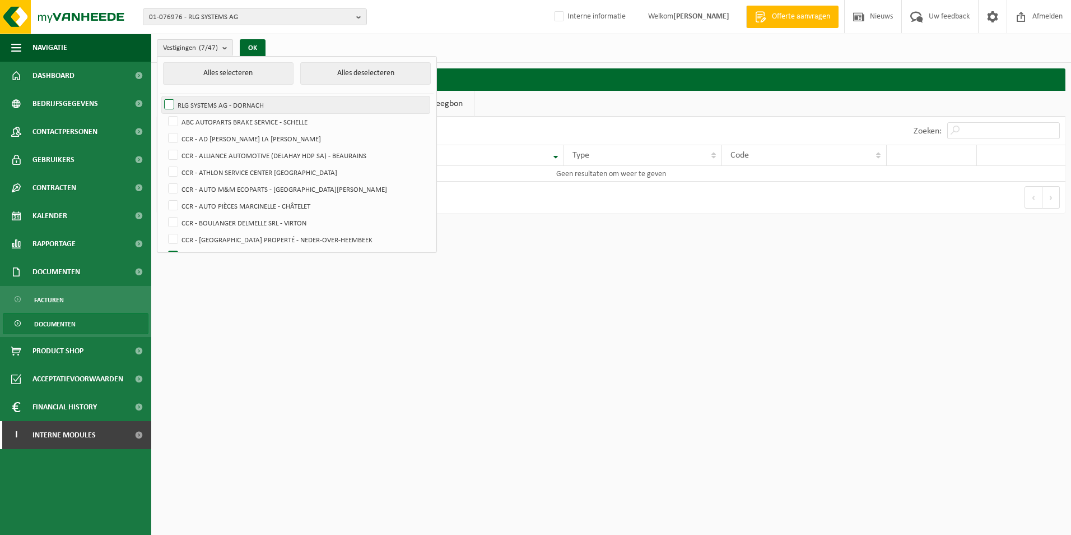
click at [169, 101] on label "RLG SYSTEMS AG - DORNACH" at bounding box center [296, 104] width 268 height 17
click at [160, 96] on input "RLG SYSTEMS AG - DORNACH" at bounding box center [160, 96] width 1 height 1
click at [169, 103] on label "RLG SYSTEMS AG - DORNACH" at bounding box center [296, 104] width 268 height 17
click at [160, 96] on input "RLG SYSTEMS AG - DORNACH" at bounding box center [160, 96] width 1 height 1
click at [191, 75] on button "Alles selecteren" at bounding box center [228, 73] width 131 height 22
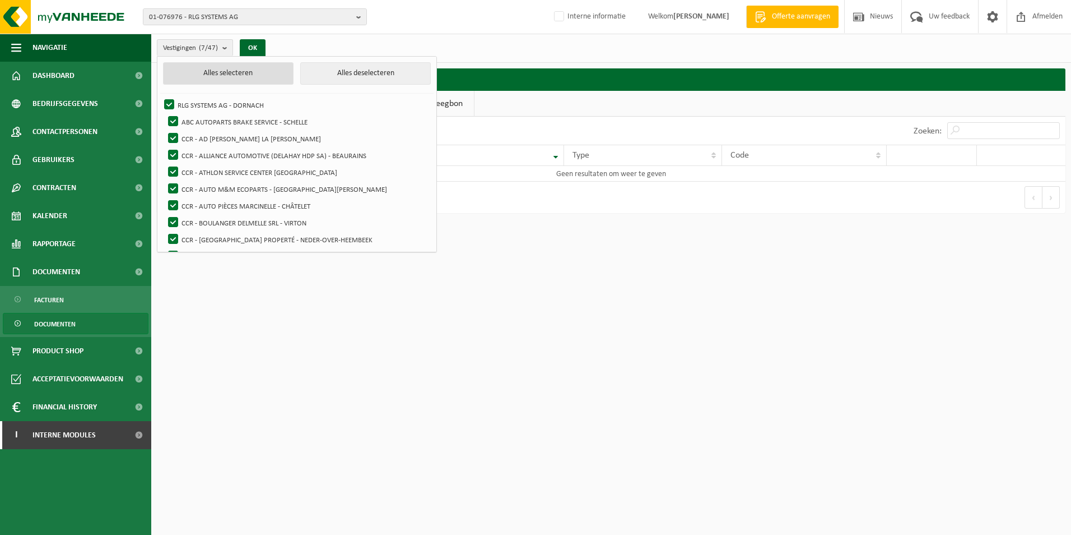
checkbox input "true"
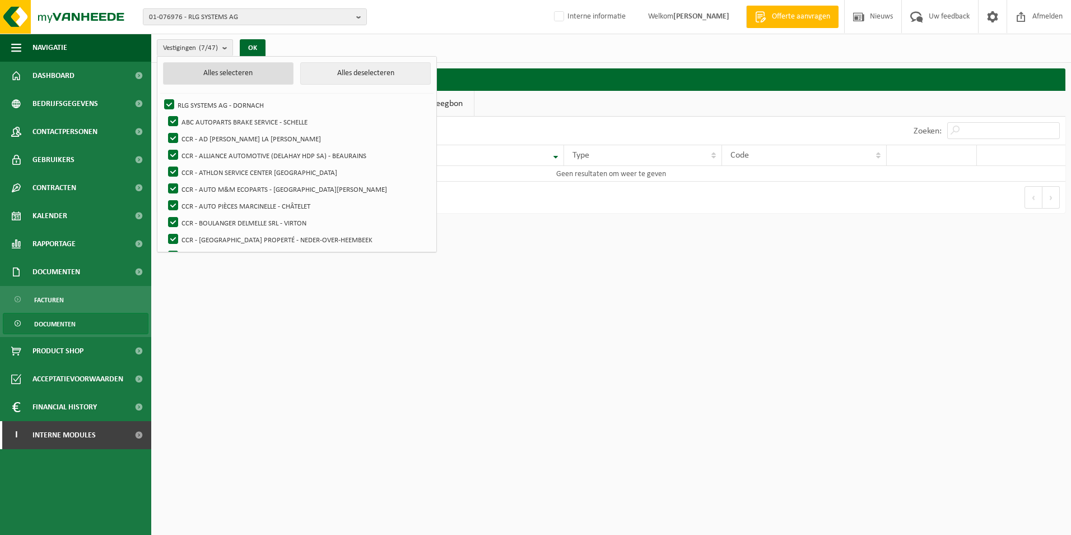
checkbox input "true"
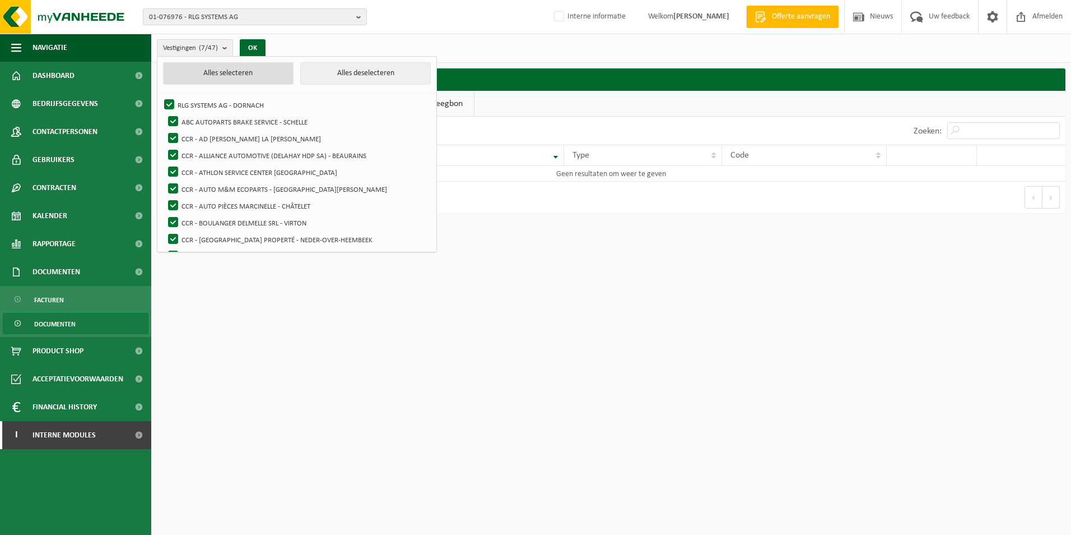
checkbox input "true"
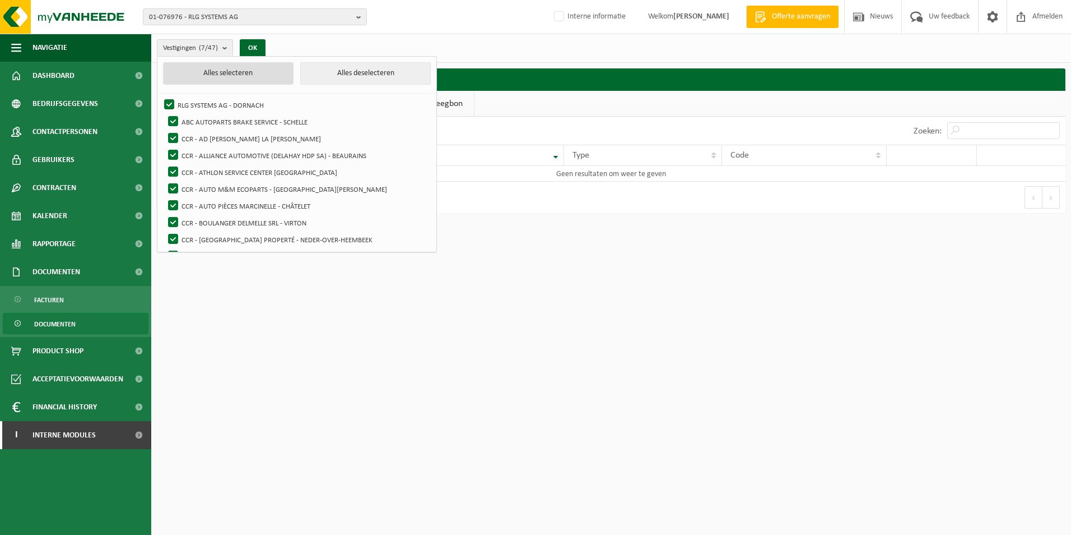
checkbox input "true"
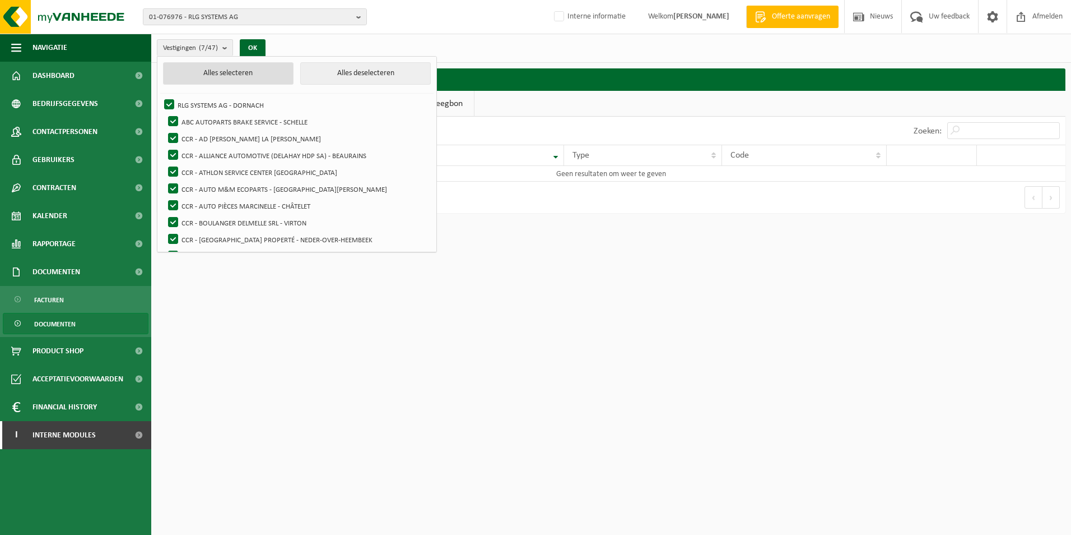
checkbox input "true"
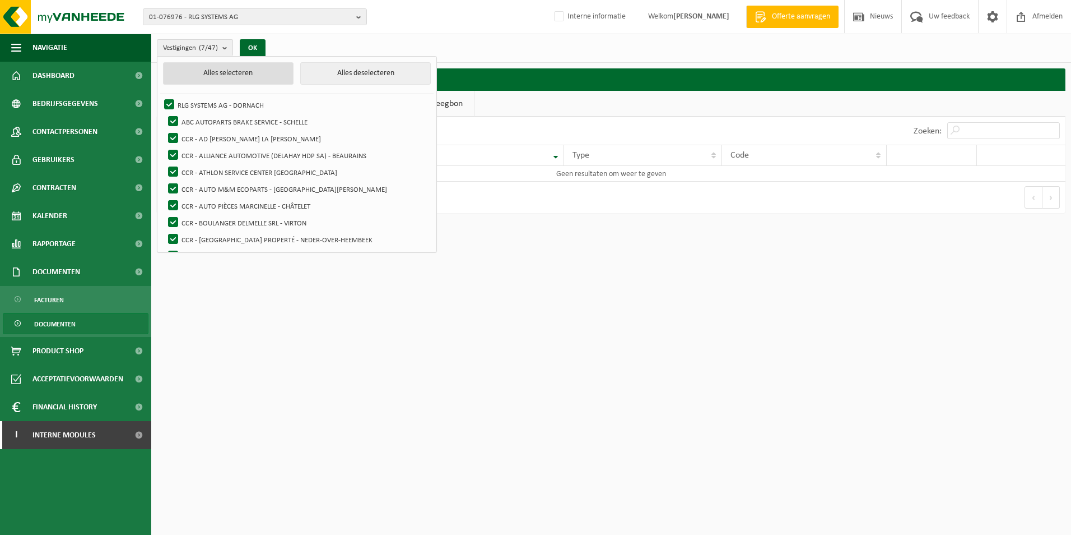
checkbox input "true"
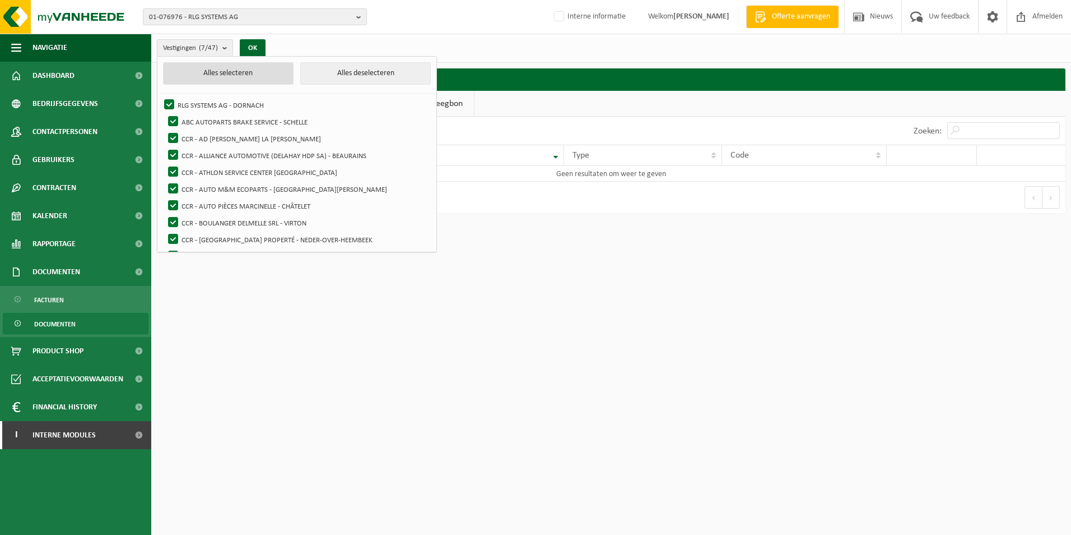
checkbox input "true"
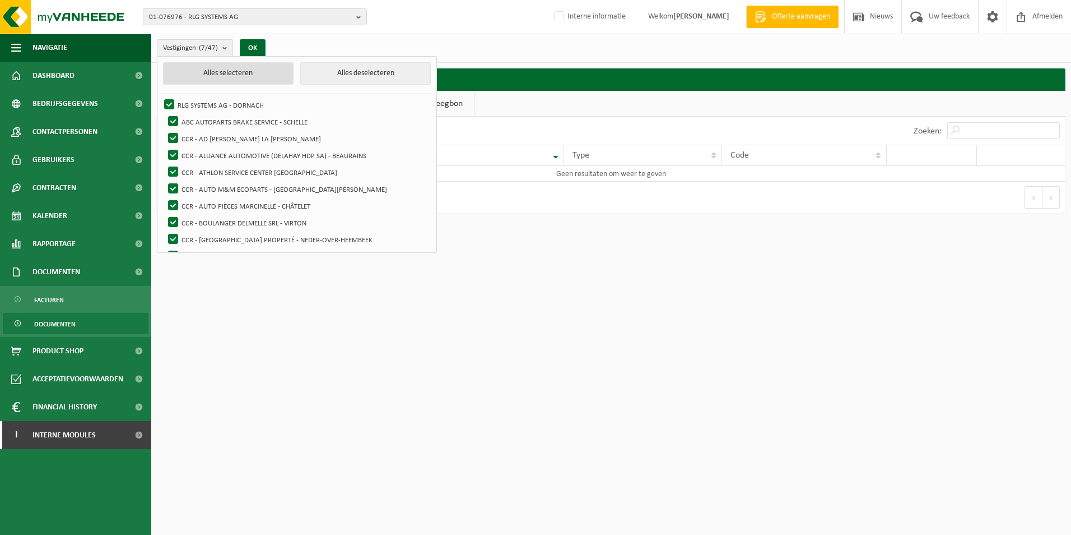
checkbox input "true"
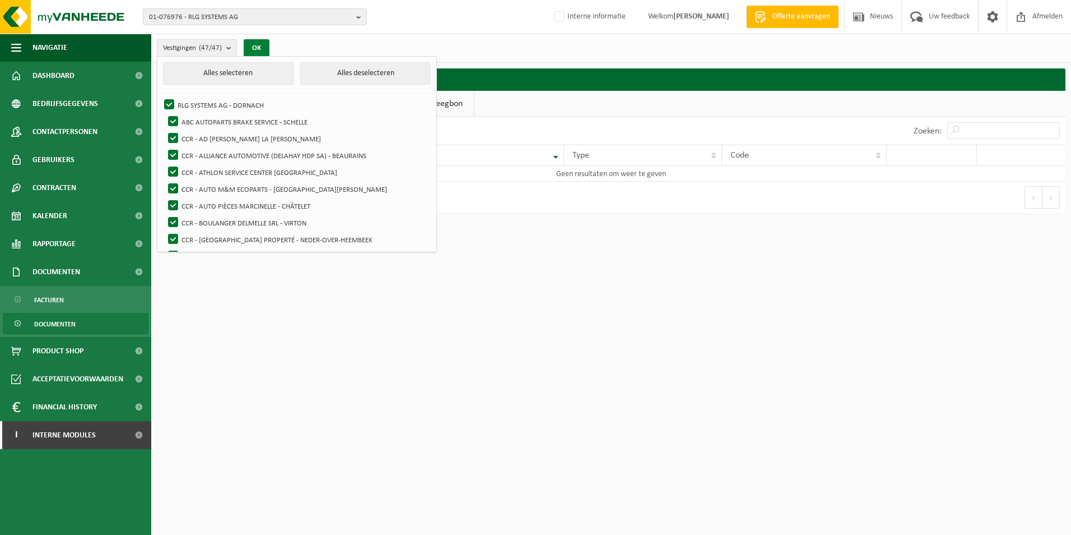
click at [256, 50] on button "OK" at bounding box center [257, 48] width 26 height 18
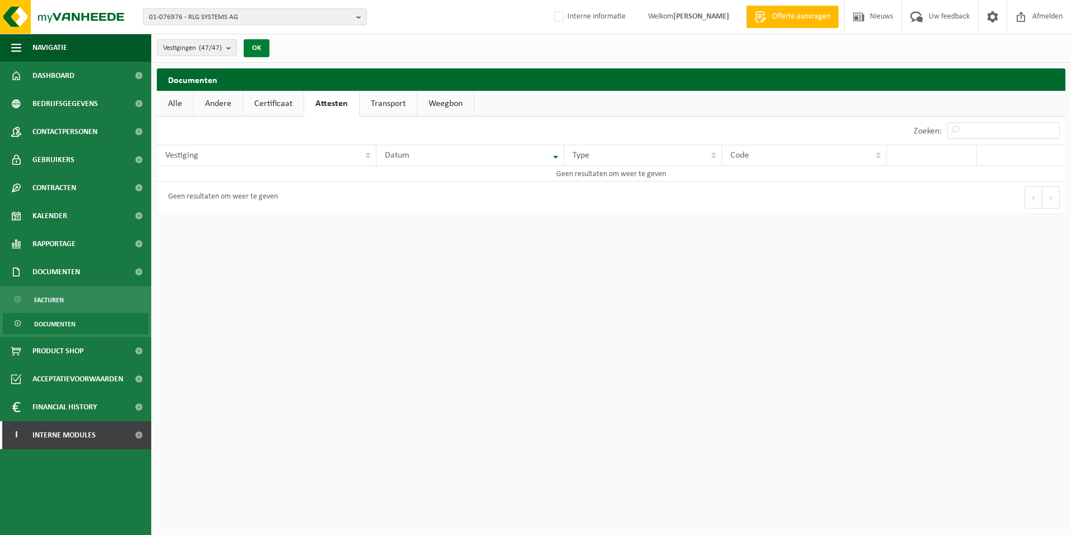
click at [261, 47] on button "OK" at bounding box center [257, 48] width 26 height 18
click at [67, 268] on span "Documenten" at bounding box center [57, 272] width 48 height 28
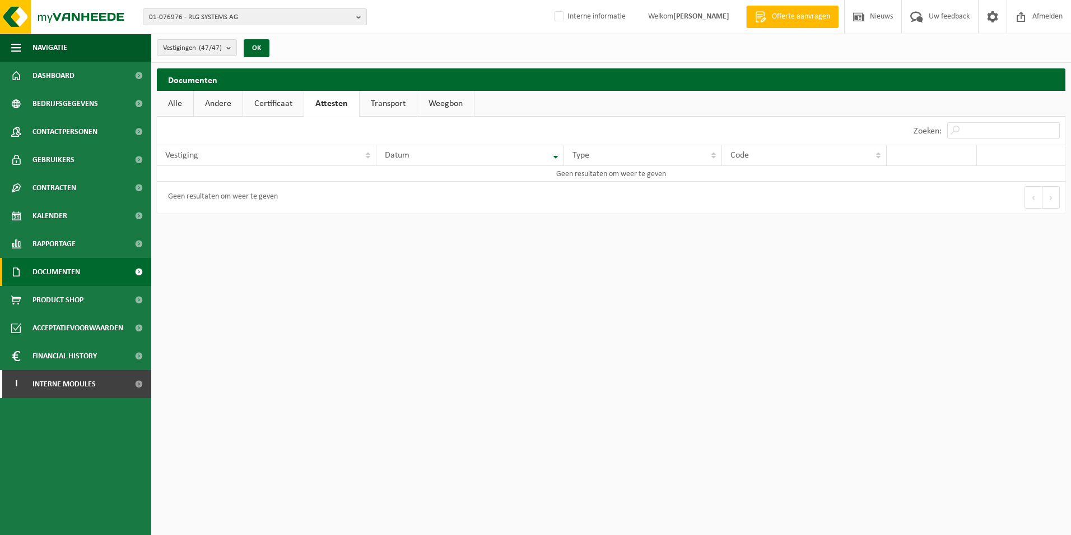
click at [72, 265] on span "Documenten" at bounding box center [57, 272] width 48 height 28
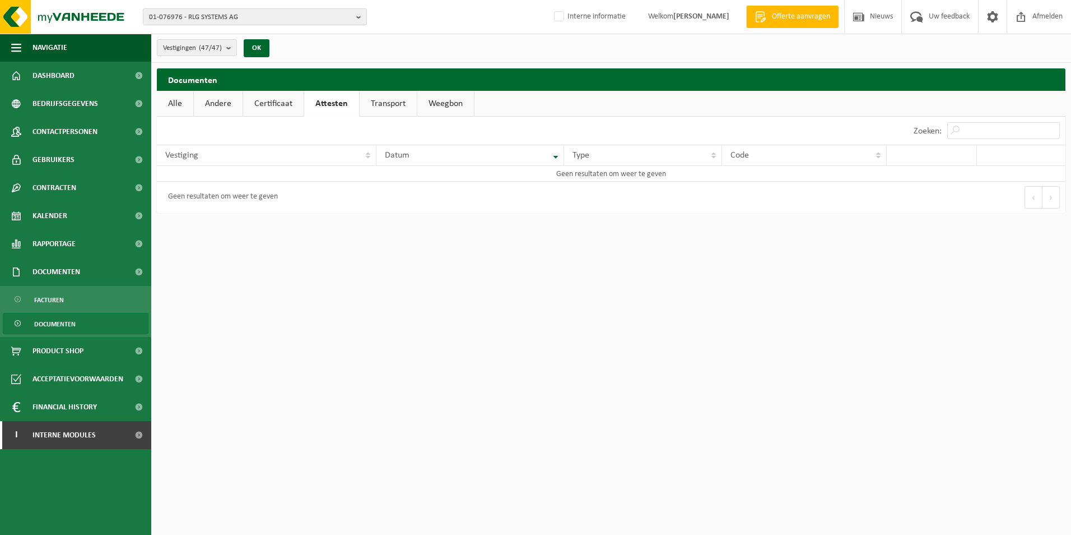
click at [54, 322] on span "Documenten" at bounding box center [54, 323] width 41 height 21
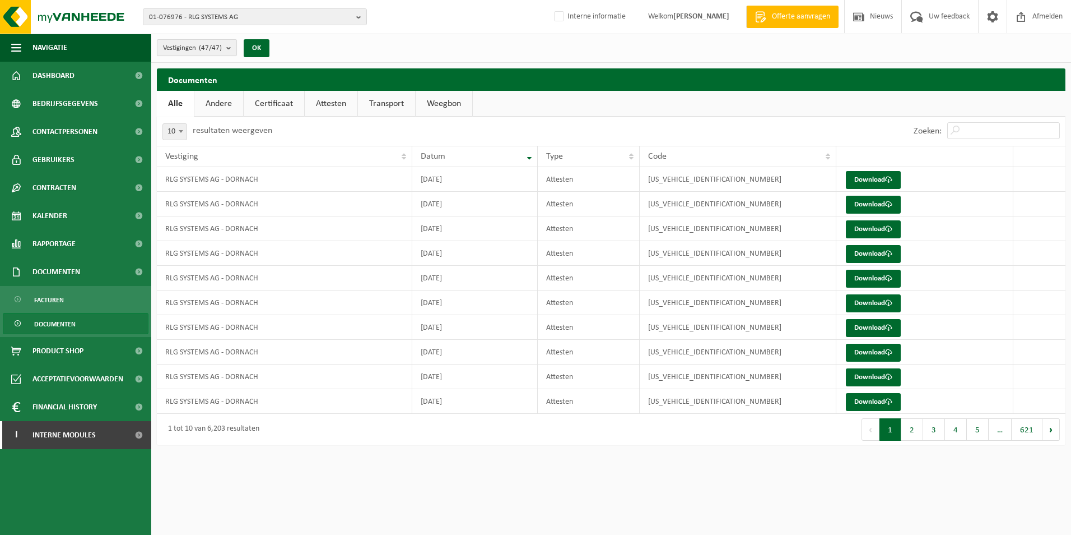
click at [229, 48] on b "submit" at bounding box center [231, 48] width 10 height 16
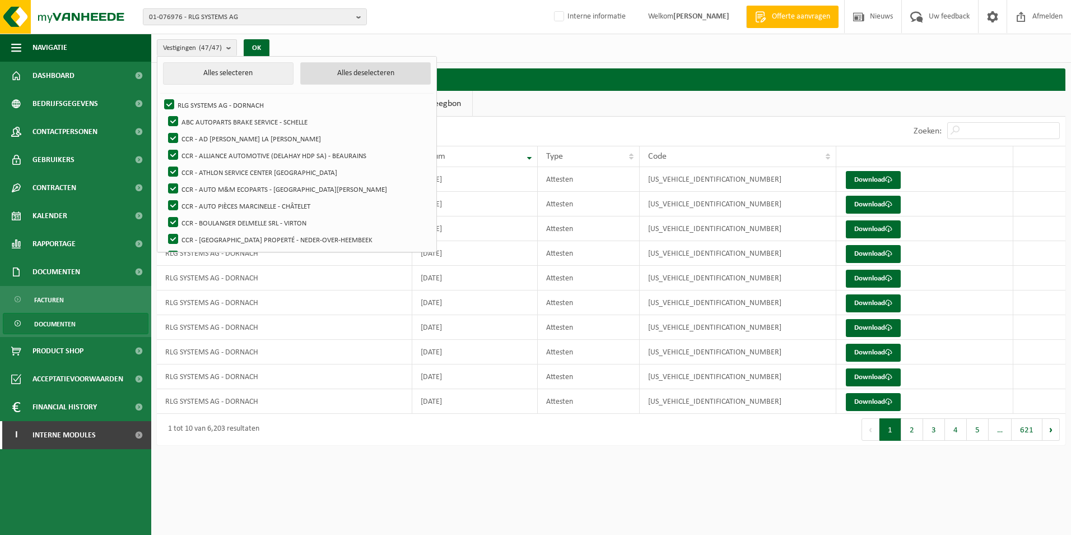
click at [309, 71] on button "Alles deselecteren" at bounding box center [365, 73] width 131 height 22
checkbox input "false"
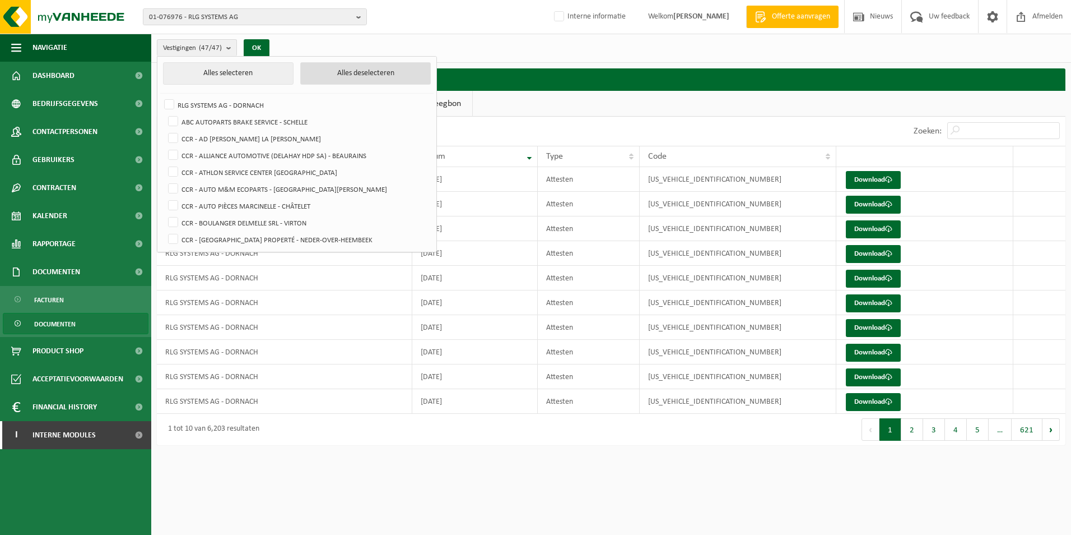
checkbox input "false"
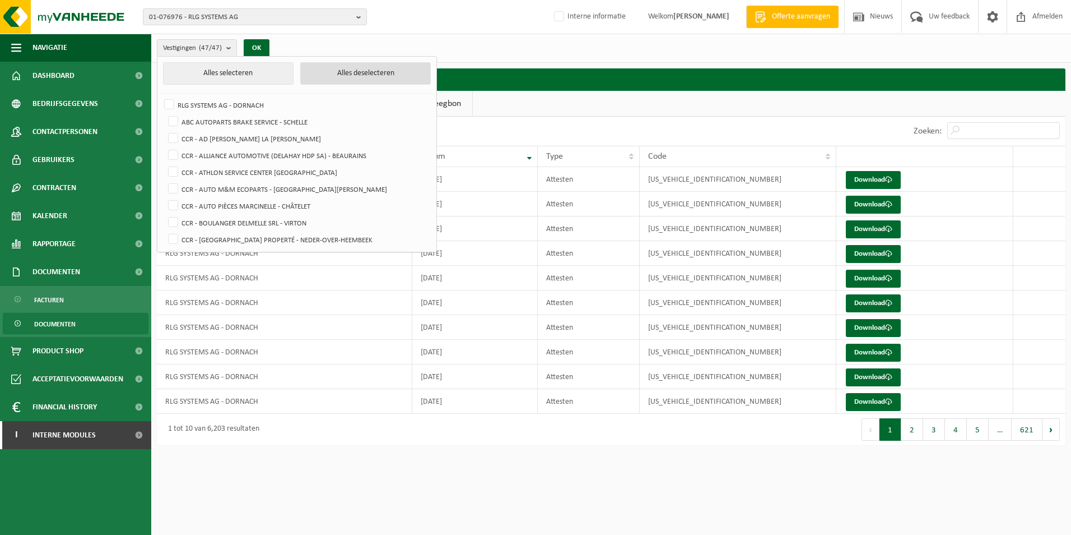
checkbox input "false"
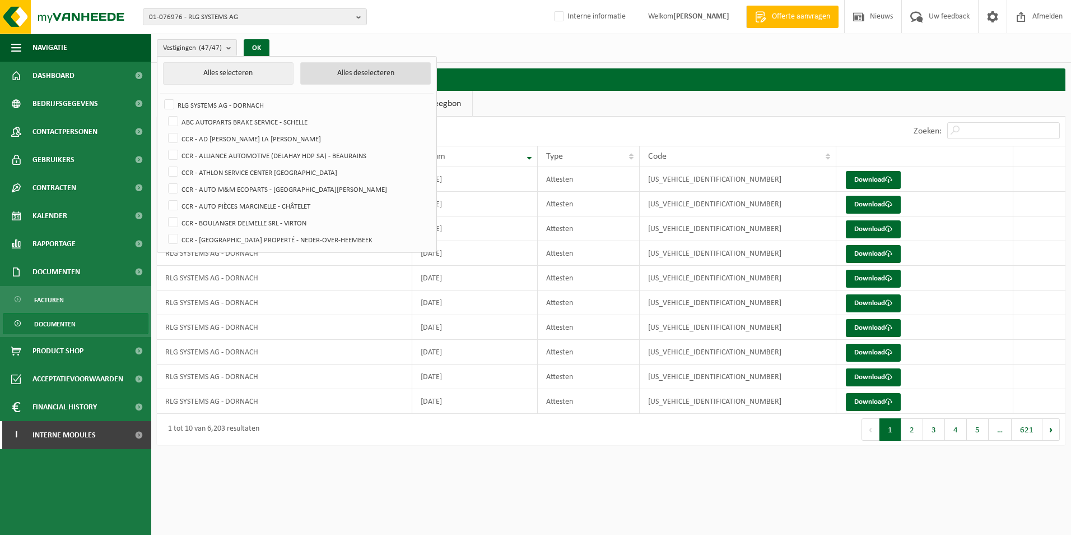
checkbox input "false"
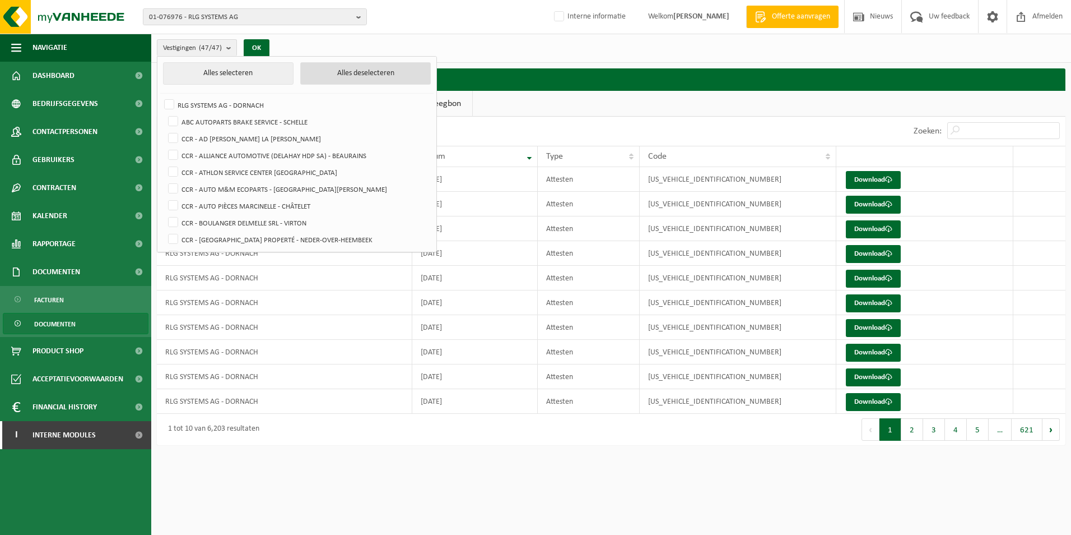
checkbox input "false"
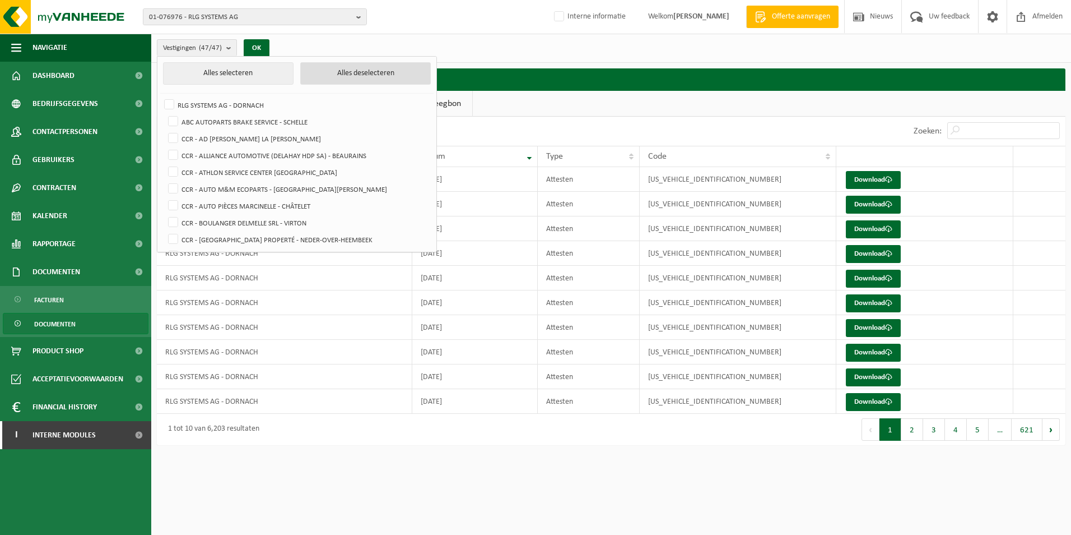
checkbox input "false"
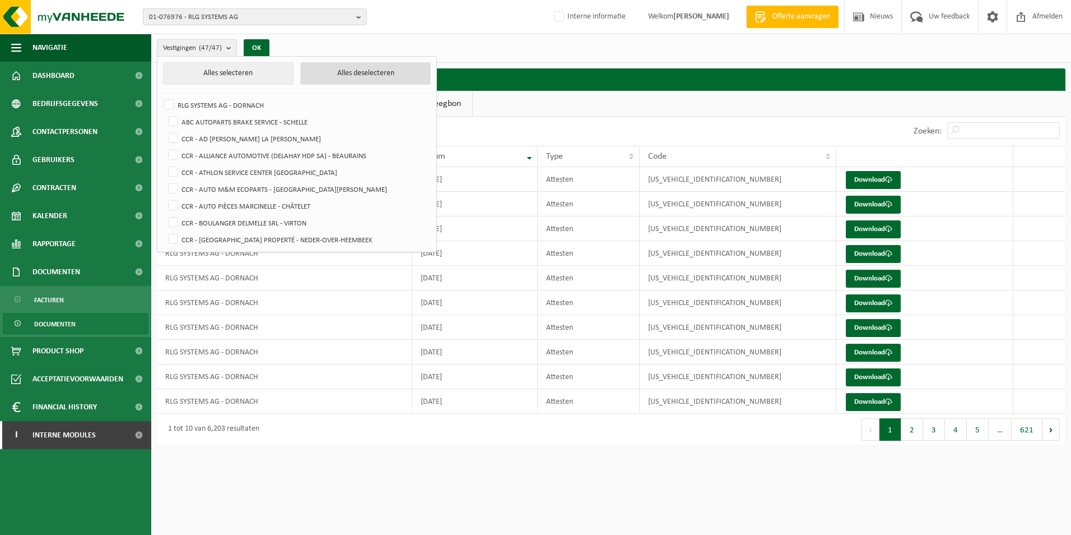
checkbox input "false"
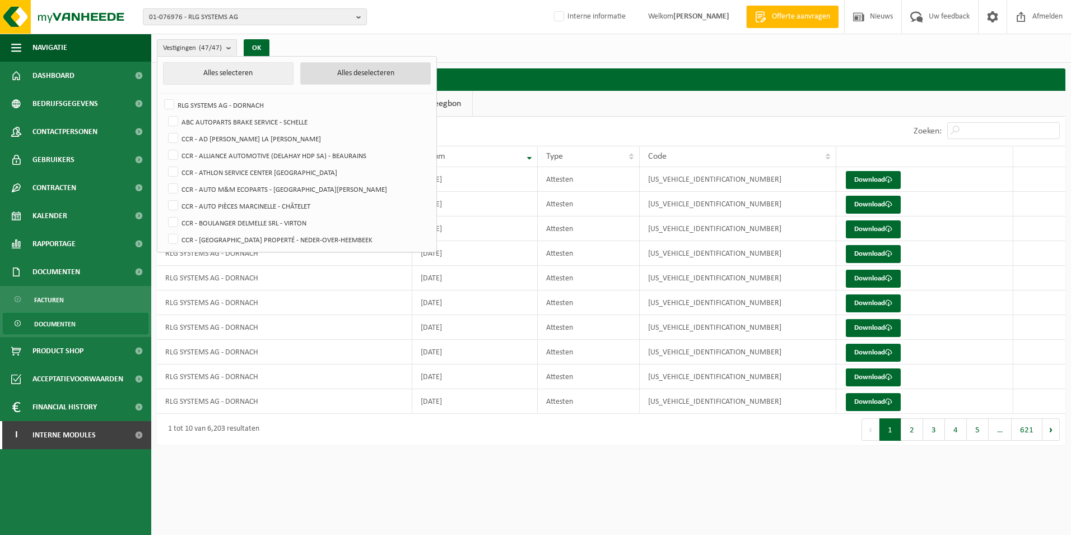
checkbox input "false"
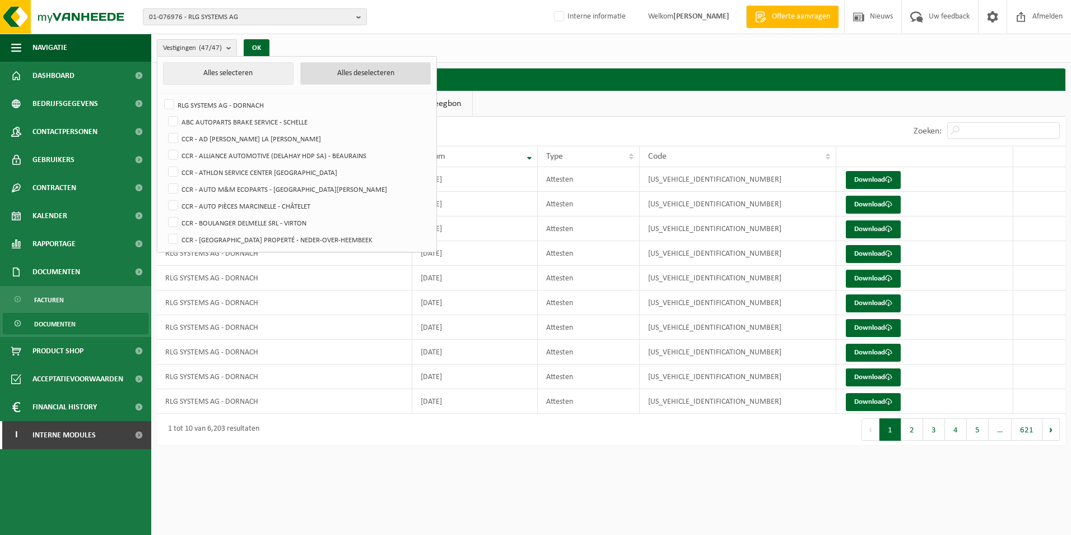
checkbox input "false"
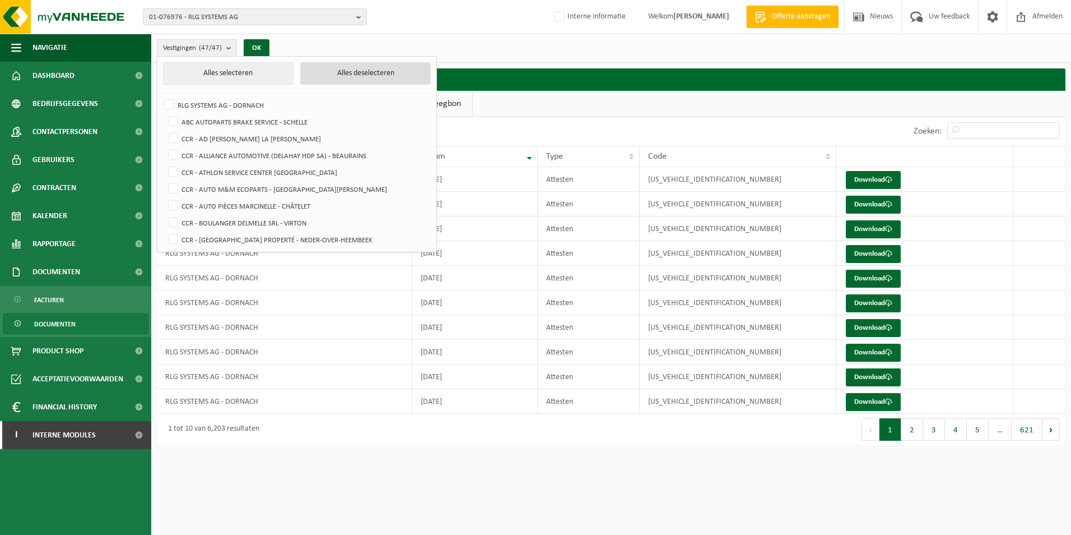
checkbox input "false"
click at [169, 104] on label "RLG SYSTEMS AG - DORNACH" at bounding box center [296, 104] width 268 height 17
click at [160, 96] on input "RLG SYSTEMS AG - DORNACH" at bounding box center [160, 96] width 1 height 1
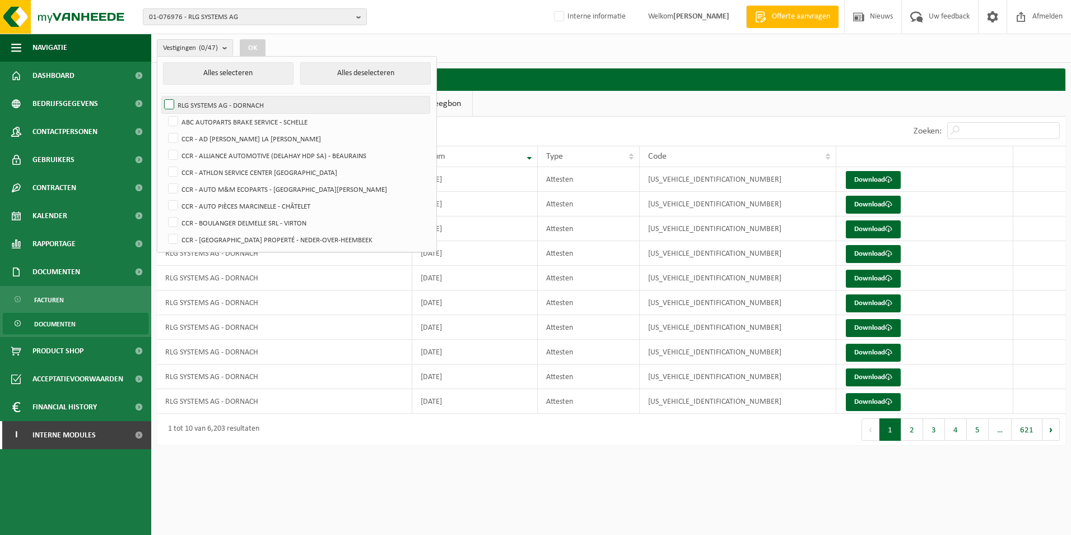
checkbox input "true"
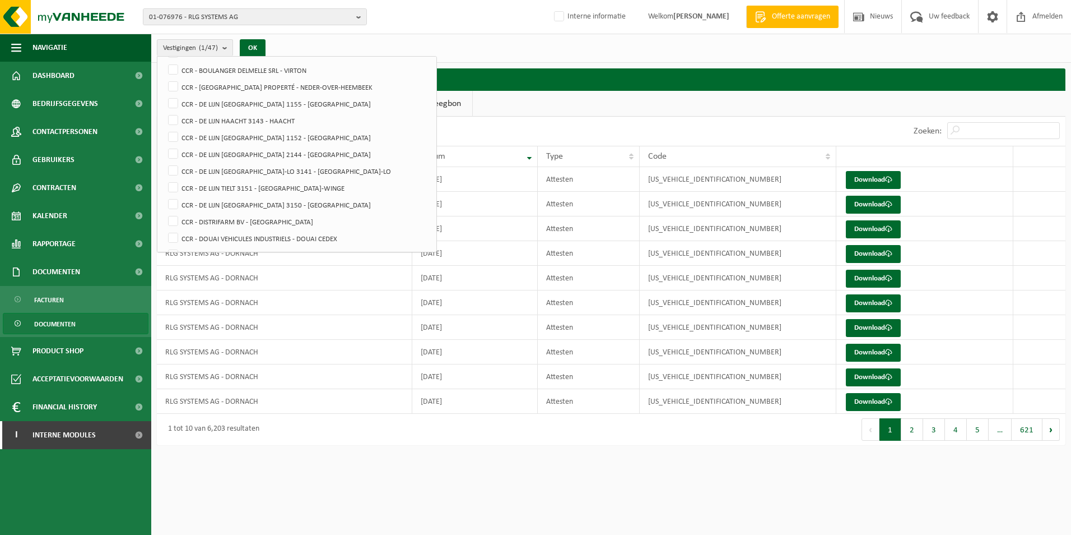
scroll to position [150, 0]
click at [168, 103] on label "CCR - DE LIJN DEURNE 1155 - DEURNE" at bounding box center [298, 106] width 264 height 17
click at [164, 98] on input "CCR - DE LIJN DEURNE 1155 - DEURNE" at bounding box center [164, 98] width 1 height 1
checkbox input "true"
click at [176, 125] on label "CCR - DE LIJN HAACHT 3143 - HAACHT" at bounding box center [298, 123] width 264 height 17
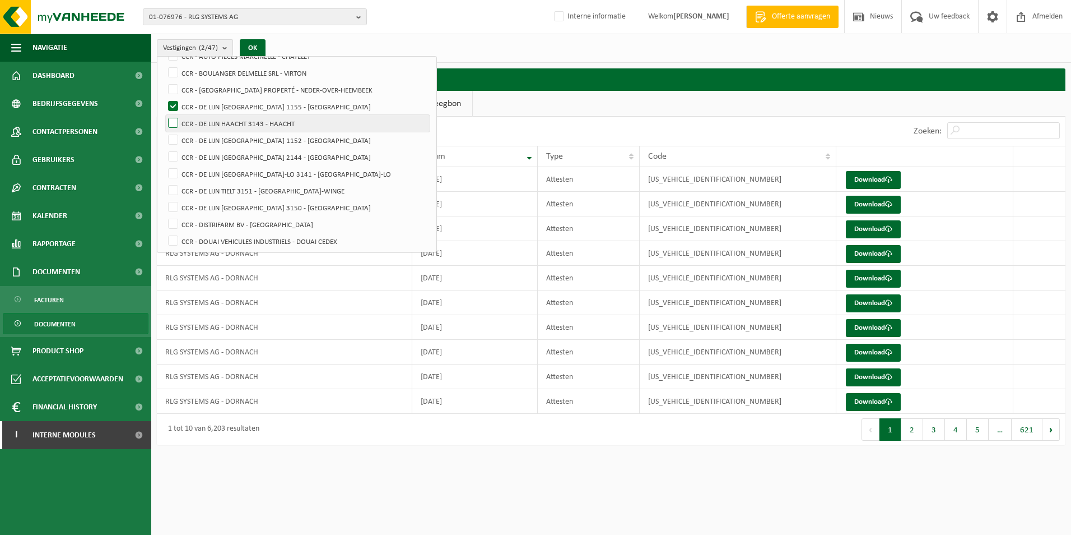
click at [164, 115] on input "CCR - DE LIJN HAACHT 3143 - HAACHT" at bounding box center [164, 114] width 1 height 1
checkbox input "true"
click at [174, 141] on label "CCR - DE LIJN HOBOKEN 1152 - HOBOKEN" at bounding box center [298, 140] width 264 height 17
click at [164, 132] on input "CCR - DE LIJN HOBOKEN 1152 - HOBOKEN" at bounding box center [164, 131] width 1 height 1
checkbox input "true"
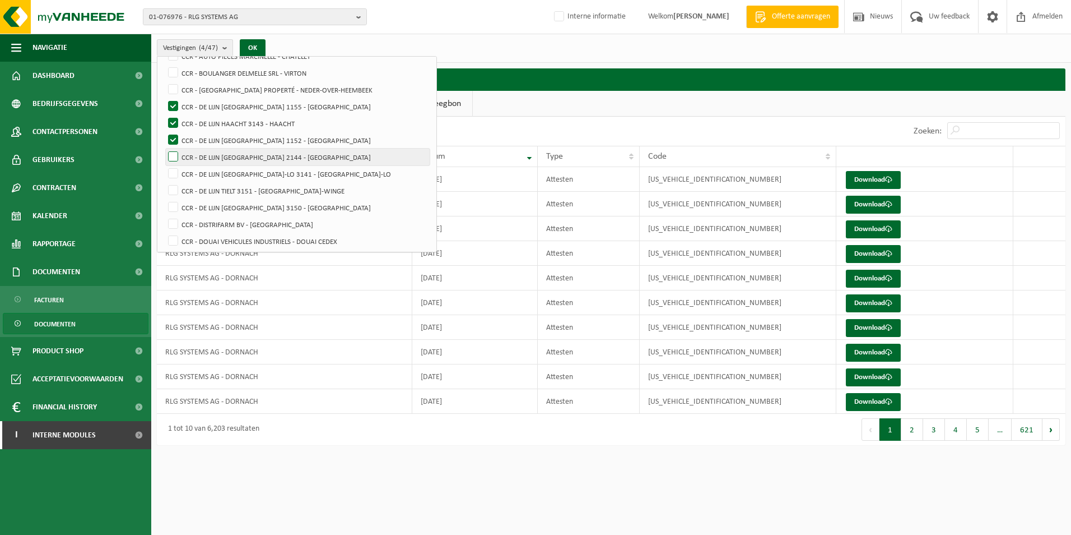
click at [177, 154] on label "CCR - DE LIJN HOFSTADE 2144 - HOFSTADE" at bounding box center [298, 157] width 264 height 17
click at [164, 149] on input "CCR - DE LIJN HOFSTADE 2144 - HOFSTADE" at bounding box center [164, 148] width 1 height 1
checkbox input "true"
click at [175, 173] on label "CCR - DE LIJN KESSEL-LO 3141 - KESSEL-LO" at bounding box center [298, 173] width 264 height 17
click at [164, 165] on input "CCR - DE LIJN KESSEL-LO 3141 - KESSEL-LO" at bounding box center [164, 165] width 1 height 1
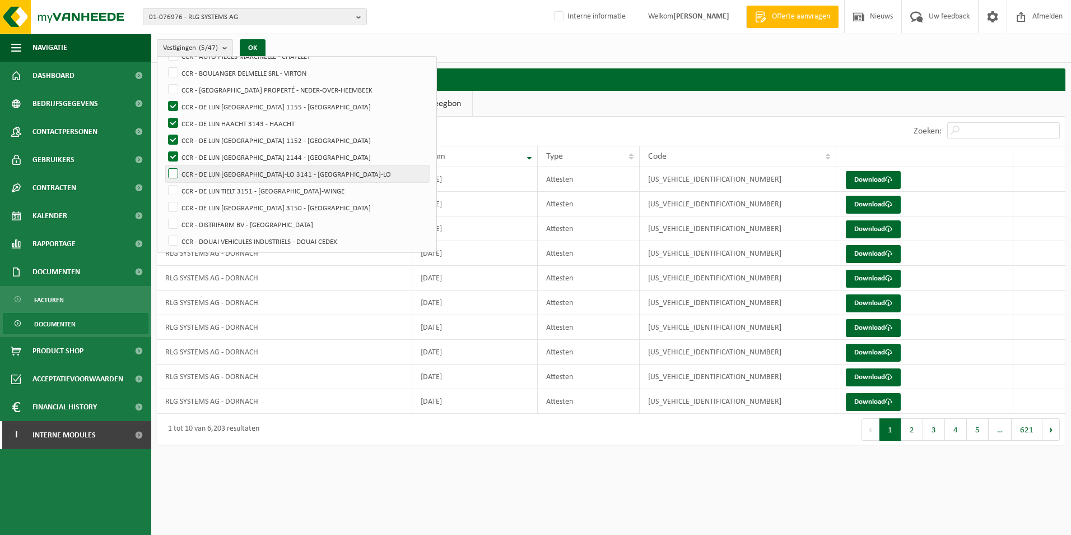
checkbox input "true"
click at [177, 187] on label "CCR - DE LIJN TIELT 3151 - TIELT-WINGE" at bounding box center [298, 190] width 264 height 17
click at [164, 182] on input "CCR - DE LIJN TIELT 3151 - TIELT-WINGE" at bounding box center [164, 182] width 1 height 1
checkbox input "true"
click at [176, 204] on label "CCR - DE LIJN VILVOORDE 3150 - VILVOORDE" at bounding box center [298, 207] width 264 height 17
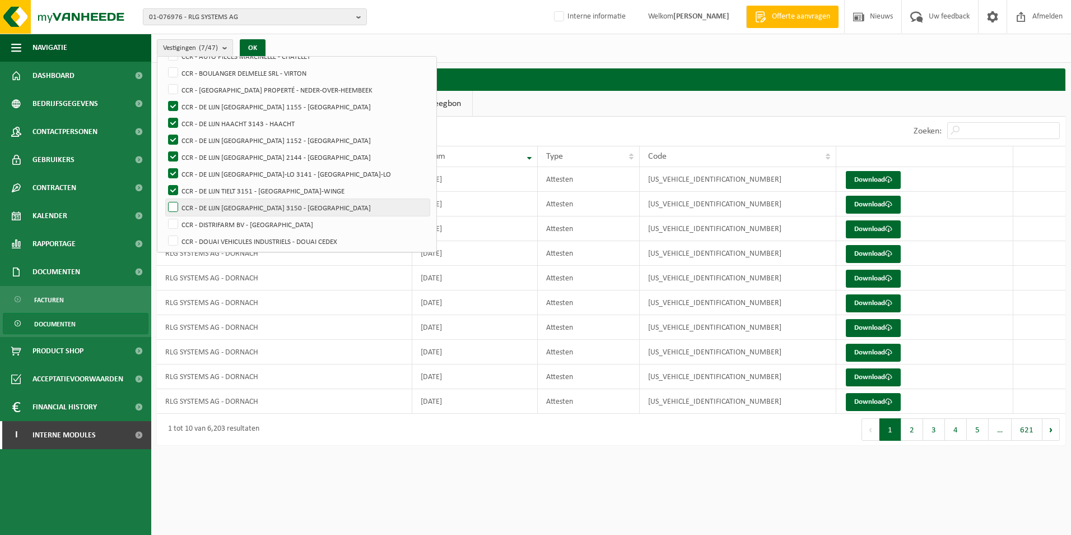
click at [164, 199] on input "CCR - DE LIJN VILVOORDE 3150 - VILVOORDE" at bounding box center [164, 198] width 1 height 1
checkbox input "true"
click at [256, 45] on button "OK" at bounding box center [253, 48] width 26 height 18
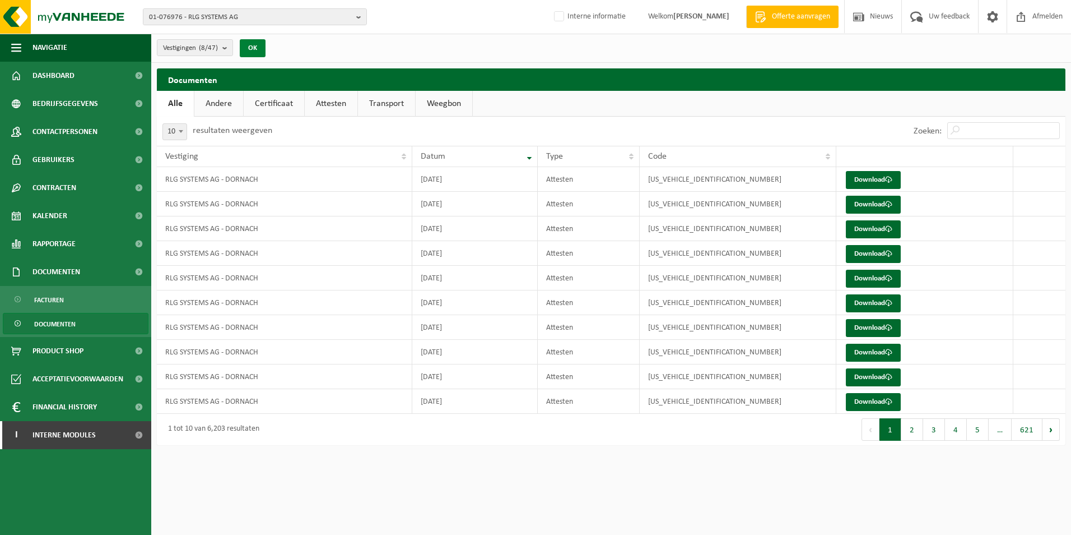
click at [261, 47] on button "OK" at bounding box center [253, 48] width 26 height 18
click at [69, 267] on span "Documenten" at bounding box center [57, 272] width 48 height 28
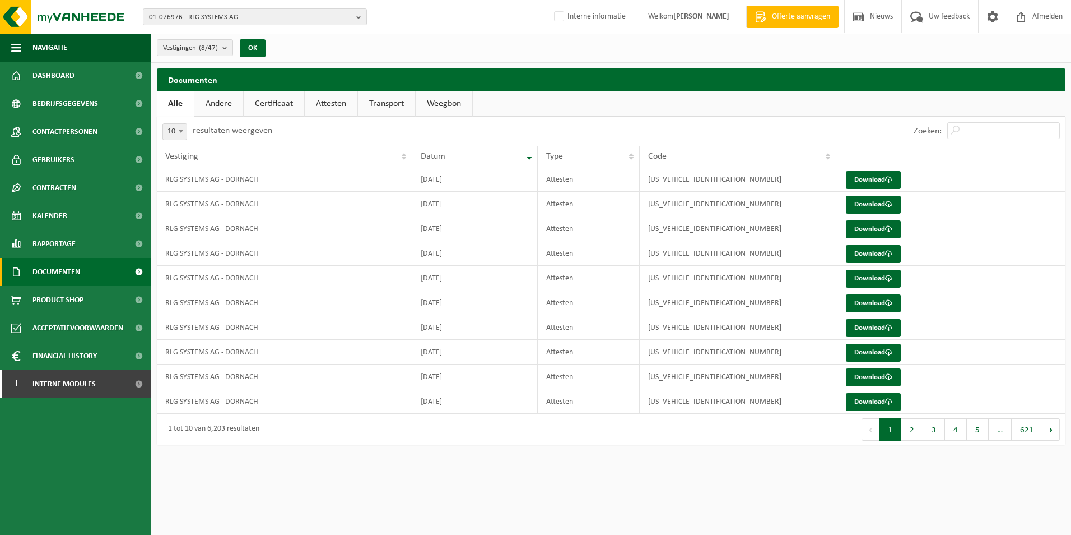
click at [120, 272] on link "Documenten" at bounding box center [75, 272] width 151 height 28
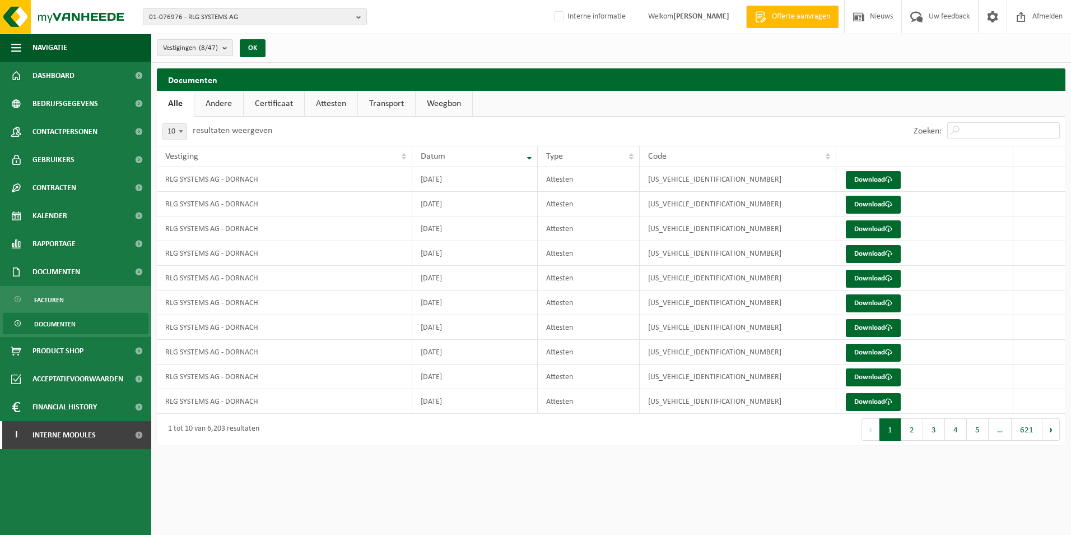
click at [61, 321] on span "Documenten" at bounding box center [54, 323] width 41 height 21
click at [67, 155] on span "Gebruikers" at bounding box center [54, 160] width 42 height 28
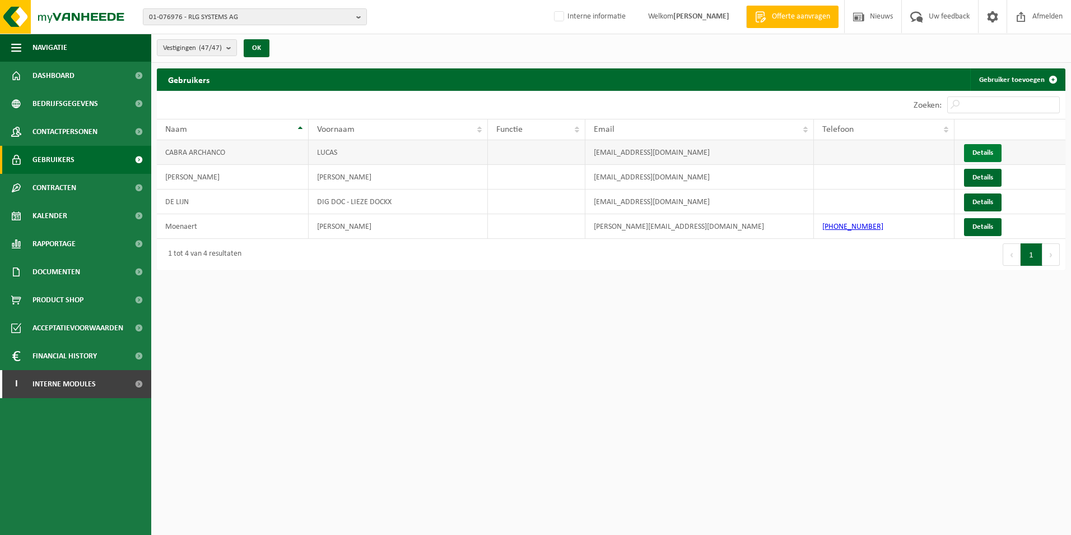
click at [973, 150] on link "Details" at bounding box center [983, 153] width 38 height 18
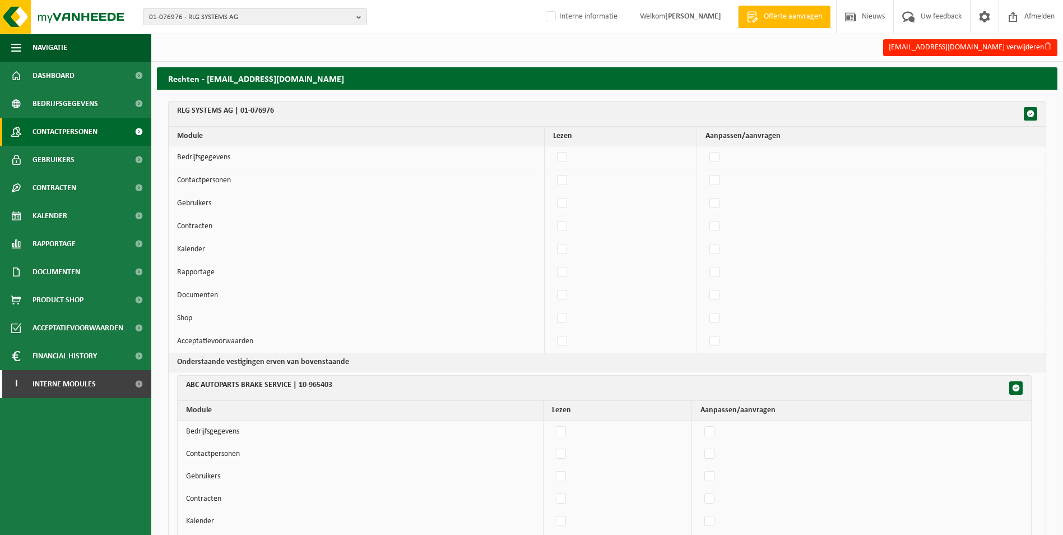
click at [66, 130] on span "Contactpersonen" at bounding box center [65, 132] width 65 height 28
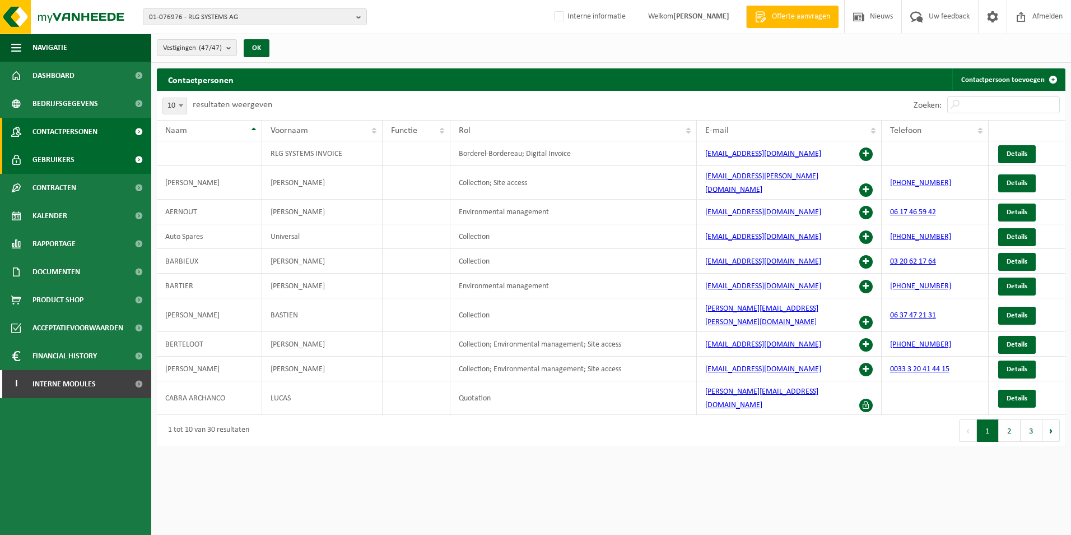
click at [49, 155] on span "Gebruikers" at bounding box center [54, 160] width 42 height 28
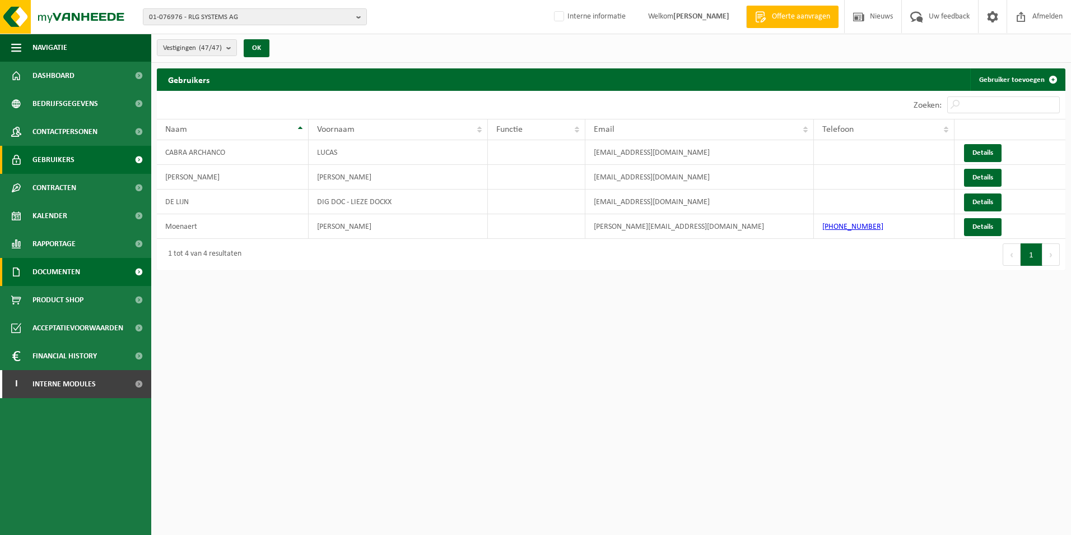
click at [64, 271] on span "Documenten" at bounding box center [57, 272] width 48 height 28
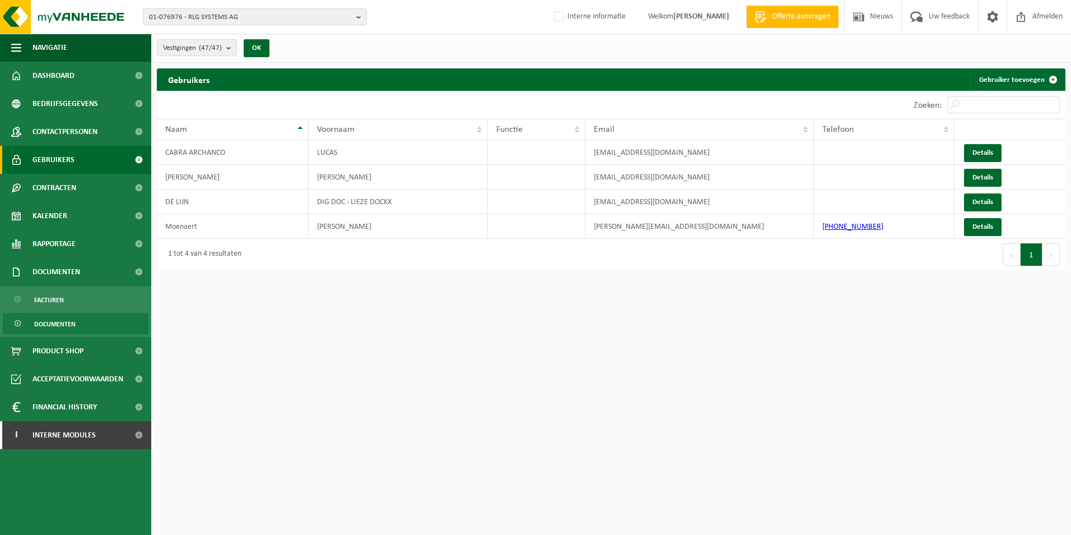
click at [67, 322] on span "Documenten" at bounding box center [54, 323] width 41 height 21
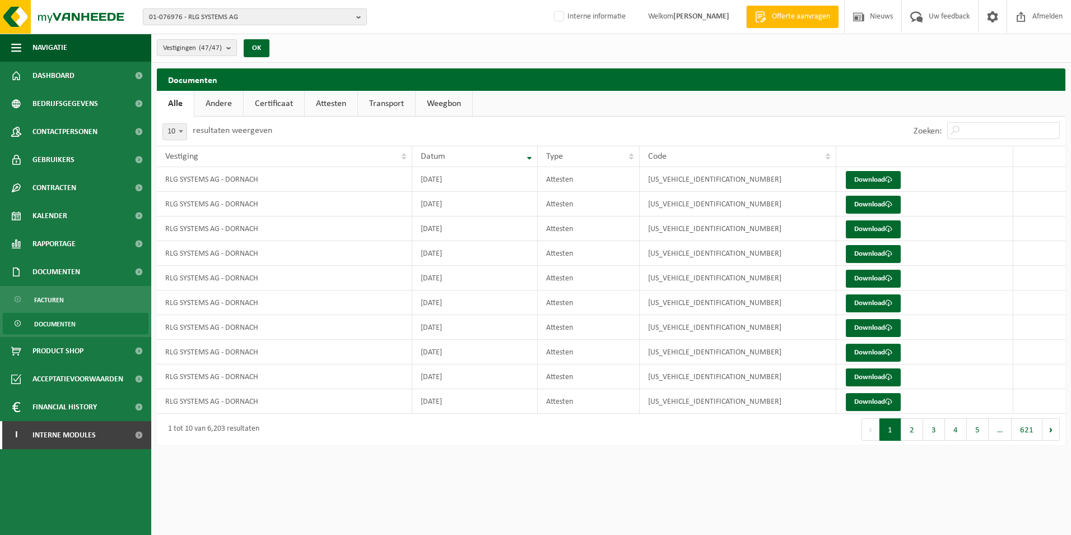
click at [281, 103] on link "Certificaat" at bounding box center [274, 104] width 61 height 26
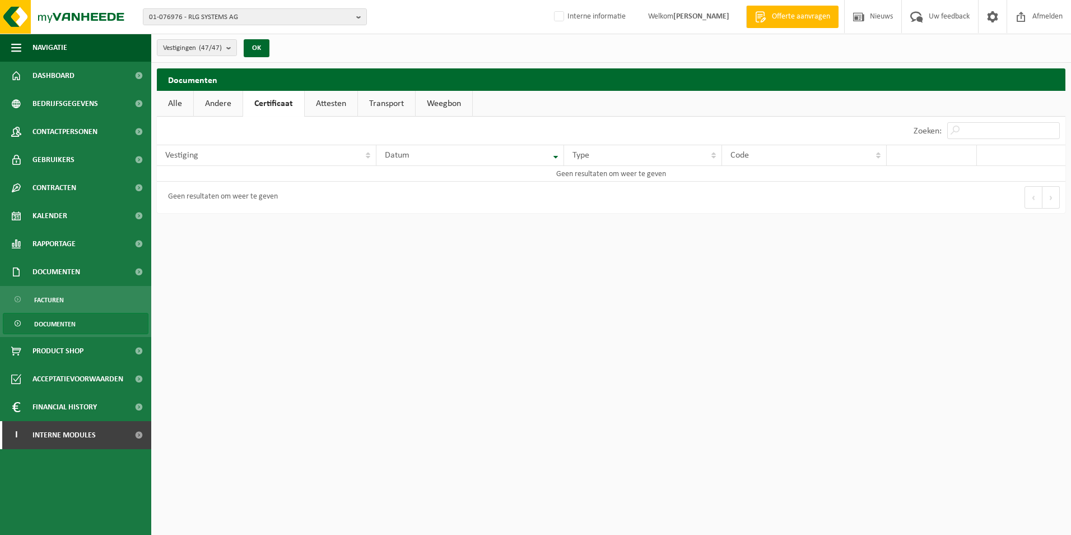
click at [440, 98] on link "Weegbon" at bounding box center [444, 104] width 57 height 26
click at [387, 108] on link "Transport" at bounding box center [386, 104] width 57 height 26
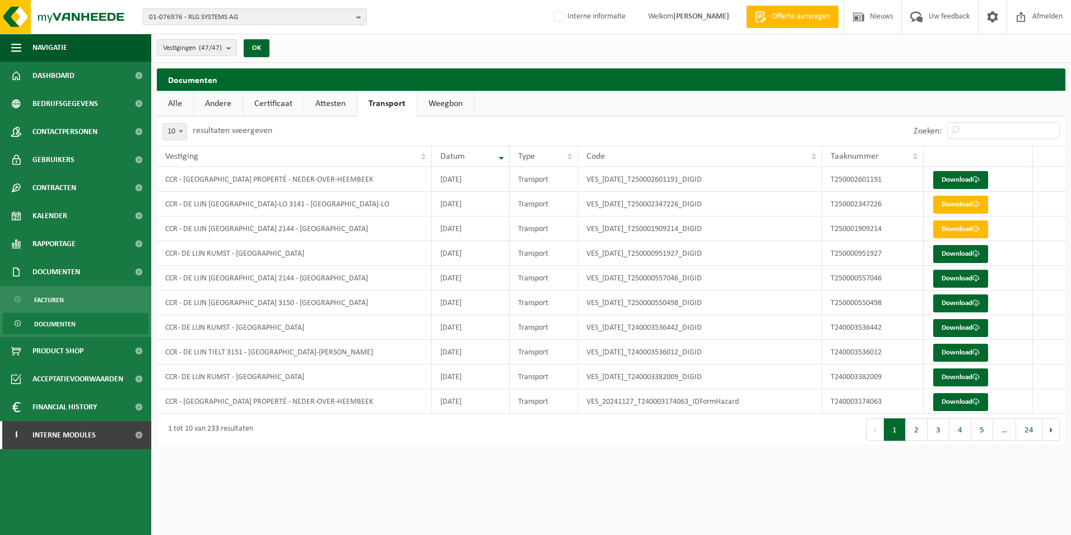
click at [322, 99] on link "Attesten" at bounding box center [330, 104] width 53 height 26
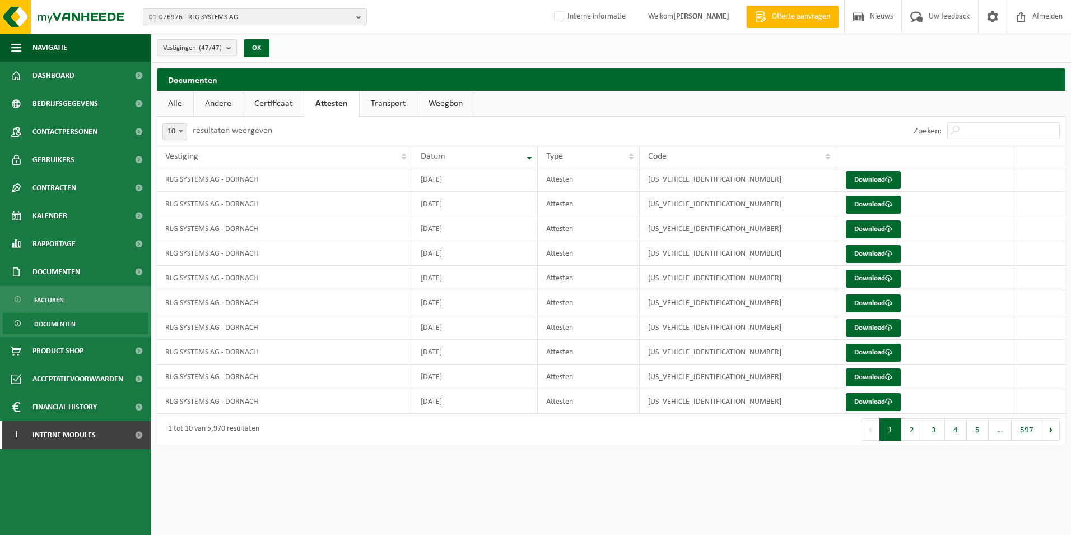
click at [230, 45] on b "submit" at bounding box center [231, 48] width 10 height 16
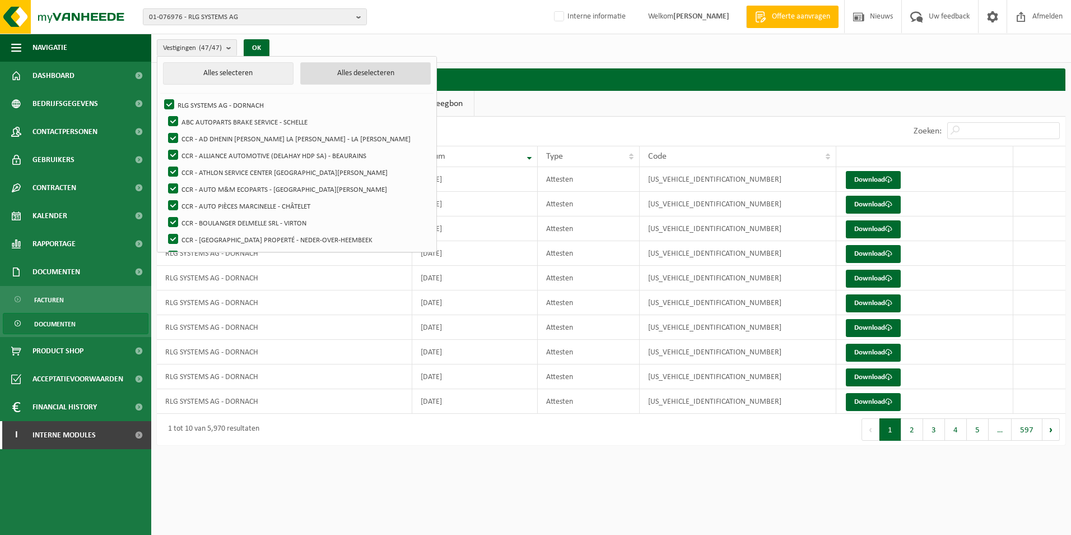
click at [310, 75] on button "Alles deselecteren" at bounding box center [365, 73] width 131 height 22
checkbox input "false"
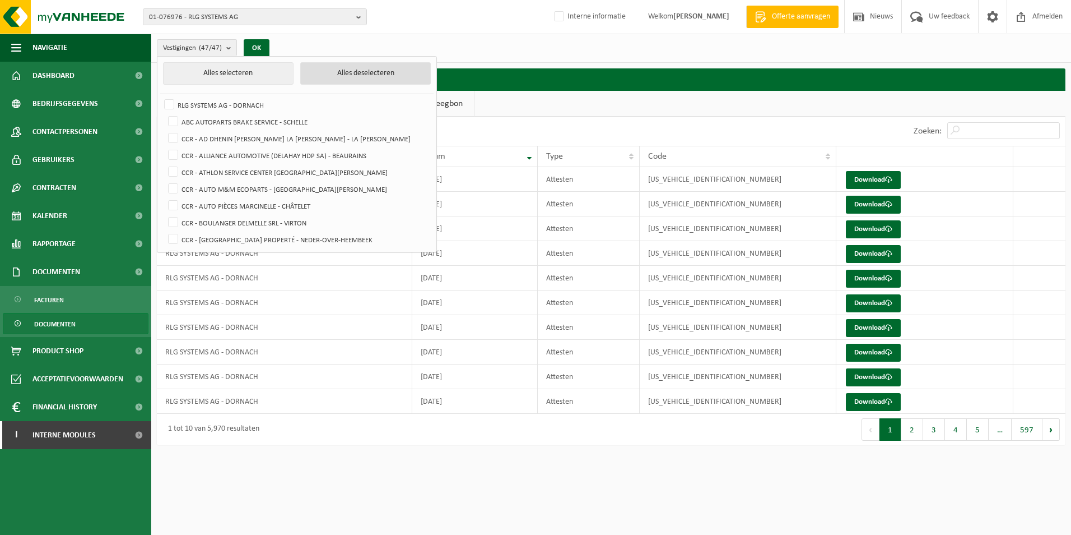
checkbox input "false"
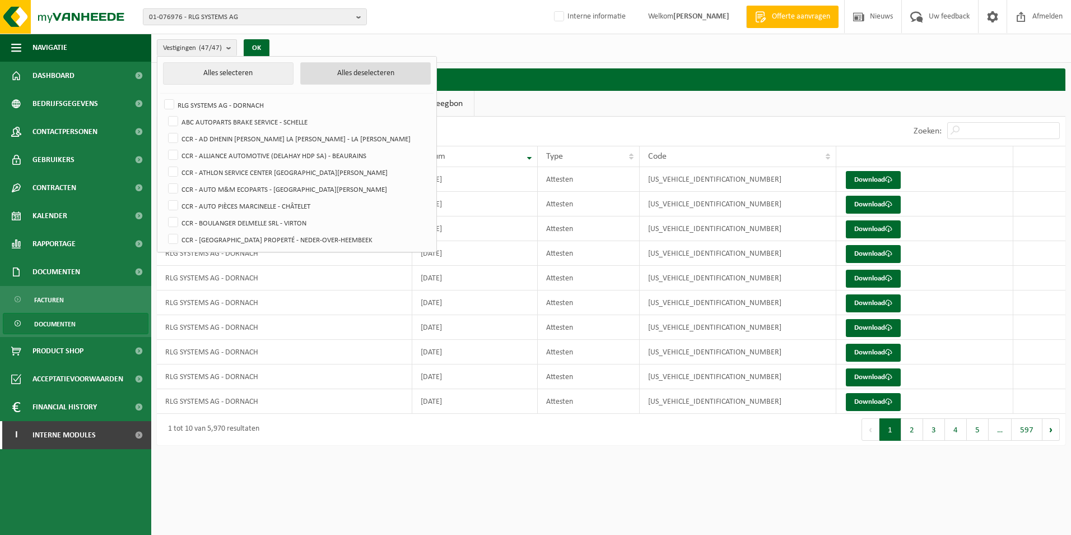
checkbox input "false"
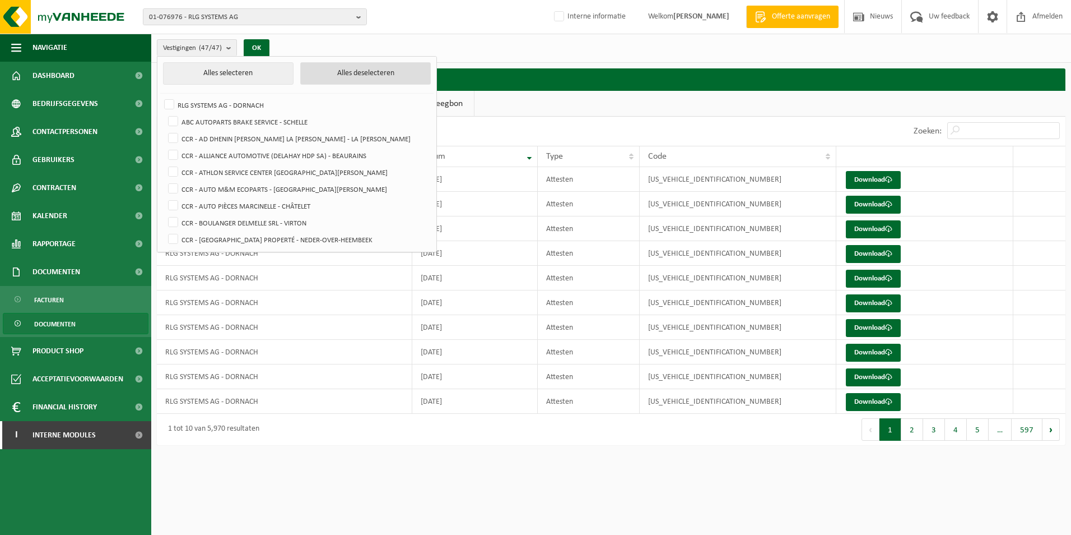
checkbox input "false"
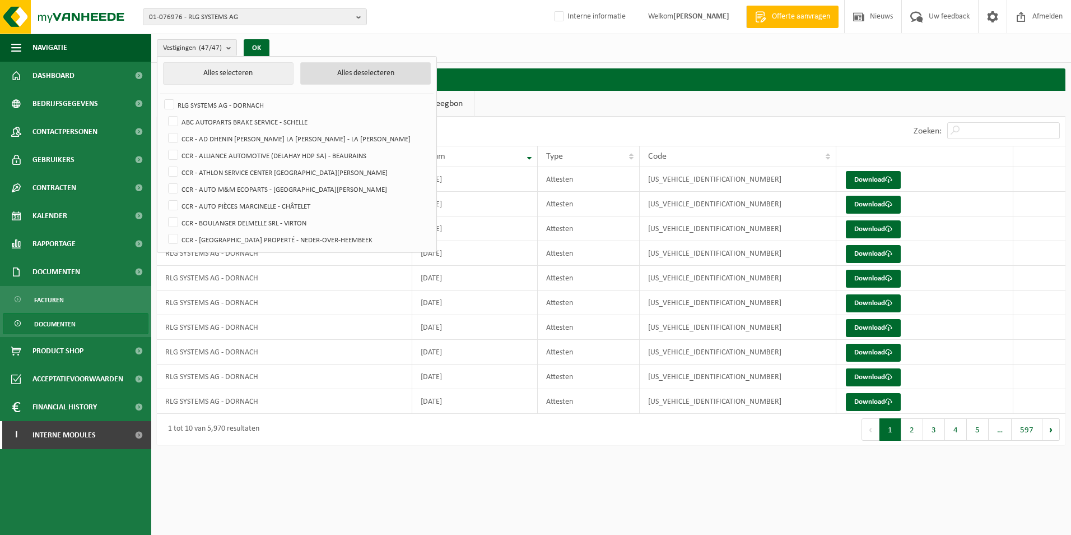
checkbox input "false"
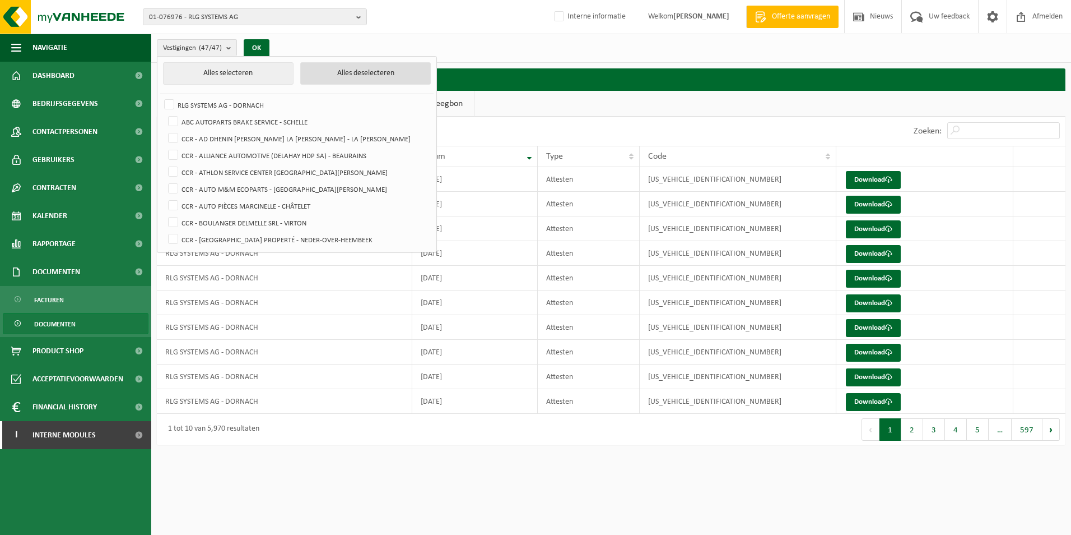
checkbox input "false"
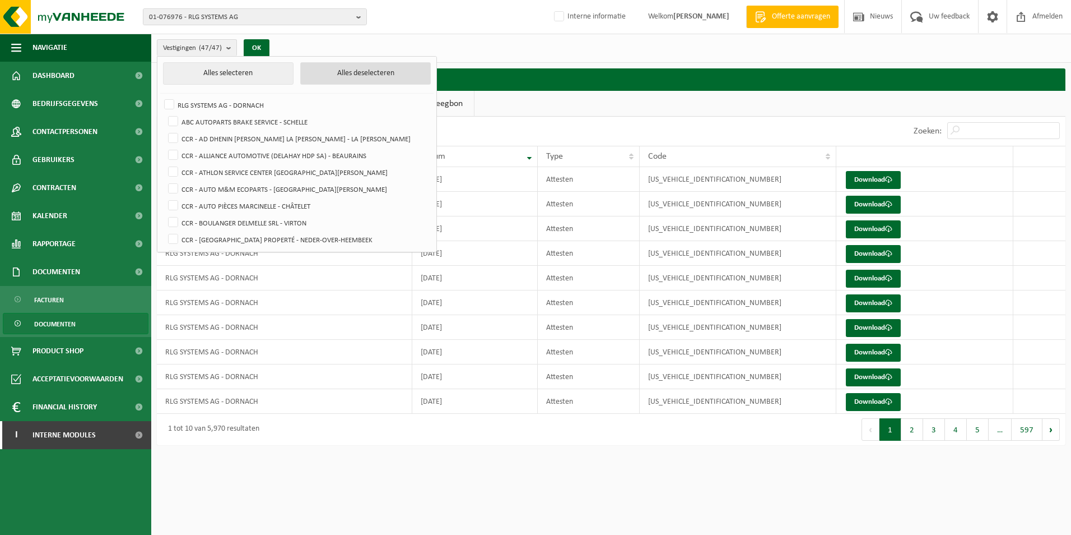
checkbox input "false"
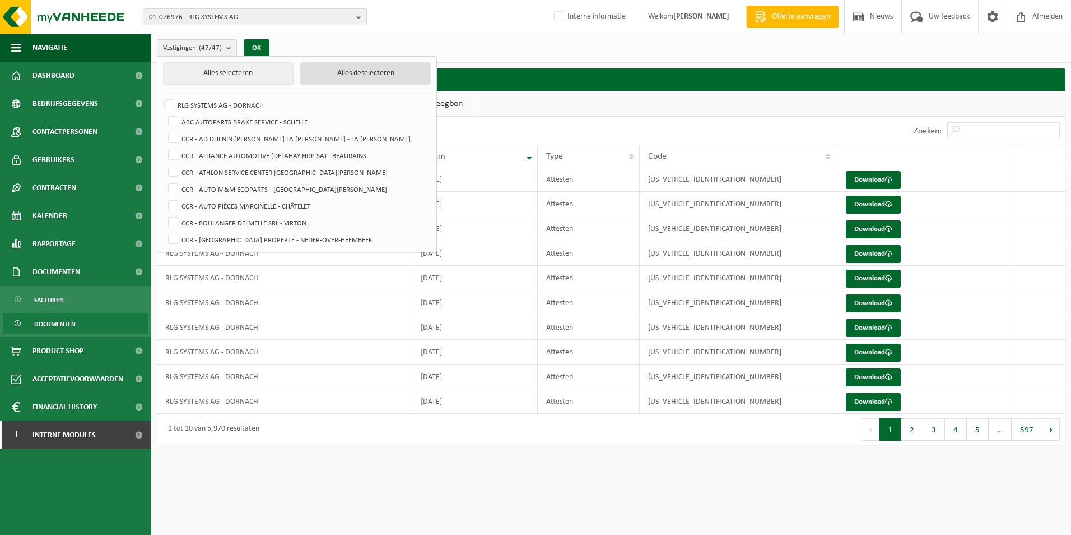
checkbox input "false"
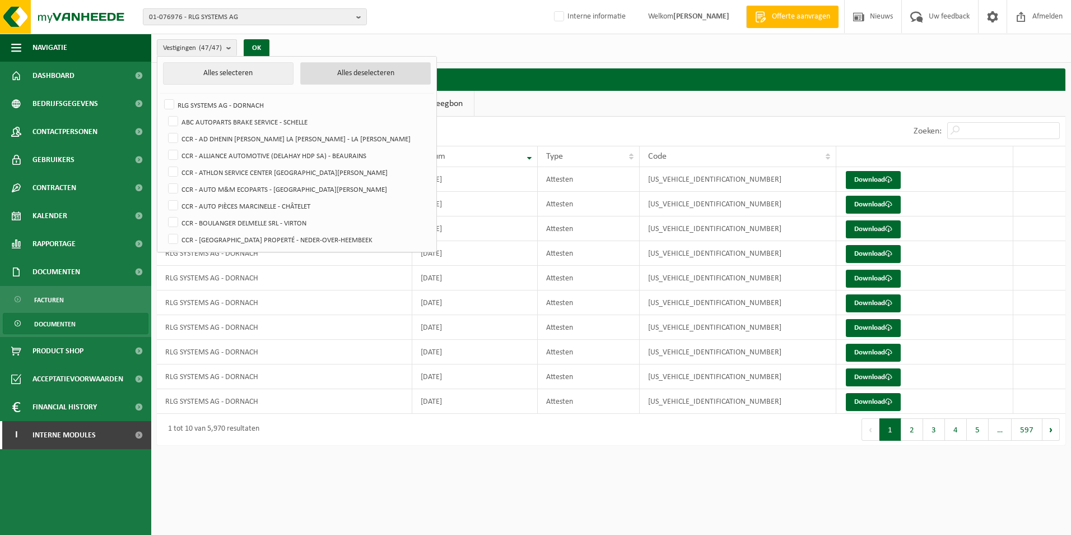
checkbox input "false"
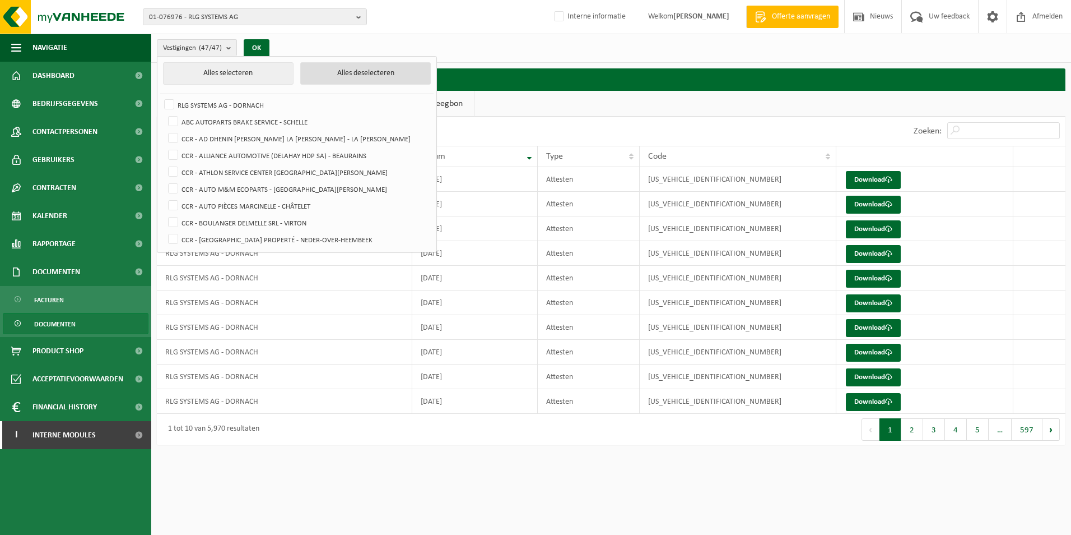
checkbox input "false"
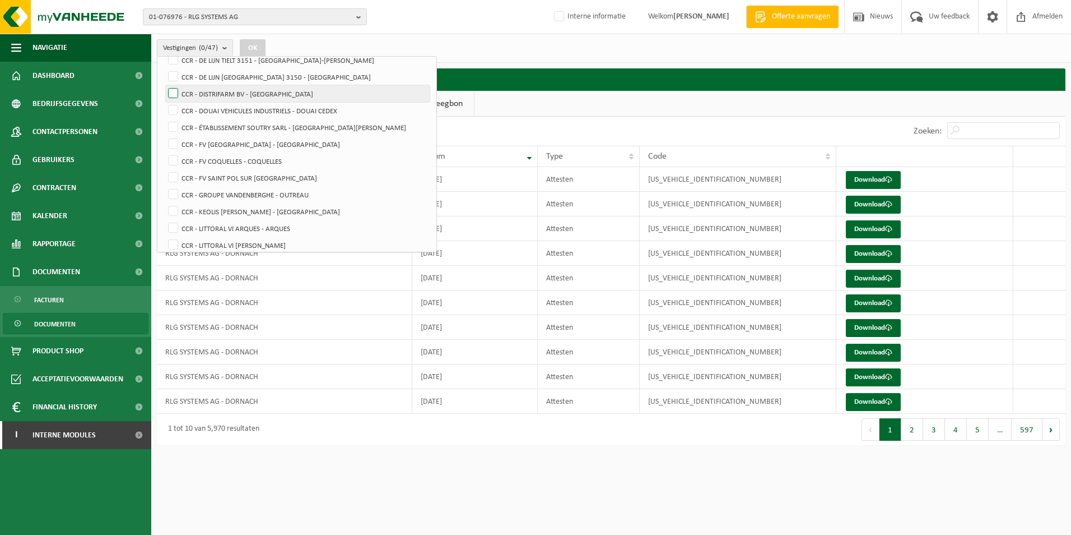
scroll to position [224, 0]
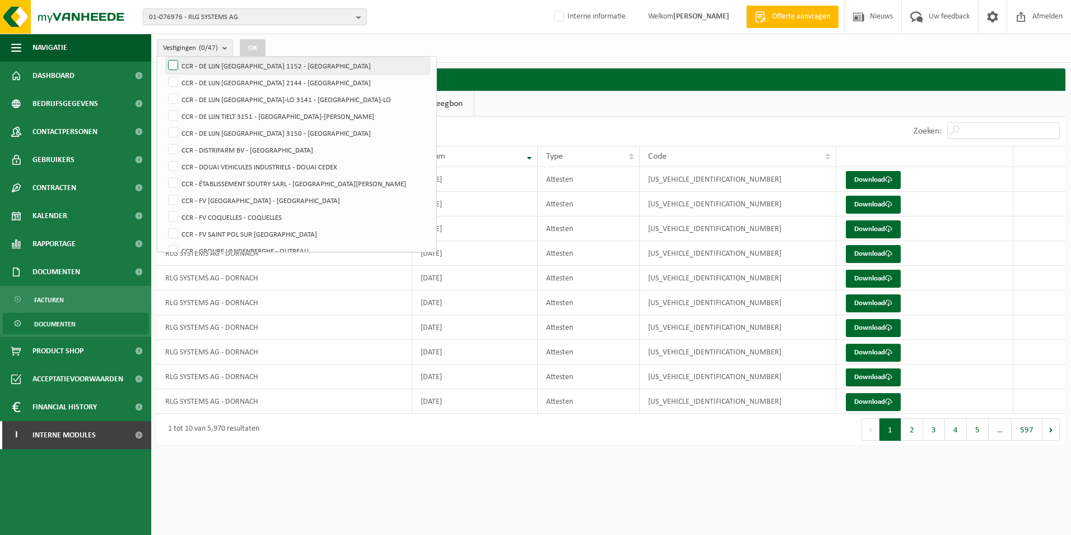
click at [172, 67] on label "CCR - DE LIJN [GEOGRAPHIC_DATA] 1152 - [GEOGRAPHIC_DATA]" at bounding box center [298, 65] width 264 height 17
click at [164, 57] on input "CCR - DE LIJN [GEOGRAPHIC_DATA] 1152 - [GEOGRAPHIC_DATA]" at bounding box center [164, 57] width 1 height 1
checkbox input "true"
click at [171, 76] on label "CCR - DE LIJN [GEOGRAPHIC_DATA] 2144 - [GEOGRAPHIC_DATA]" at bounding box center [298, 82] width 264 height 17
click at [164, 74] on input "CCR - DE LIJN [GEOGRAPHIC_DATA] 2144 - [GEOGRAPHIC_DATA]" at bounding box center [164, 73] width 1 height 1
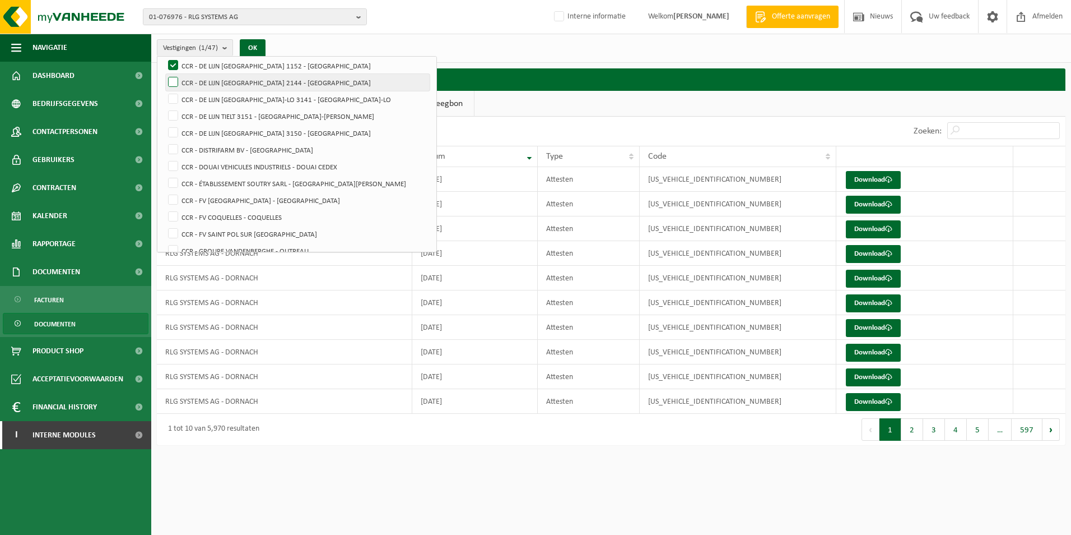
checkbox input "true"
click at [173, 94] on label "CCR - DE LIJN [GEOGRAPHIC_DATA]-LO 3141 - [GEOGRAPHIC_DATA]-LO" at bounding box center [298, 99] width 264 height 17
click at [164, 91] on input "CCR - DE LIJN [GEOGRAPHIC_DATA]-LO 3141 - [GEOGRAPHIC_DATA]-LO" at bounding box center [164, 90] width 1 height 1
checkbox input "true"
click at [173, 114] on label "CCR - DE LIJN TIELT 3151 - [GEOGRAPHIC_DATA]-WINGE" at bounding box center [298, 116] width 264 height 17
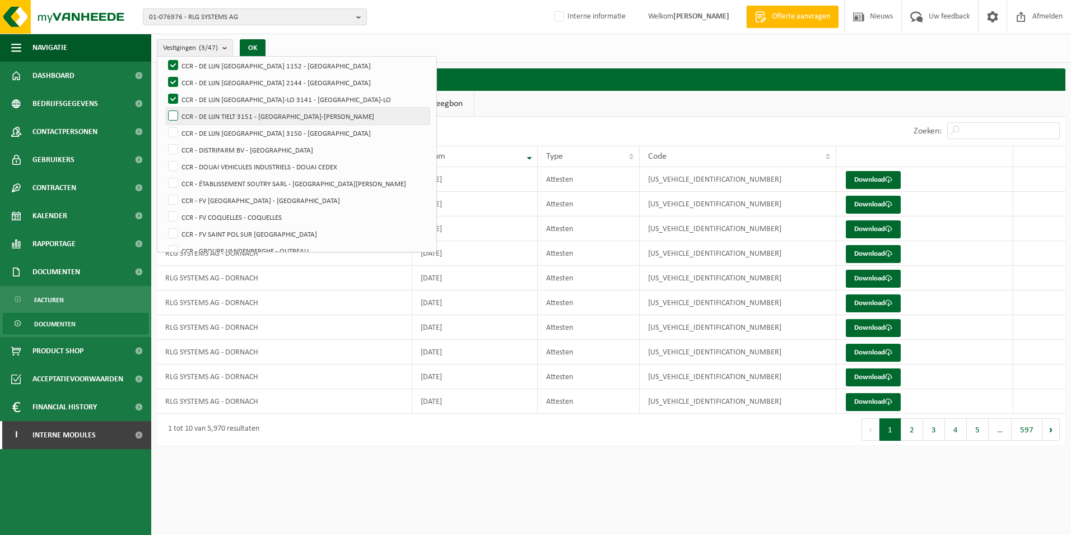
click at [164, 108] on input "CCR - DE LIJN TIELT 3151 - [GEOGRAPHIC_DATA]-WINGE" at bounding box center [164, 107] width 1 height 1
checkbox input "true"
click at [173, 131] on label "CCR - DE LIJN [GEOGRAPHIC_DATA] 3150 - [GEOGRAPHIC_DATA]" at bounding box center [298, 132] width 264 height 17
click at [164, 124] on input "CCR - DE LIJN [GEOGRAPHIC_DATA] 3150 - [GEOGRAPHIC_DATA]" at bounding box center [164, 124] width 1 height 1
checkbox input "true"
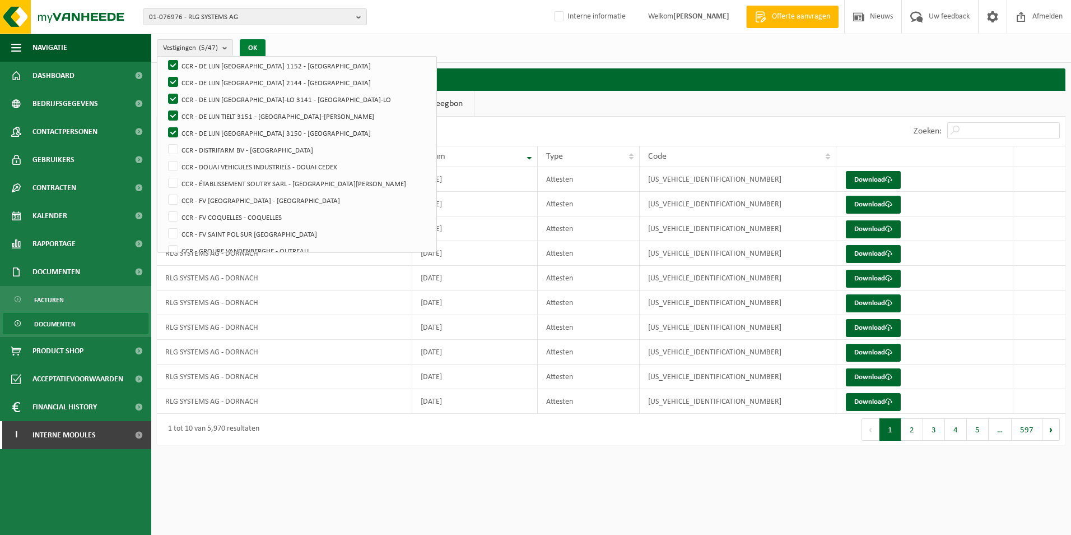
click at [258, 47] on button "OK" at bounding box center [253, 48] width 26 height 18
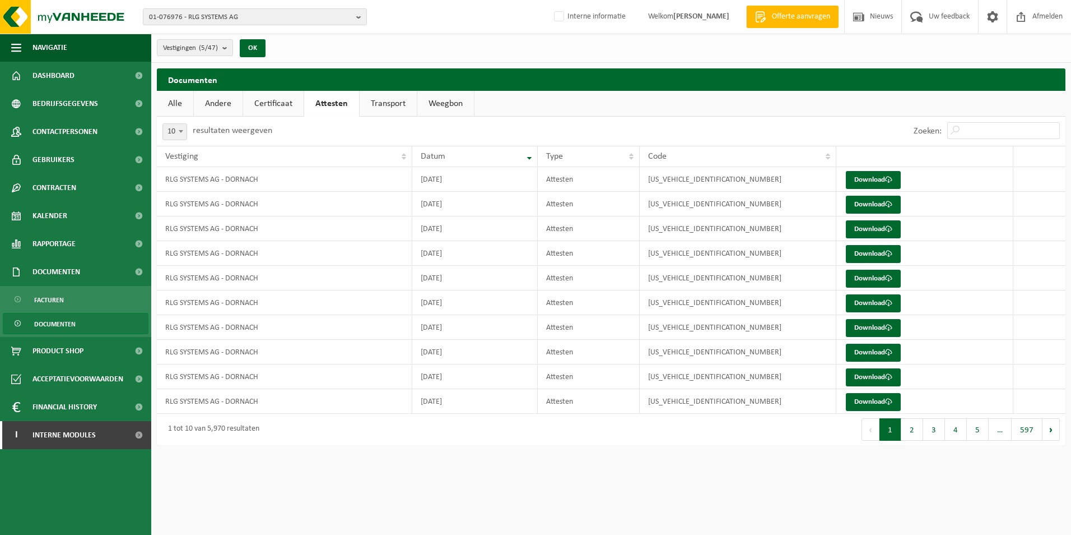
click at [270, 101] on link "Certificaat" at bounding box center [273, 104] width 61 height 26
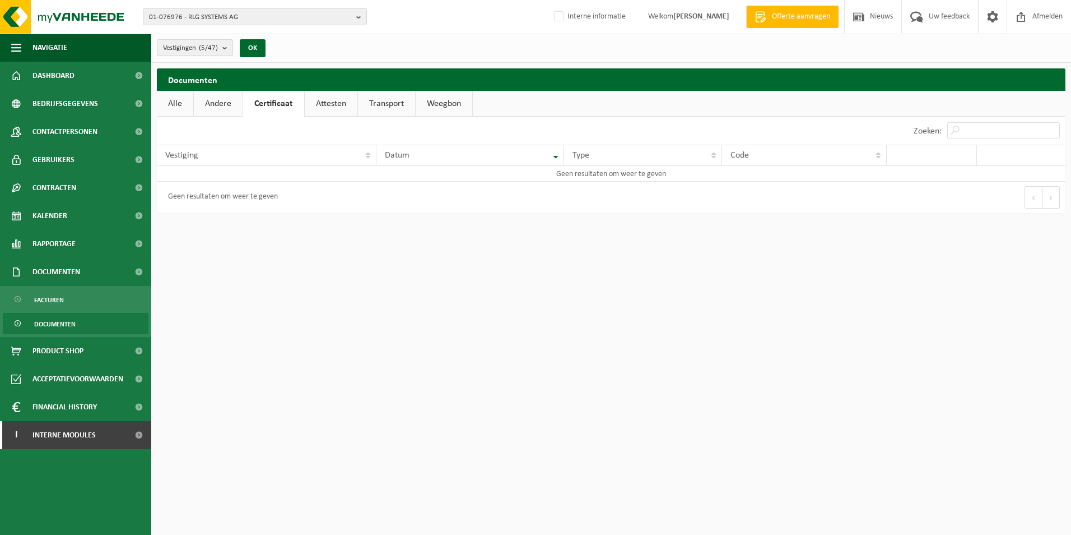
click at [332, 105] on link "Attesten" at bounding box center [331, 104] width 53 height 26
click at [225, 46] on b "submit" at bounding box center [227, 48] width 10 height 16
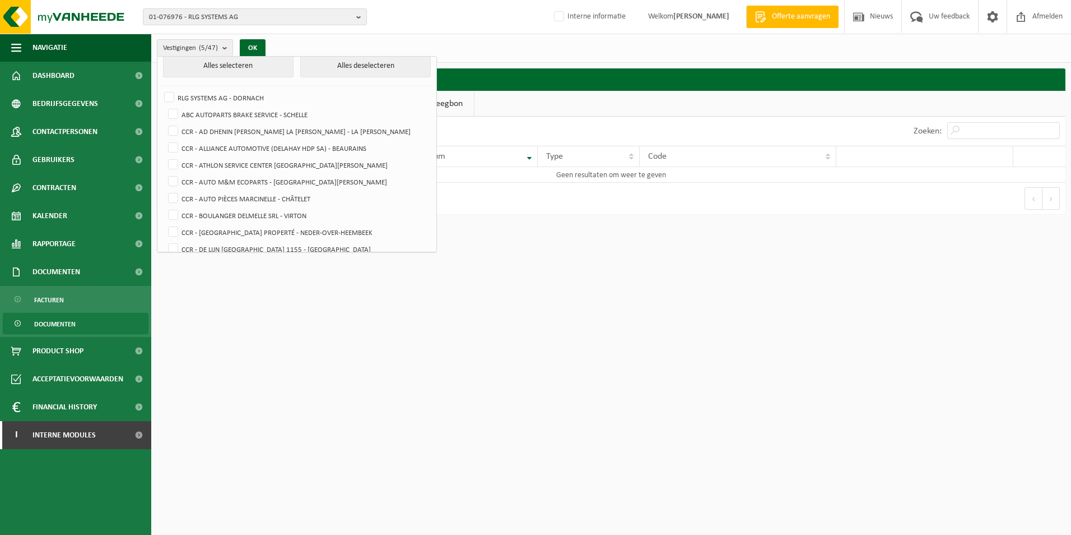
scroll to position [0, 0]
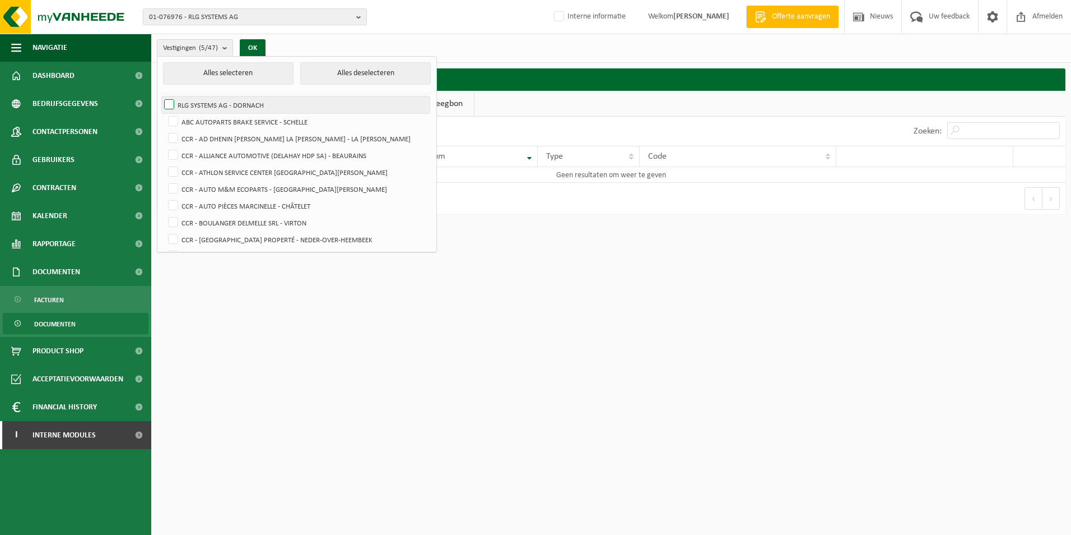
click at [164, 100] on label "RLG SYSTEMS AG - DORNACH" at bounding box center [296, 104] width 268 height 17
click at [160, 96] on input "RLG SYSTEMS AG - DORNACH" at bounding box center [160, 96] width 1 height 1
checkbox input "true"
click at [210, 73] on button "Alles selecteren" at bounding box center [228, 73] width 131 height 22
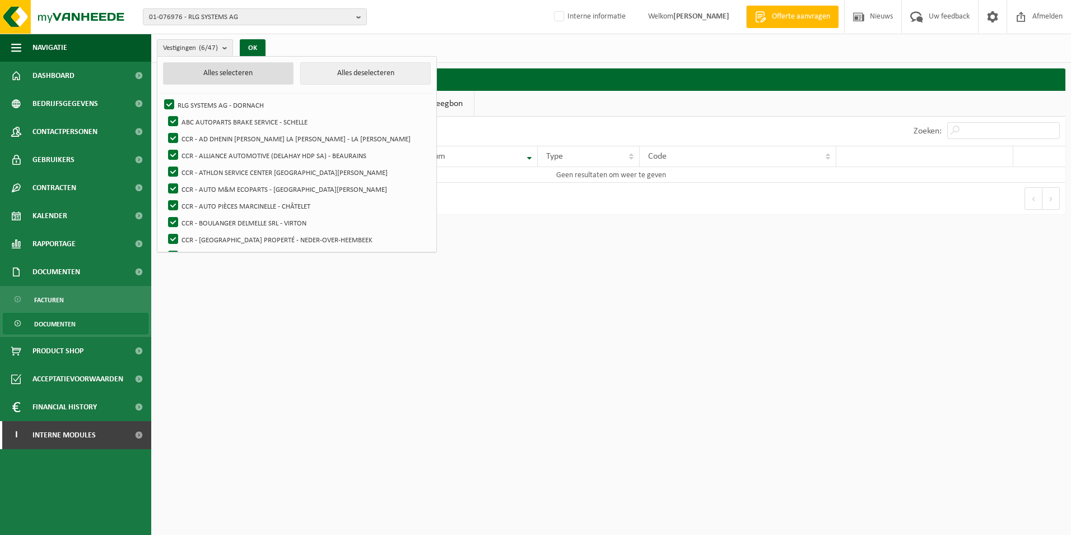
checkbox input "true"
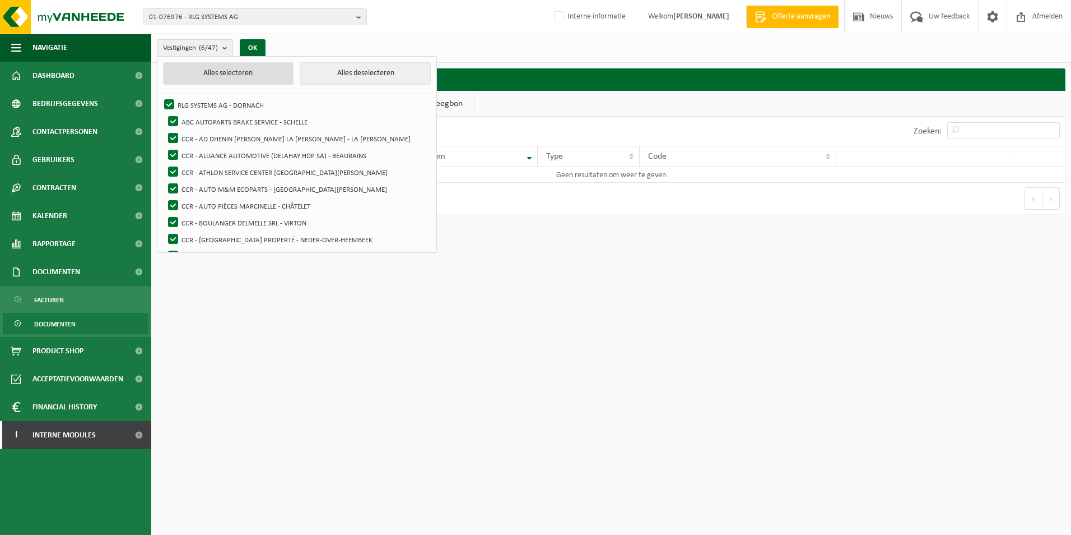
checkbox input "true"
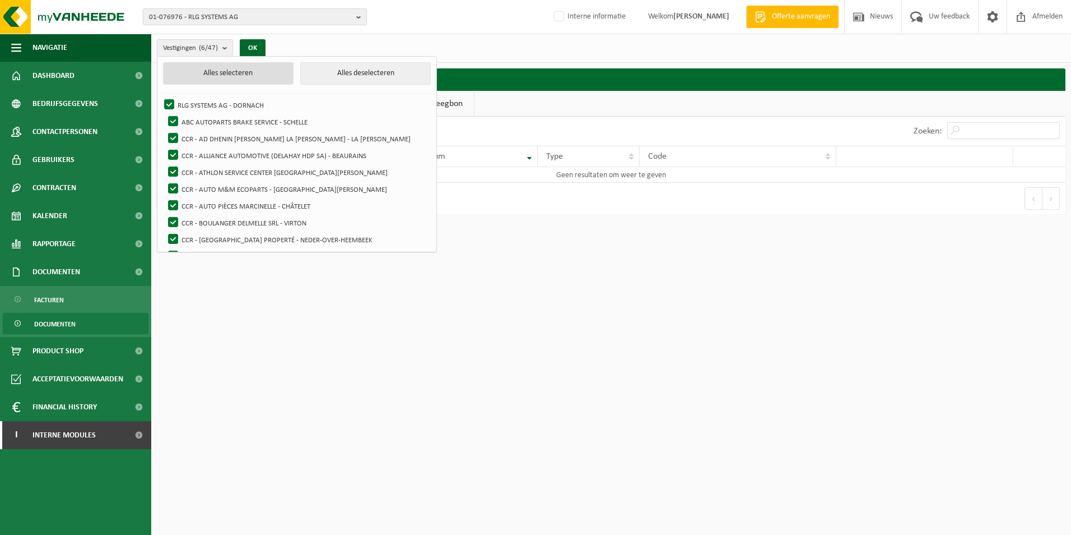
checkbox input "true"
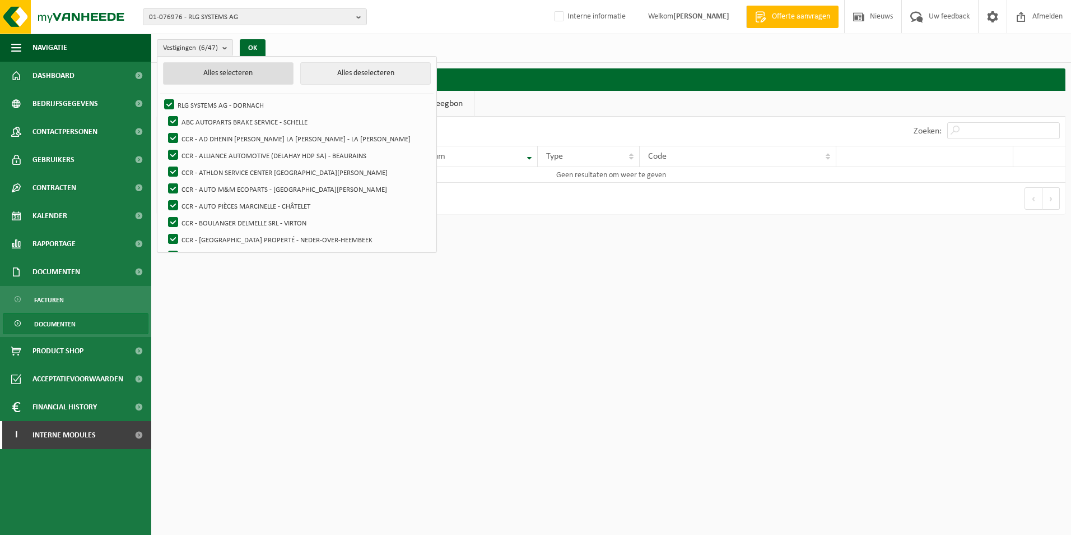
checkbox input "true"
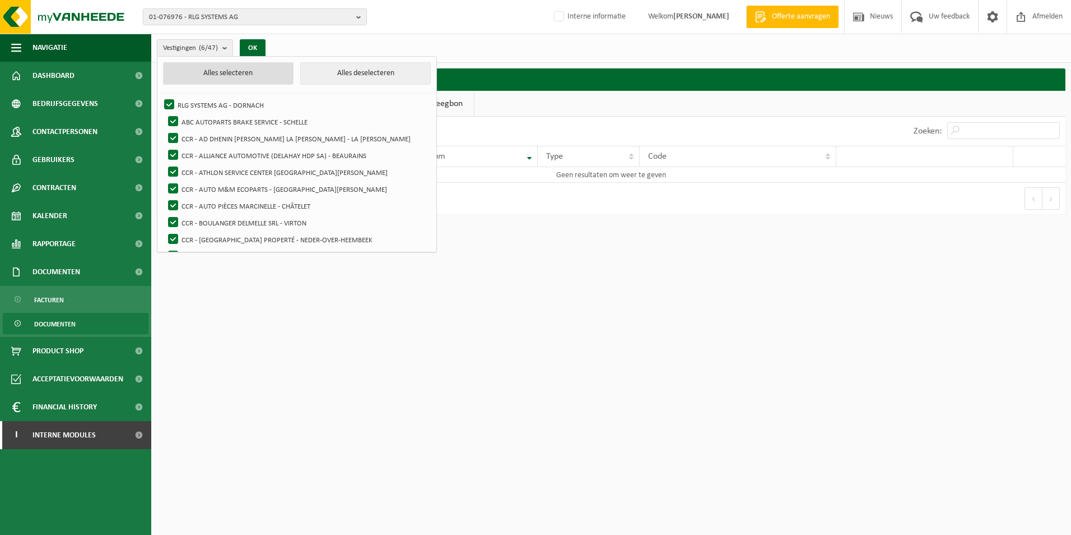
checkbox input "true"
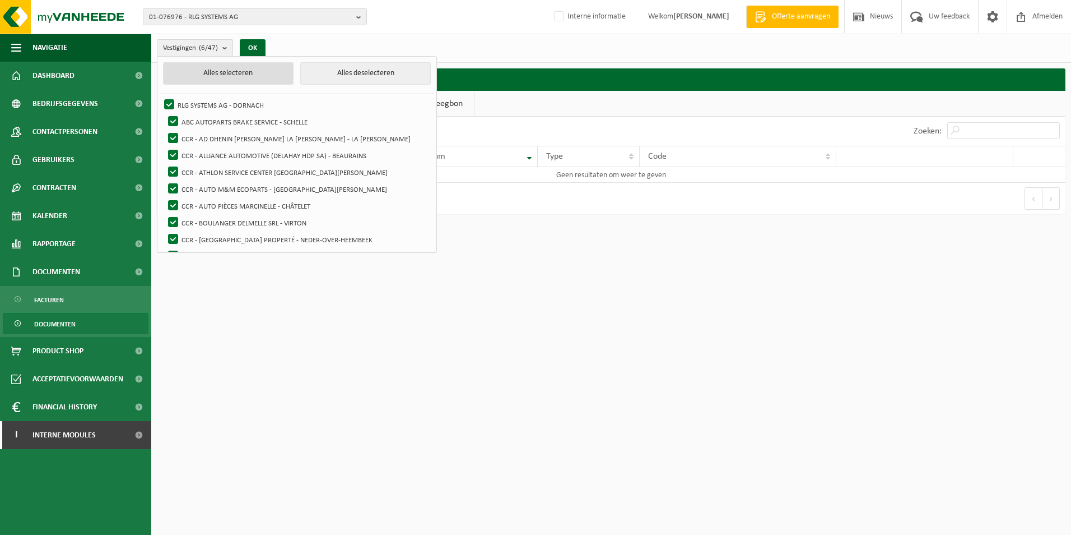
checkbox input "true"
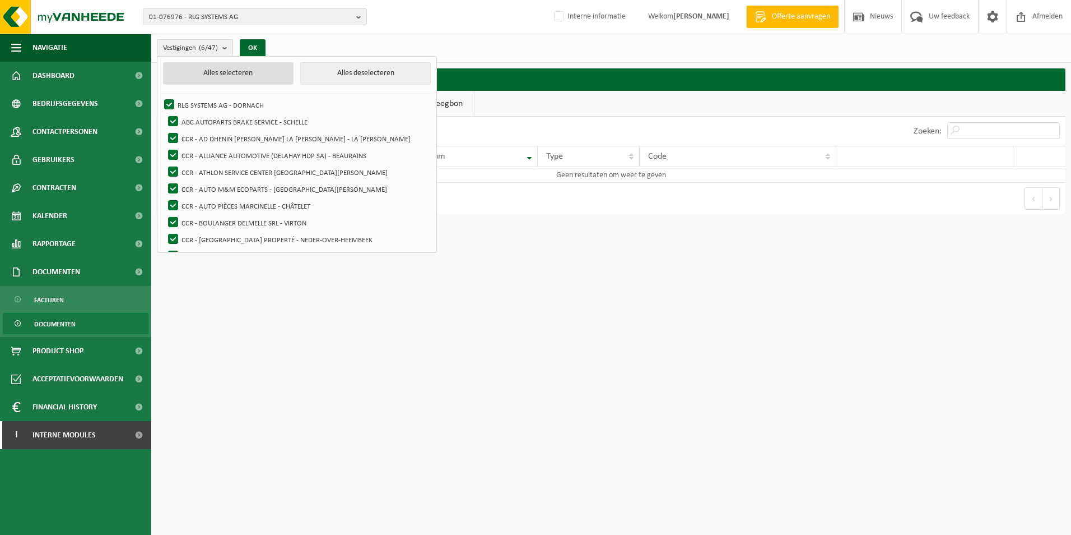
checkbox input "true"
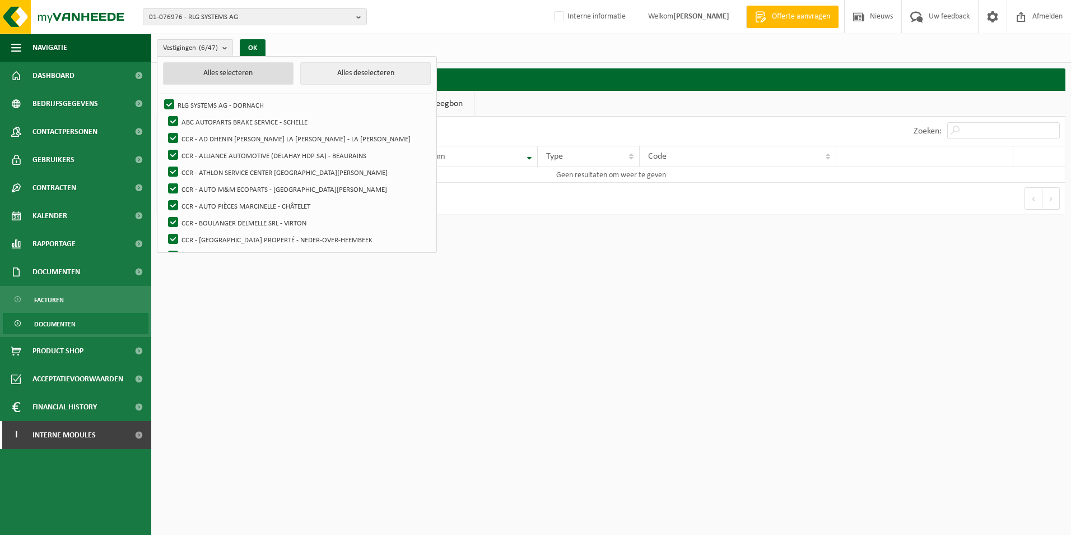
checkbox input "true"
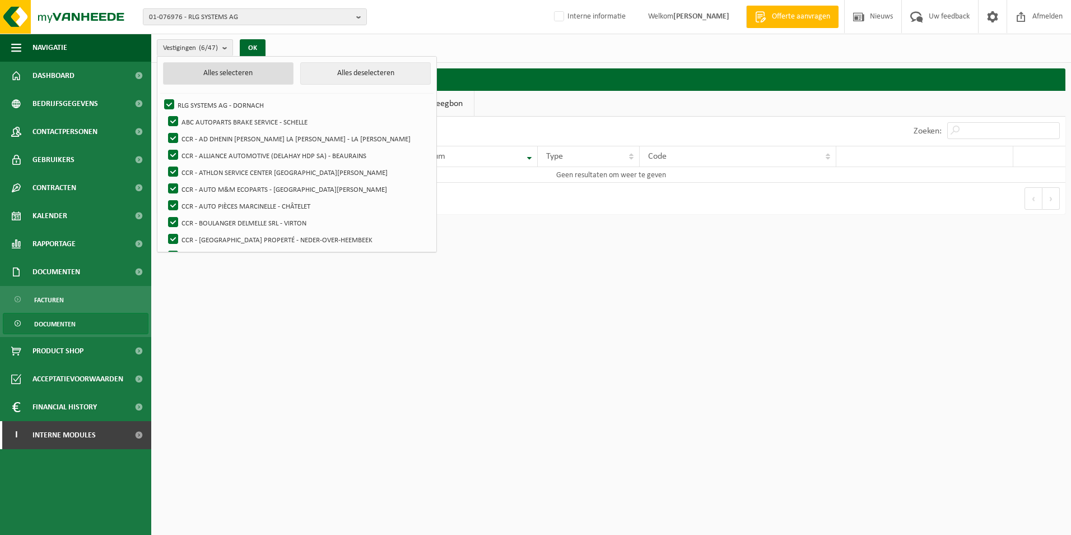
checkbox input "true"
click at [261, 52] on button "OK" at bounding box center [257, 48] width 26 height 18
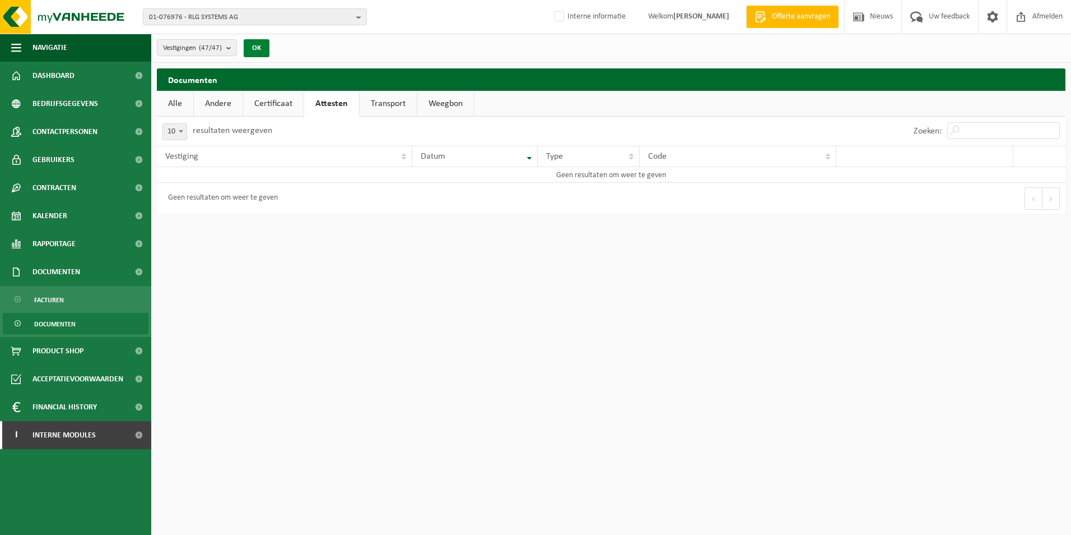
click at [258, 47] on button "OK" at bounding box center [257, 48] width 26 height 18
click at [60, 323] on span "Documenten" at bounding box center [54, 323] width 41 height 21
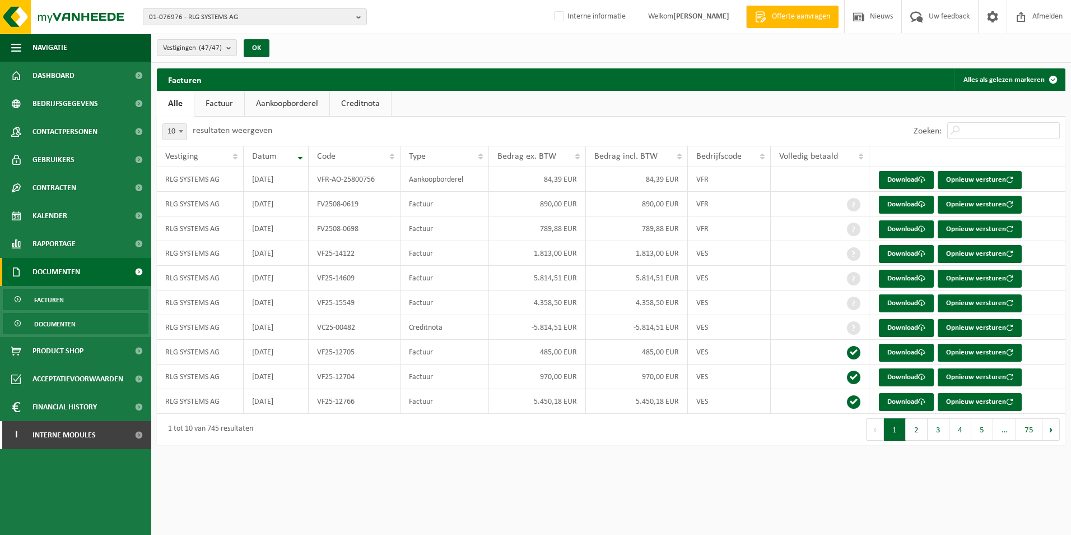
click at [43, 319] on span "Documenten" at bounding box center [54, 323] width 41 height 21
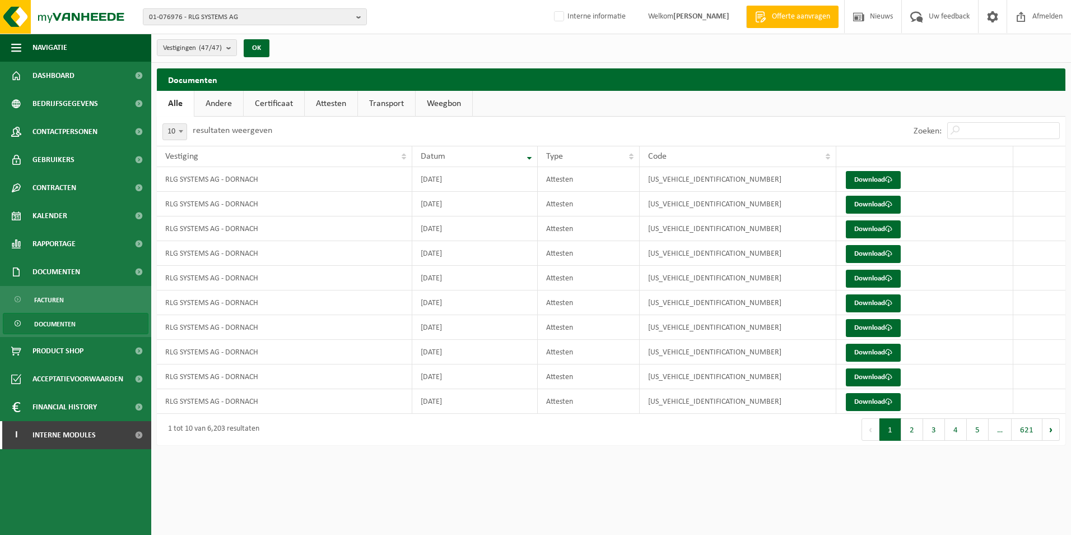
click at [336, 109] on link "Attesten" at bounding box center [331, 104] width 53 height 26
click at [868, 377] on link "Download" at bounding box center [873, 377] width 55 height 18
click at [87, 133] on span "Contactpersonen" at bounding box center [65, 132] width 65 height 28
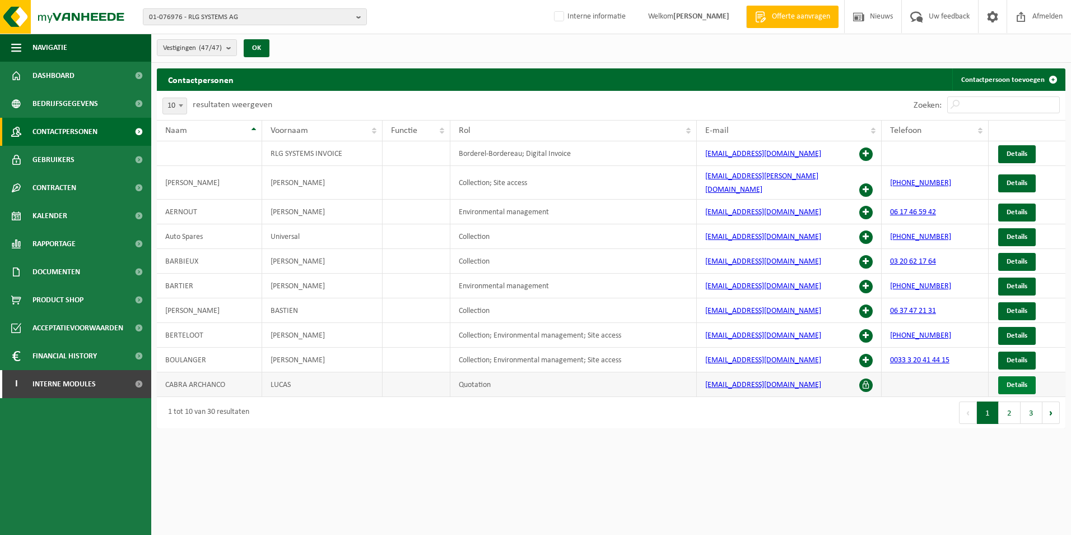
click at [1014, 381] on span "Details" at bounding box center [1017, 384] width 21 height 7
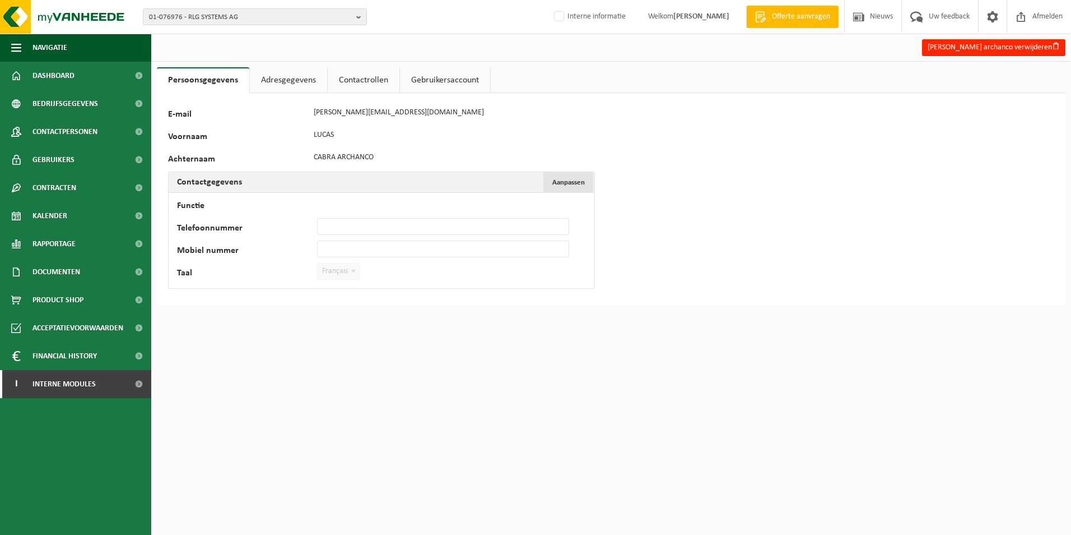
click at [560, 184] on span "Aanpassen" at bounding box center [569, 182] width 33 height 7
click at [299, 83] on link "Adresgegevens" at bounding box center [288, 80] width 77 height 26
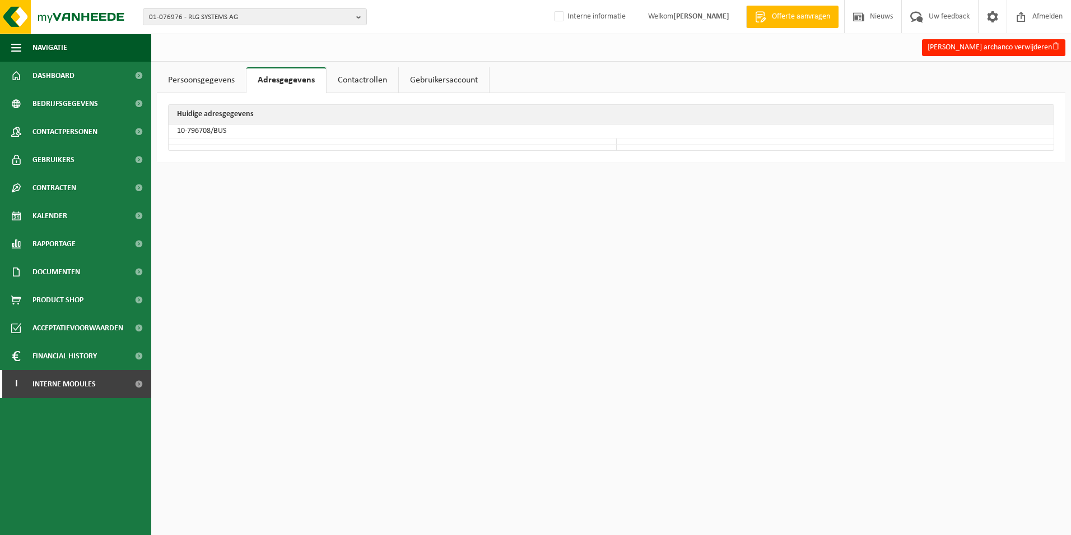
click at [358, 83] on link "Contactrollen" at bounding box center [363, 80] width 72 height 26
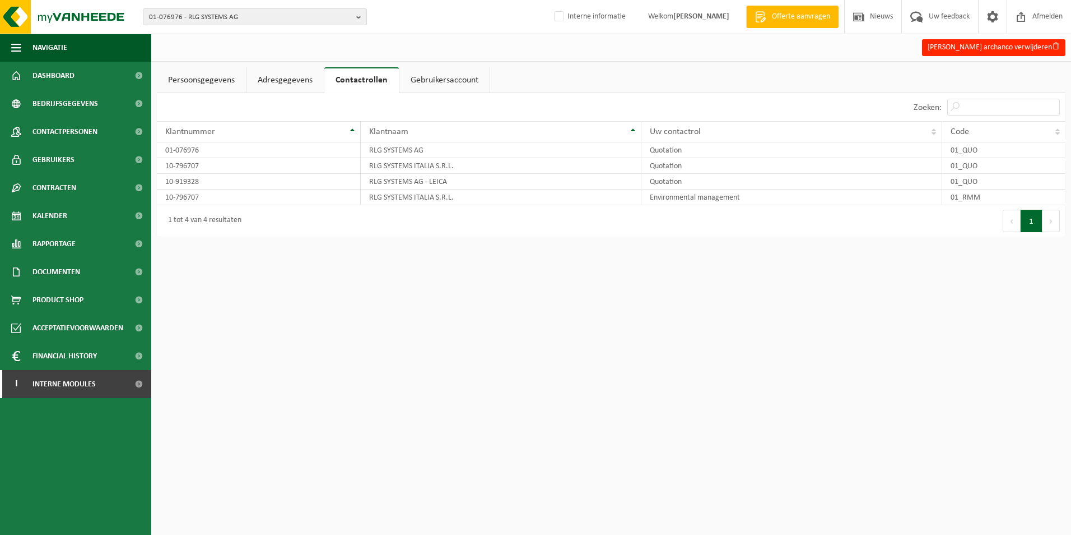
click at [424, 86] on link "Gebruikersaccount" at bounding box center [445, 80] width 90 height 26
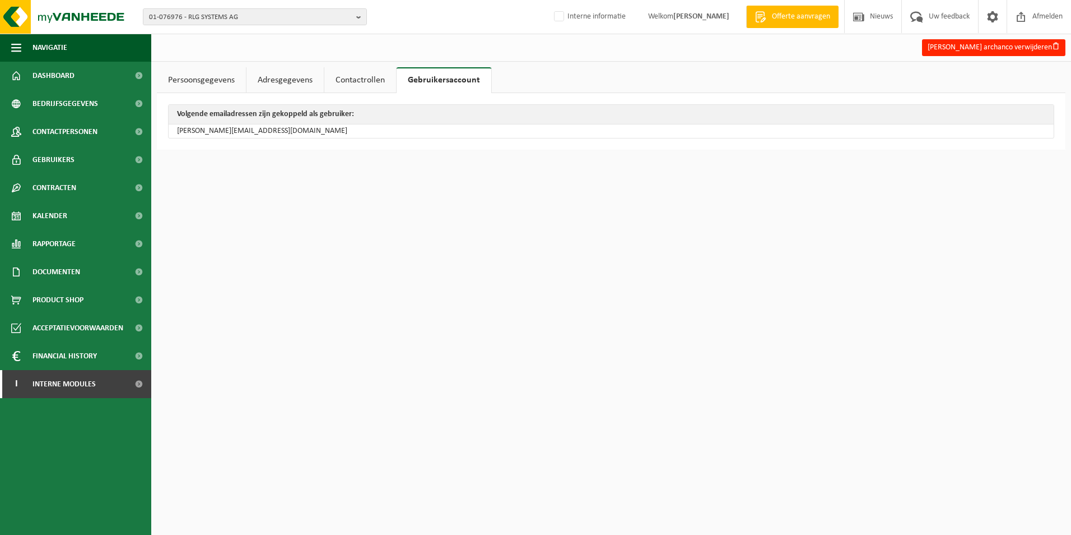
click at [221, 76] on link "Persoonsgegevens" at bounding box center [201, 80] width 89 height 26
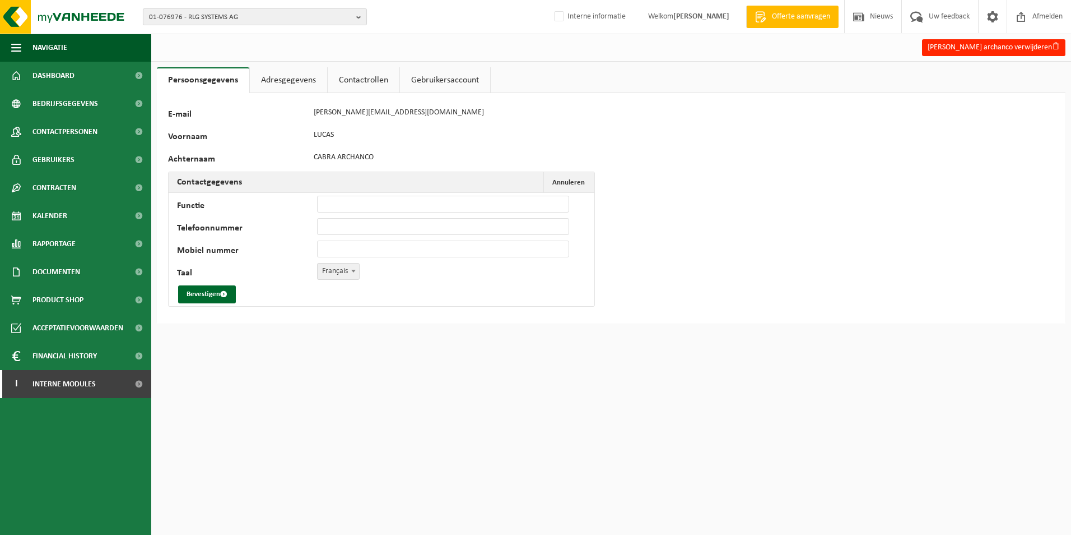
click at [361, 18] on b "button" at bounding box center [361, 17] width 10 height 16
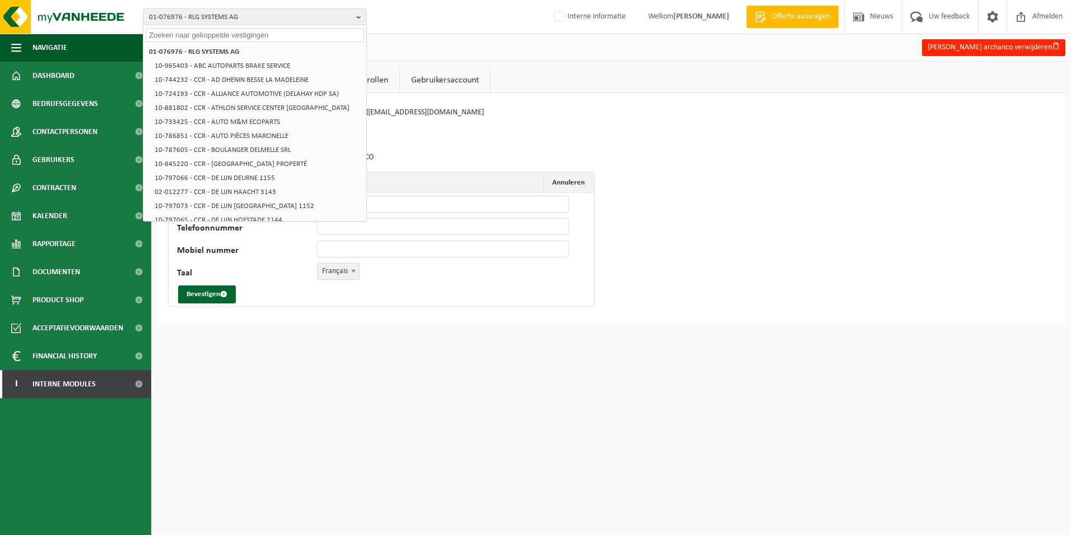
click at [216, 30] on input "text" at bounding box center [255, 35] width 219 height 14
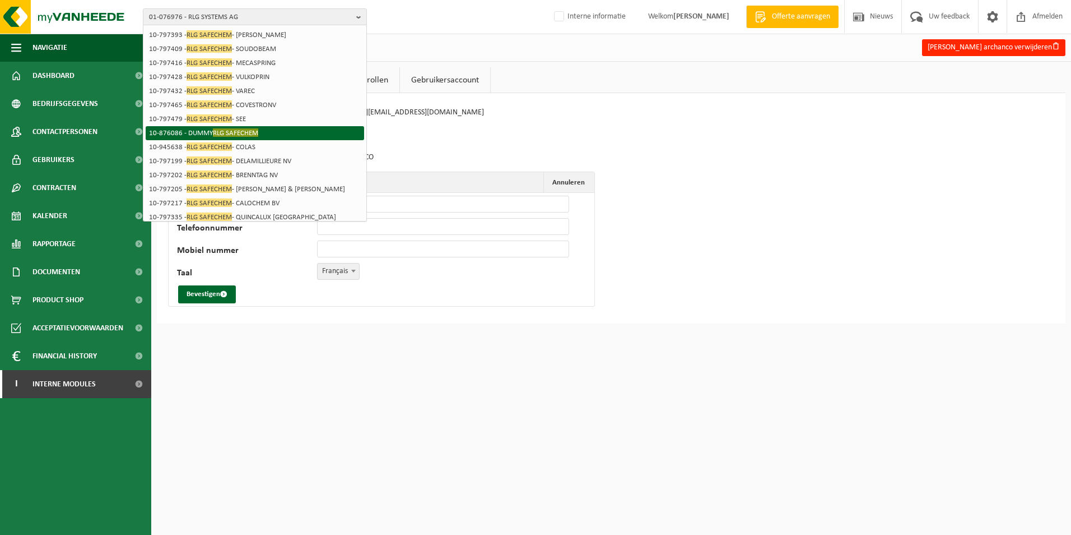
scroll to position [56, 0]
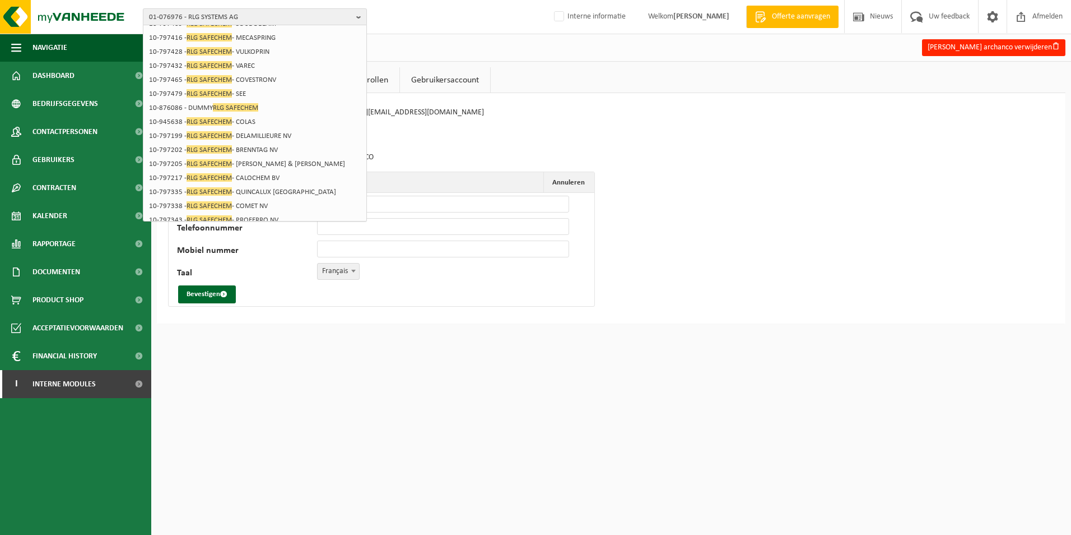
click at [357, 16] on b "button" at bounding box center [361, 17] width 10 height 16
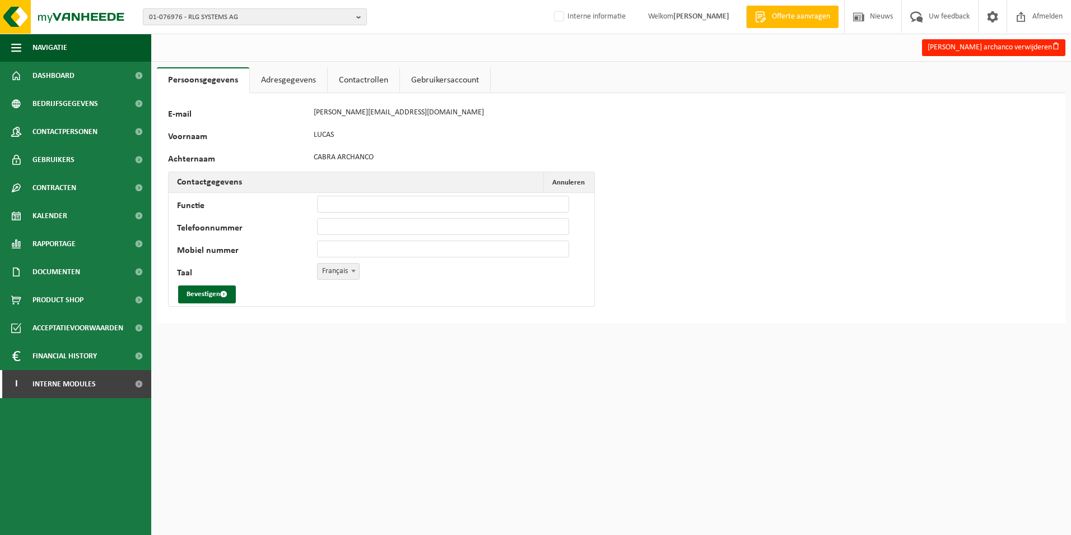
click at [356, 18] on b "button" at bounding box center [361, 17] width 10 height 16
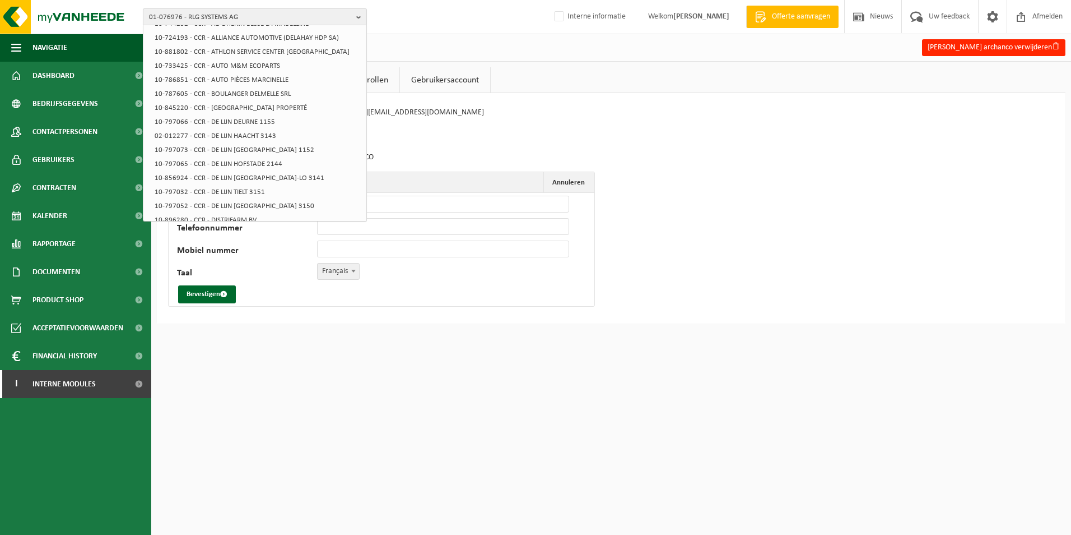
scroll to position [0, 0]
click at [243, 38] on input "text" at bounding box center [255, 35] width 219 height 14
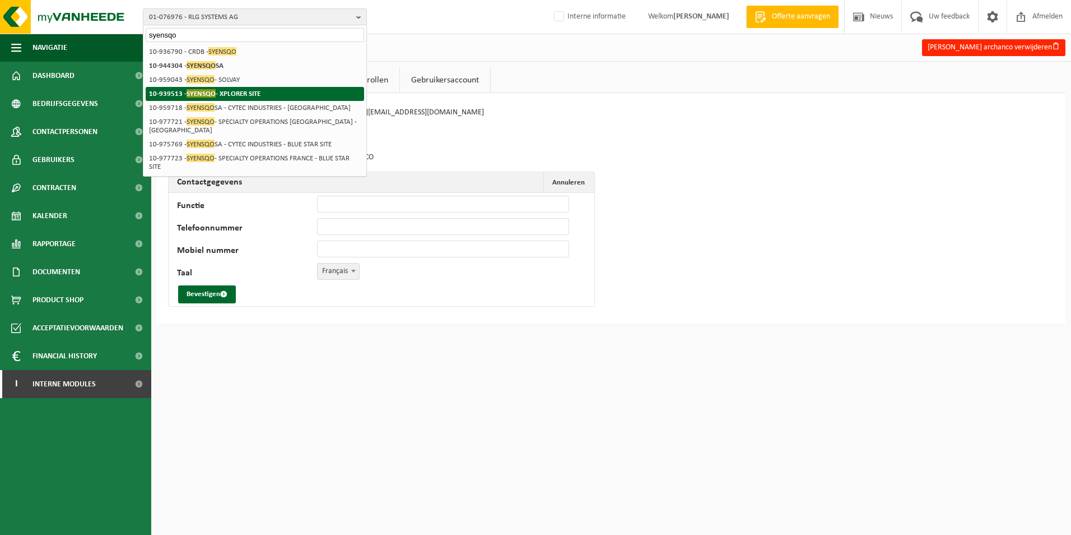
type input "syensqo"
click at [207, 91] on span "SYENSQO" at bounding box center [201, 93] width 29 height 8
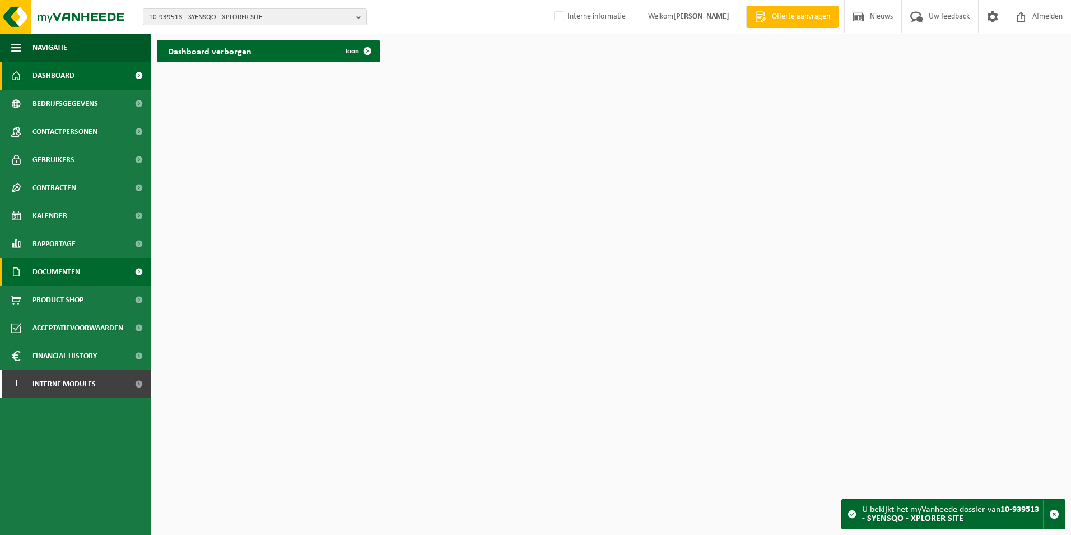
click at [75, 273] on span "Documenten" at bounding box center [57, 272] width 48 height 28
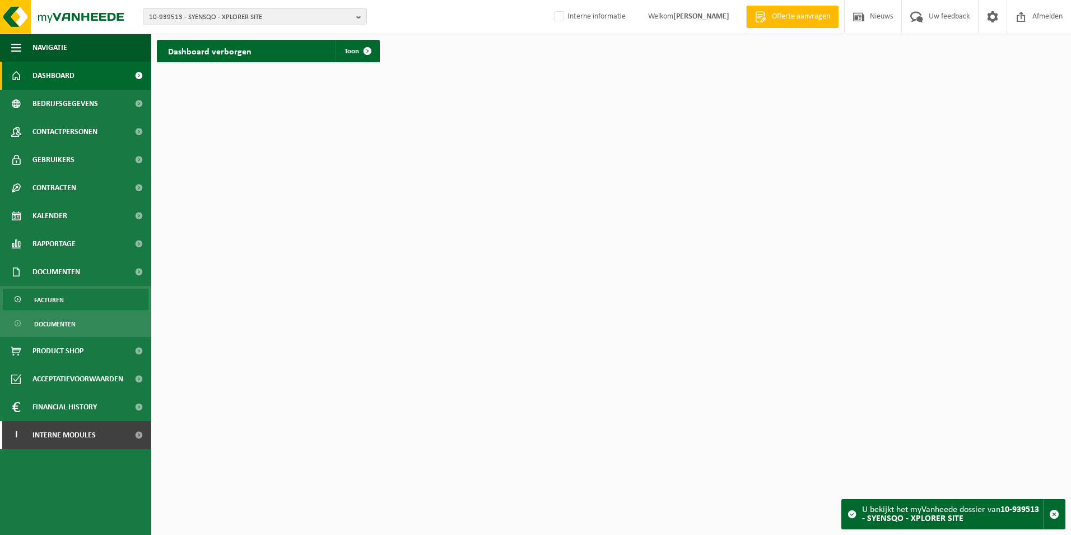
click at [73, 307] on link "Facturen" at bounding box center [76, 299] width 146 height 21
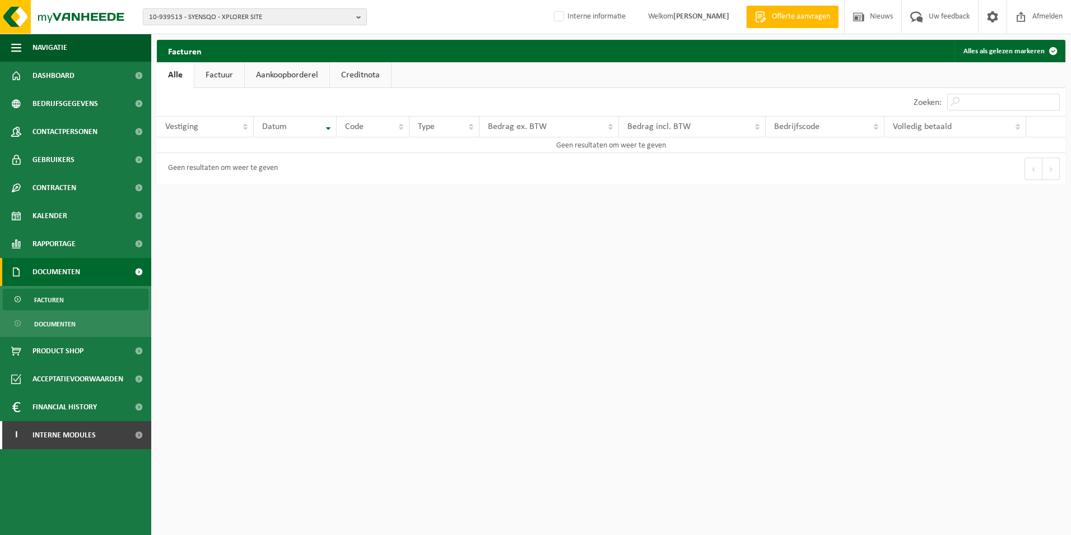
click at [362, 24] on b "button" at bounding box center [361, 17] width 10 height 16
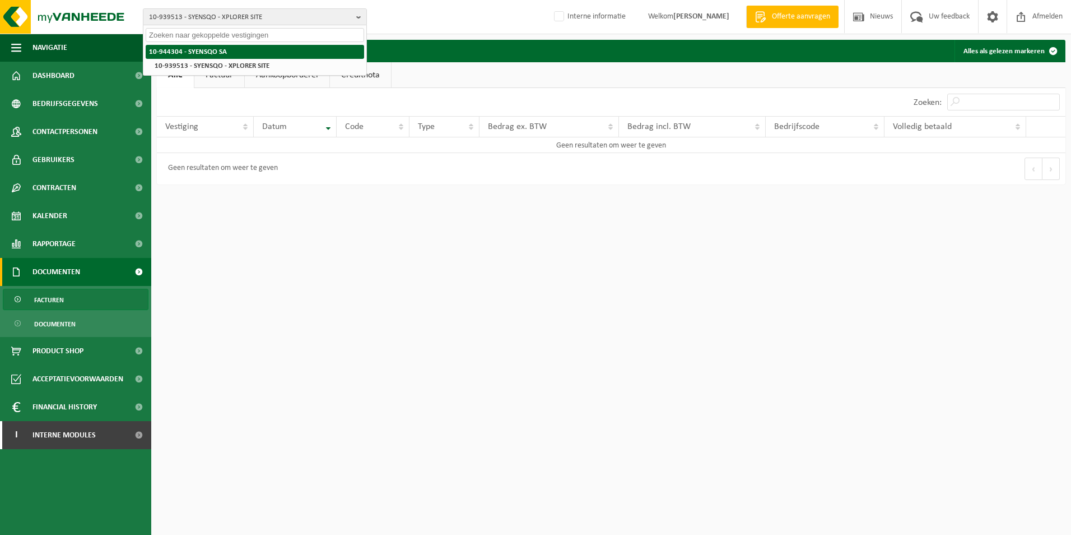
click at [196, 49] on strong "10-944304 - SYENSQO SA" at bounding box center [188, 51] width 78 height 7
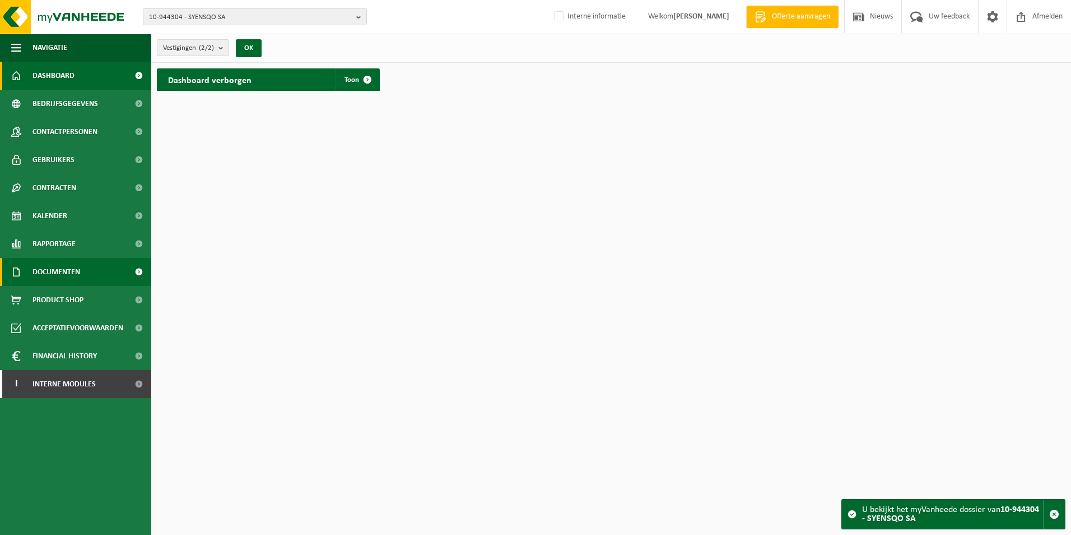
click at [71, 272] on span "Documenten" at bounding box center [57, 272] width 48 height 28
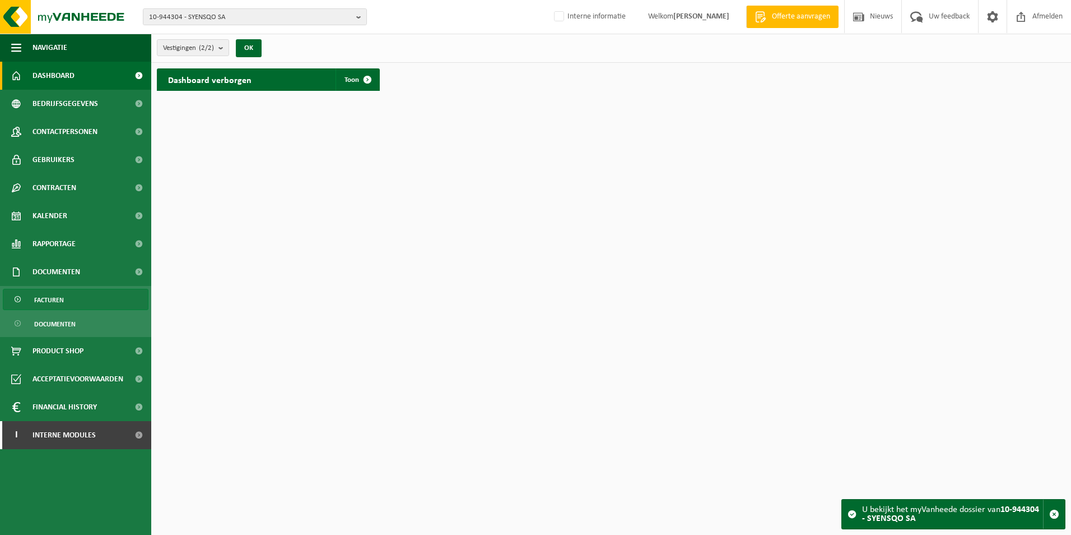
click at [59, 301] on span "Facturen" at bounding box center [49, 299] width 30 height 21
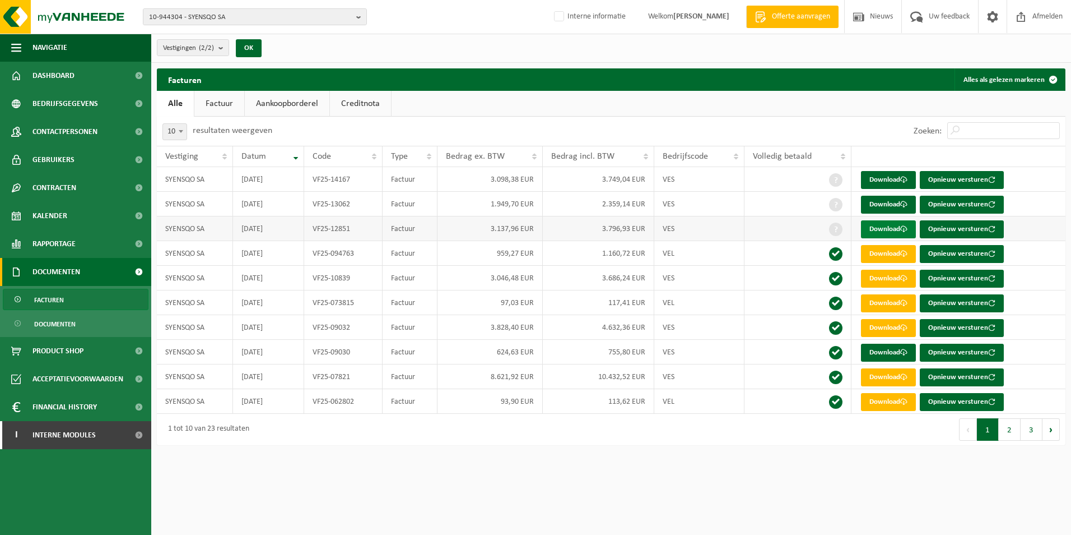
click at [888, 231] on link "Download" at bounding box center [888, 229] width 55 height 18
click at [1008, 431] on button "2" at bounding box center [1010, 429] width 22 height 22
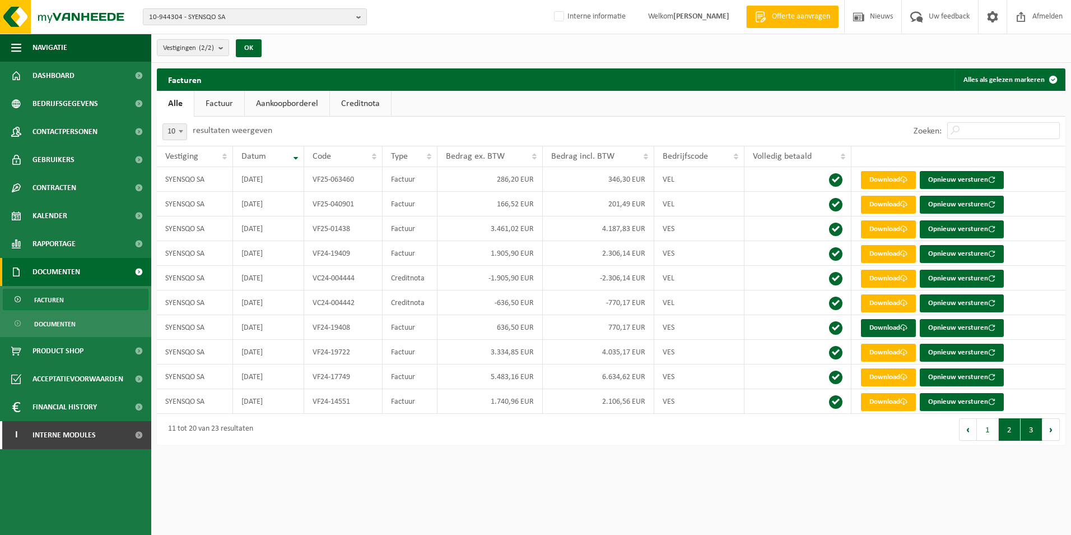
click at [1036, 434] on button "3" at bounding box center [1032, 429] width 22 height 22
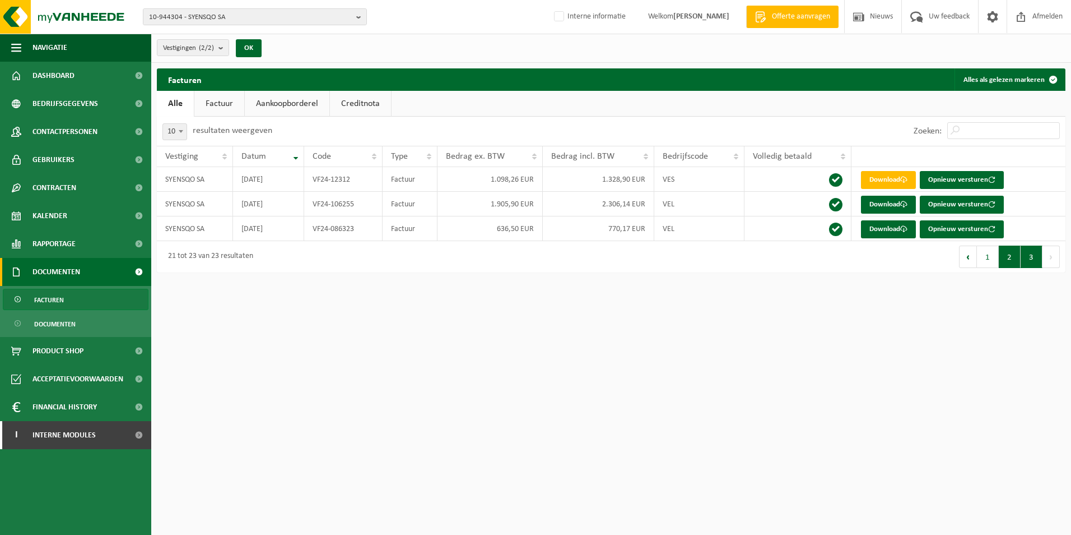
click at [1010, 261] on button "2" at bounding box center [1010, 256] width 22 height 22
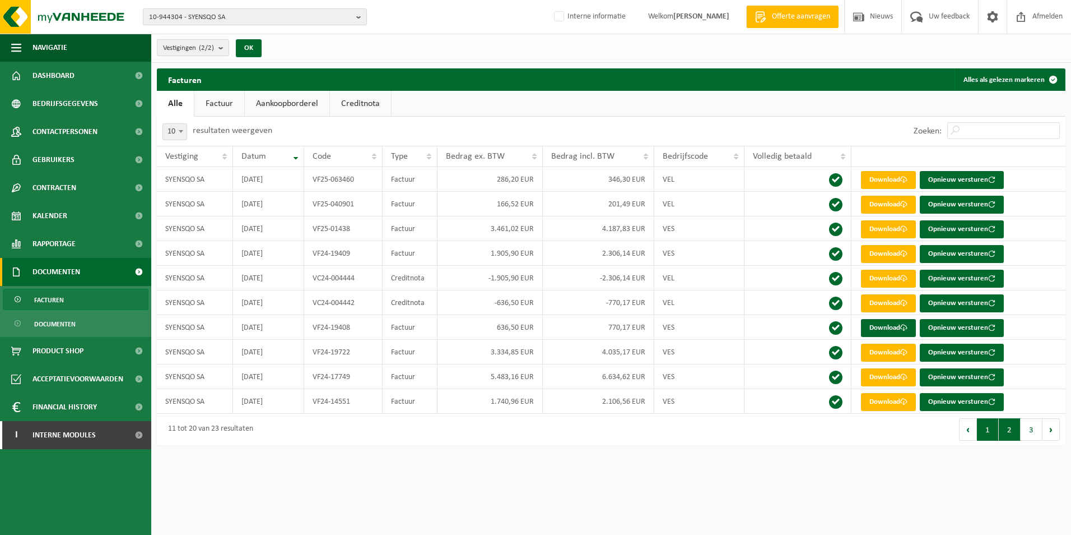
click at [993, 433] on button "1" at bounding box center [988, 429] width 22 height 22
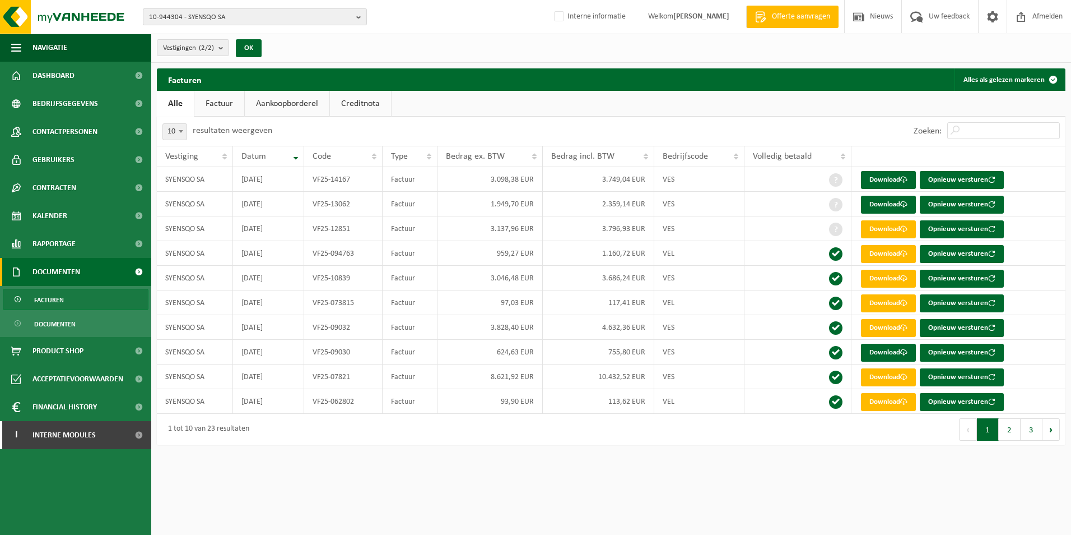
click at [364, 18] on b "button" at bounding box center [361, 17] width 10 height 16
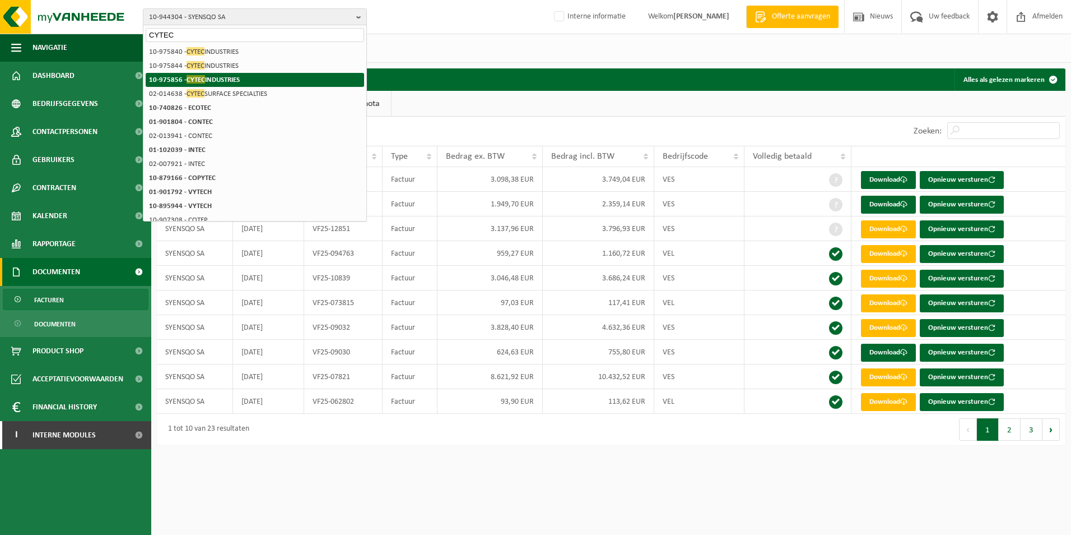
type input "CYTEC"
click at [234, 74] on li "10-975856 - CYTEC INDUSTRIES" at bounding box center [255, 80] width 219 height 14
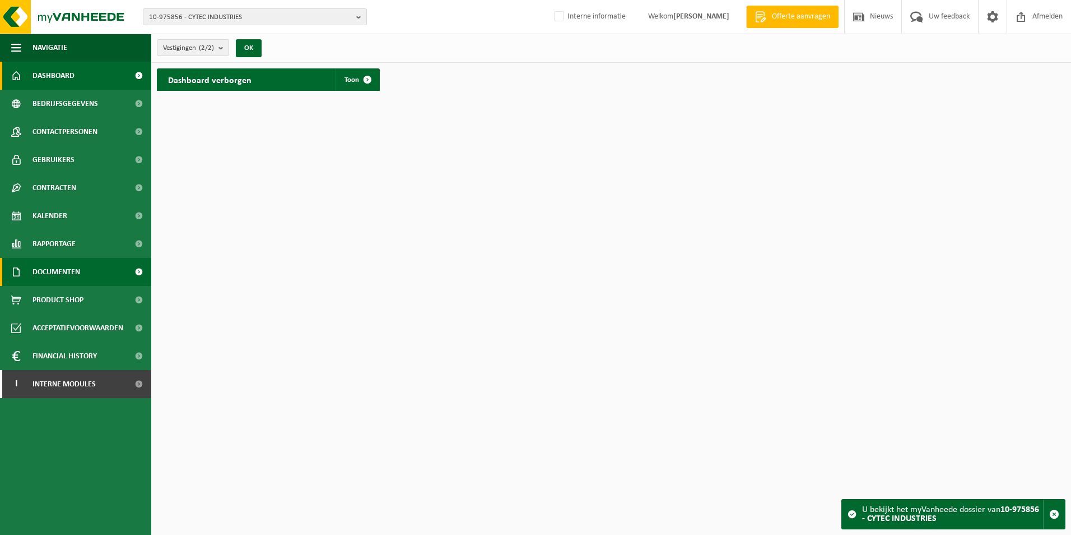
click at [63, 274] on span "Documenten" at bounding box center [57, 272] width 48 height 28
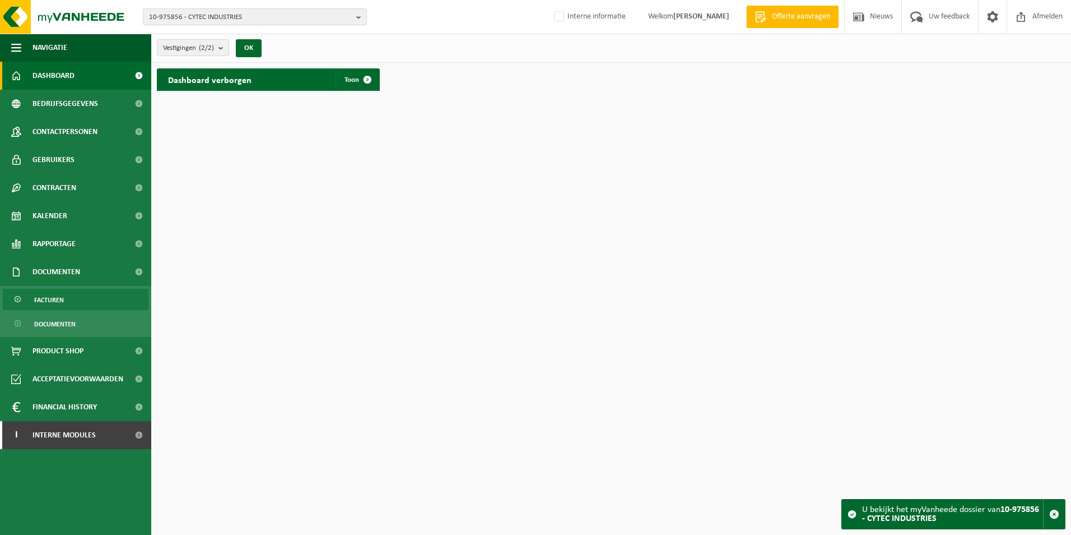
click at [57, 295] on span "Facturen" at bounding box center [49, 299] width 30 height 21
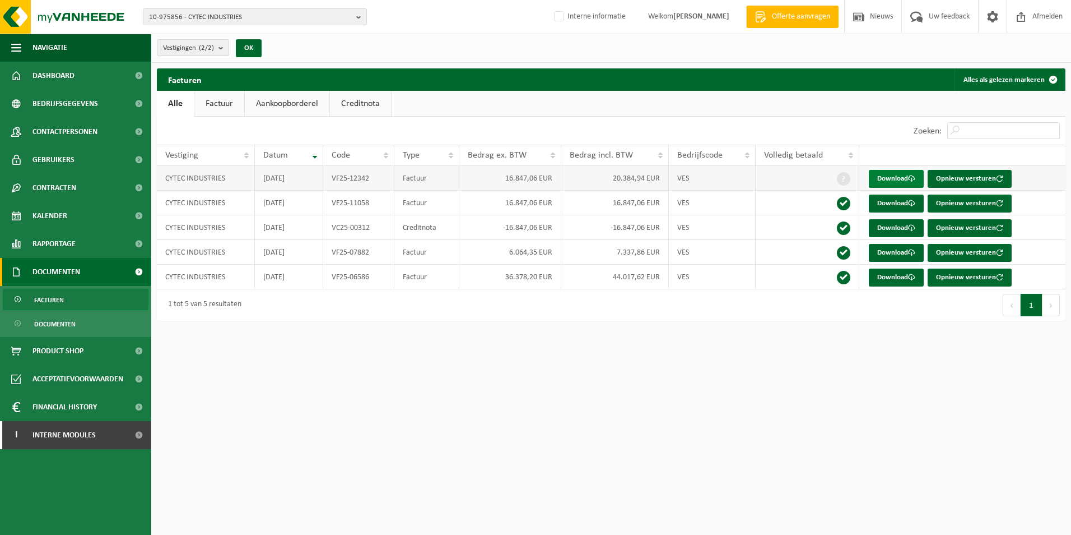
click at [890, 179] on link "Download" at bounding box center [896, 179] width 55 height 18
click at [887, 180] on link "Download" at bounding box center [896, 179] width 55 height 18
click at [898, 205] on link "Download" at bounding box center [896, 203] width 55 height 18
click at [889, 178] on link "Download" at bounding box center [896, 179] width 55 height 18
click at [894, 203] on link "Download" at bounding box center [896, 203] width 55 height 18
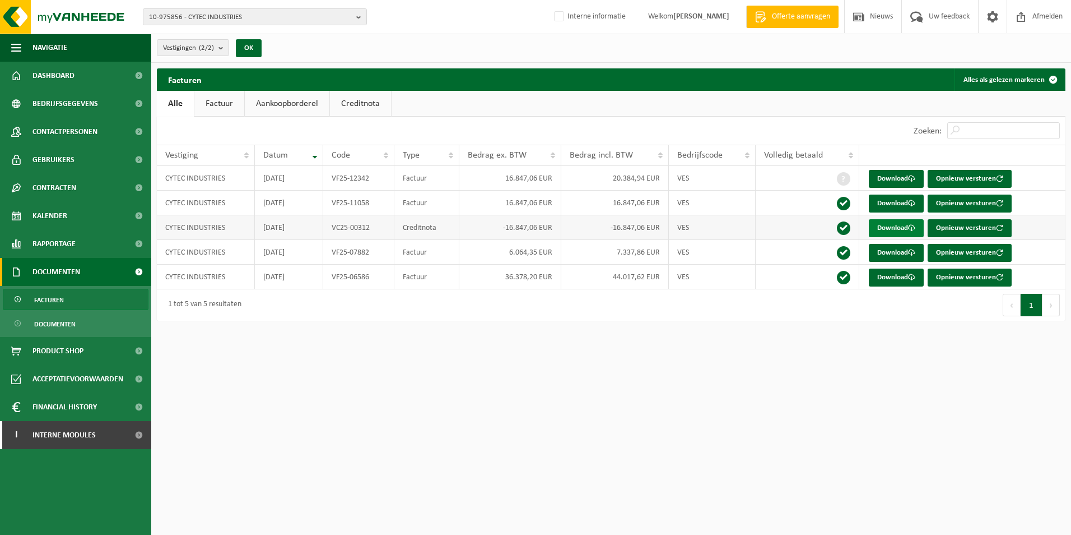
click at [896, 228] on link "Download" at bounding box center [896, 228] width 55 height 18
click at [355, 16] on button "10-975856 - CYTEC INDUSTRIES" at bounding box center [255, 16] width 224 height 17
click at [222, 32] on input "text" at bounding box center [255, 35] width 219 height 14
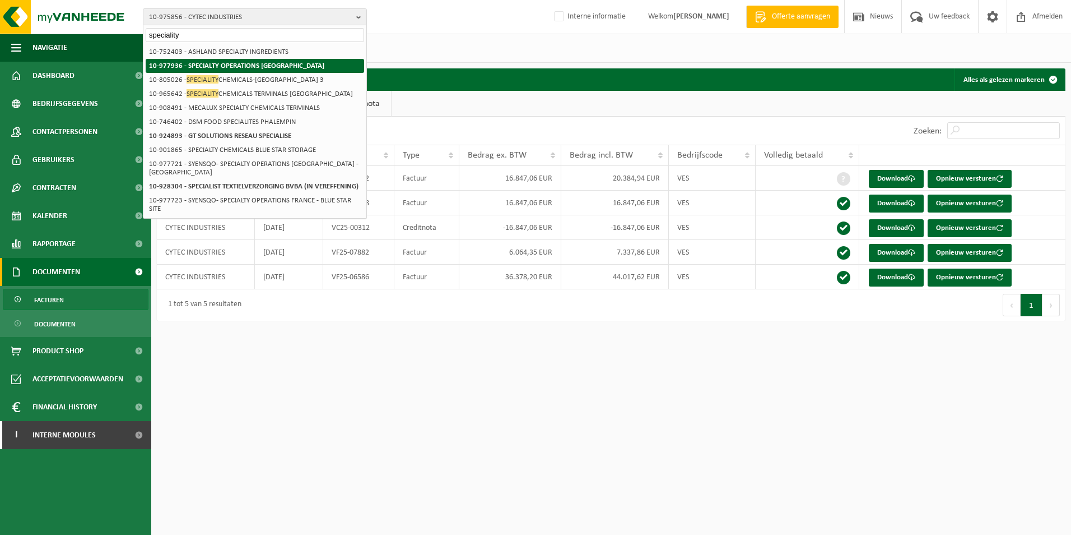
type input "speciality"
click at [199, 63] on strong "10-977936 - SPECIALTY OPERATIONS [GEOGRAPHIC_DATA]" at bounding box center [236, 65] width 175 height 7
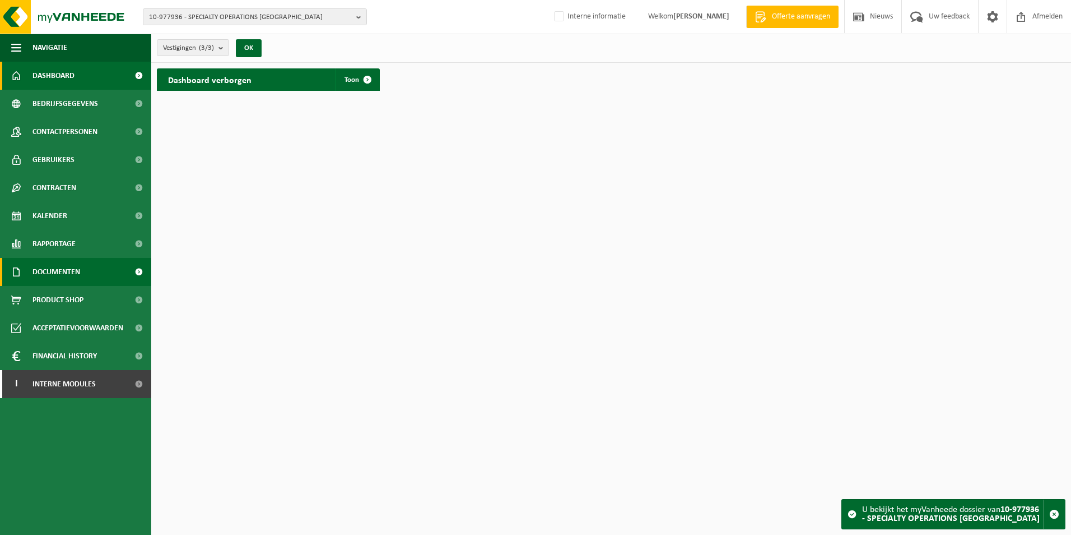
click at [66, 275] on span "Documenten" at bounding box center [57, 272] width 48 height 28
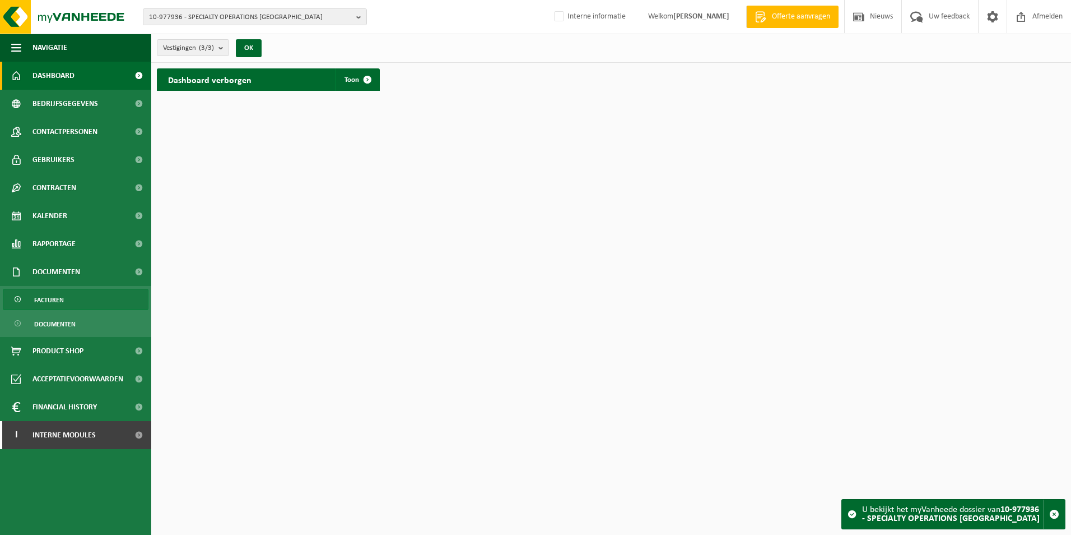
click at [52, 298] on span "Facturen" at bounding box center [49, 299] width 30 height 21
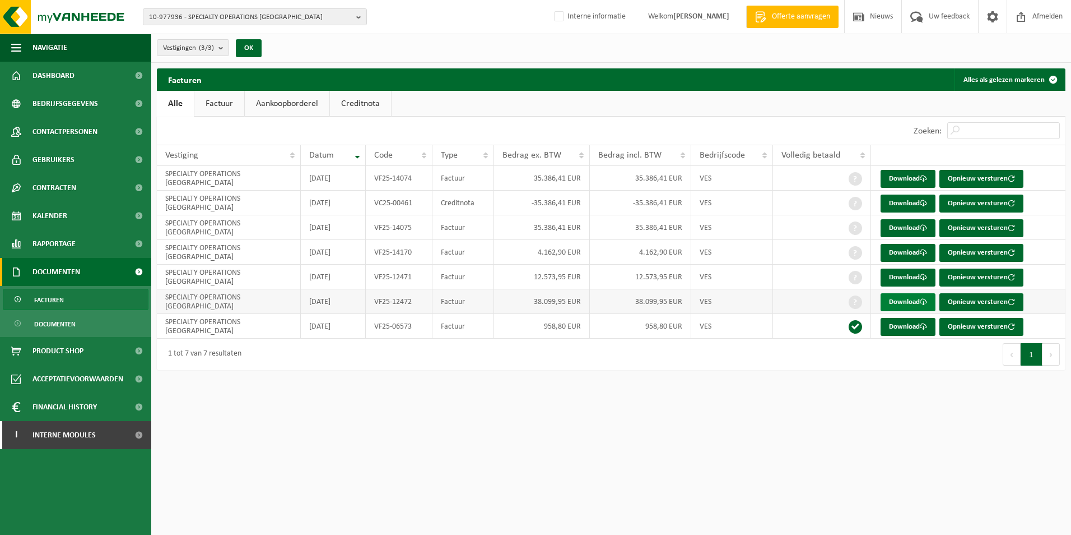
click at [902, 301] on link "Download" at bounding box center [908, 302] width 55 height 18
click at [61, 296] on span "Facturen" at bounding box center [49, 299] width 30 height 21
click at [360, 16] on b "button" at bounding box center [361, 17] width 10 height 16
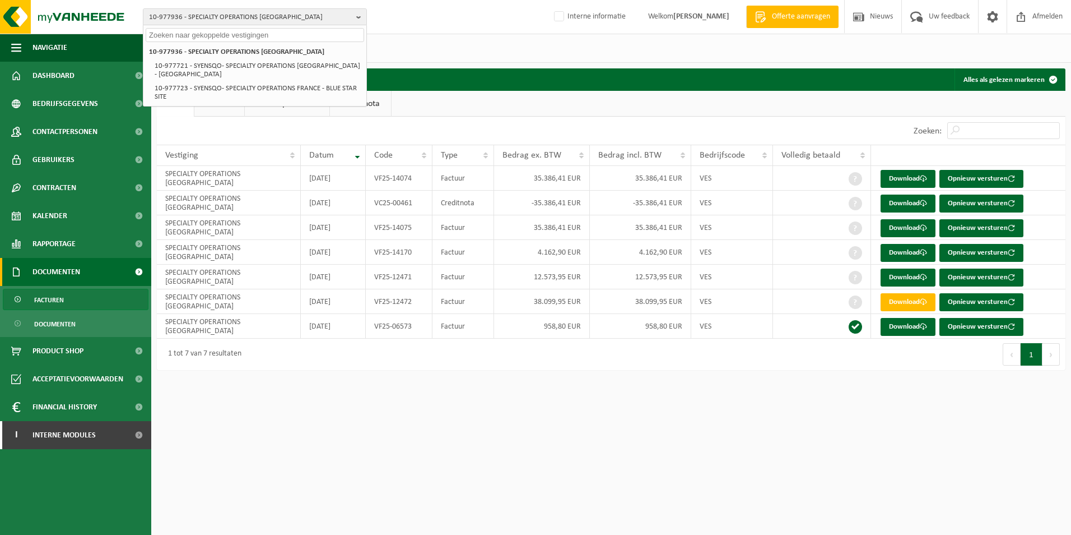
click at [192, 30] on input "text" at bounding box center [255, 35] width 219 height 14
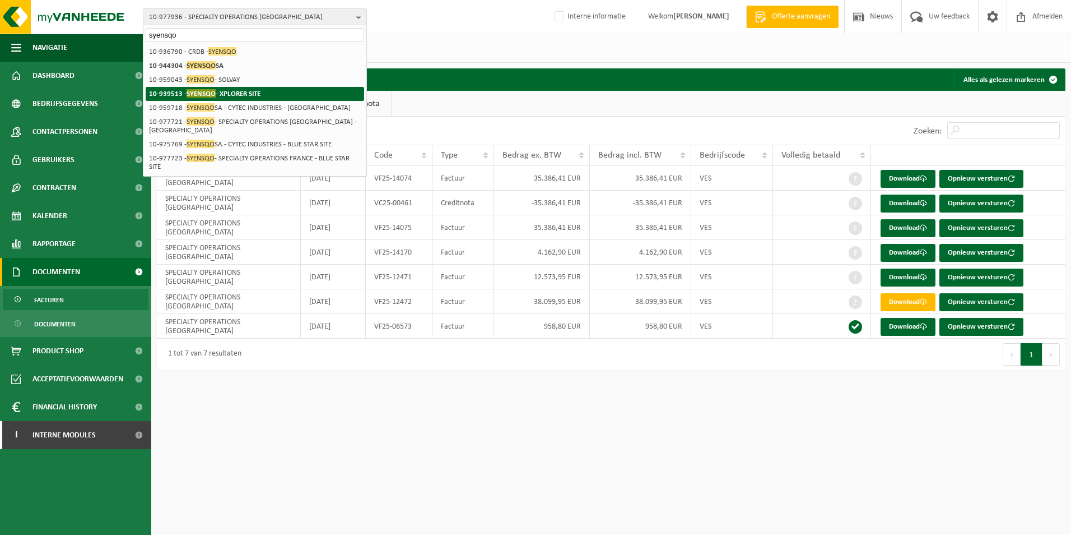
type input "syensqo"
click at [225, 94] on strong "10-939513 - SYENSQO - XPLORER SITE" at bounding box center [205, 93] width 112 height 8
